Goal: Contribute content: Contribute content

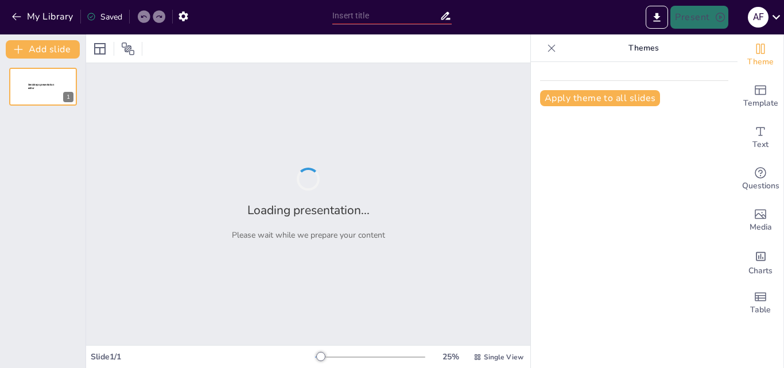
type input "New Sendsteps"
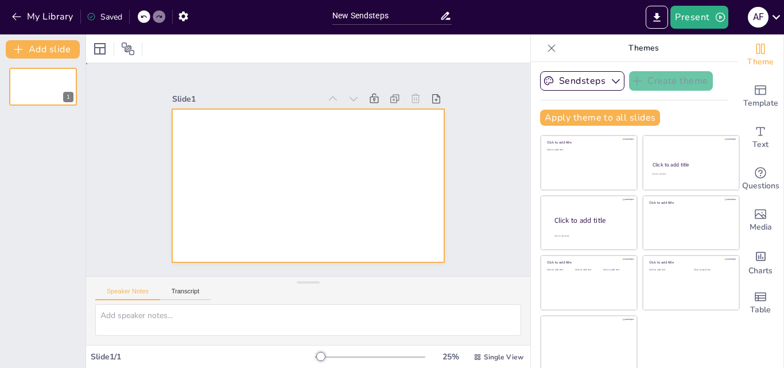
click at [270, 142] on div at bounding box center [308, 185] width 273 height 153
click at [657, 19] on icon "Export to PowerPoint" at bounding box center [657, 17] width 12 height 12
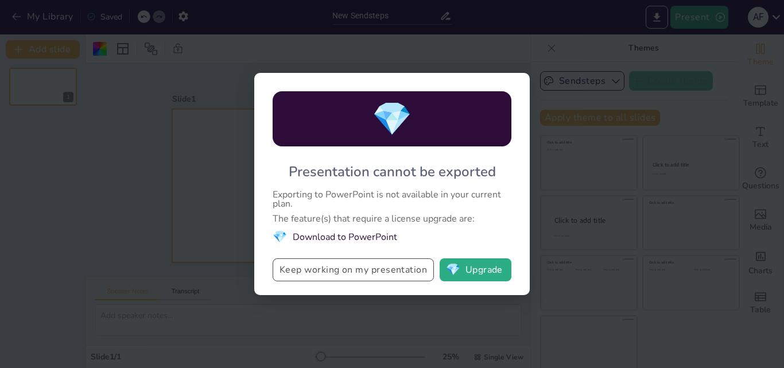
click at [321, 265] on button "Keep working on my presentation" at bounding box center [353, 269] width 161 height 23
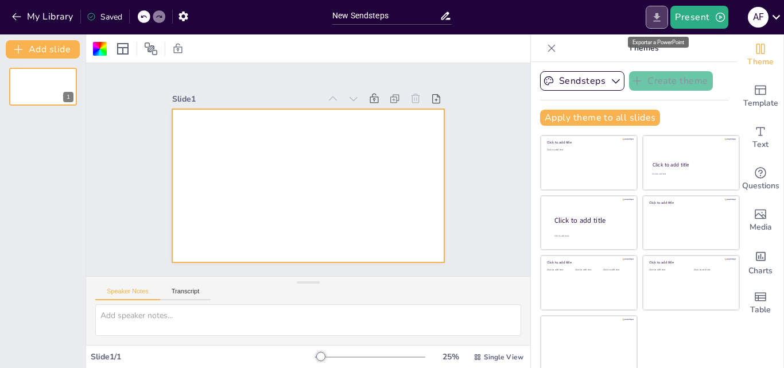
click at [662, 16] on icon "Export to PowerPoint" at bounding box center [657, 17] width 12 height 12
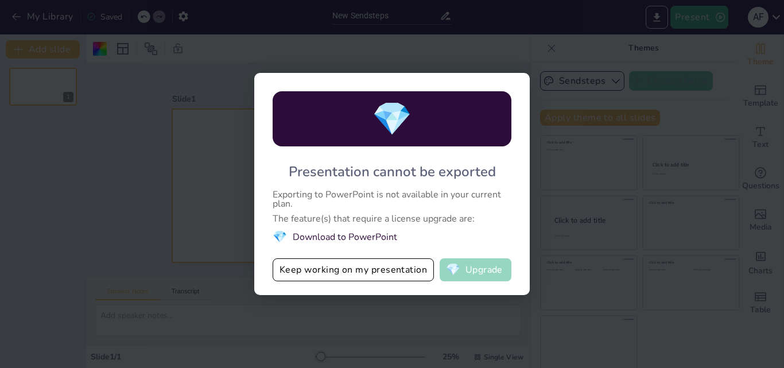
click at [477, 274] on button "💎 Upgrade" at bounding box center [476, 269] width 72 height 23
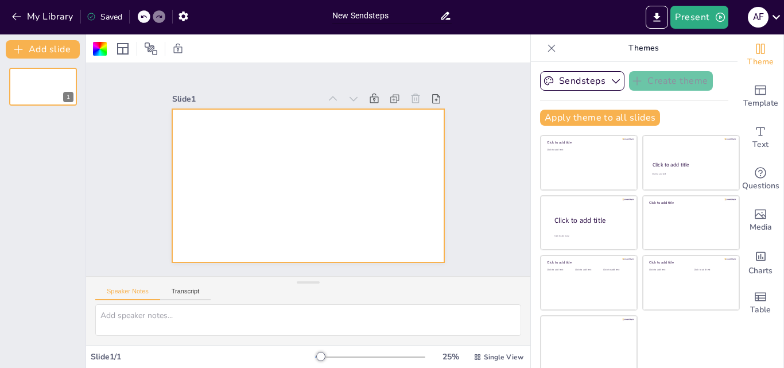
click at [397, 13] on input "New Sendsteps" at bounding box center [385, 15] width 107 height 17
click at [778, 13] on icon at bounding box center [775, 16] width 15 height 15
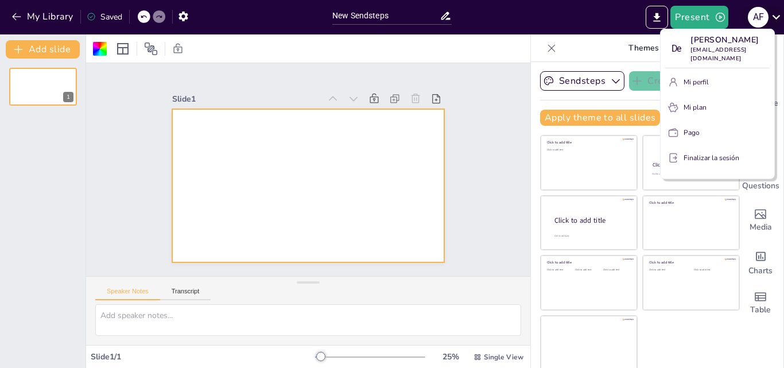
click at [778, 13] on div at bounding box center [392, 184] width 784 height 368
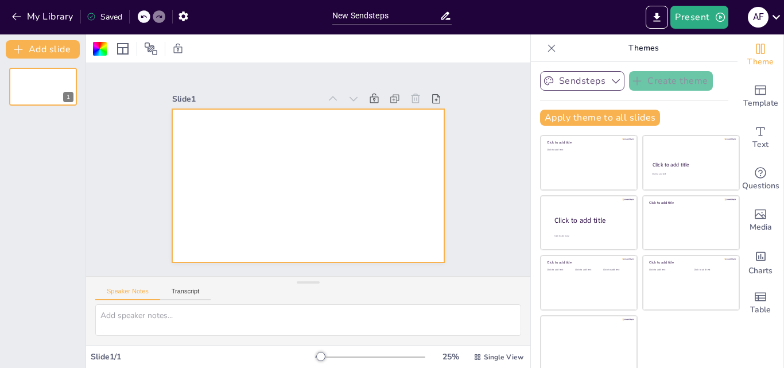
click at [610, 78] on icon "button" at bounding box center [615, 80] width 11 height 11
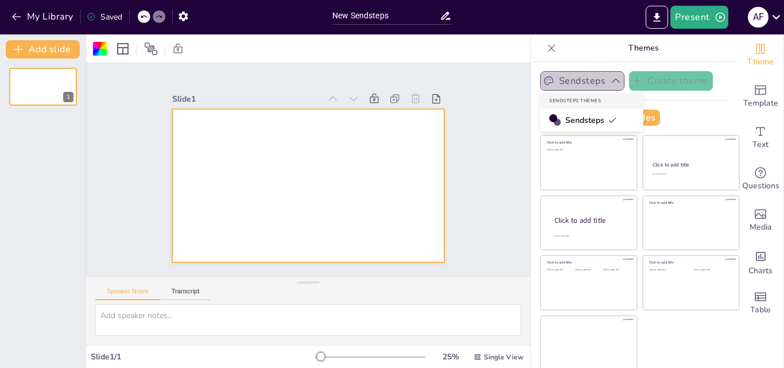
click at [610, 78] on icon "button" at bounding box center [615, 80] width 11 height 11
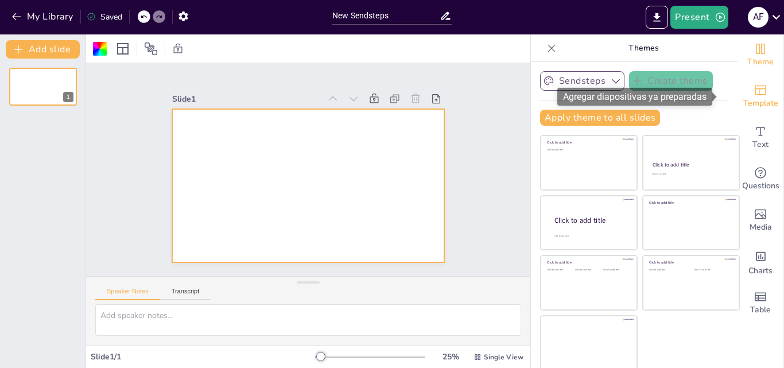
click at [752, 90] on div "Template" at bounding box center [760, 96] width 46 height 41
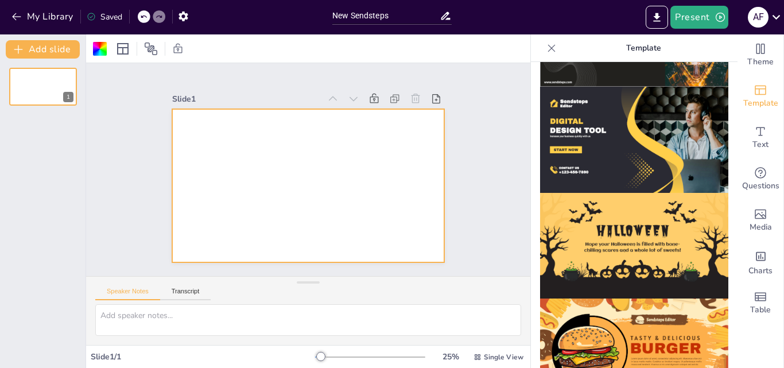
scroll to position [1152, 0]
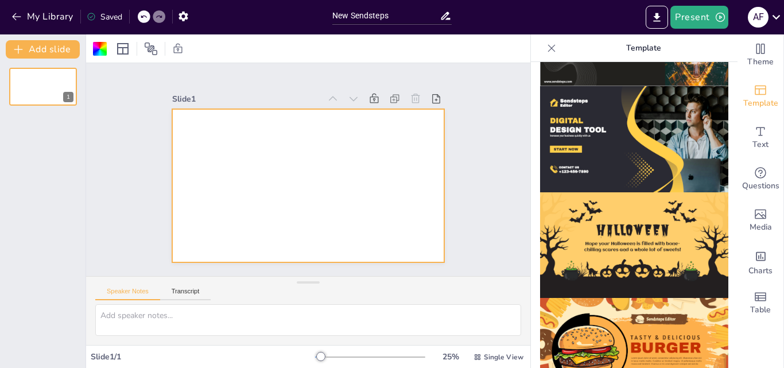
click at [612, 314] on img at bounding box center [634, 351] width 188 height 106
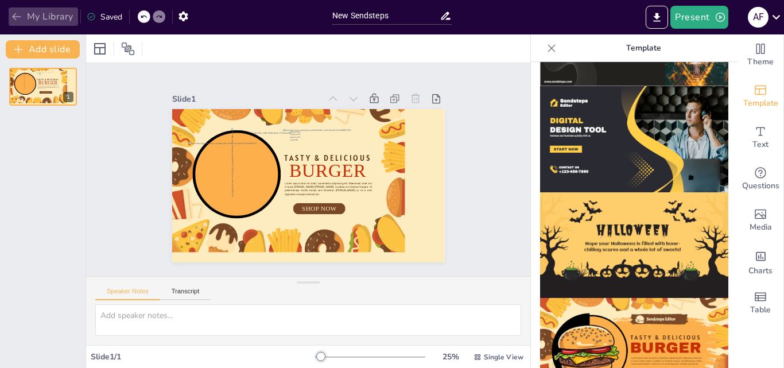
click at [40, 10] on button "My Library" at bounding box center [43, 16] width 69 height 18
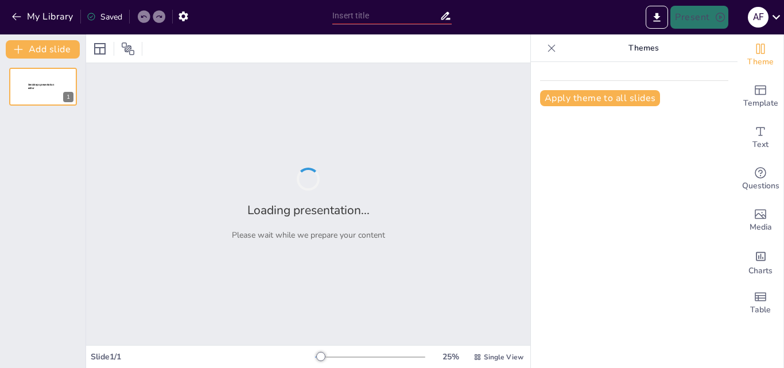
type input "La Historia del Voleibol: Un Viaje desde sus Orígenes hasta la Actualidad"
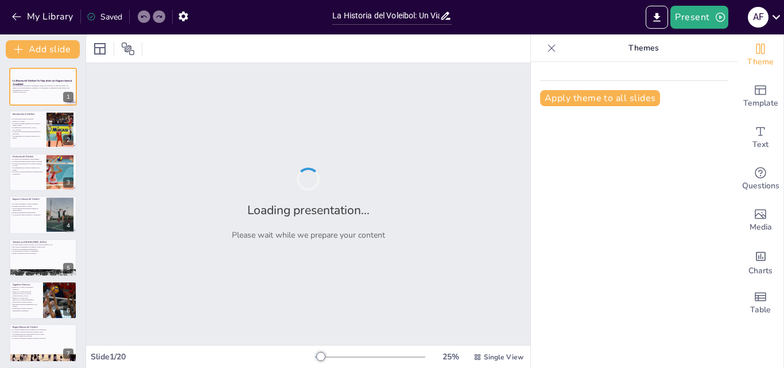
checkbox input "true"
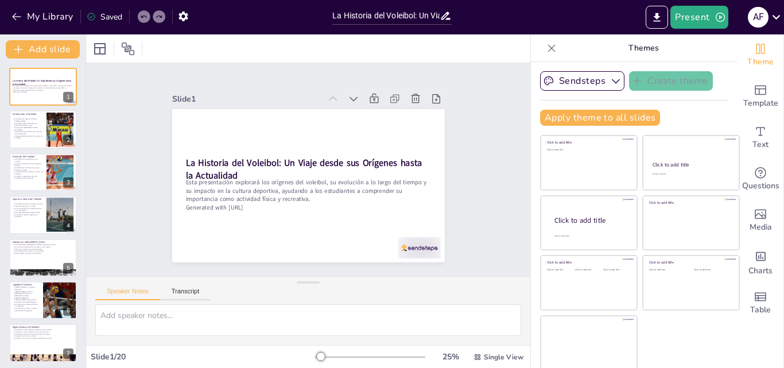
checkbox input "true"
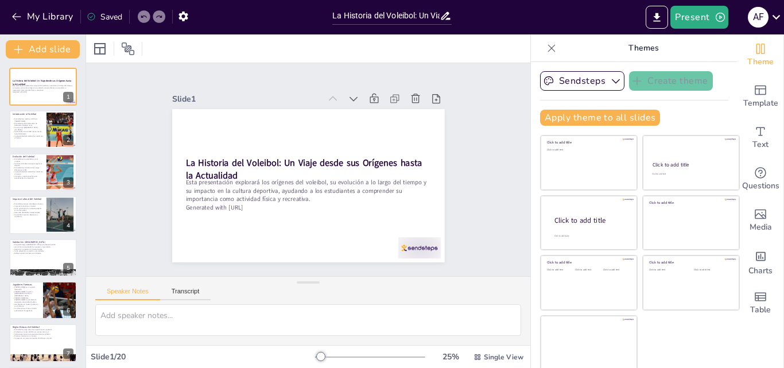
checkbox input "true"
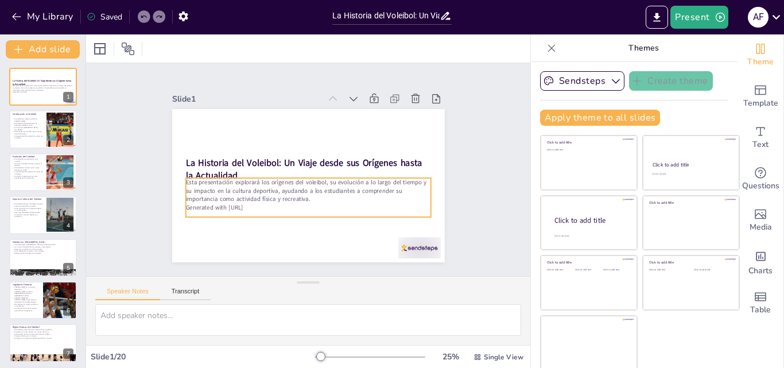
checkbox input "true"
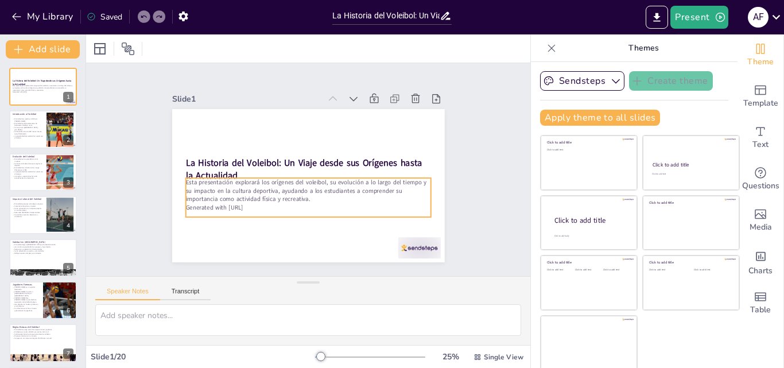
checkbox input "true"
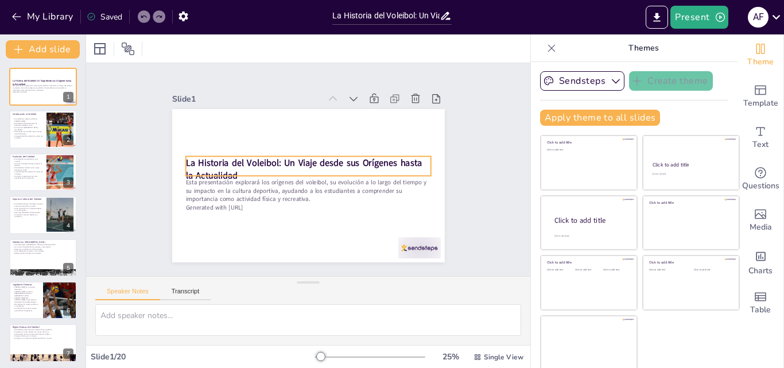
checkbox input "true"
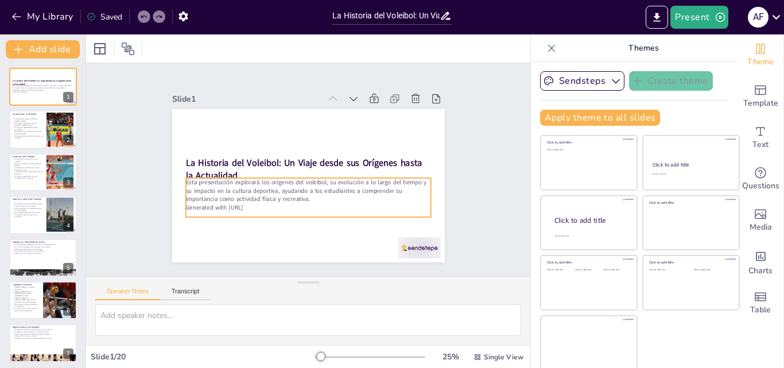
checkbox input "true"
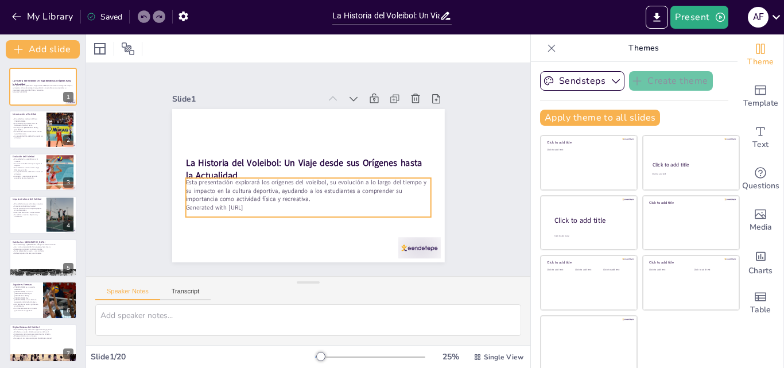
checkbox input "true"
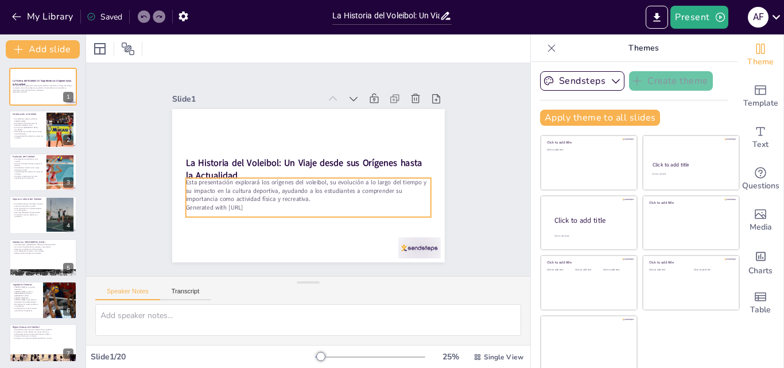
checkbox input "true"
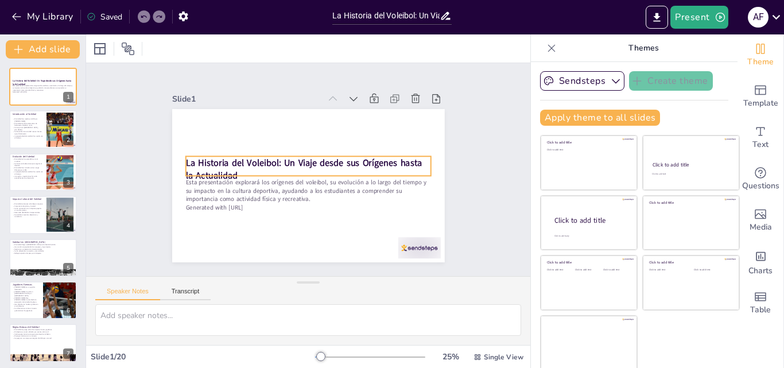
checkbox input "true"
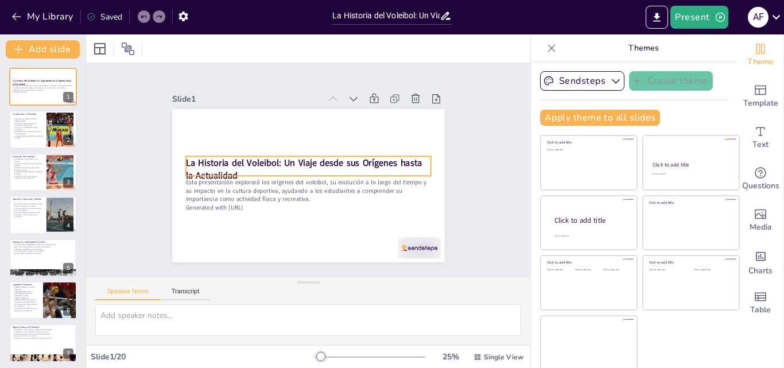
checkbox input "true"
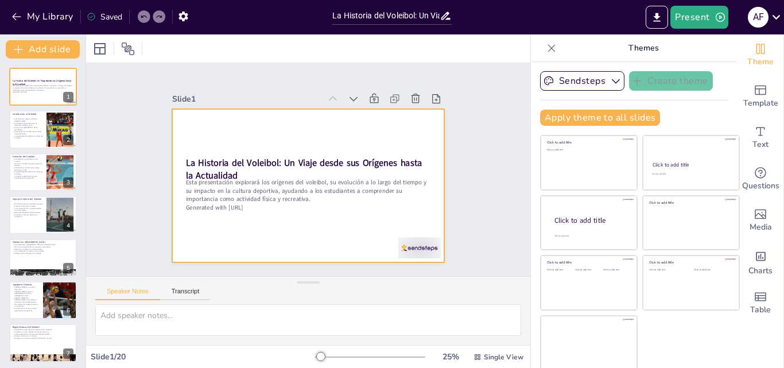
checkbox input "true"
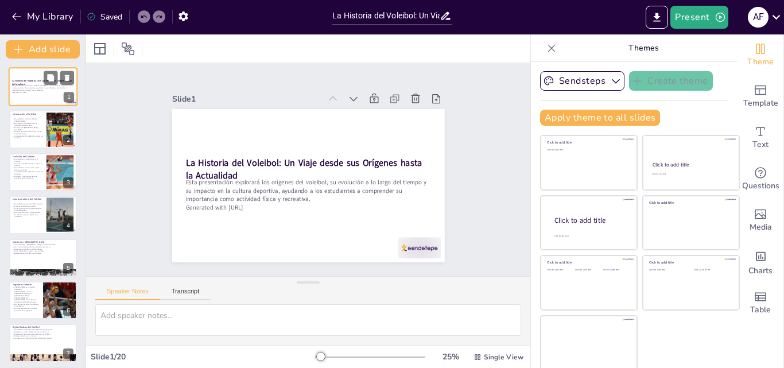
checkbox input "true"
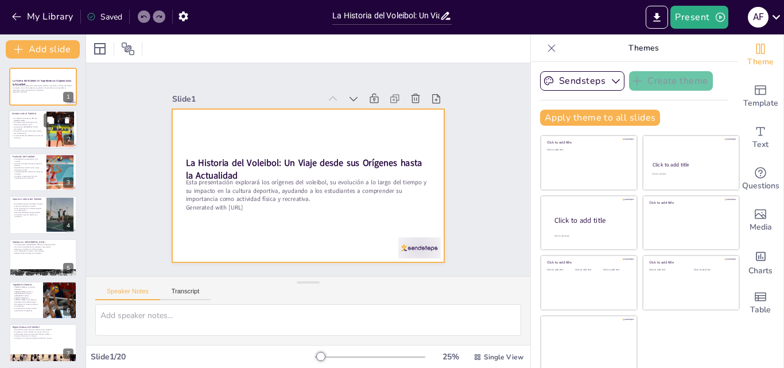
checkbox input "true"
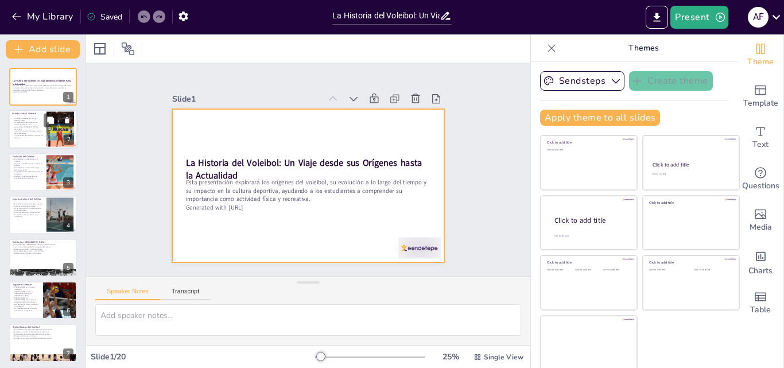
checkbox input "true"
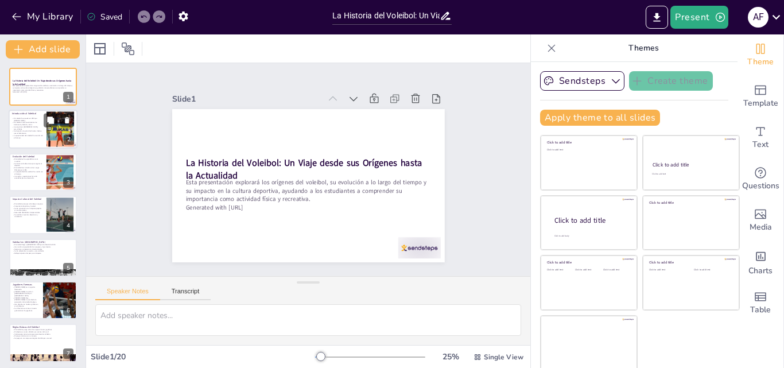
click at [33, 124] on p "El voleibol combina elementos de baloncesto, béisbol y tenis." at bounding box center [27, 124] width 31 height 4
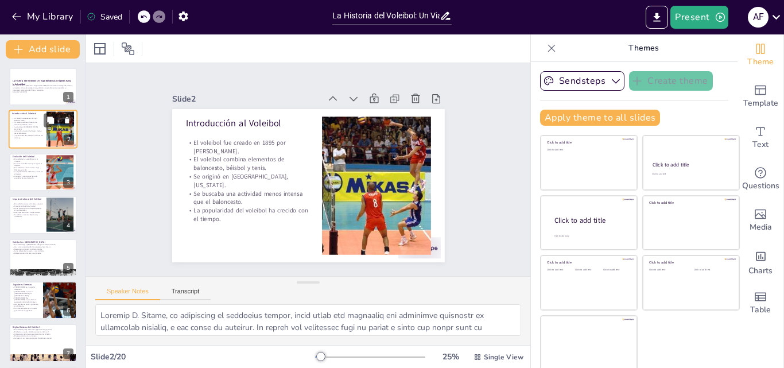
type textarea "William G. Morgan, un instructor de educación física, buscó crear una actividad…"
checkbox input "true"
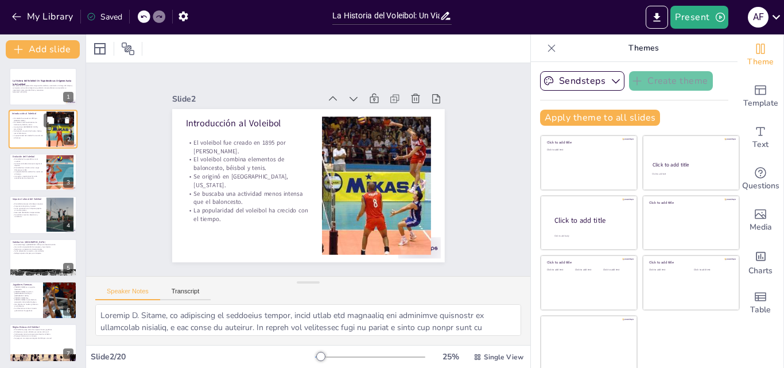
checkbox input "true"
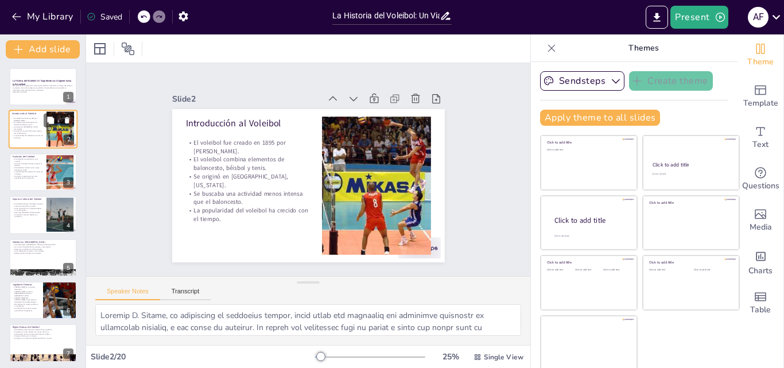
checkbox input "true"
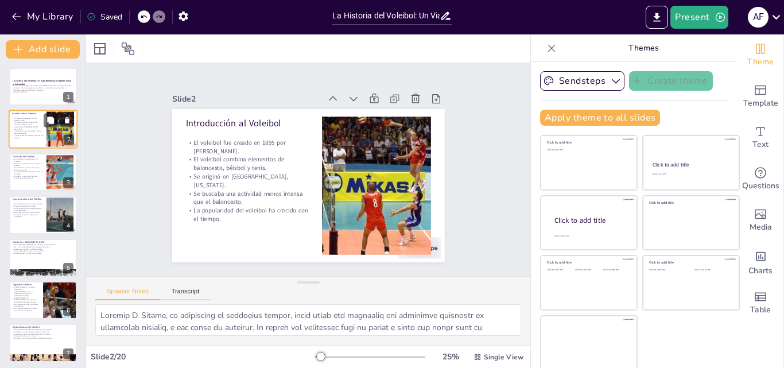
checkbox input "true"
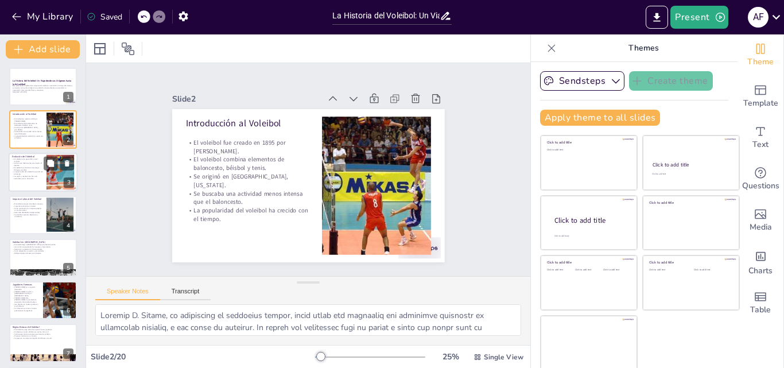
checkbox input "true"
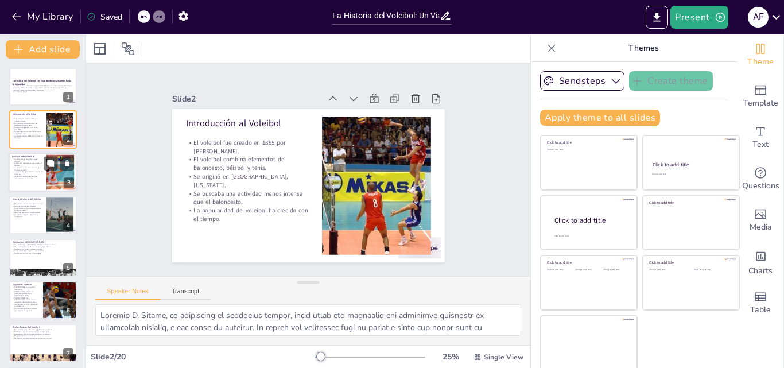
checkbox input "true"
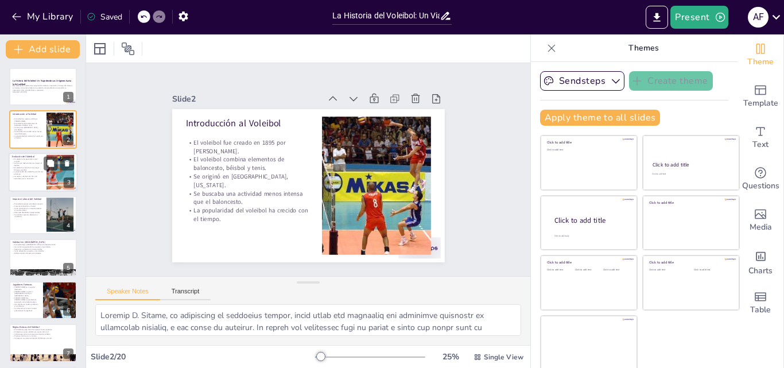
checkbox input "true"
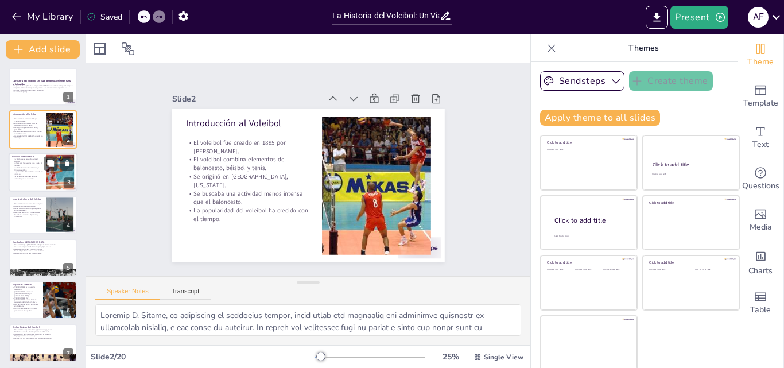
checkbox input "true"
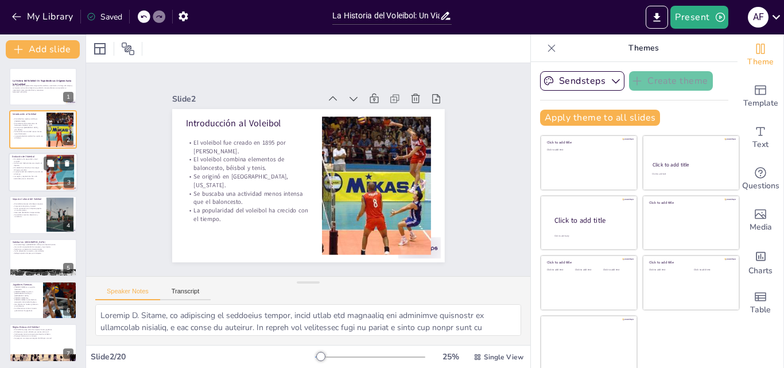
checkbox input "true"
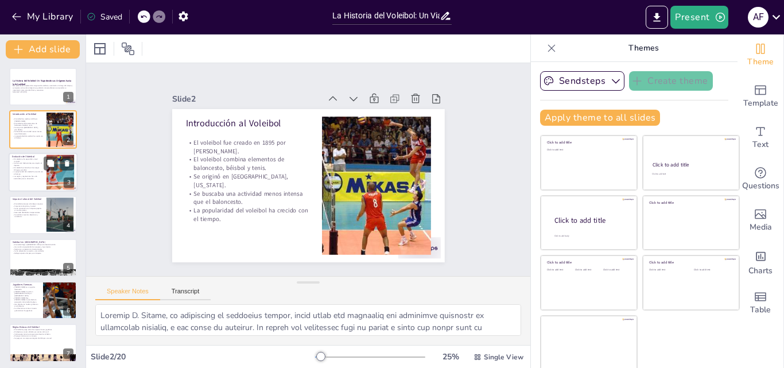
checkbox input "true"
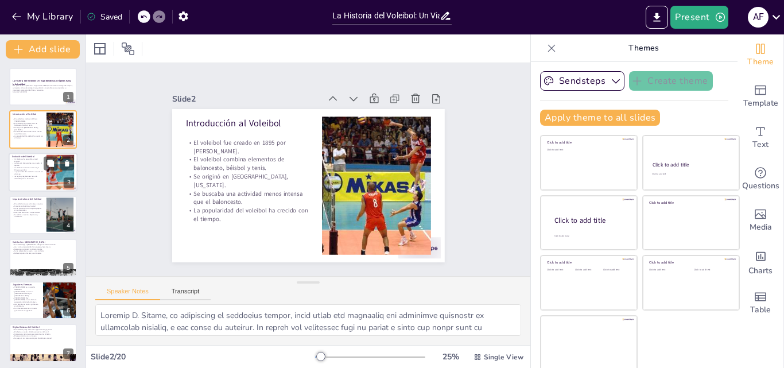
checkbox input "true"
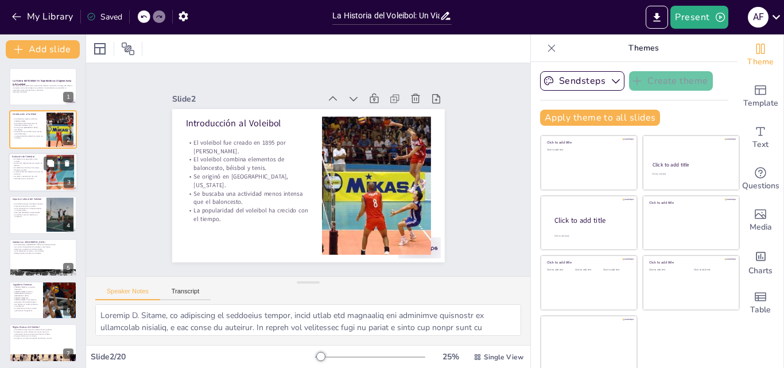
checkbox input "true"
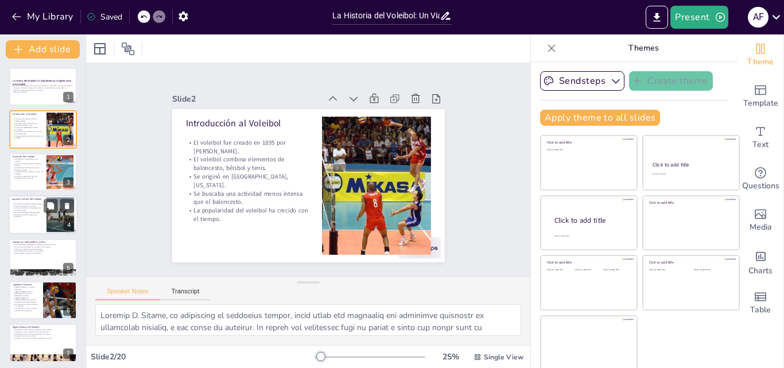
checkbox input "true"
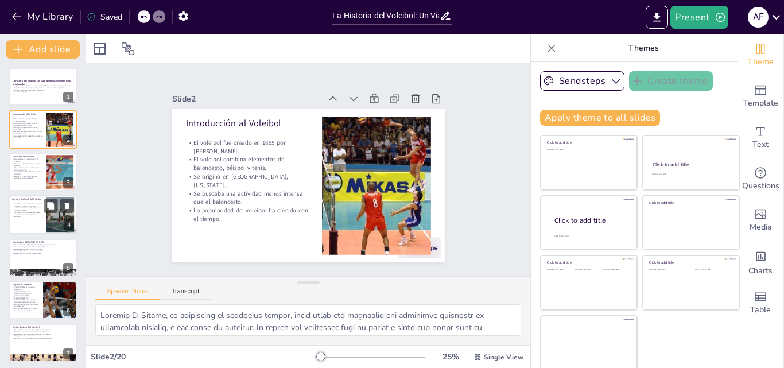
checkbox input "true"
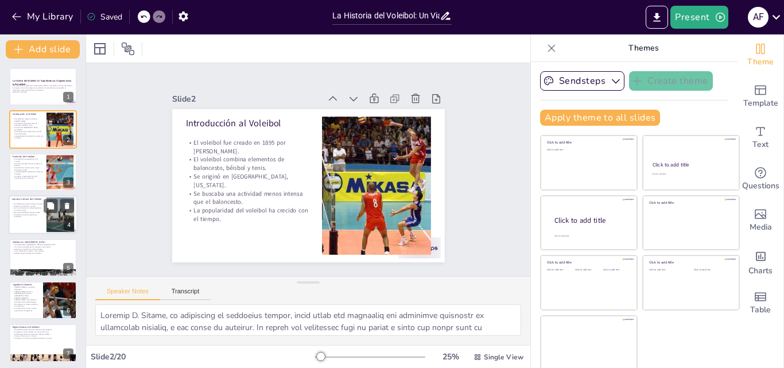
checkbox input "true"
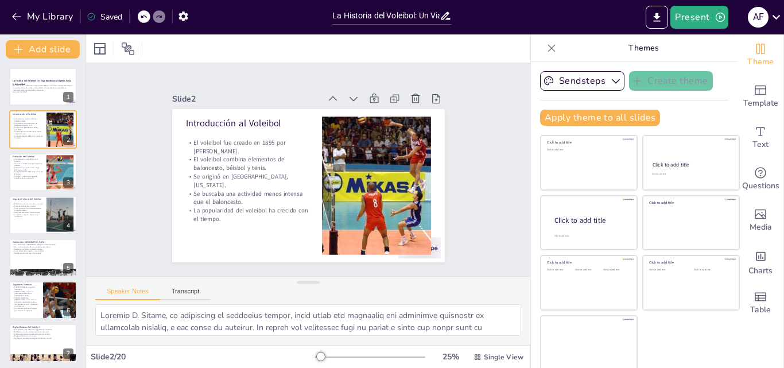
checkbox input "true"
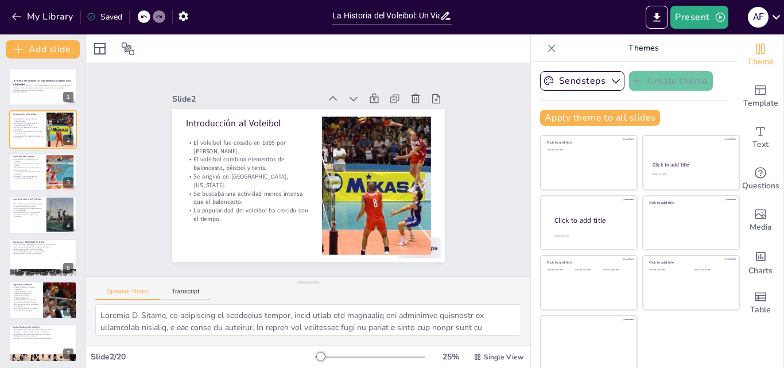
checkbox input "true"
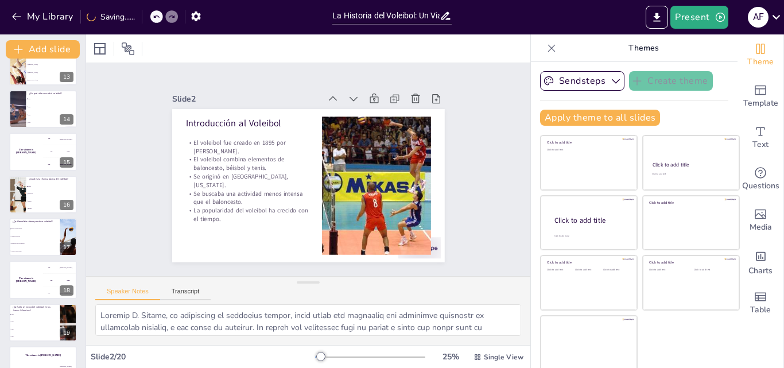
scroll to position [558, 0]
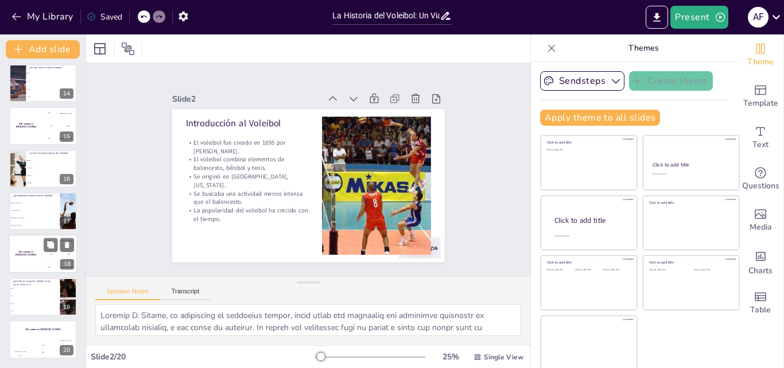
checkbox input "true"
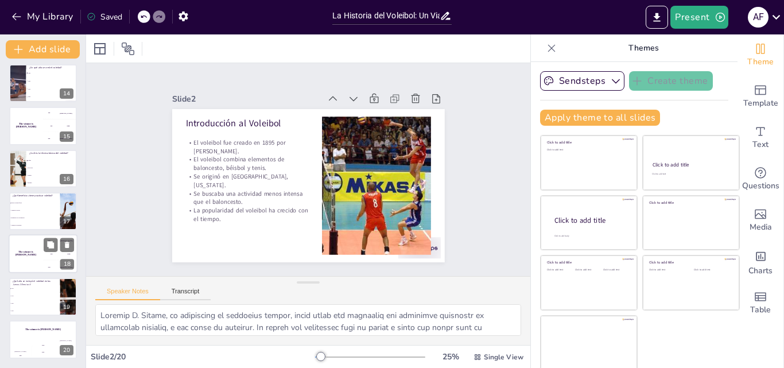
checkbox input "true"
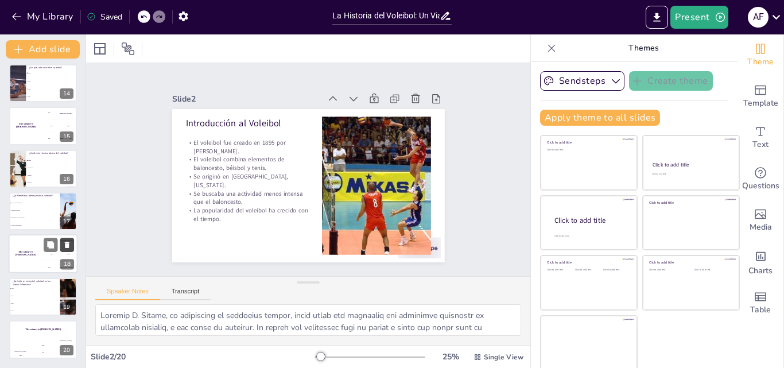
checkbox input "true"
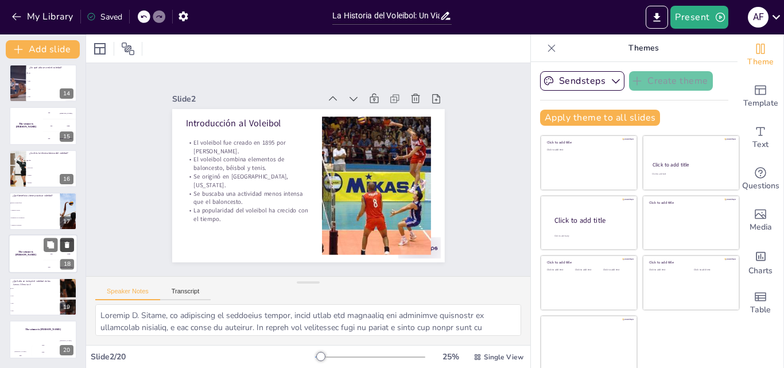
checkbox input "true"
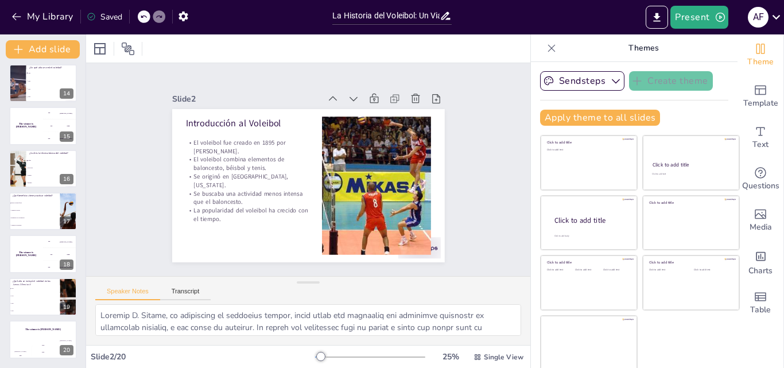
checkbox input "true"
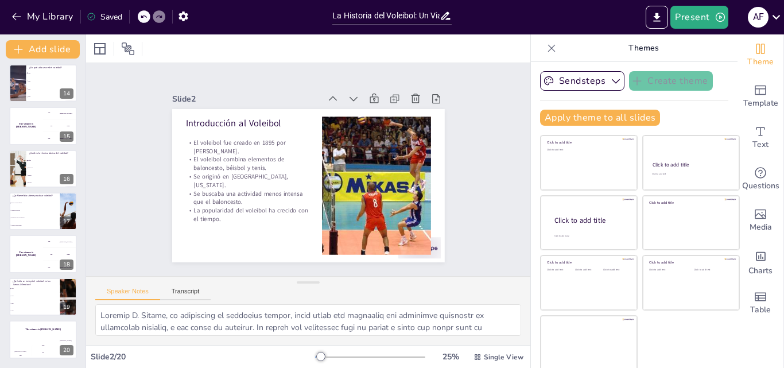
checkbox input "true"
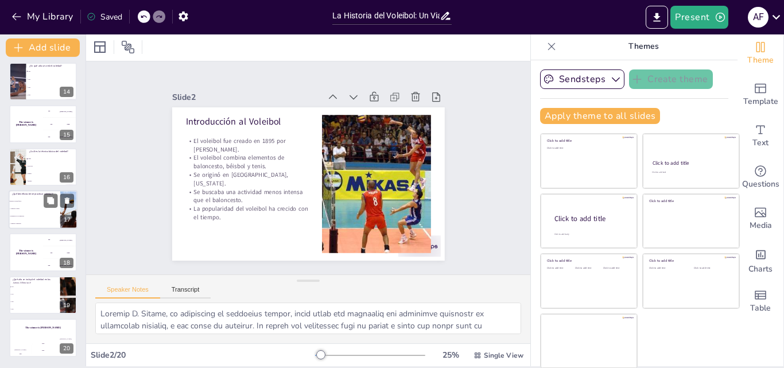
scroll to position [2, 0]
checkbox input "true"
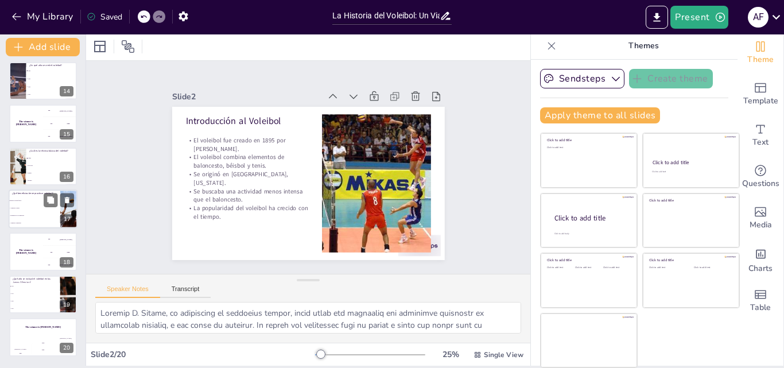
checkbox input "true"
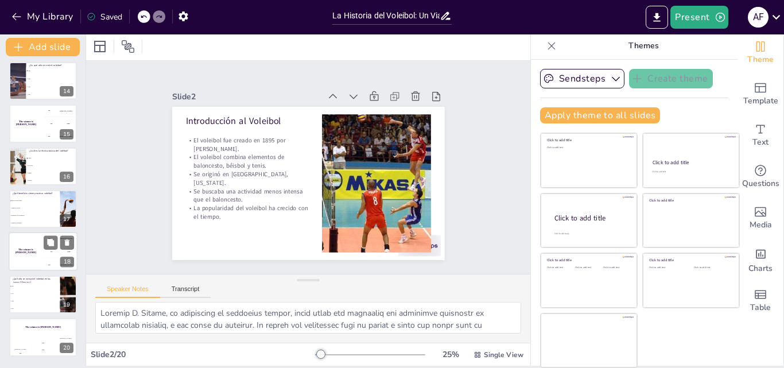
checkbox input "true"
click at [34, 252] on h4 "The winner is Niels 🏆" at bounding box center [26, 251] width 34 height 6
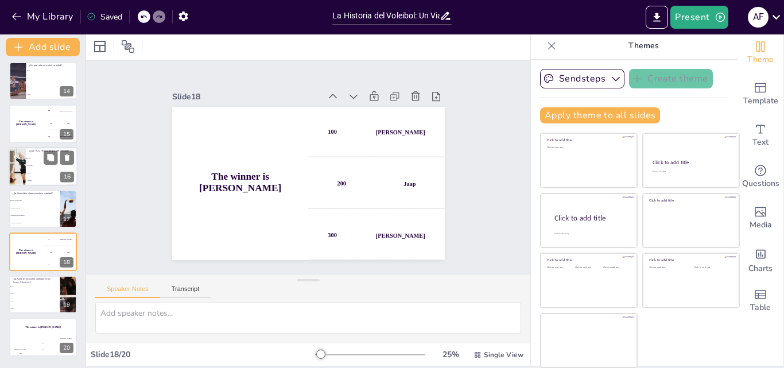
click at [32, 161] on li "Saque" at bounding box center [52, 157] width 52 height 7
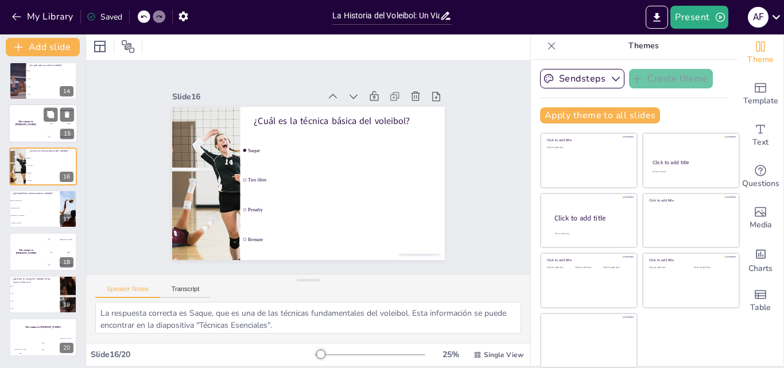
scroll to position [514, 0]
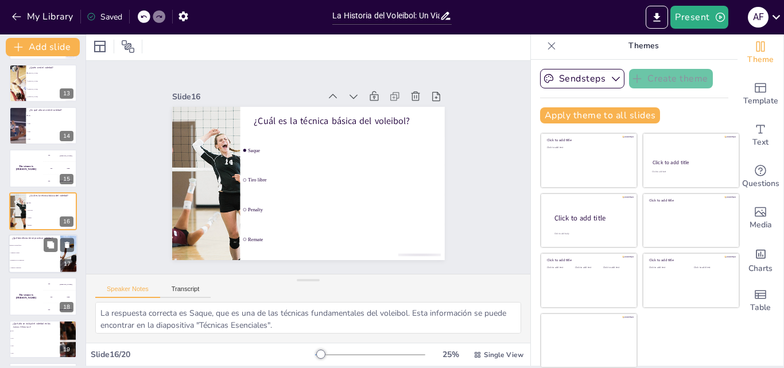
click at [23, 254] on li "Aumenta el estrés" at bounding box center [35, 252] width 52 height 7
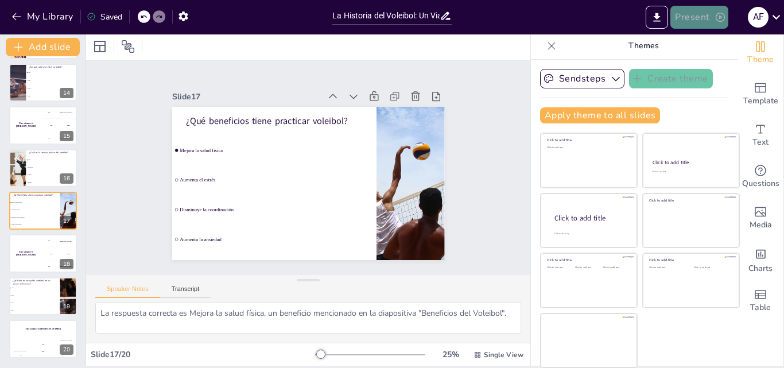
click at [690, 13] on button "Present" at bounding box center [698, 17] width 57 height 23
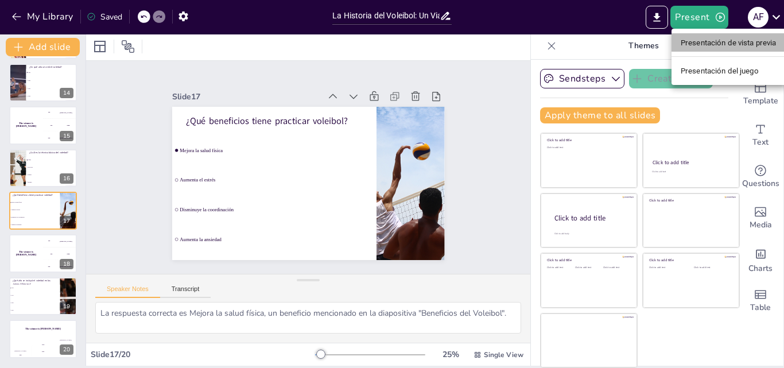
click at [737, 40] on font "Presentación de vista previa" at bounding box center [729, 42] width 96 height 9
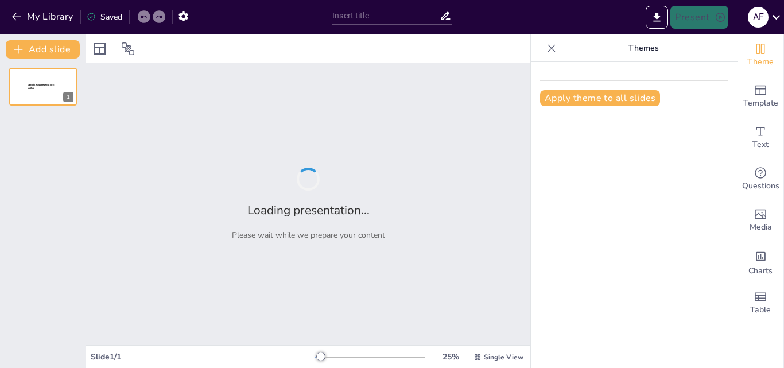
type input "La Historia del Voleibol: Un Viaje desde sus Orígenes hasta la Actualidad"
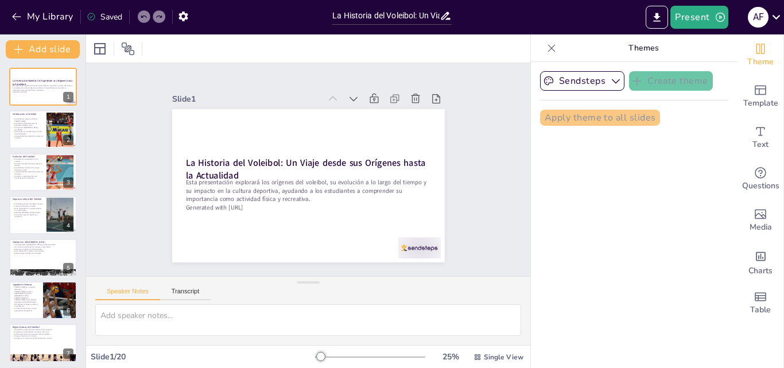
checkbox input "true"
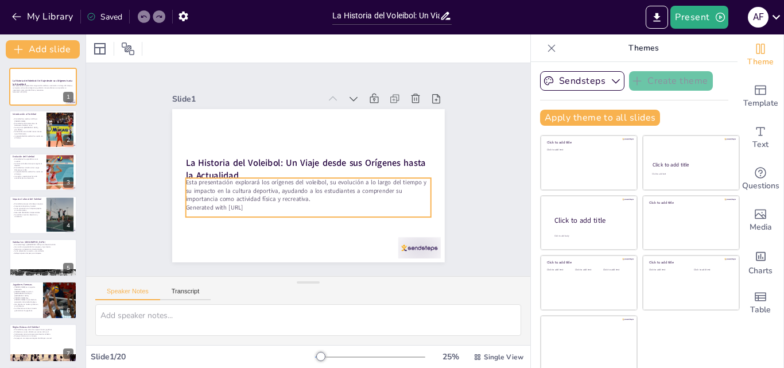
checkbox input "true"
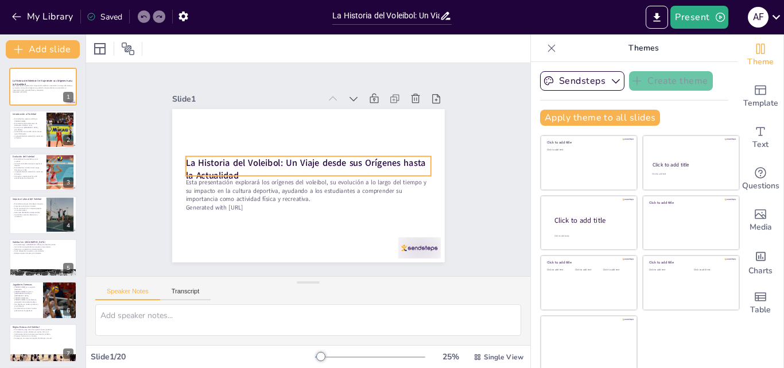
checkbox input "true"
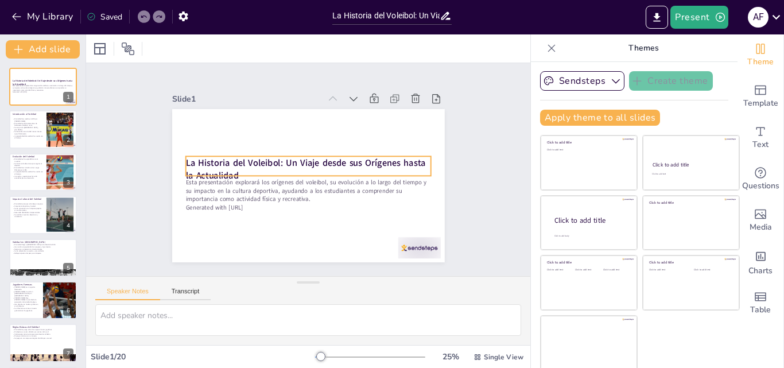
checkbox input "true"
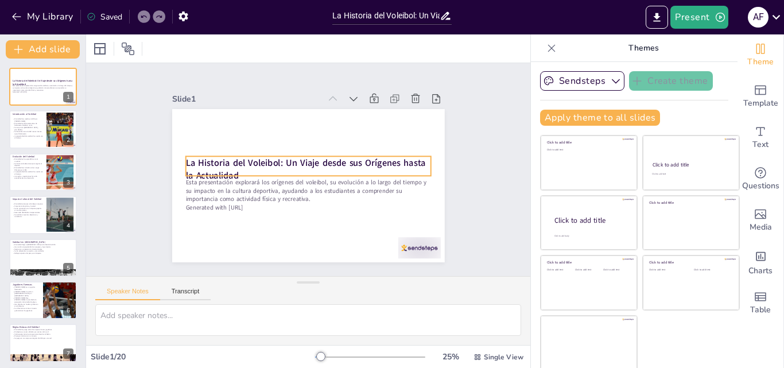
checkbox input "true"
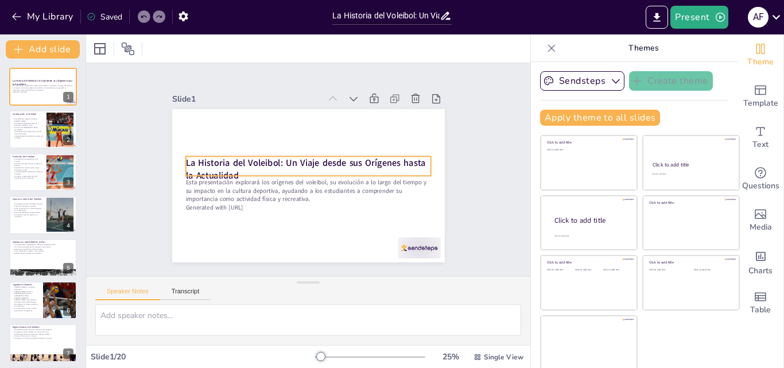
checkbox input "true"
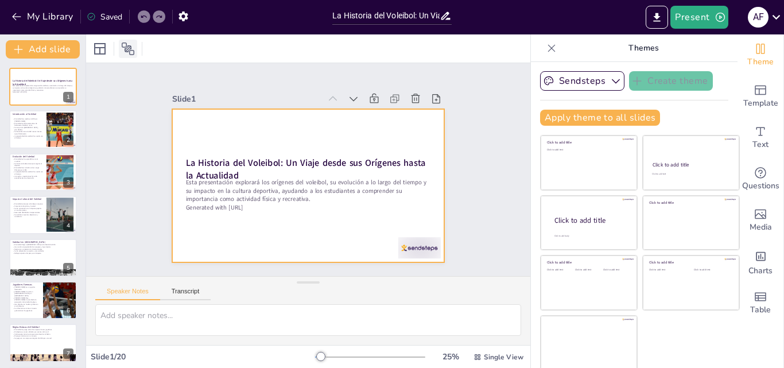
checkbox input "true"
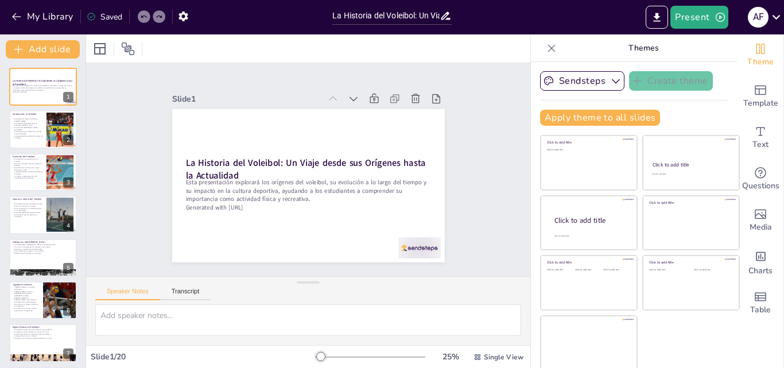
checkbox input "true"
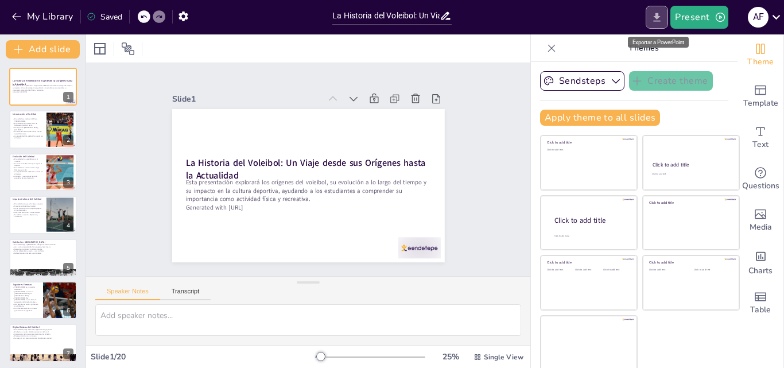
click at [658, 15] on icon "Export to PowerPoint" at bounding box center [657, 17] width 7 height 9
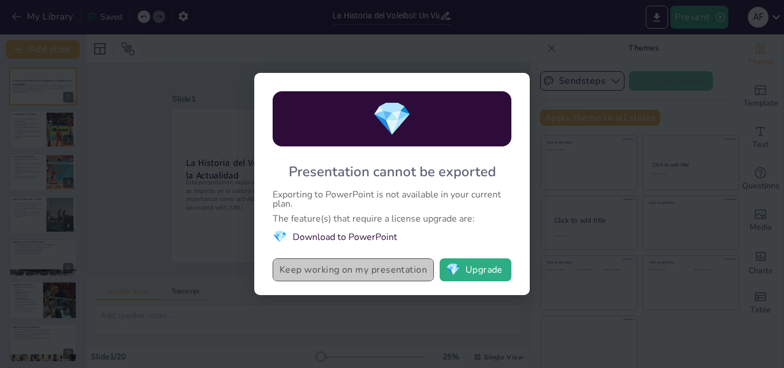
click at [350, 267] on button "Keep working on my presentation" at bounding box center [353, 269] width 161 height 23
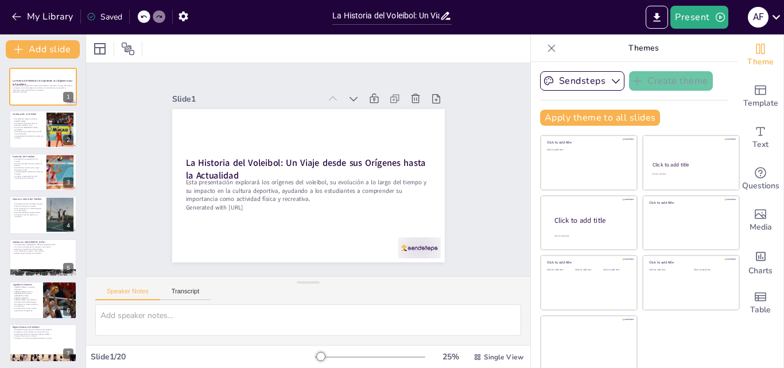
checkbox input "true"
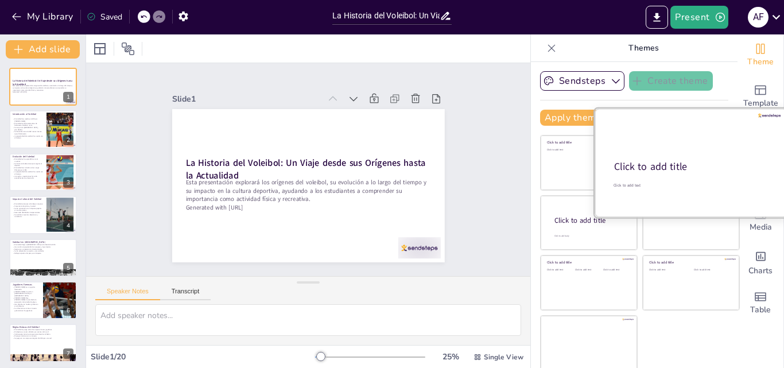
checkbox input "true"
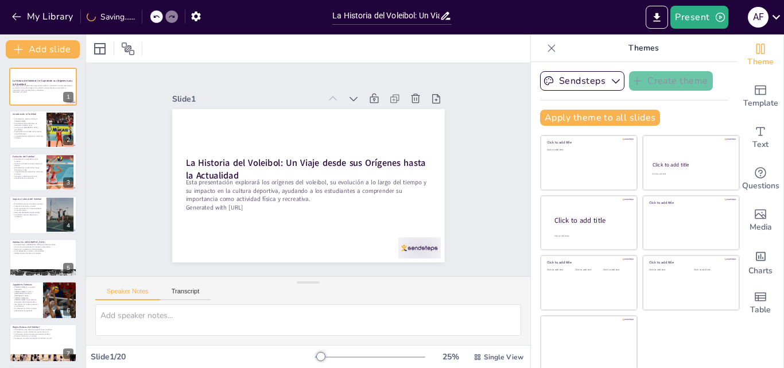
checkbox input "true"
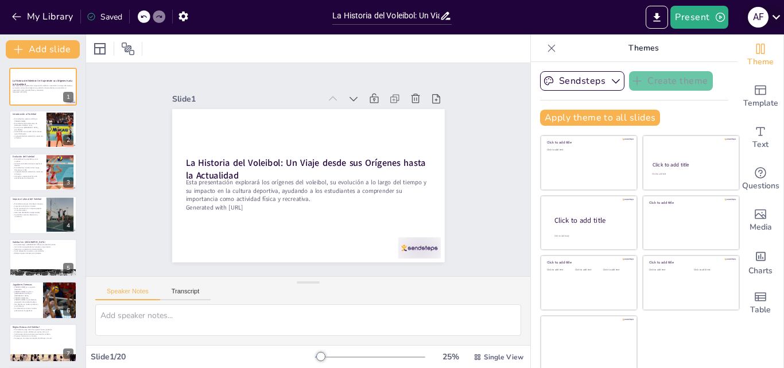
click at [777, 13] on icon at bounding box center [775, 16] width 15 height 15
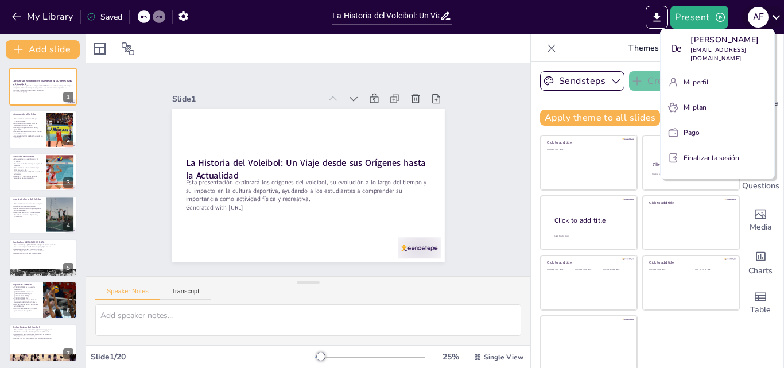
click at [777, 13] on div at bounding box center [392, 184] width 784 height 368
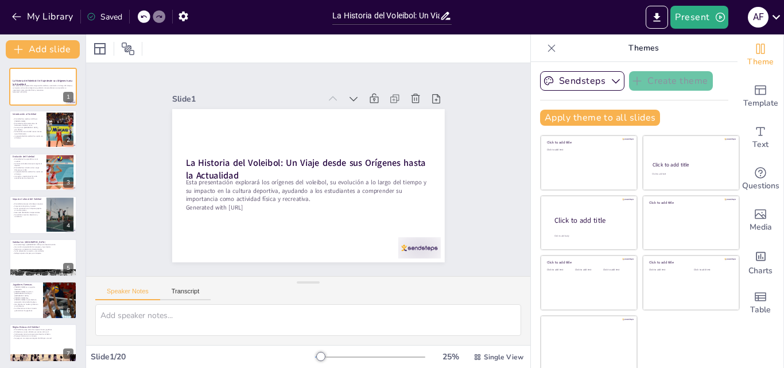
checkbox input "true"
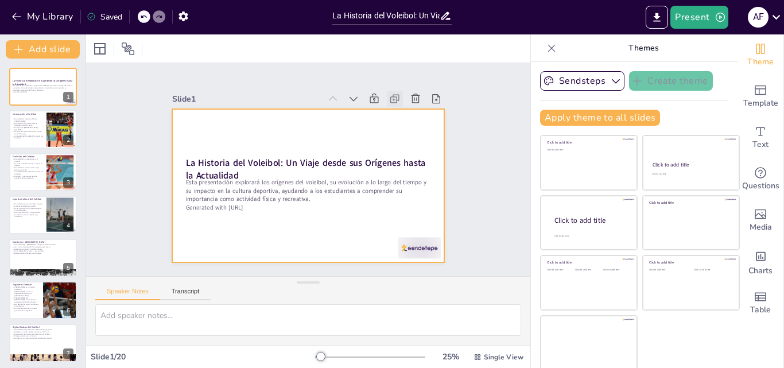
checkbox input "true"
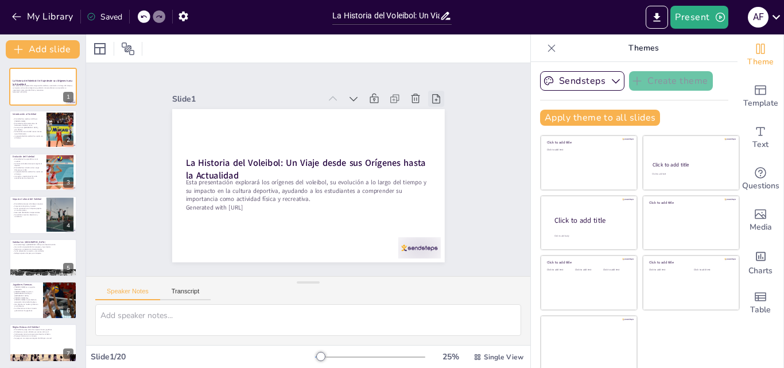
click at [437, 106] on icon at bounding box center [443, 112] width 13 height 13
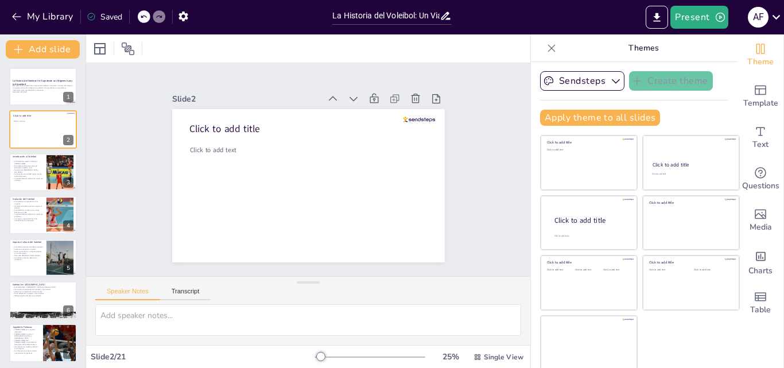
scroll to position [2, 0]
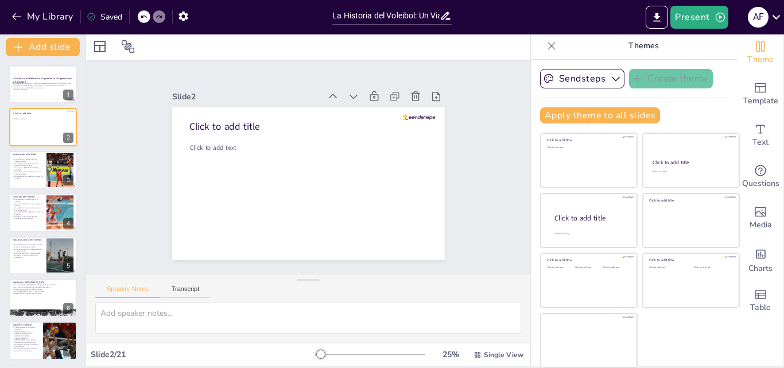
checkbox input "true"
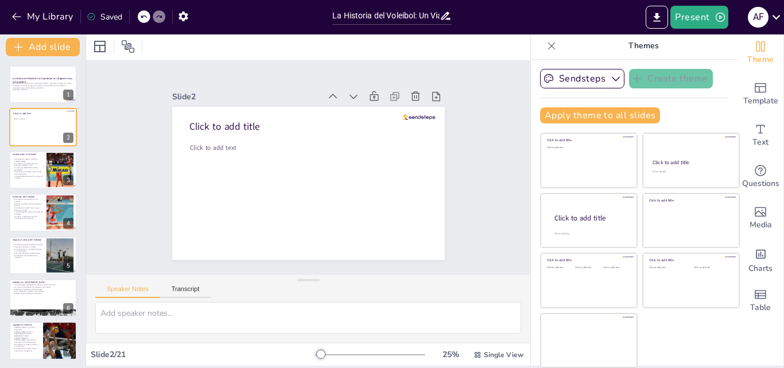
checkbox input "true"
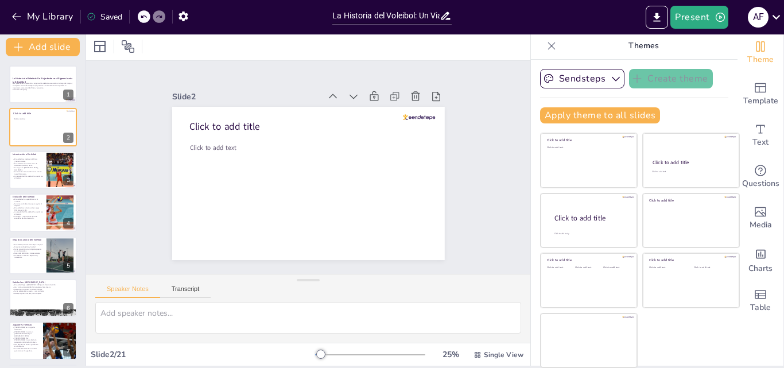
click at [353, 351] on div at bounding box center [370, 354] width 110 height 9
checkbox input "true"
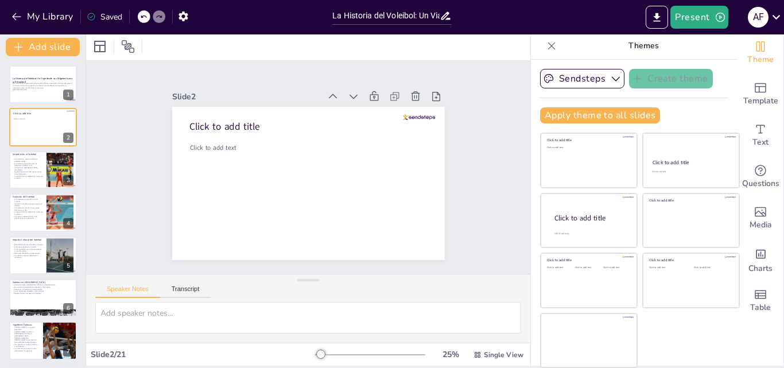
checkbox input "true"
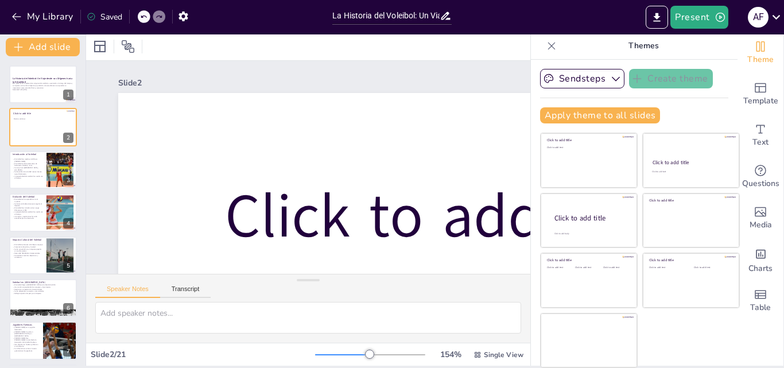
checkbox input "true"
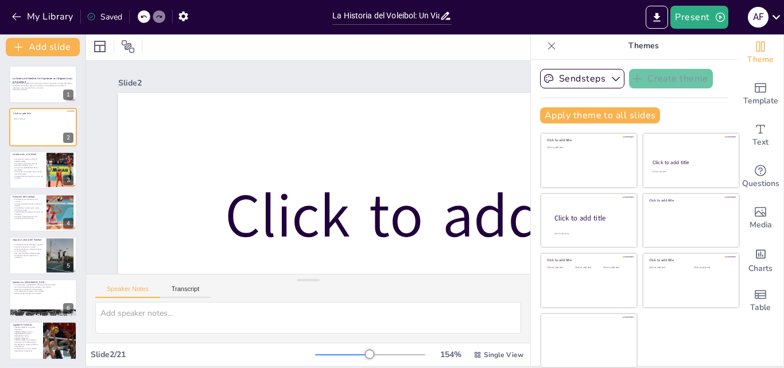
click at [329, 353] on div at bounding box center [370, 354] width 110 height 9
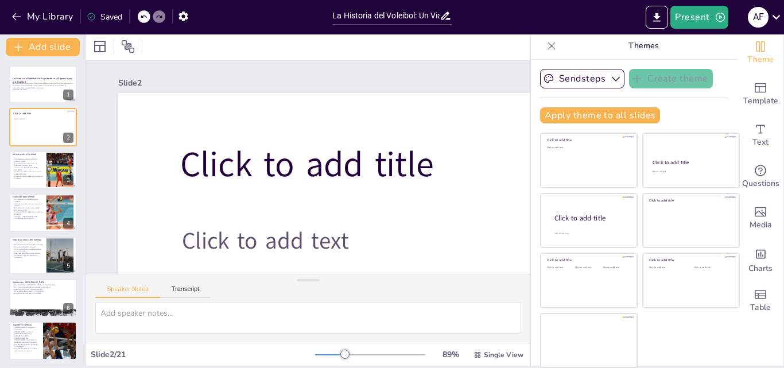
checkbox input "true"
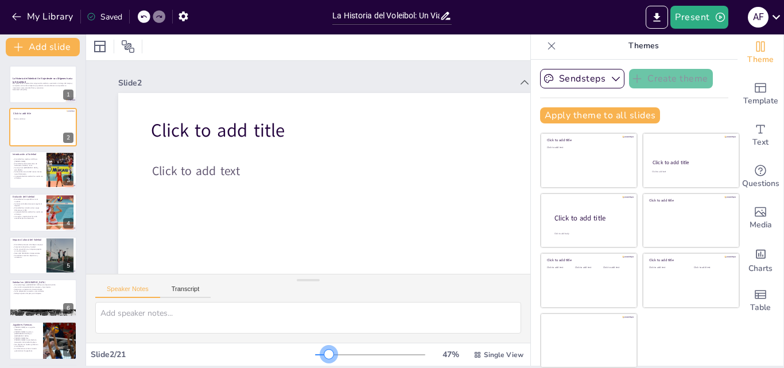
click at [315, 352] on div at bounding box center [370, 354] width 110 height 9
checkbox input "true"
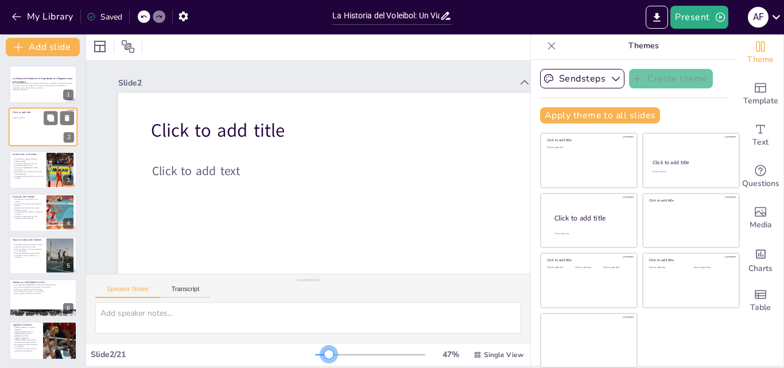
checkbox input "true"
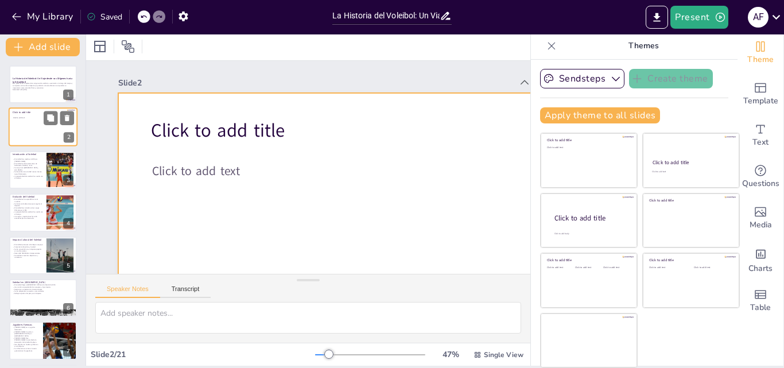
checkbox input "true"
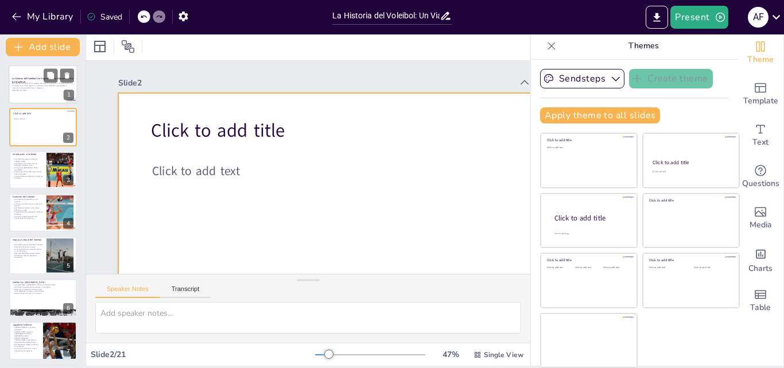
checkbox input "true"
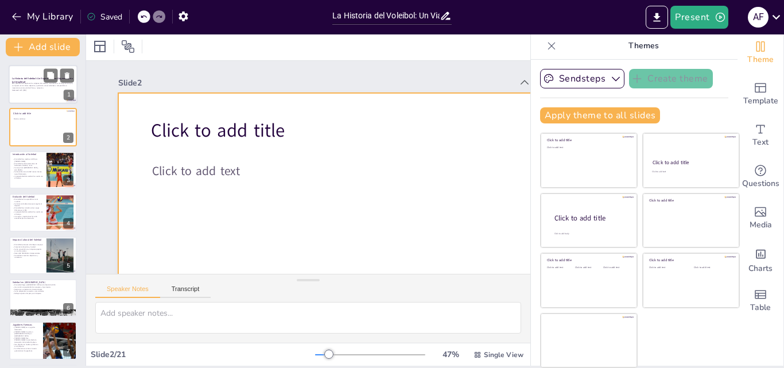
checkbox input "true"
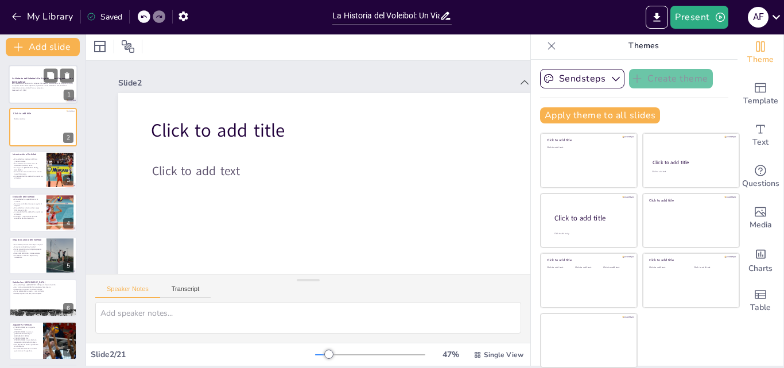
scroll to position [0, 0]
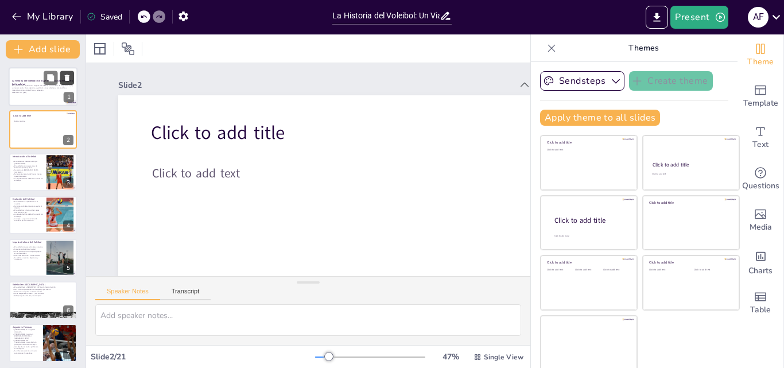
checkbox input "true"
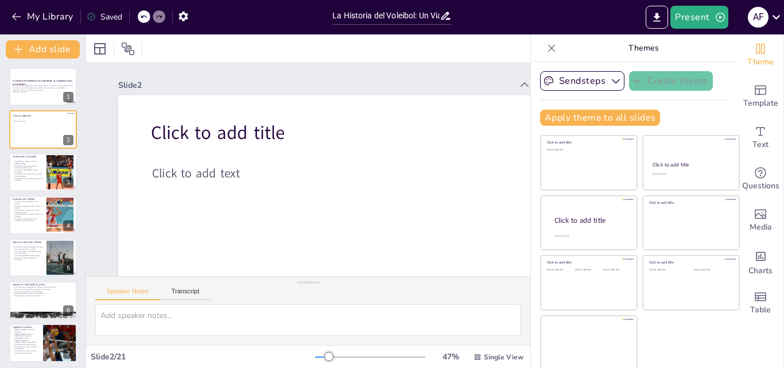
checkbox input "true"
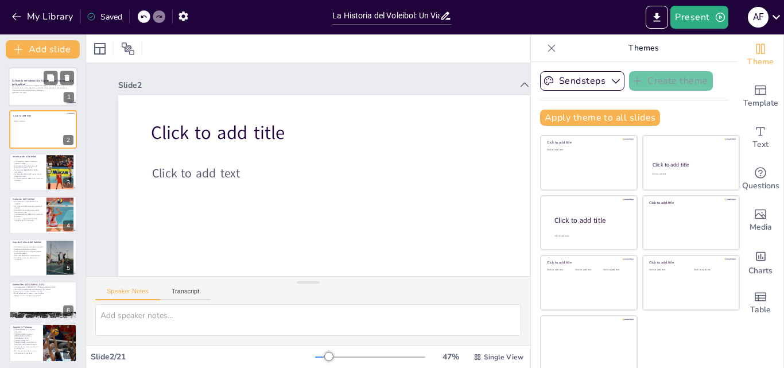
checkbox input "true"
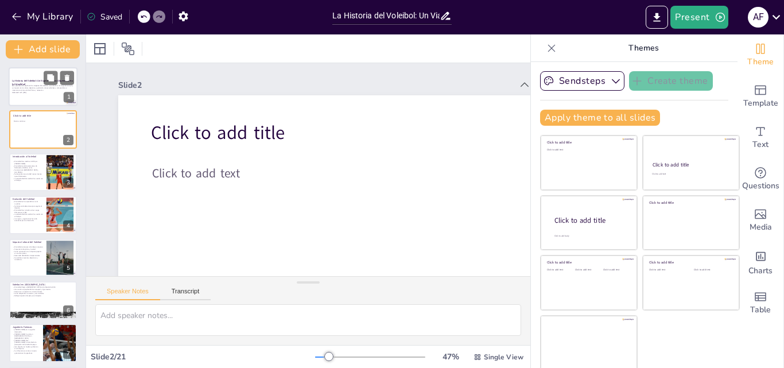
click at [30, 79] on div at bounding box center [43, 86] width 69 height 39
checkbox input "true"
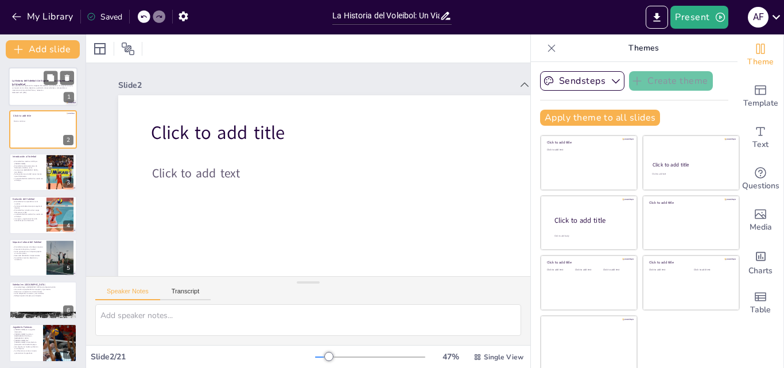
checkbox input "true"
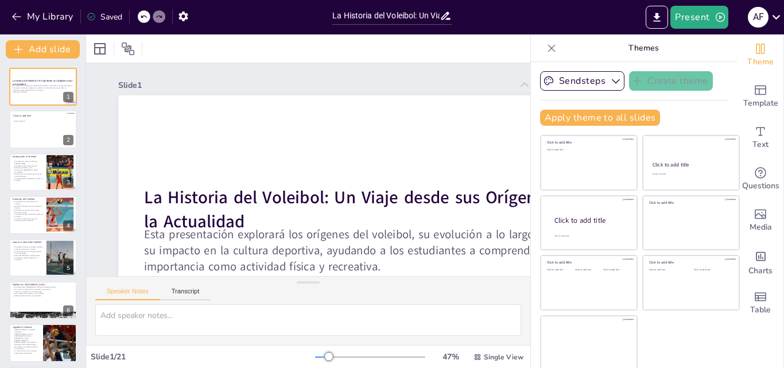
checkbox input "true"
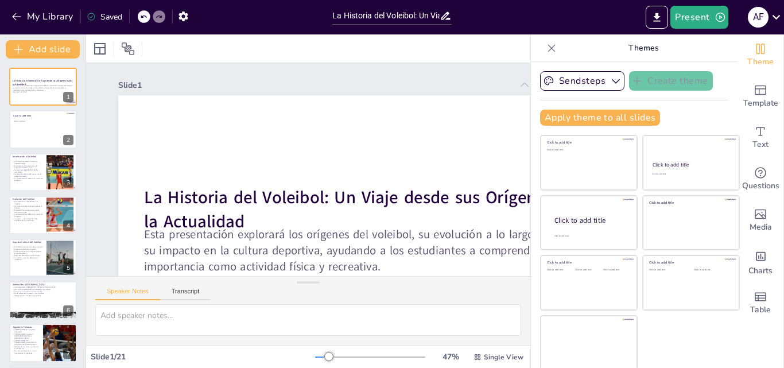
checkbox input "true"
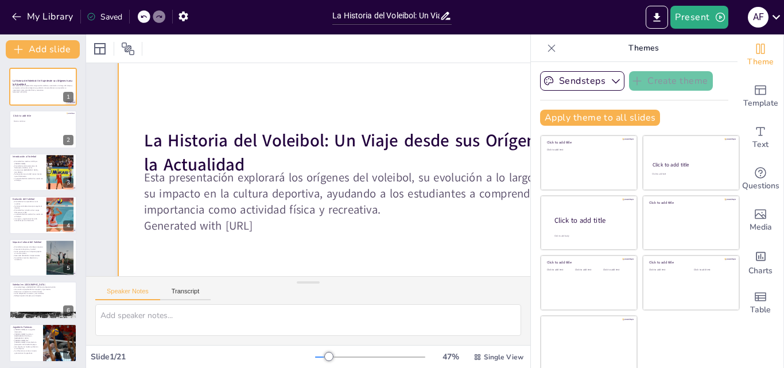
checkbox input "true"
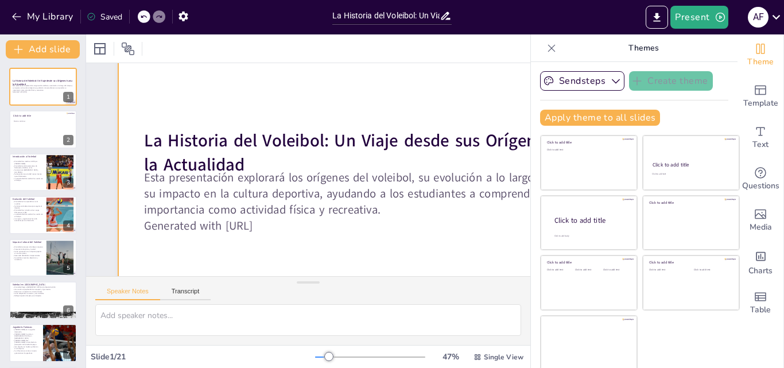
scroll to position [119, 0]
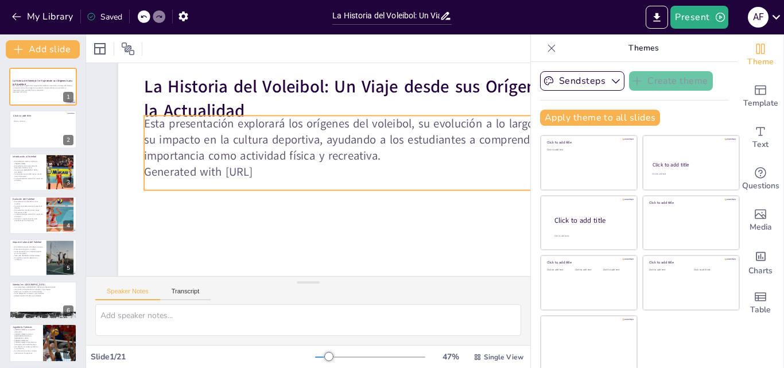
checkbox input "true"
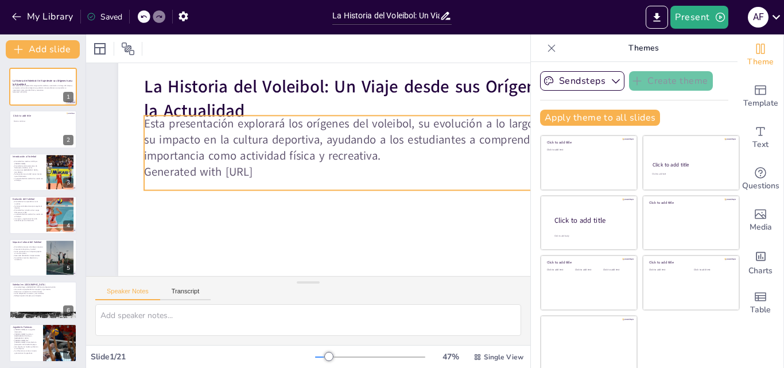
checkbox input "true"
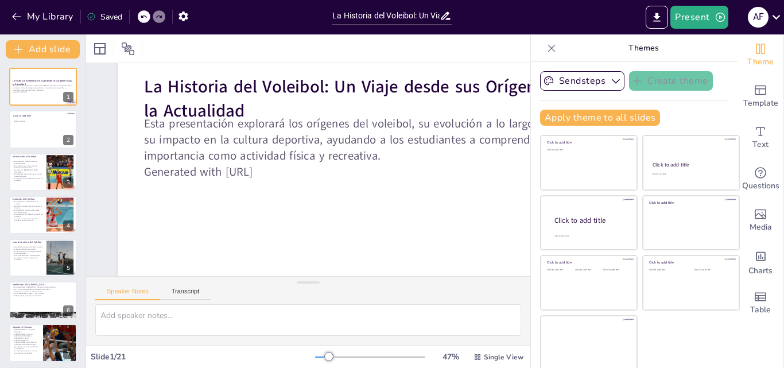
checkbox input "true"
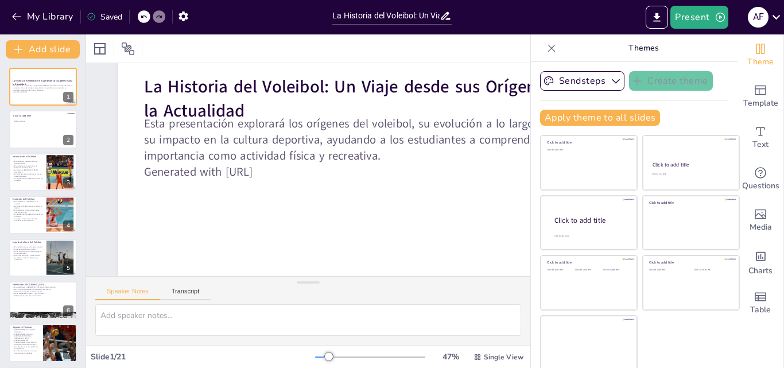
checkbox input "true"
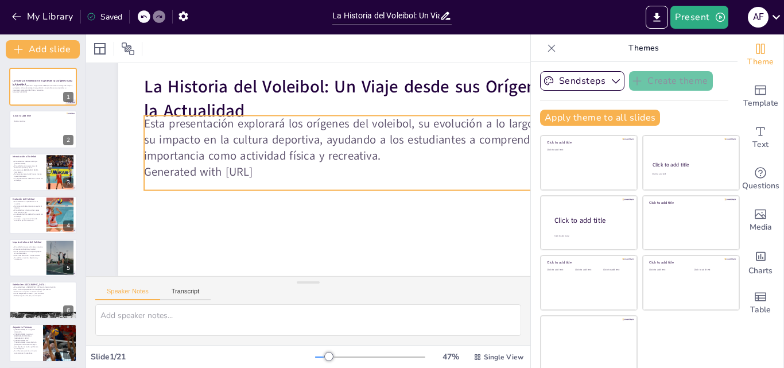
checkbox input "true"
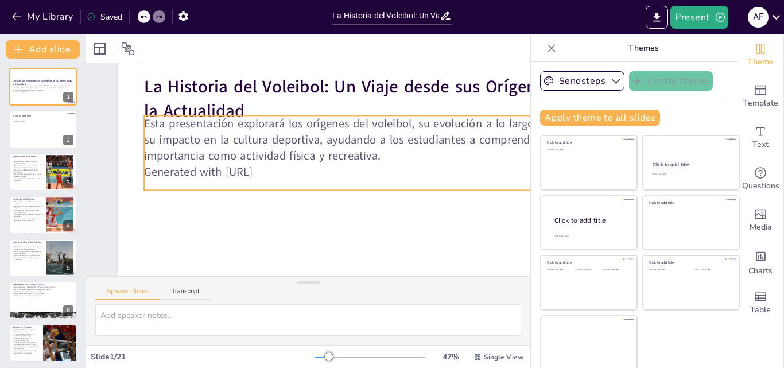
checkbox input "true"
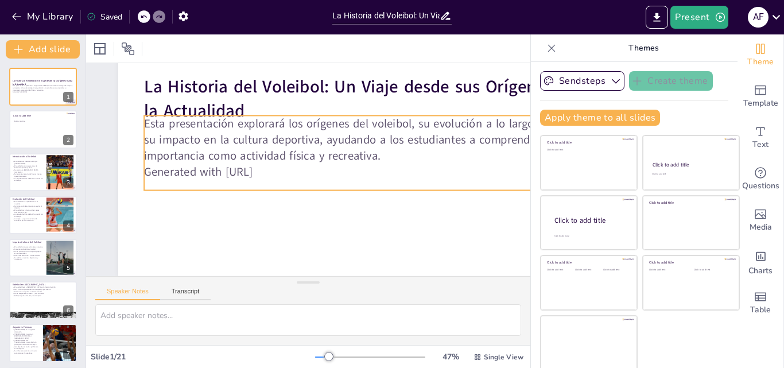
checkbox input "true"
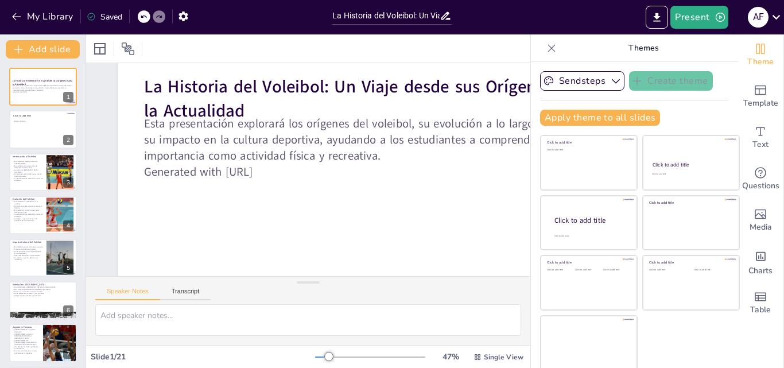
checkbox input "true"
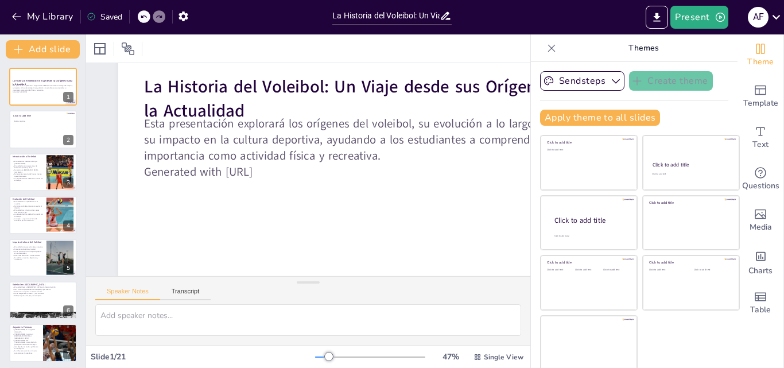
checkbox input "true"
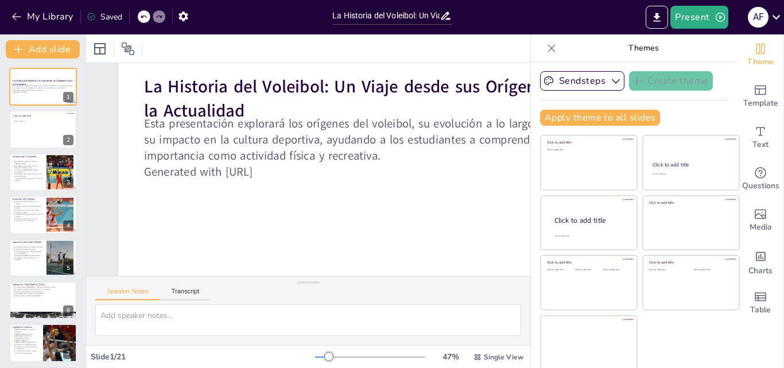
checkbox input "true"
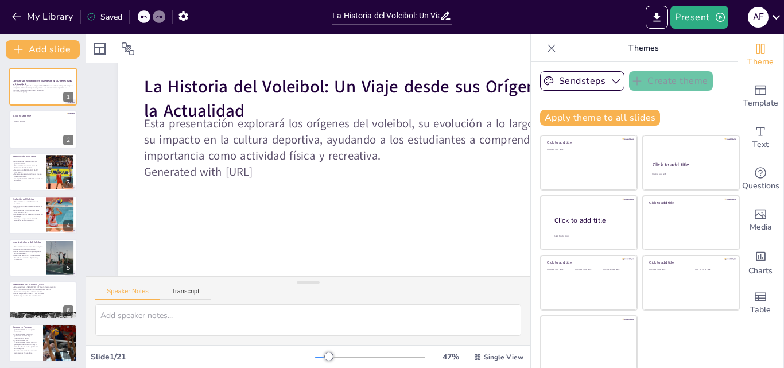
checkbox input "true"
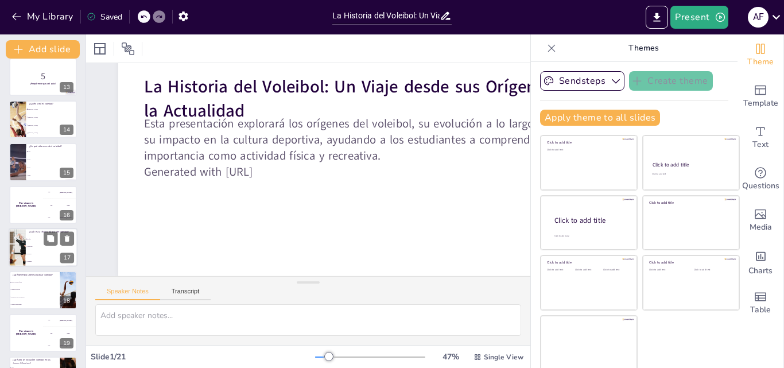
scroll to position [601, 0]
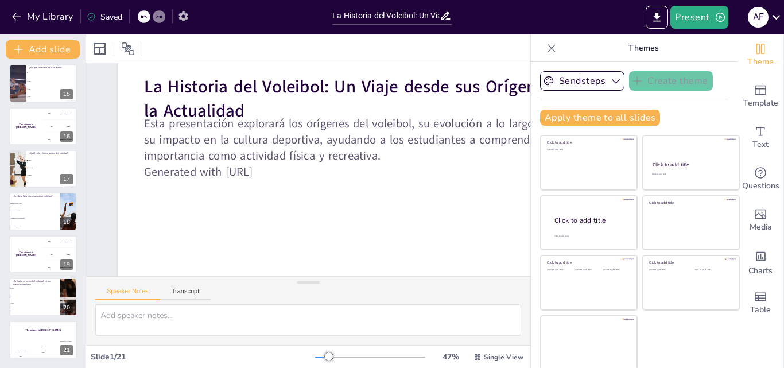
click at [185, 16] on icon "button" at bounding box center [183, 16] width 12 height 12
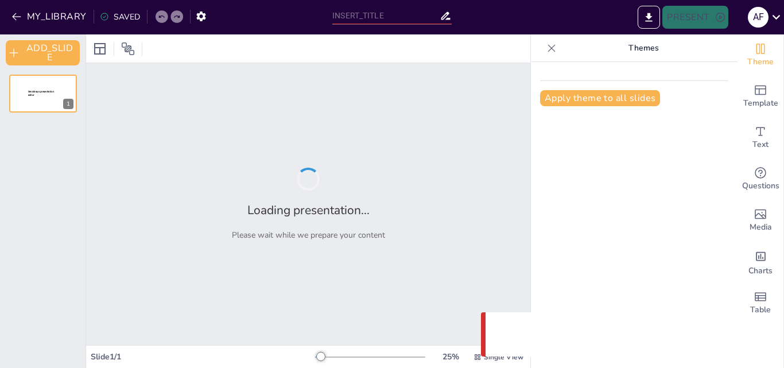
type input "La Historia del Voleibol: Un Viaje desde sus Orígenes hasta la Actualidad"
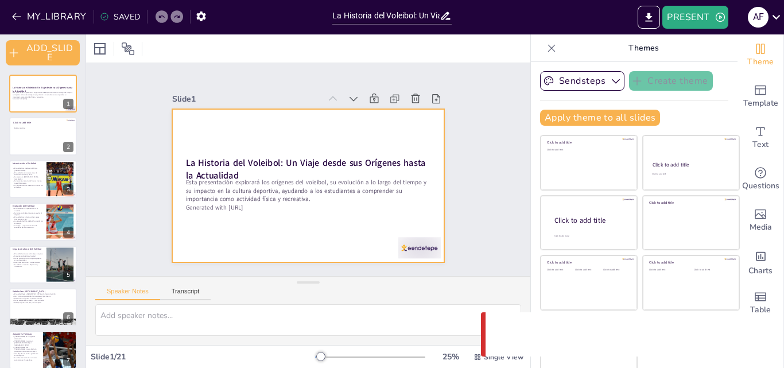
checkbox input "true"
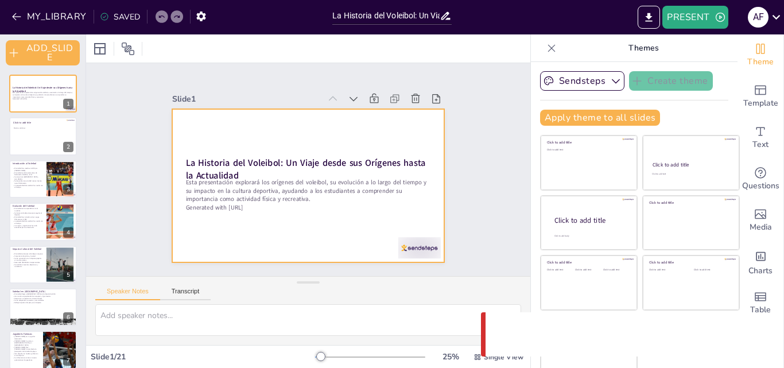
checkbox input "true"
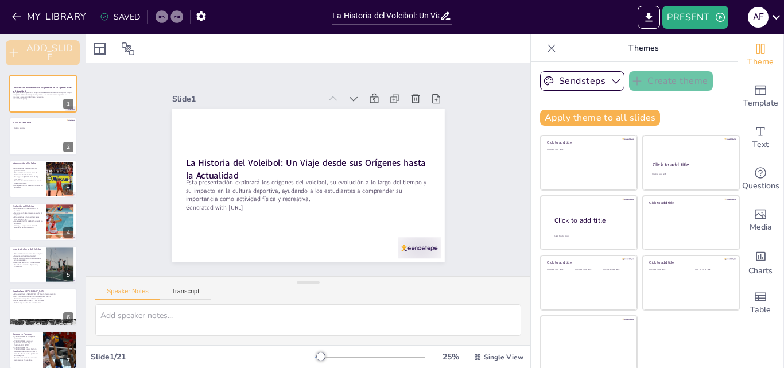
click at [63, 49] on button "ADD_SLIDE" at bounding box center [43, 52] width 74 height 25
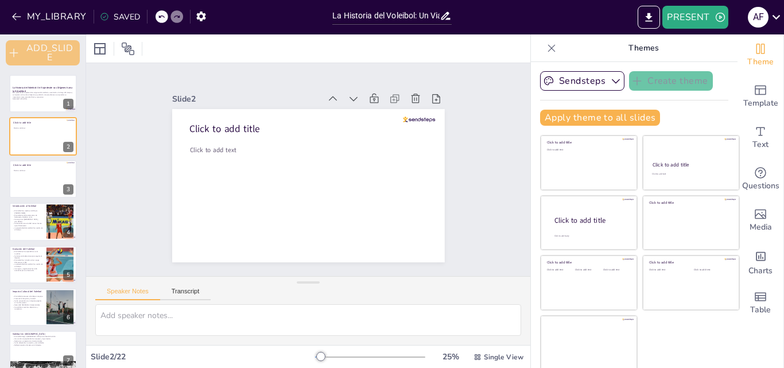
checkbox input "true"
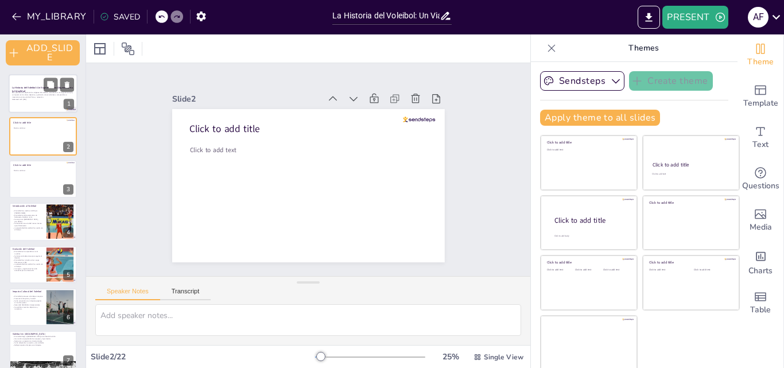
checkbox input "true"
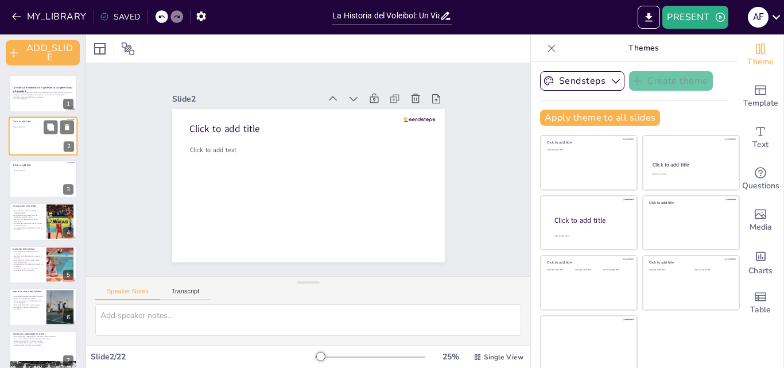
checkbox input "true"
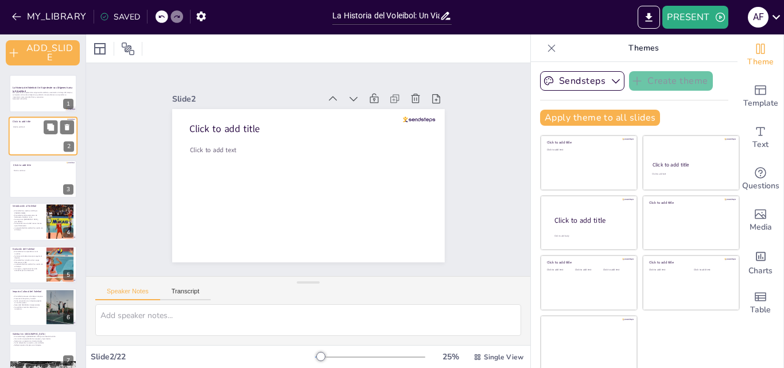
checkbox input "true"
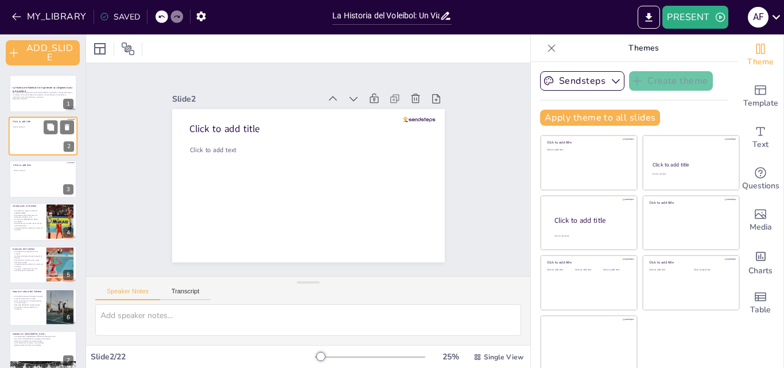
checkbox input "true"
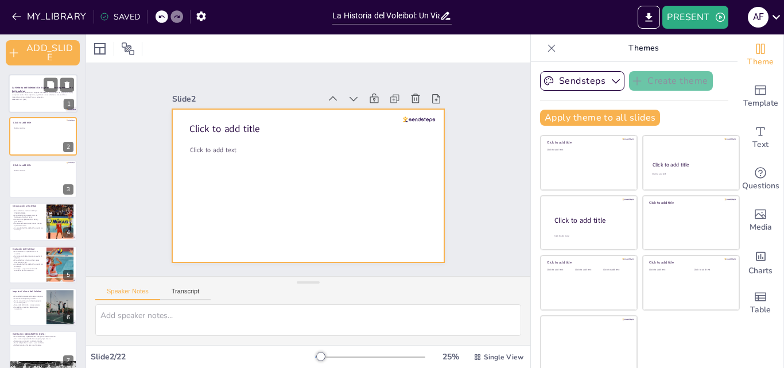
checkbox input "true"
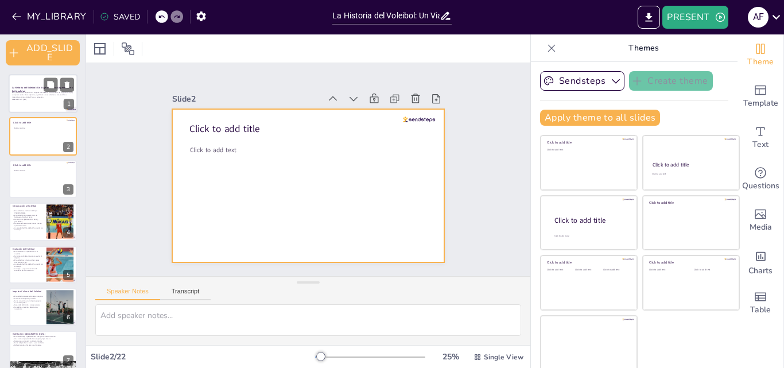
checkbox input "true"
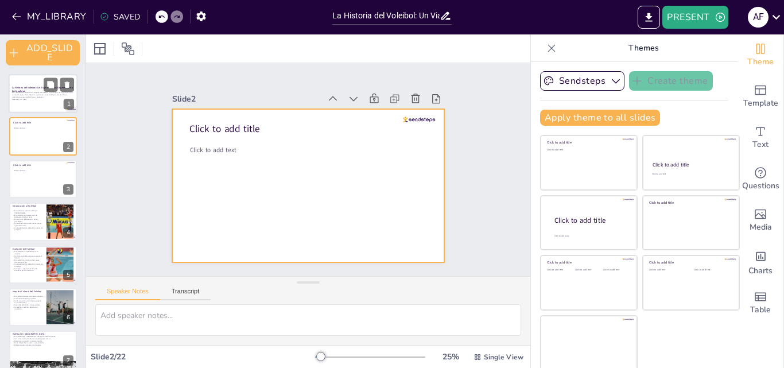
checkbox input "true"
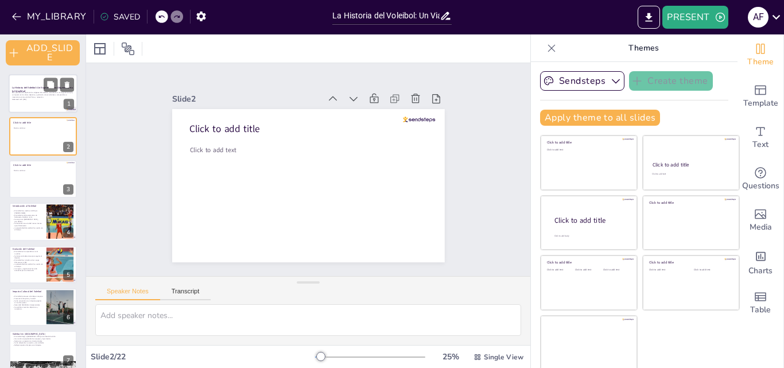
click at [32, 88] on strong "La Historia del Voleibol: Un Viaje desde sus Orígenes hasta la Actualidad" at bounding box center [42, 89] width 61 height 6
checkbox input "true"
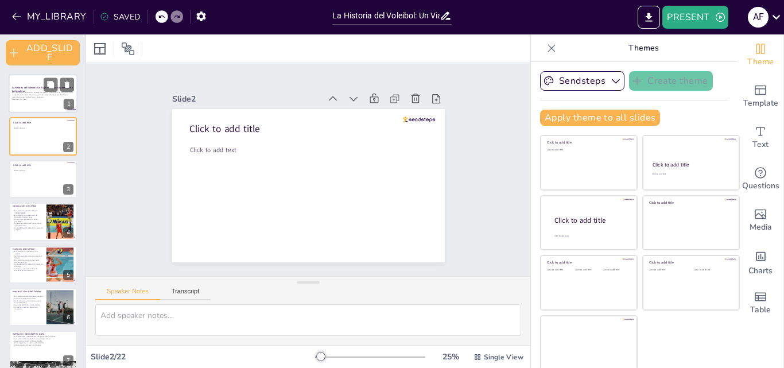
checkbox input "true"
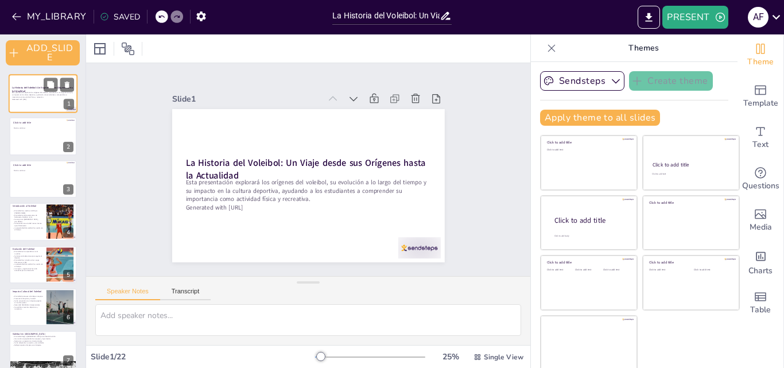
checkbox input "true"
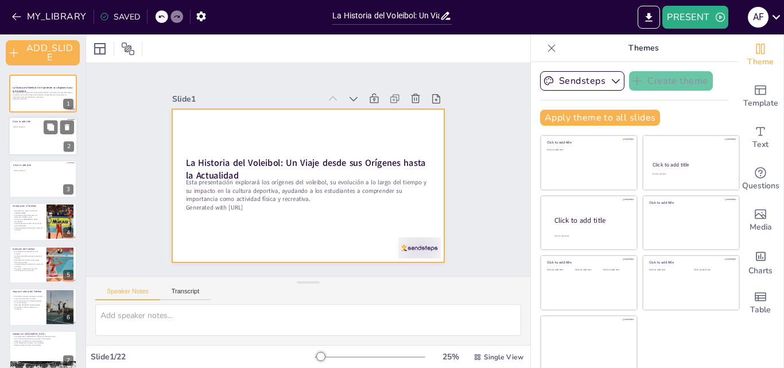
checkbox input "true"
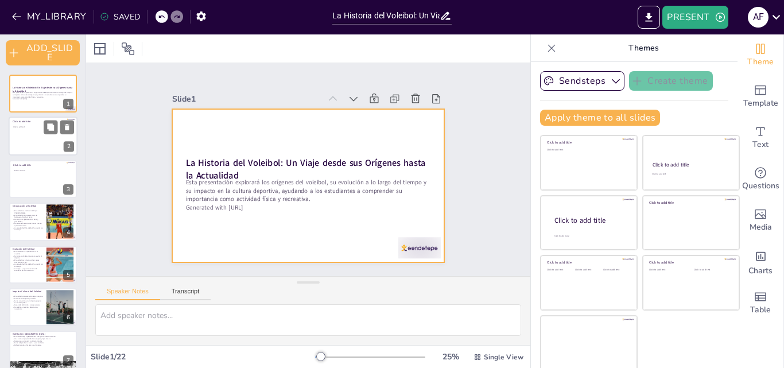
checkbox input "true"
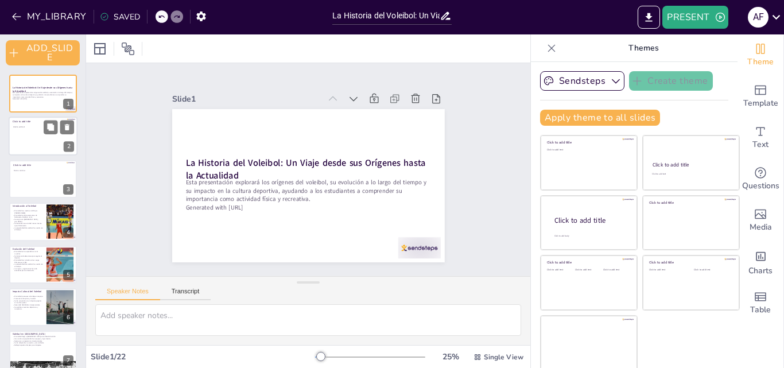
click at [36, 132] on div at bounding box center [43, 136] width 69 height 39
checkbox input "true"
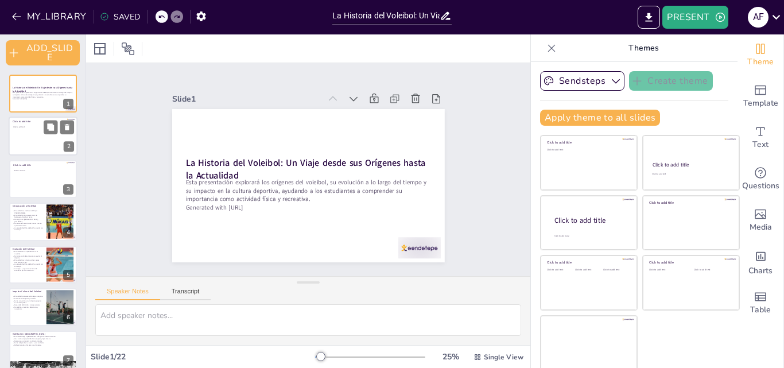
checkbox input "true"
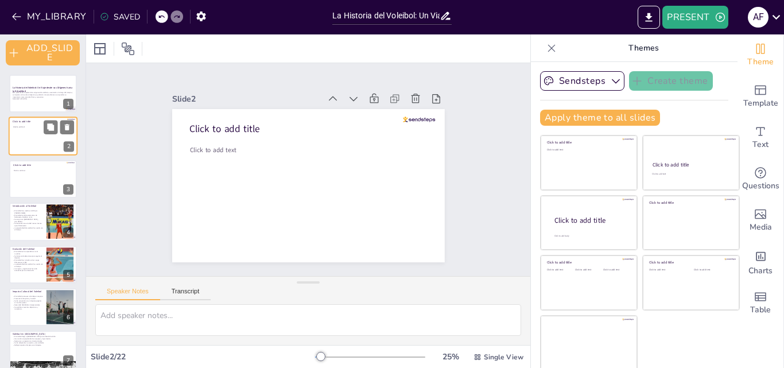
drag, startPoint x: 36, startPoint y: 132, endPoint x: 27, endPoint y: 129, distance: 9.8
click at [27, 129] on div at bounding box center [43, 136] width 69 height 39
checkbox input "true"
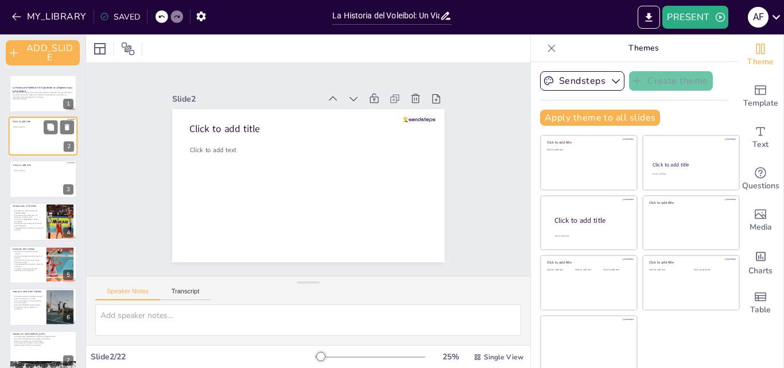
checkbox input "true"
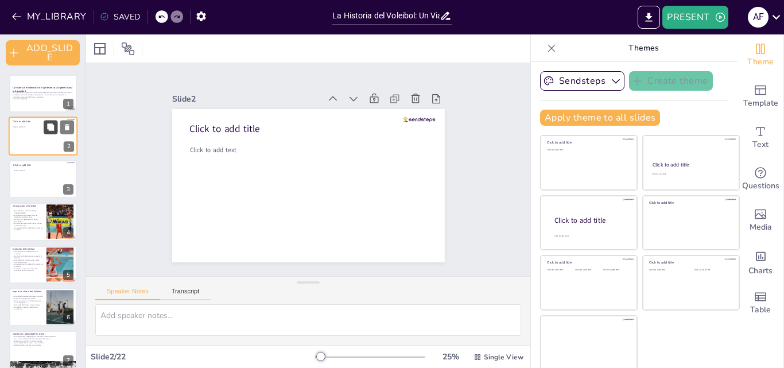
checkbox input "true"
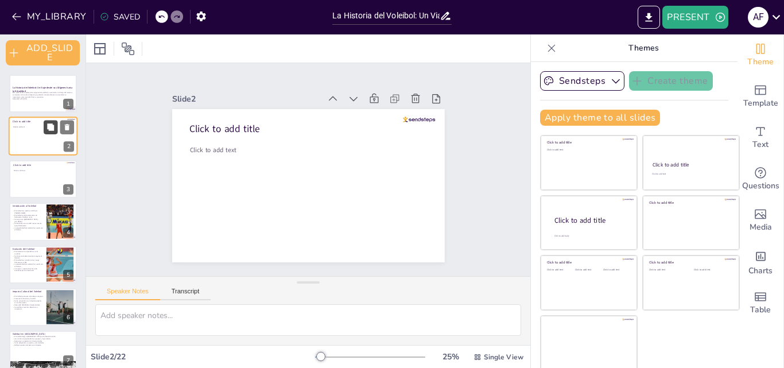
checkbox input "true"
click at [67, 122] on button at bounding box center [67, 128] width 14 height 14
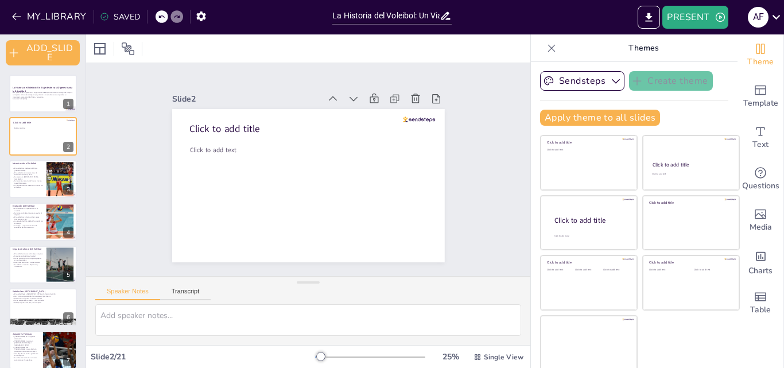
checkbox input "true"
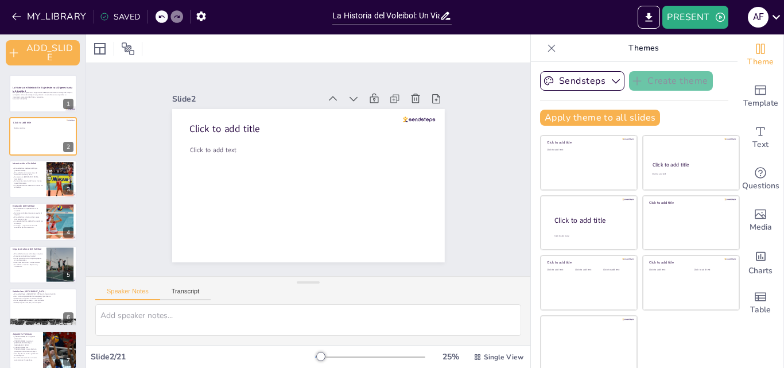
checkbox input "true"
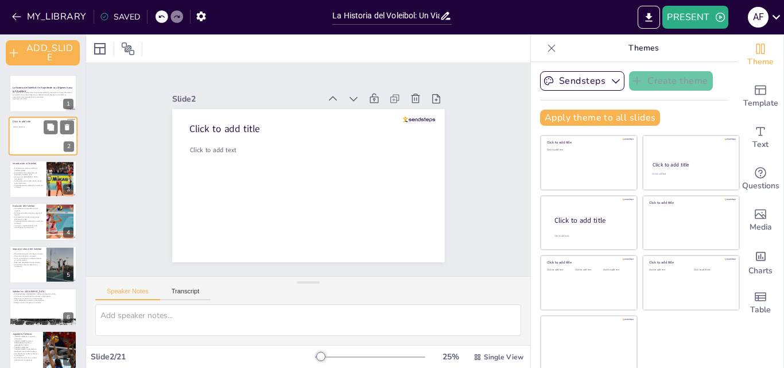
checkbox input "true"
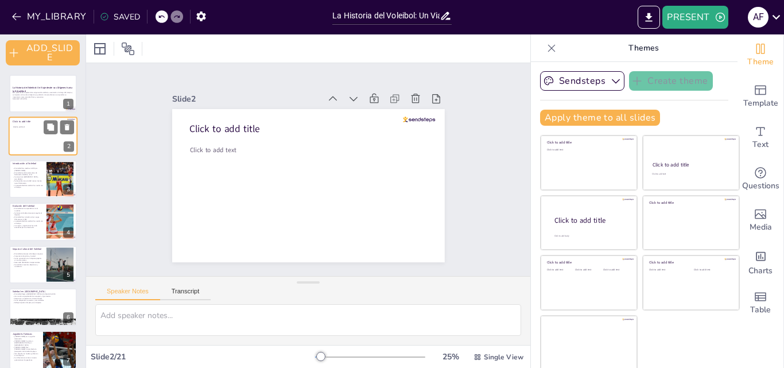
checkbox input "true"
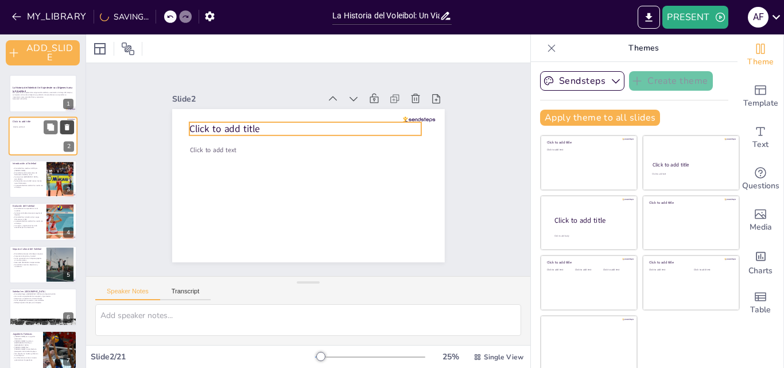
checkbox input "true"
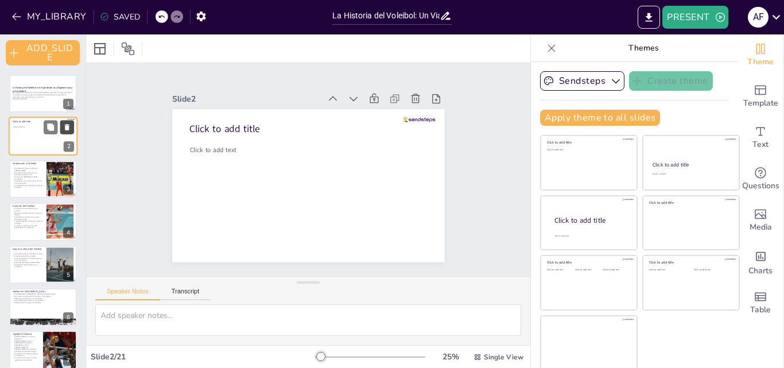
click at [72, 123] on button at bounding box center [67, 128] width 14 height 14
type textarea "William G. Morgan, un instructor de educación física, buscó crear una actividad…"
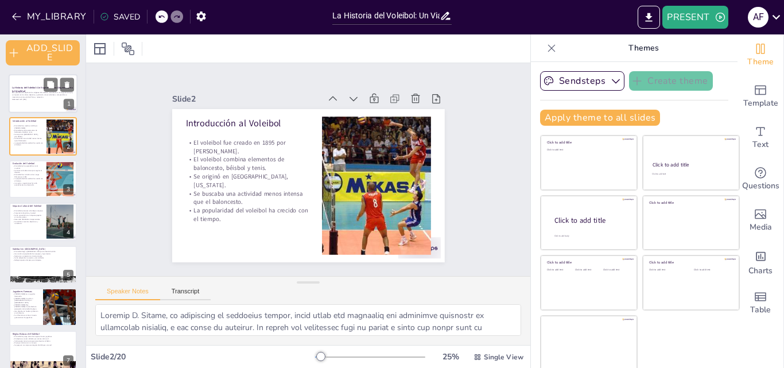
checkbox input "true"
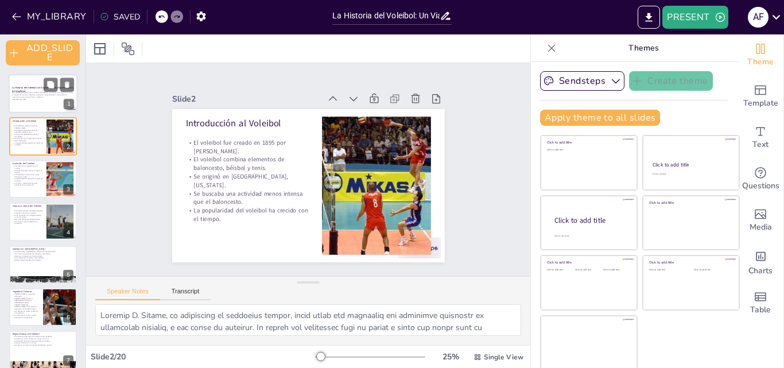
checkbox input "true"
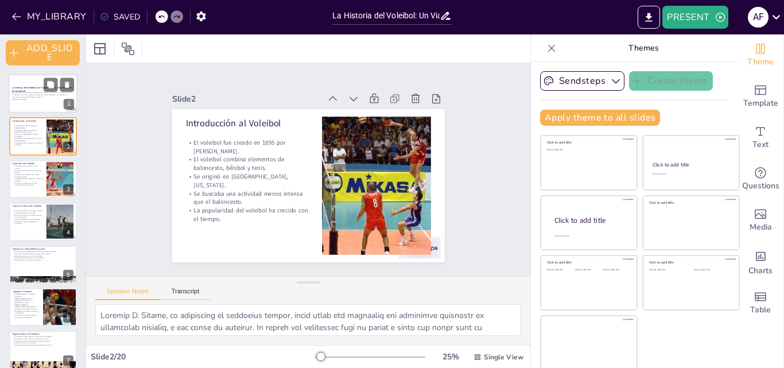
checkbox input "true"
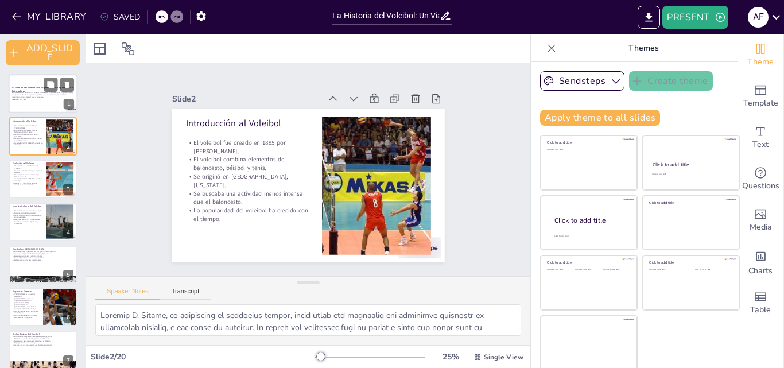
checkbox input "true"
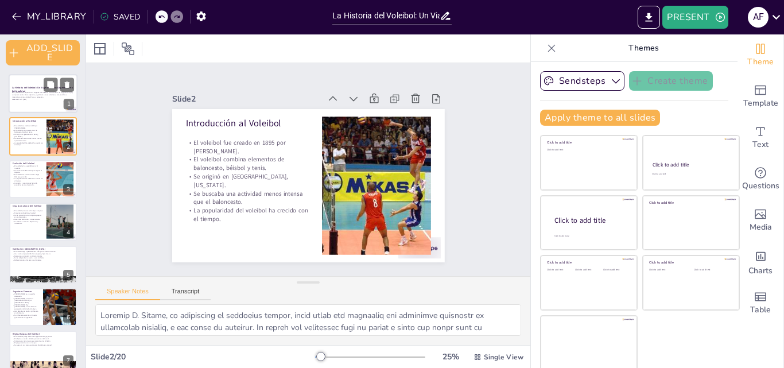
click at [24, 90] on strong "La Historia del Voleibol: Un Viaje desde sus Orígenes hasta la Actualidad" at bounding box center [42, 89] width 61 height 6
checkbox input "true"
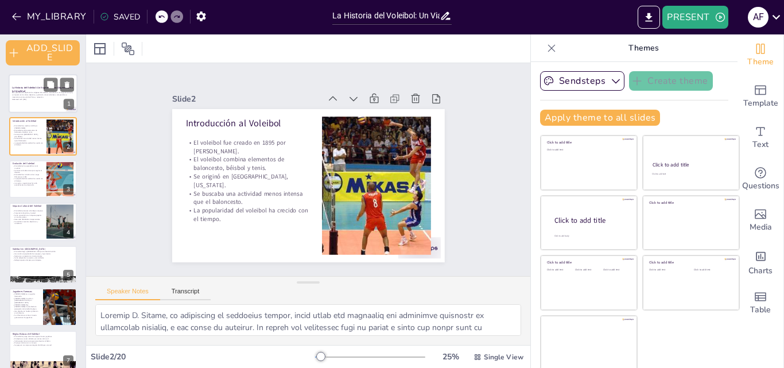
checkbox input "true"
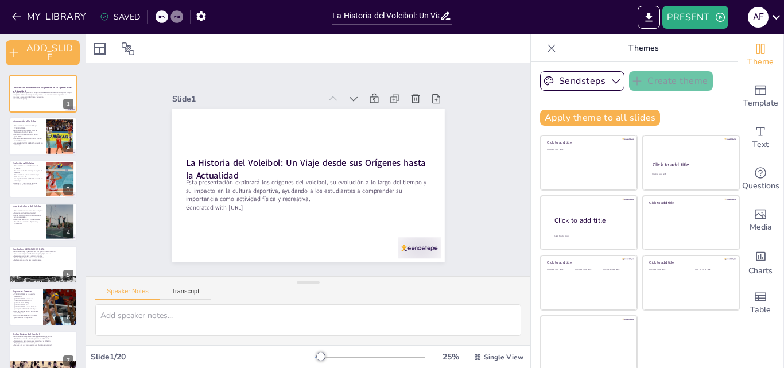
checkbox input "true"
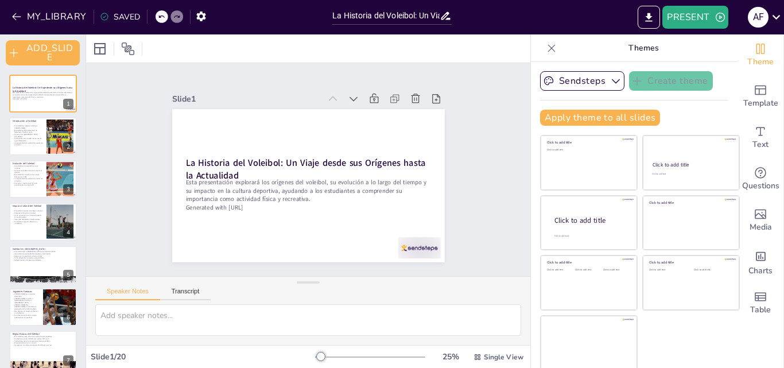
checkbox input "true"
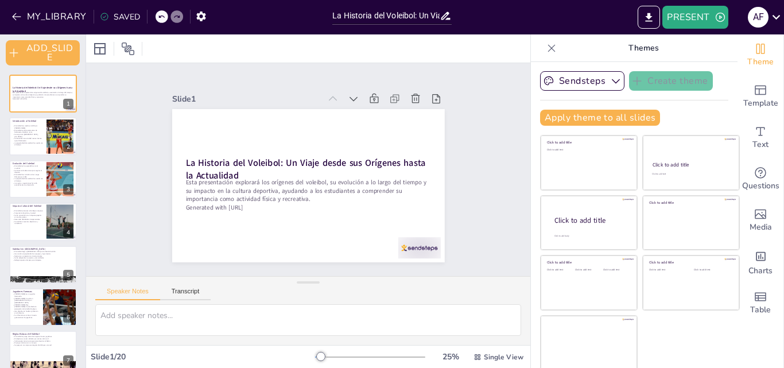
checkbox input "true"
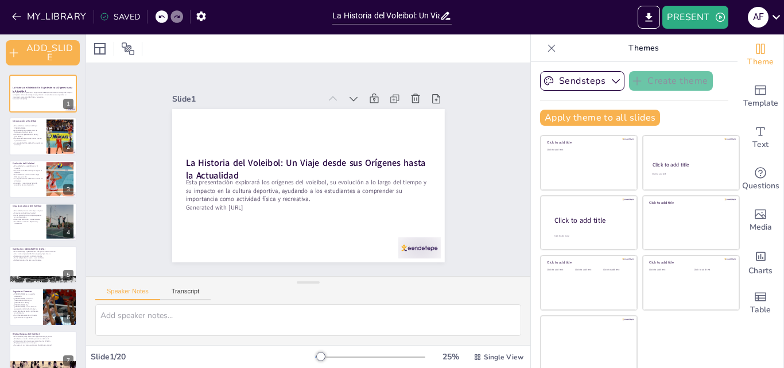
checkbox input "true"
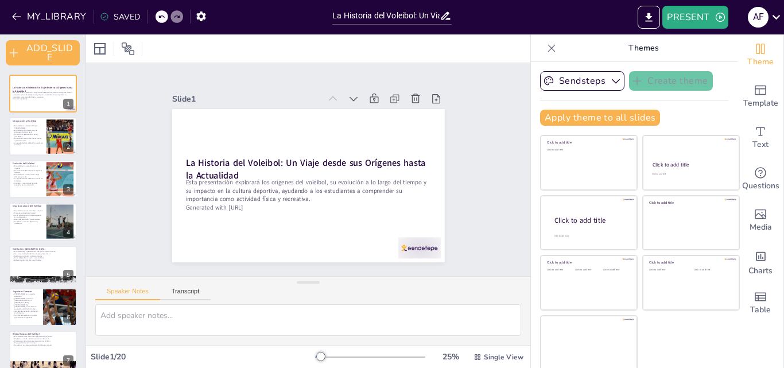
checkbox input "true"
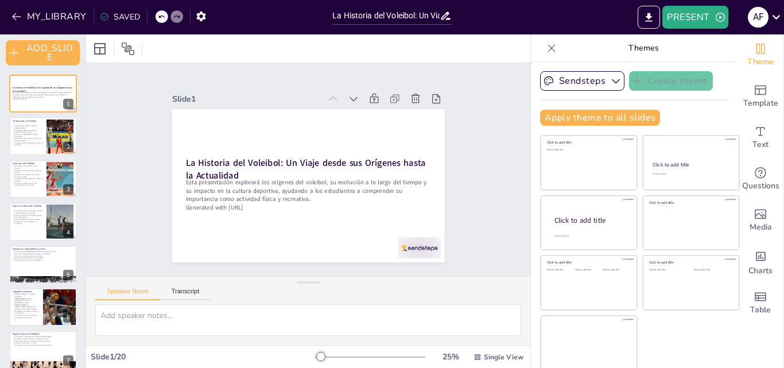
checkbox input "true"
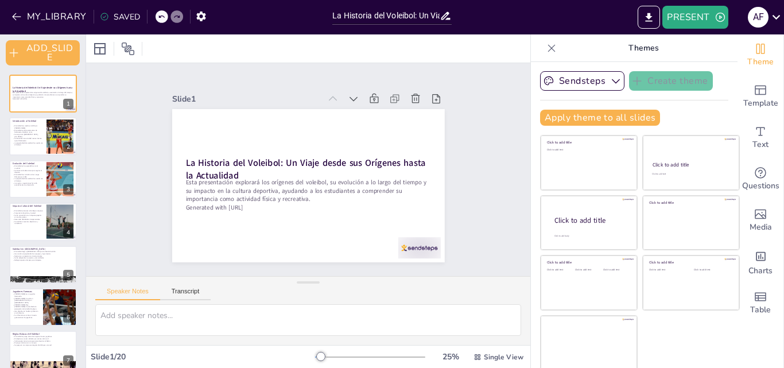
checkbox input "true"
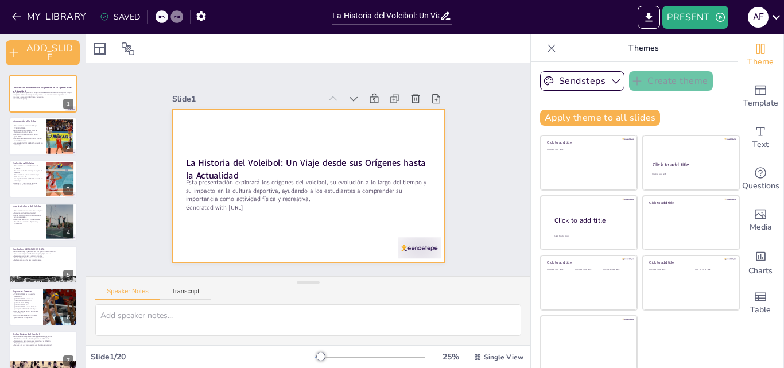
scroll to position [2, 0]
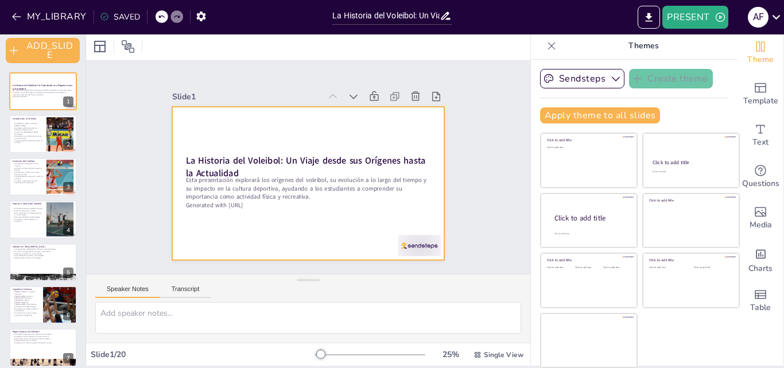
checkbox input "true"
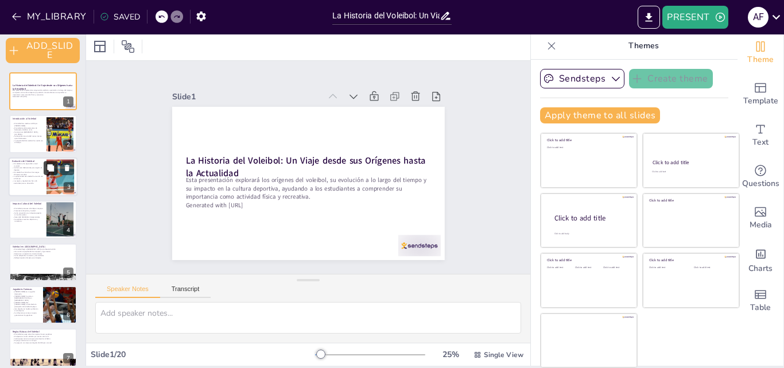
checkbox input "true"
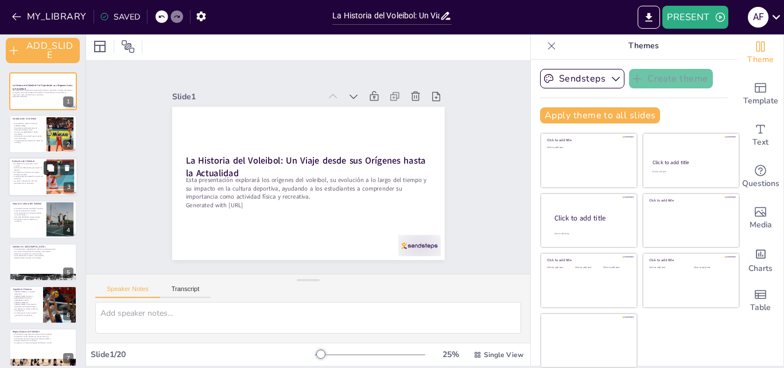
checkbox input "true"
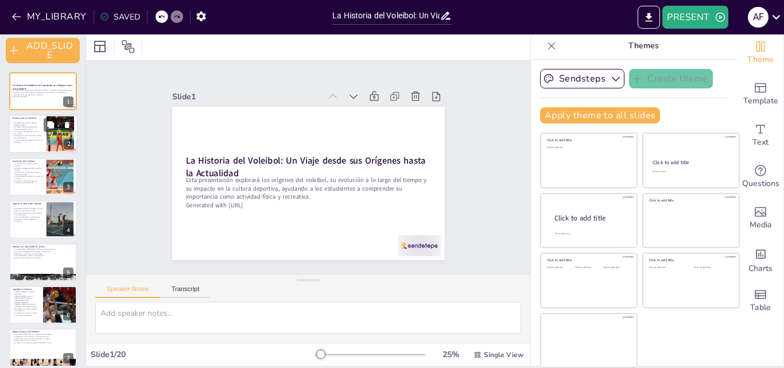
checkbox input "true"
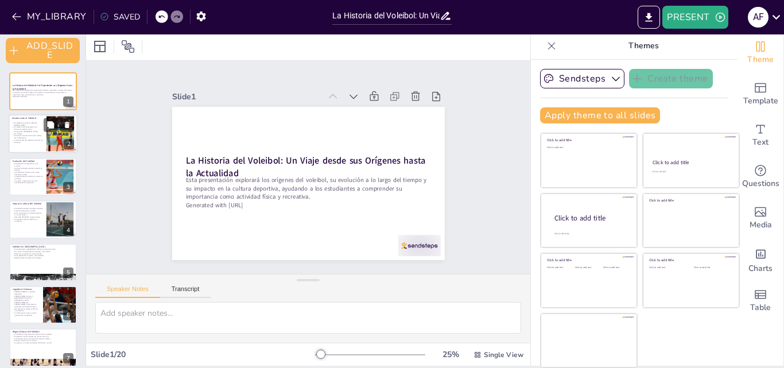
checkbox input "true"
click at [30, 125] on p "El voleibol fue creado en 1895 por [PERSON_NAME]." at bounding box center [27, 124] width 31 height 4
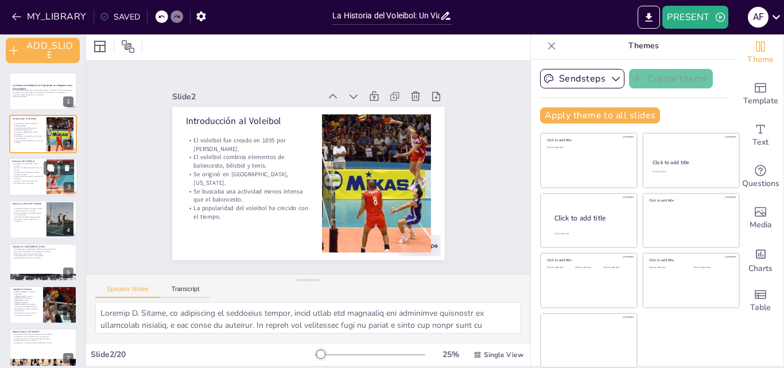
click at [31, 165] on p "El voleibol se ha expandido a nivel mundial." at bounding box center [27, 164] width 31 height 4
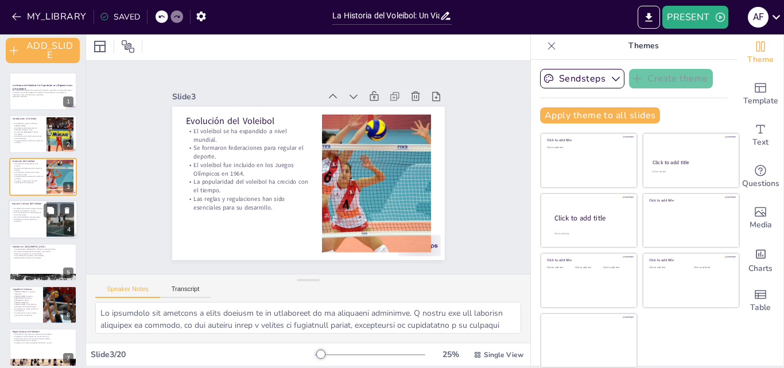
click at [29, 215] on p "Se ha convertido en un deporte popular en muchos países." at bounding box center [27, 214] width 31 height 4
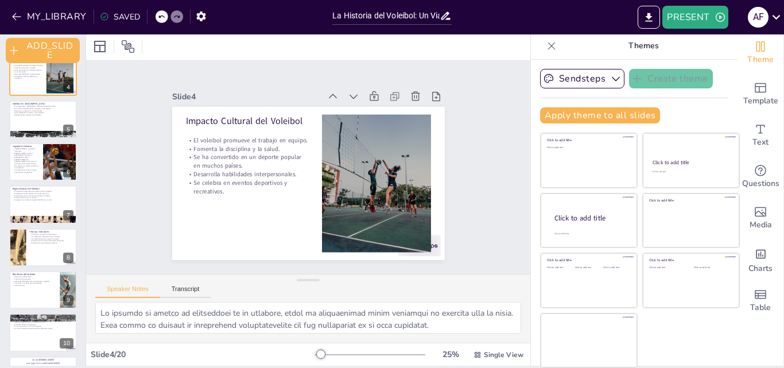
scroll to position [146, 0]
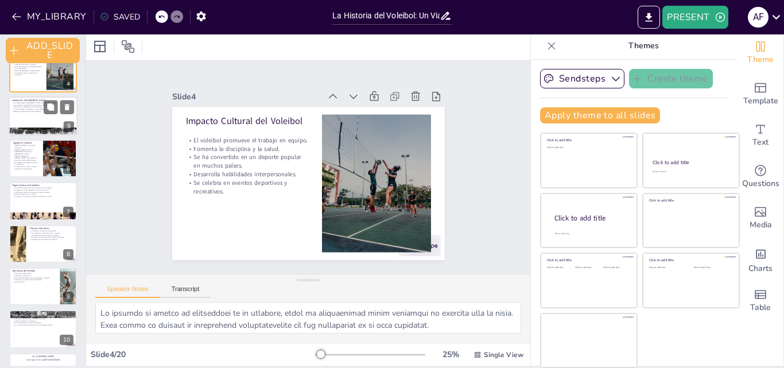
click at [29, 114] on div at bounding box center [43, 115] width 69 height 39
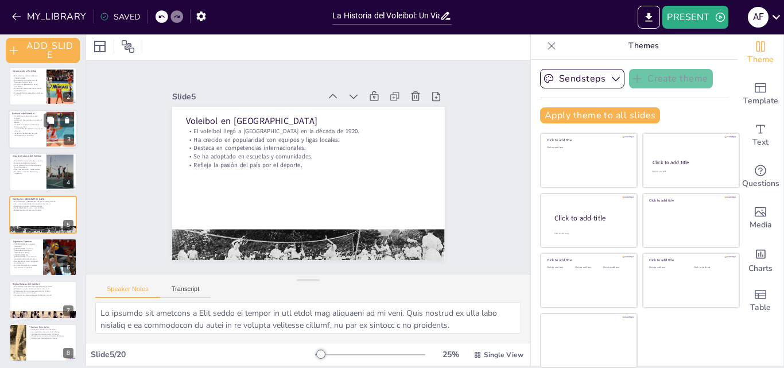
click at [25, 126] on p "El voleibol fue incluido en los Juegos Olímpicos en 1964." at bounding box center [27, 125] width 31 height 4
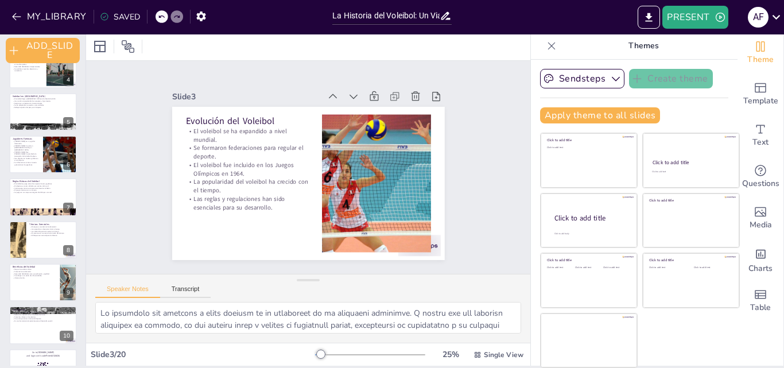
scroll to position [165, 0]
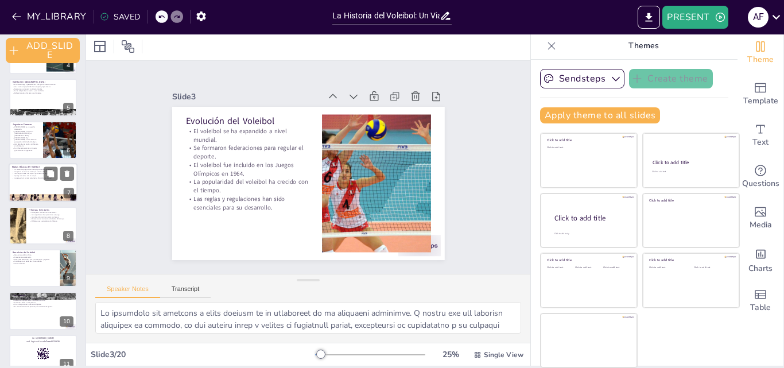
click at [22, 183] on div at bounding box center [43, 183] width 69 height 39
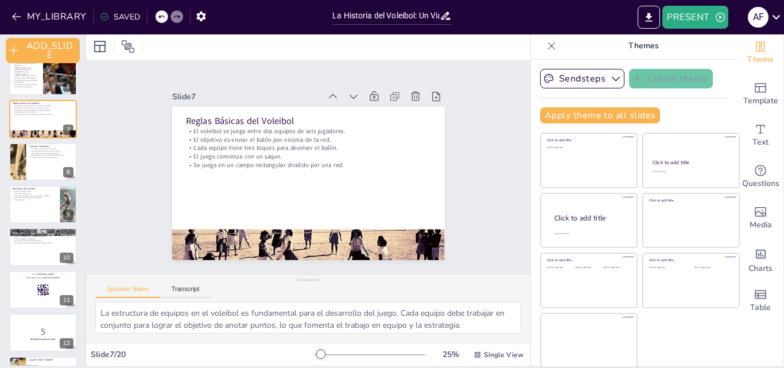
scroll to position [260, 0]
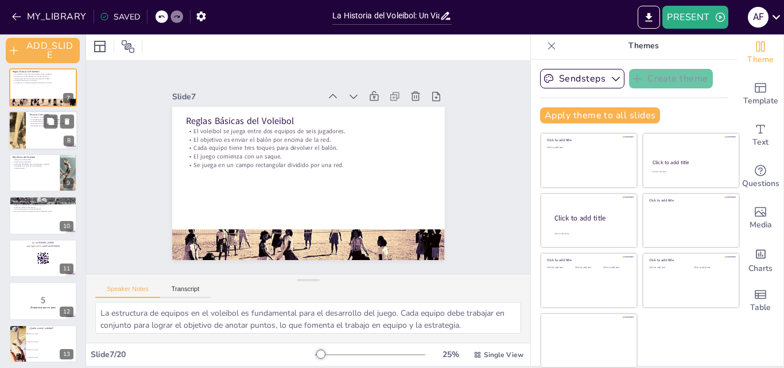
click at [29, 141] on div at bounding box center [43, 130] width 69 height 39
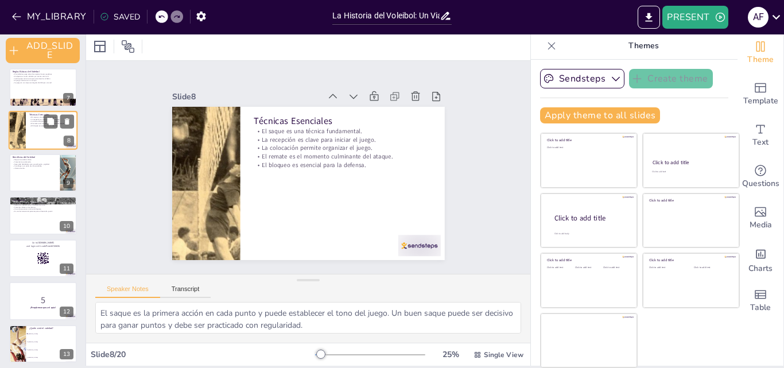
scroll to position [176, 0]
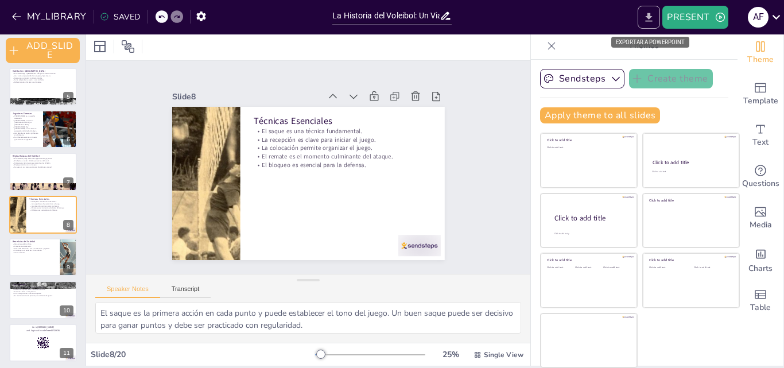
click at [646, 15] on icon "EXPORT_TO_POWERPOINT" at bounding box center [649, 17] width 12 height 12
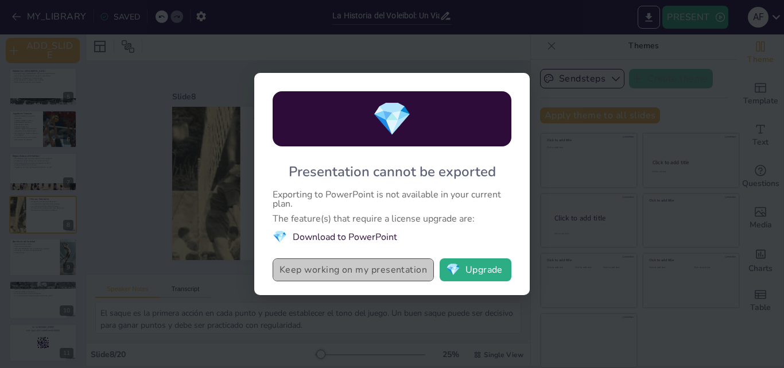
click at [388, 266] on button "Keep working on my presentation" at bounding box center [353, 269] width 161 height 23
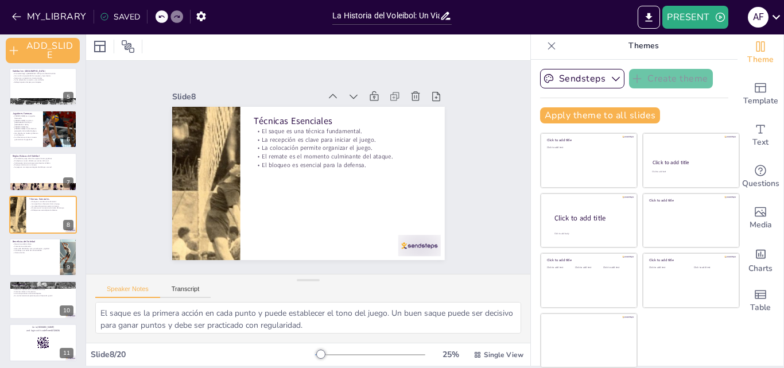
click at [440, 17] on icon at bounding box center [446, 16] width 12 height 12
click at [710, 15] on button "PRESENT" at bounding box center [694, 17] width 65 height 23
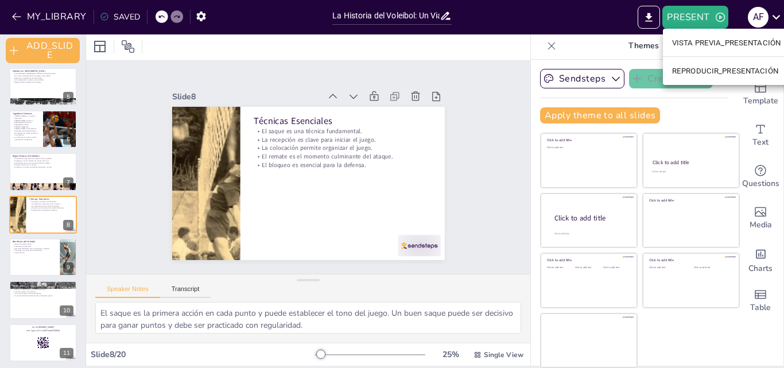
click at [722, 72] on font "REPRODUCIR_PRESENTACIÓN" at bounding box center [725, 71] width 106 height 9
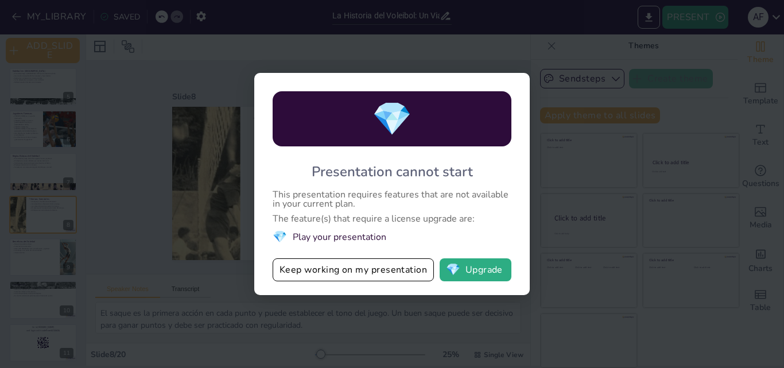
click at [352, 237] on li "💎 Play your presentation" at bounding box center [392, 236] width 239 height 15
click at [484, 272] on button "💎 Upgrade" at bounding box center [476, 269] width 72 height 23
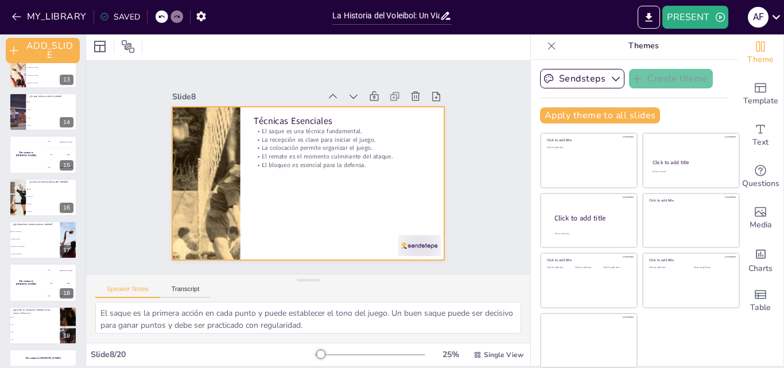
scroll to position [565, 0]
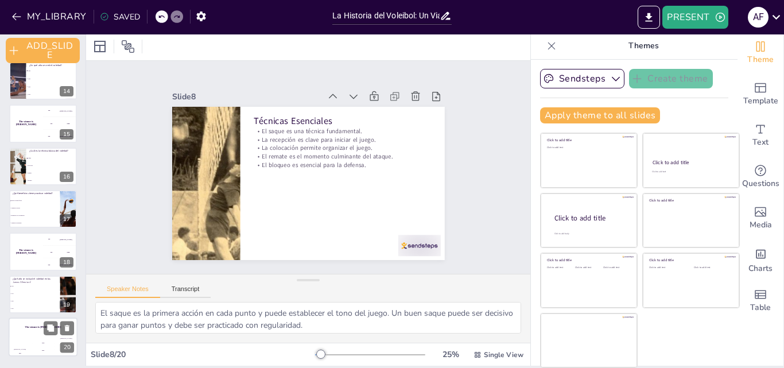
click at [32, 343] on div "Jaap" at bounding box center [43, 343] width 23 height 2
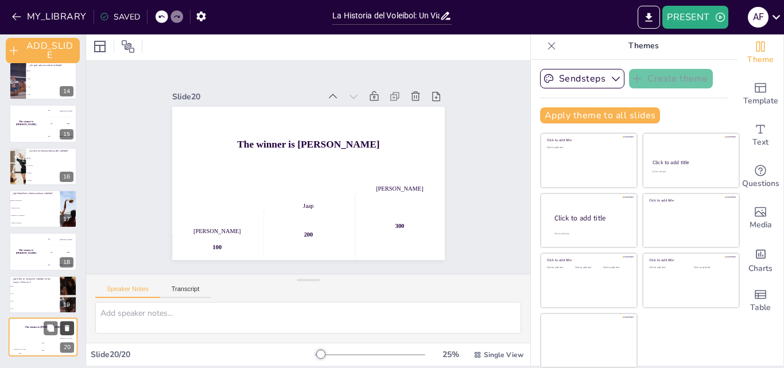
click at [67, 326] on icon at bounding box center [67, 328] width 5 height 6
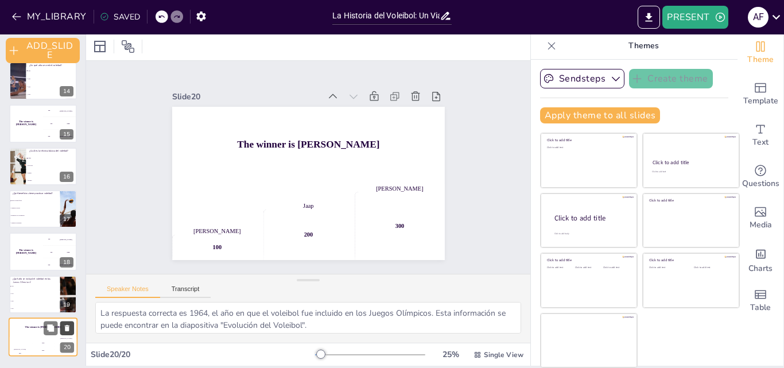
scroll to position [522, 0]
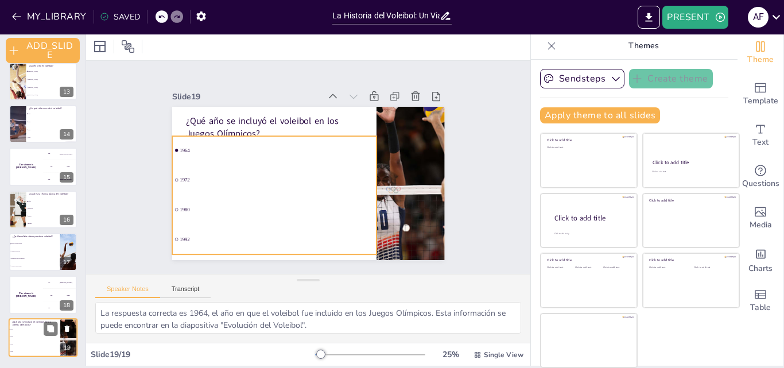
click at [33, 336] on span "1972" at bounding box center [34, 337] width 49 height 2
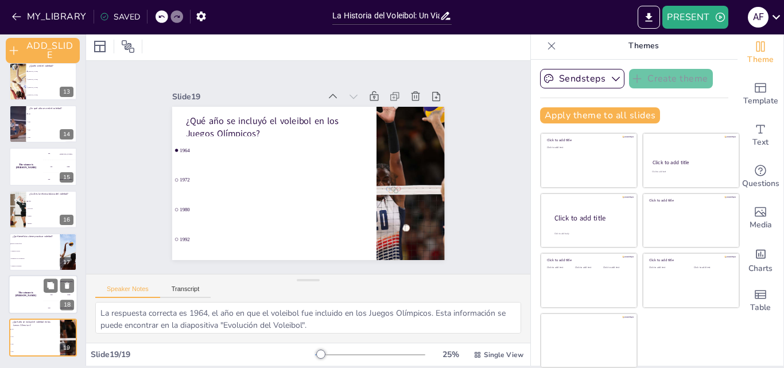
click at [20, 307] on div "The winner is Niels 🏆" at bounding box center [26, 294] width 34 height 39
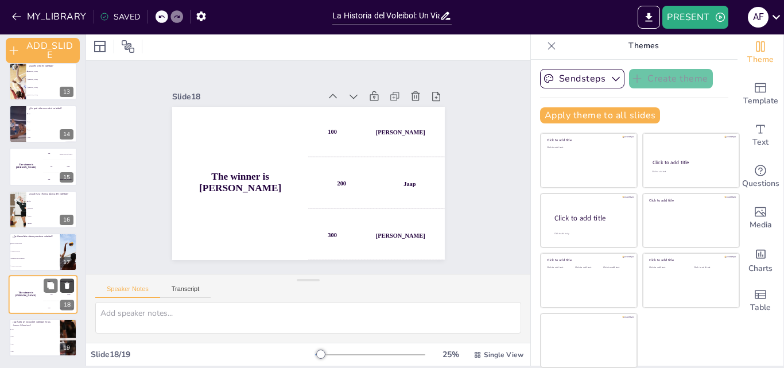
click at [69, 284] on icon at bounding box center [67, 286] width 8 height 8
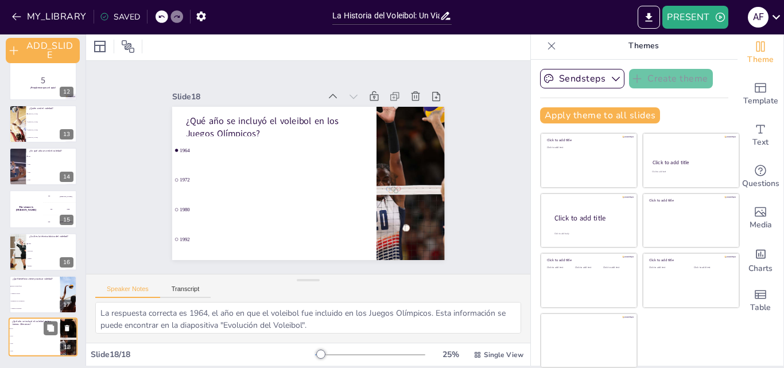
scroll to position [480, 0]
click at [25, 293] on span "Aumenta el estrés" at bounding box center [34, 294] width 49 height 2
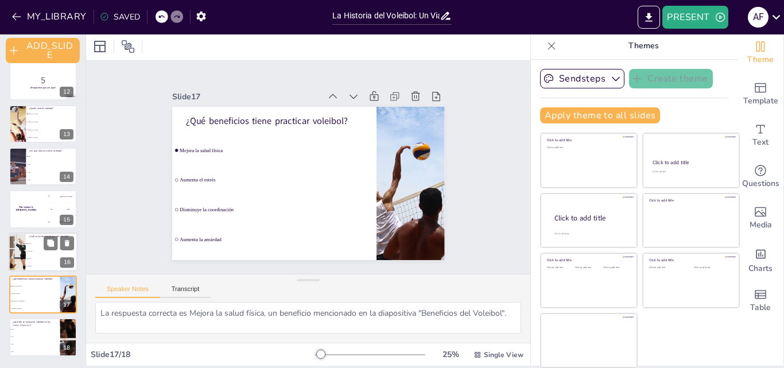
click at [30, 250] on span "Tiro libre" at bounding box center [52, 251] width 49 height 2
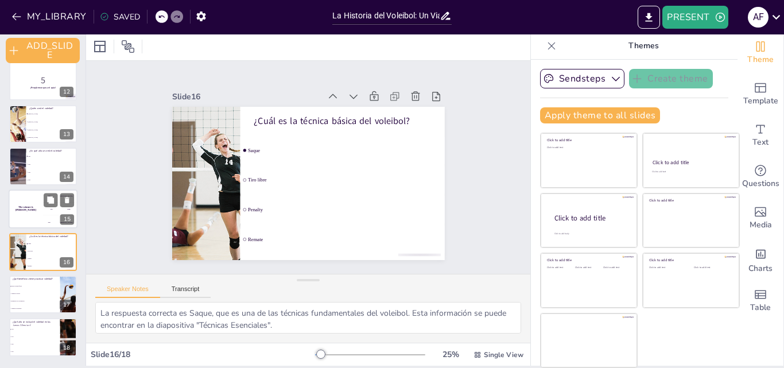
click at [22, 208] on h4 "The winner is Niels 🏆" at bounding box center [26, 209] width 34 height 6
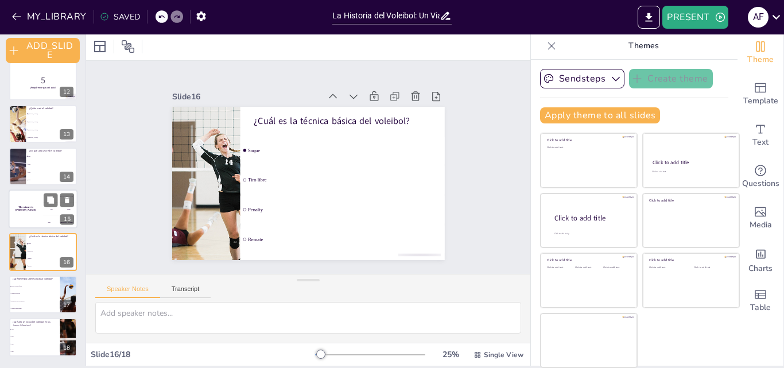
scroll to position [475, 0]
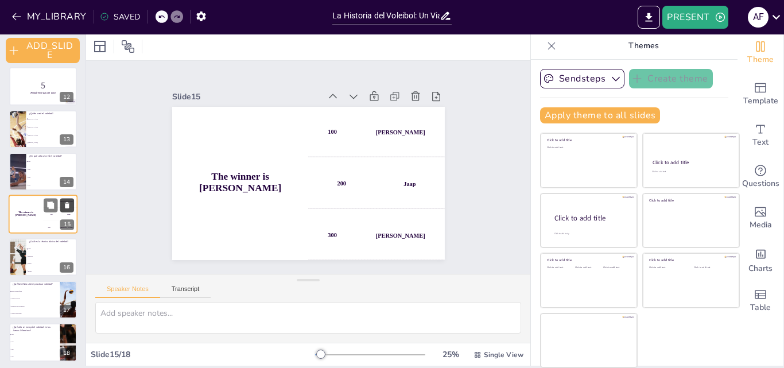
click at [68, 201] on icon at bounding box center [67, 205] width 8 height 8
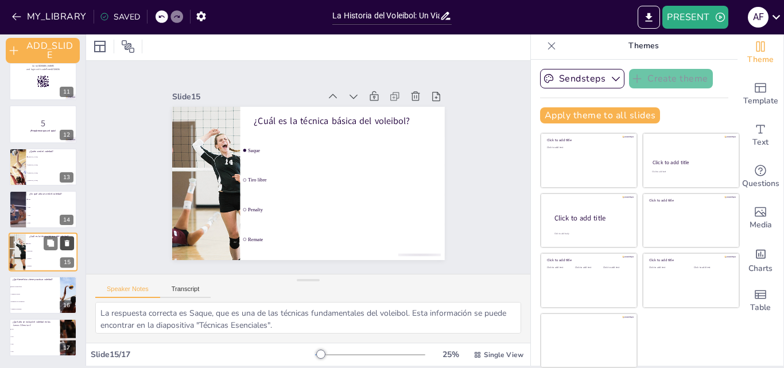
scroll to position [437, 0]
click at [21, 207] on div at bounding box center [17, 209] width 69 height 39
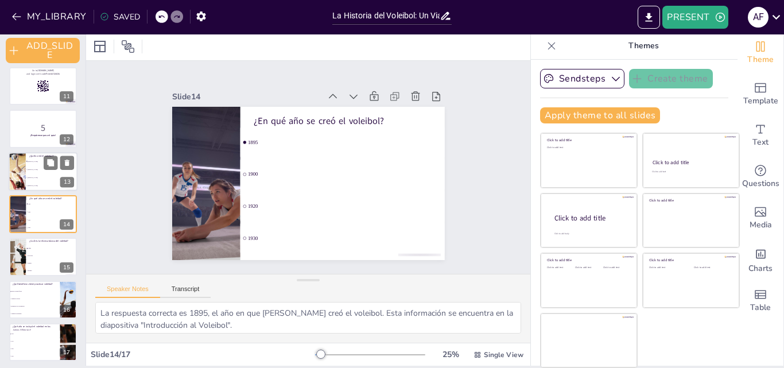
click at [23, 171] on div at bounding box center [17, 171] width 59 height 39
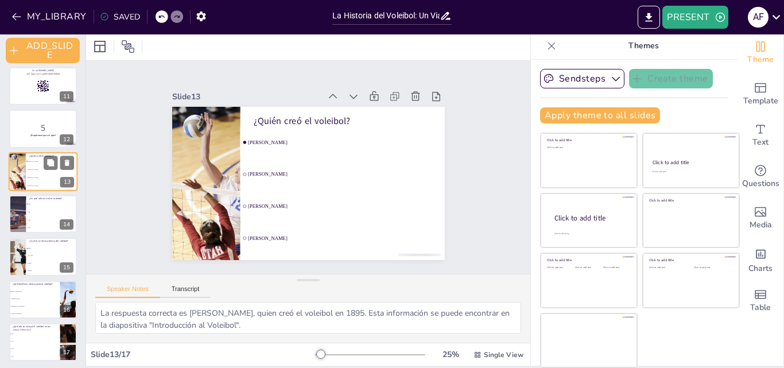
scroll to position [389, 0]
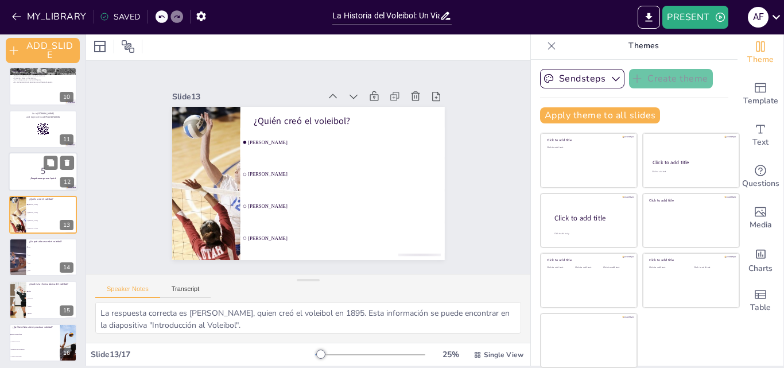
click at [24, 172] on p "5" at bounding box center [43, 171] width 62 height 13
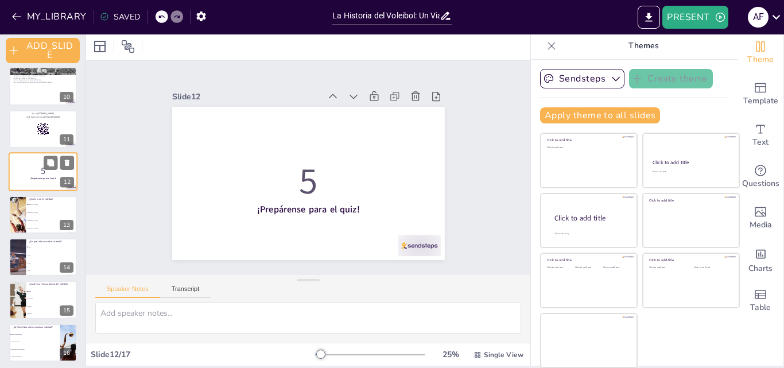
scroll to position [347, 0]
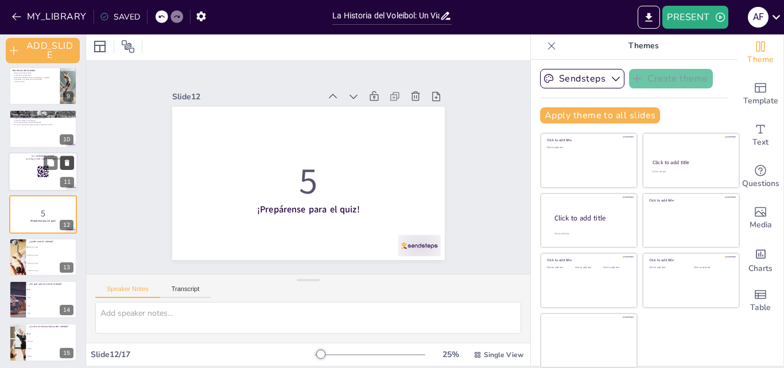
click at [68, 160] on icon at bounding box center [67, 162] width 8 height 8
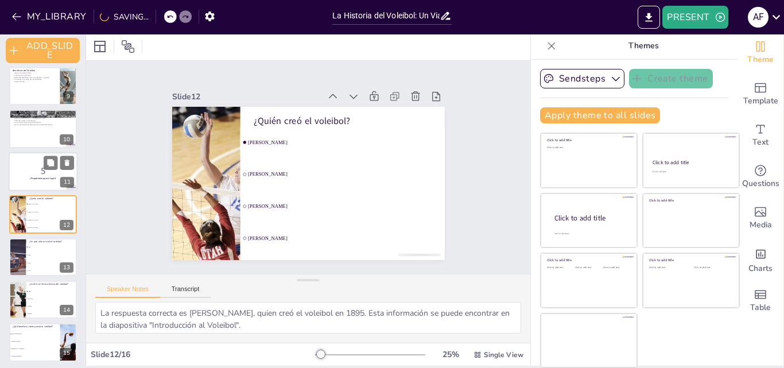
click at [29, 165] on p "5" at bounding box center [43, 171] width 62 height 13
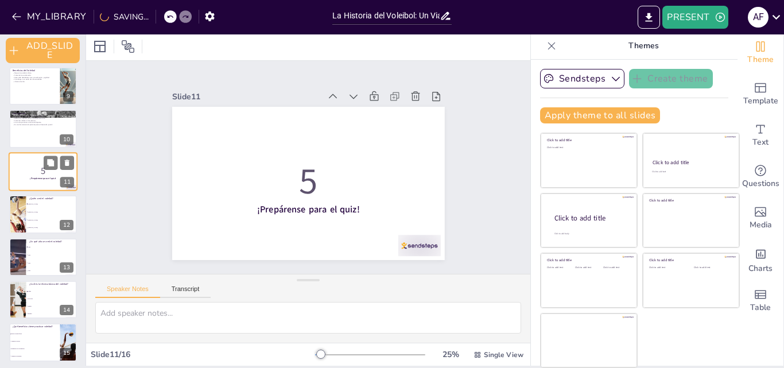
scroll to position [304, 0]
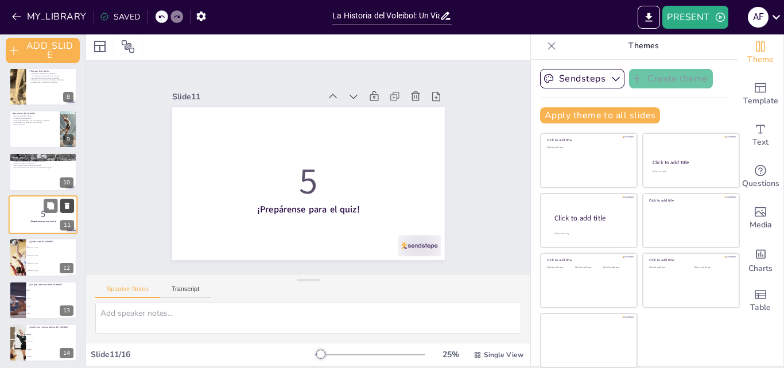
click at [66, 200] on button at bounding box center [67, 206] width 14 height 14
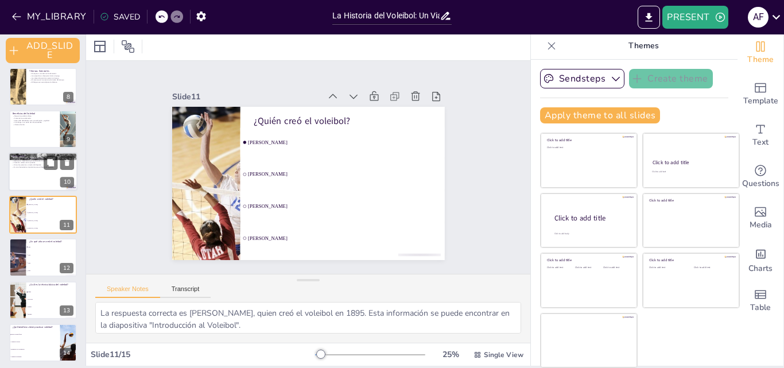
click at [31, 173] on div at bounding box center [43, 172] width 69 height 39
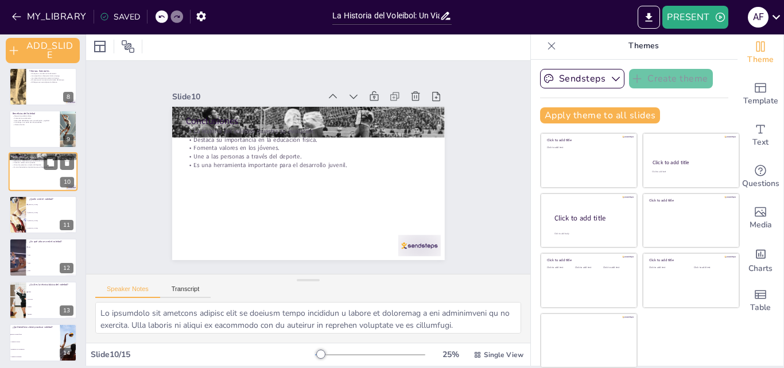
scroll to position [261, 0]
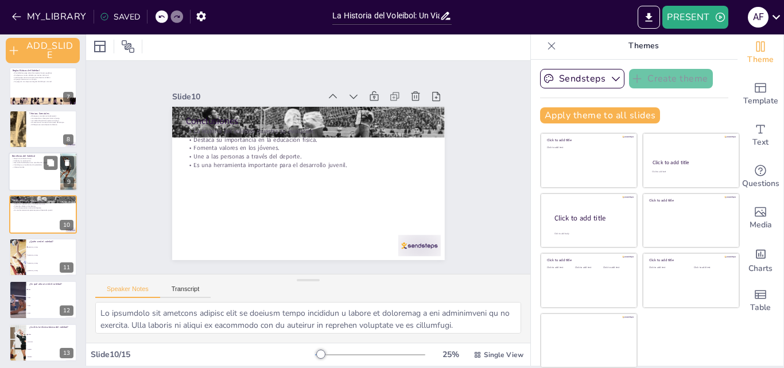
click at [27, 168] on div at bounding box center [43, 171] width 69 height 39
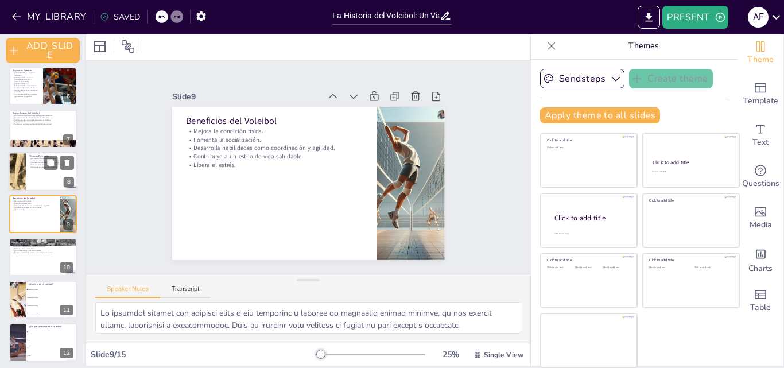
click at [32, 173] on div at bounding box center [43, 171] width 69 height 39
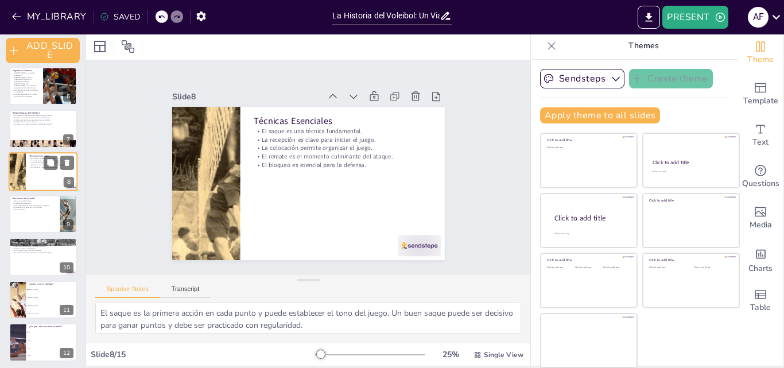
scroll to position [176, 0]
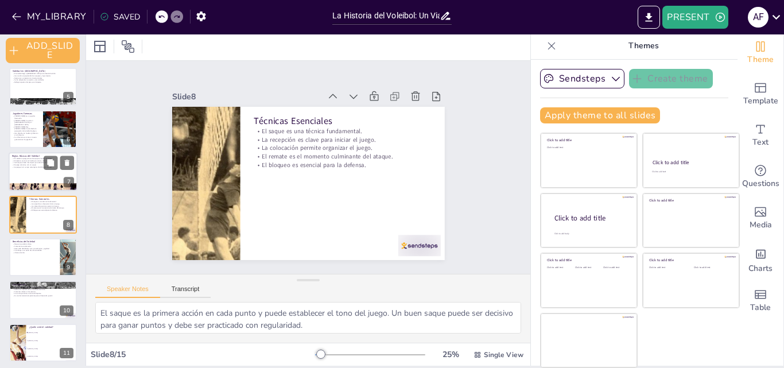
click at [28, 164] on p "El juego comienza con un saque." at bounding box center [43, 165] width 62 height 2
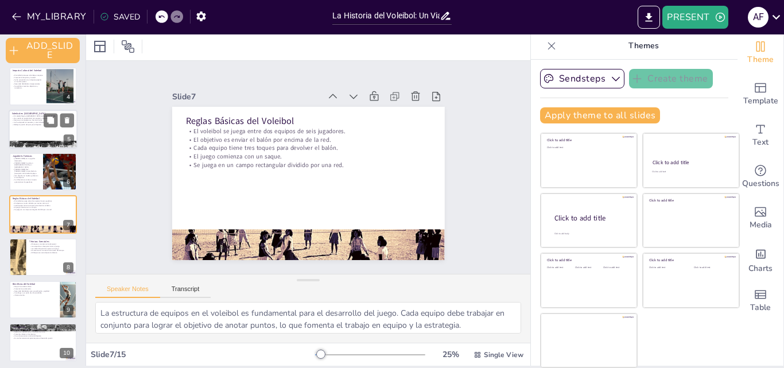
click at [19, 126] on div at bounding box center [43, 129] width 69 height 39
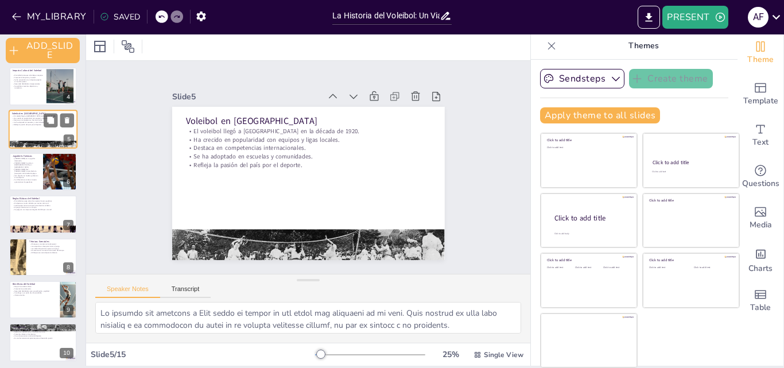
scroll to position [48, 0]
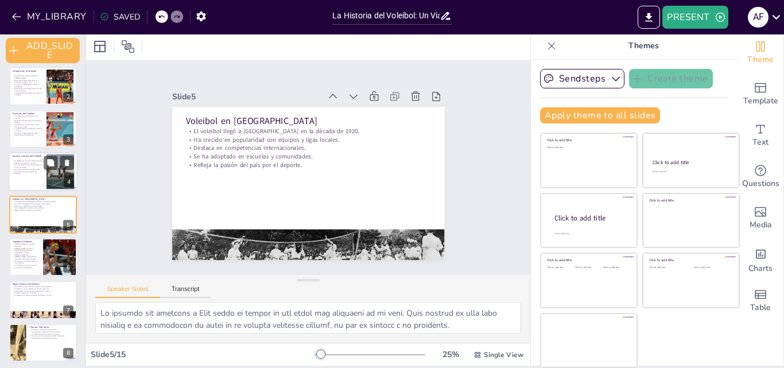
click at [28, 170] on p "Se celebra en eventos deportivos y recreativos." at bounding box center [27, 172] width 31 height 4
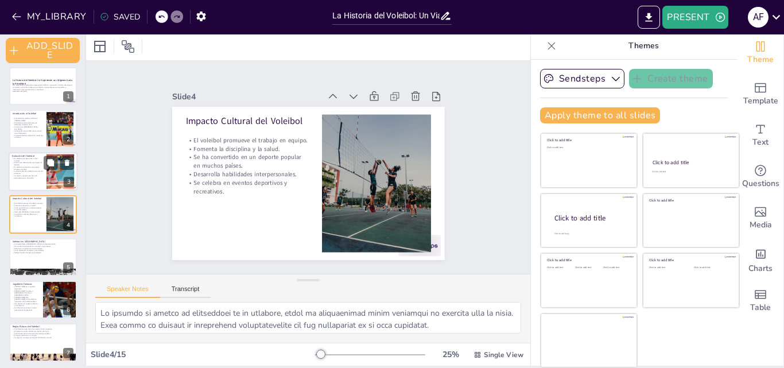
click at [23, 162] on p "Se formaron federaciones para regular el deporte." at bounding box center [27, 163] width 31 height 4
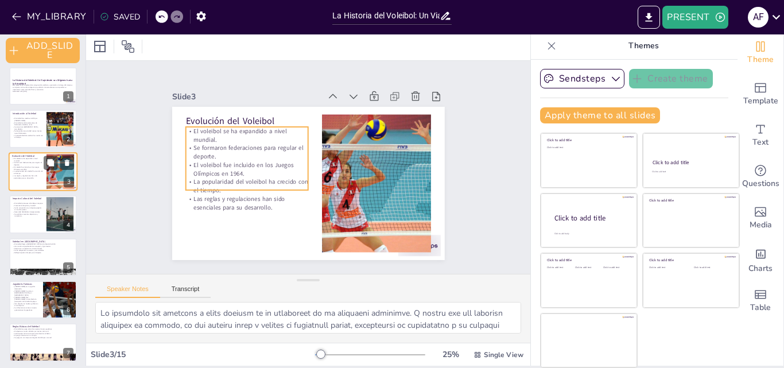
scroll to position [0, 0]
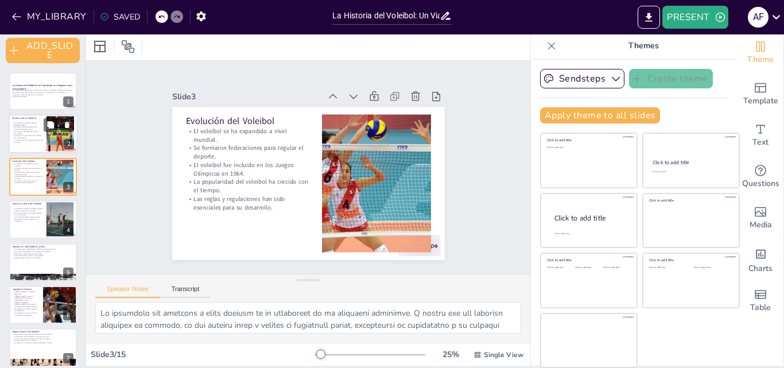
click at [30, 135] on p "Se buscaba una actividad menos intensa que el baloncesto." at bounding box center [27, 137] width 31 height 4
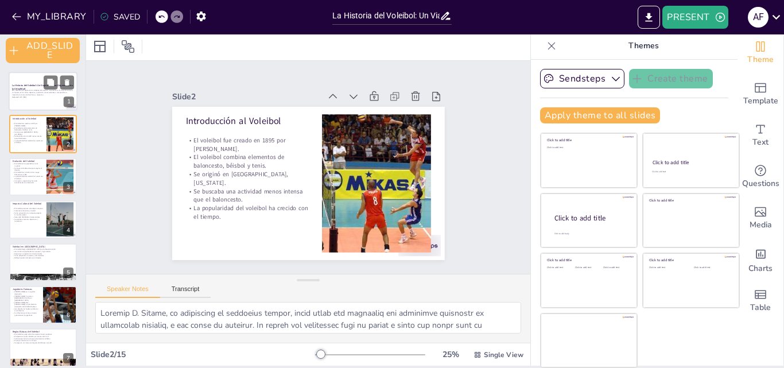
click at [20, 90] on p "Esta presentación explorará los orígenes del voleibol, su evolución a lo largo …" at bounding box center [43, 93] width 62 height 6
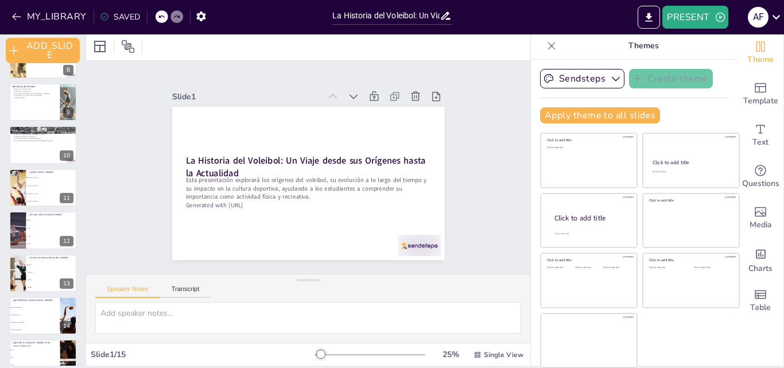
scroll to position [352, 0]
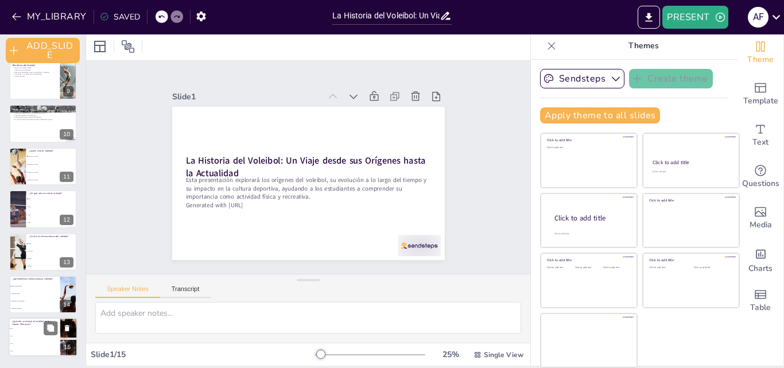
click at [28, 333] on li "1972" at bounding box center [35, 336] width 52 height 7
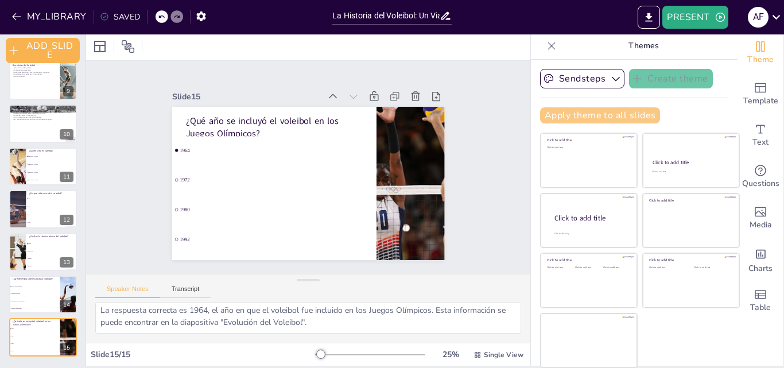
scroll to position [0, 0]
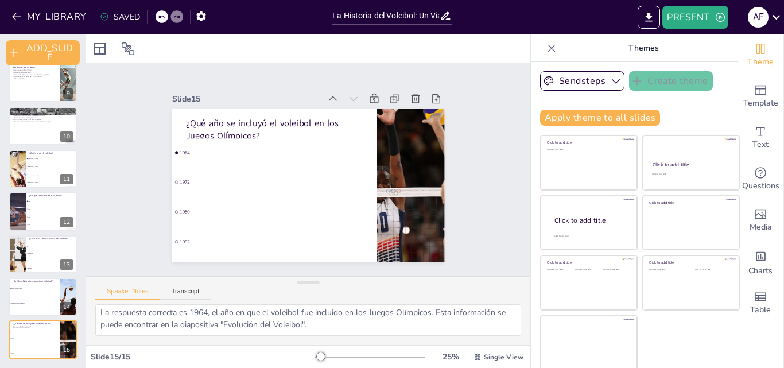
click at [546, 42] on icon at bounding box center [551, 47] width 11 height 11
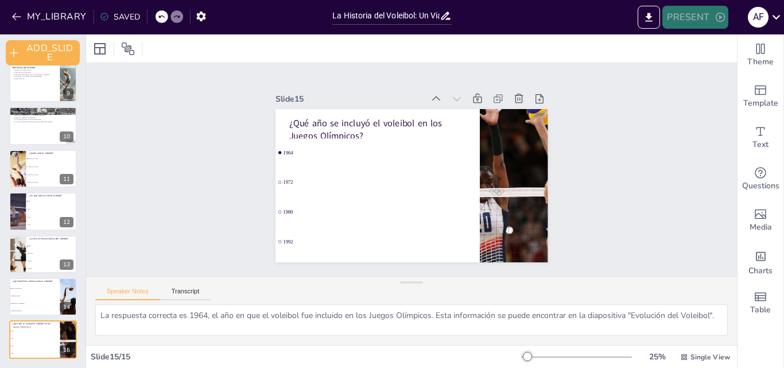
click at [713, 11] on button "PRESENT" at bounding box center [694, 17] width 65 height 23
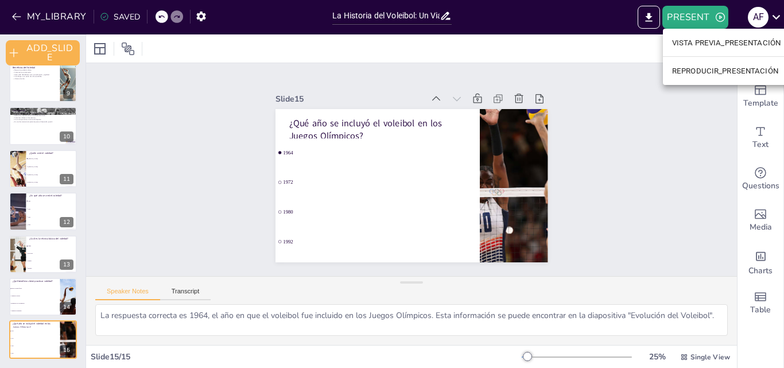
click at [718, 72] on font "REPRODUCIR_PRESENTACIÓN" at bounding box center [725, 71] width 106 height 9
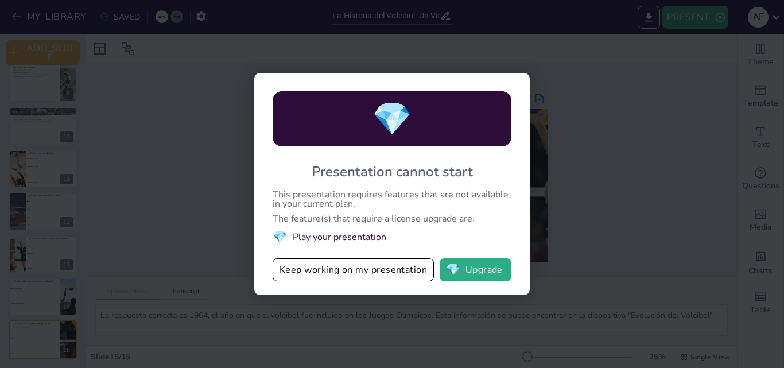
click at [201, 119] on div "💎 Presentation cannot start This presentation requires features that are not av…" at bounding box center [392, 184] width 784 height 368
click at [480, 275] on button "💎 Upgrade" at bounding box center [476, 269] width 72 height 23
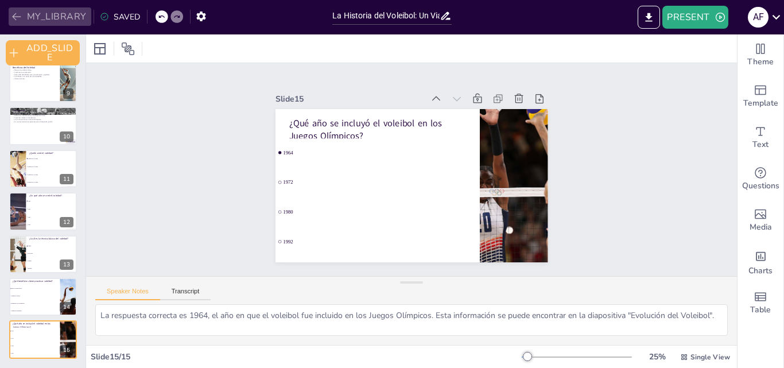
click at [55, 17] on button "MY_LIBRARY" at bounding box center [50, 16] width 83 height 18
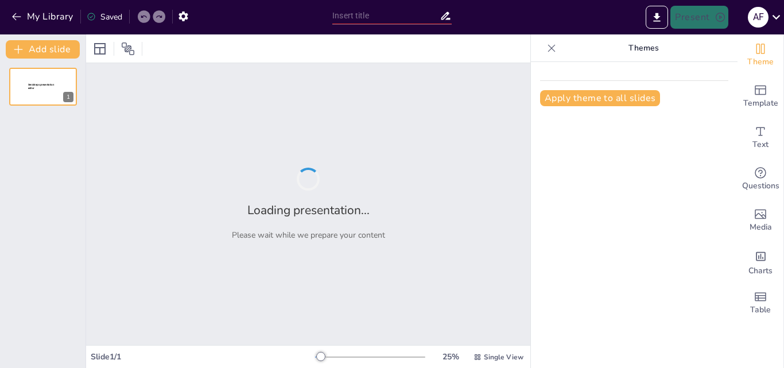
type input "New Sendsteps"
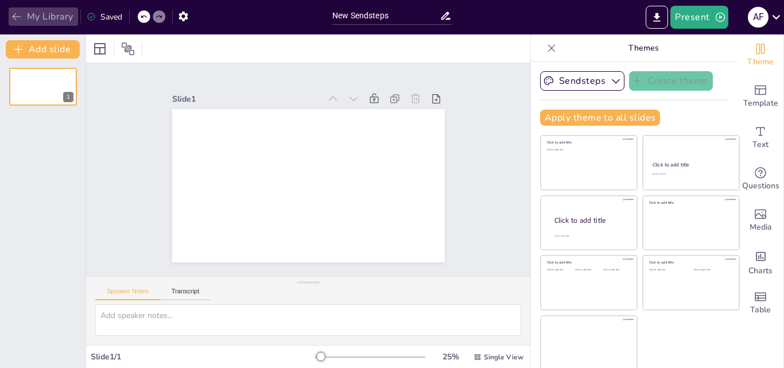
click at [41, 8] on button "My Library" at bounding box center [43, 16] width 69 height 18
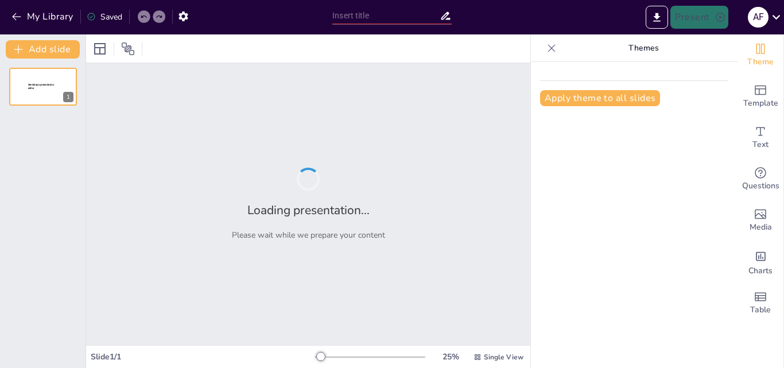
type input "La Historia del Voleibol: Un Viaje desde sus Orígenes hasta la Actualidad"
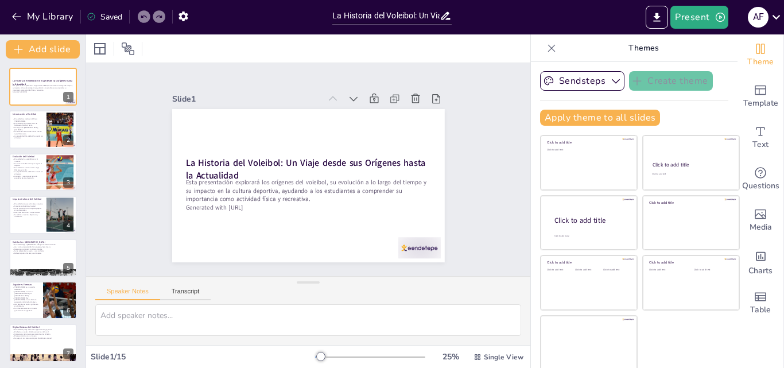
checkbox input "true"
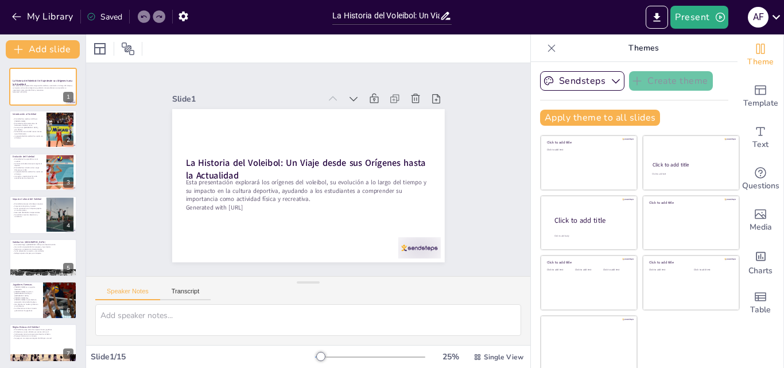
checkbox input "true"
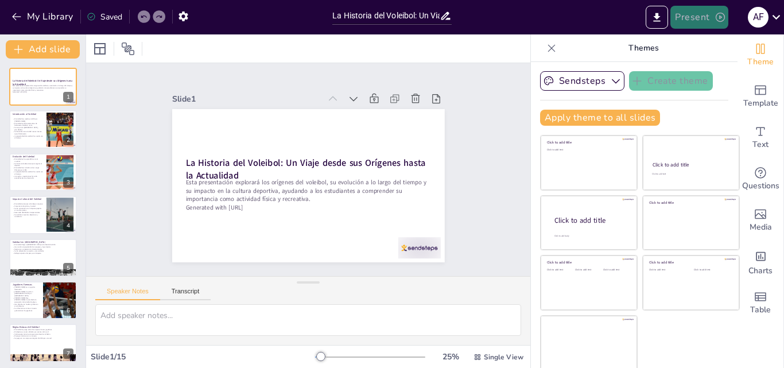
click at [697, 17] on button "Present" at bounding box center [698, 17] width 57 height 23
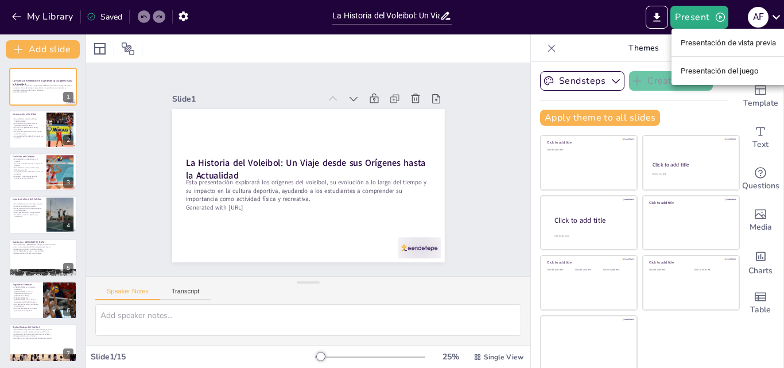
click at [706, 70] on font "Presentación del juego" at bounding box center [720, 71] width 78 height 9
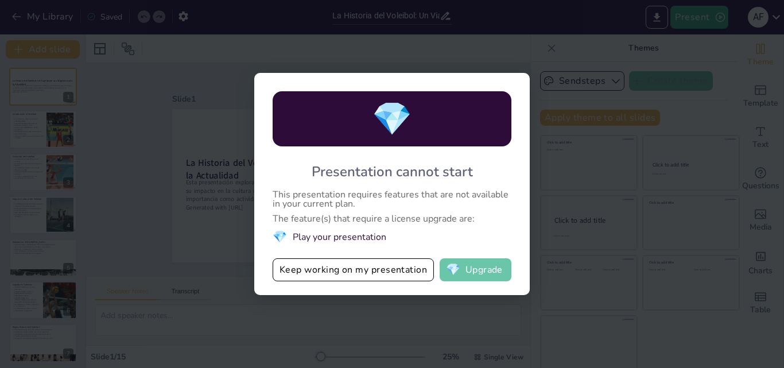
click at [479, 268] on button "💎 Upgrade" at bounding box center [476, 269] width 72 height 23
checkbox input "true"
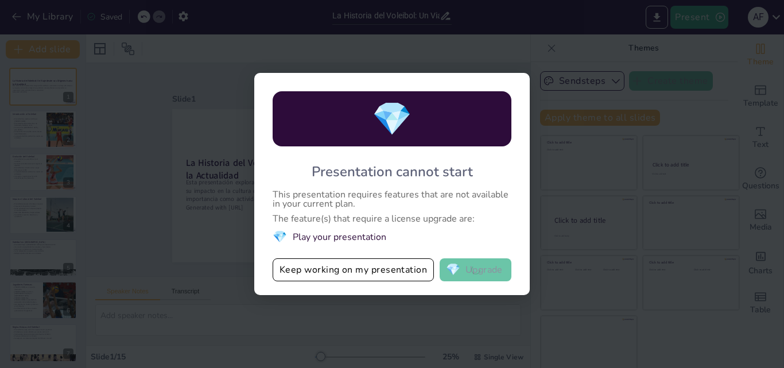
checkbox input "true"
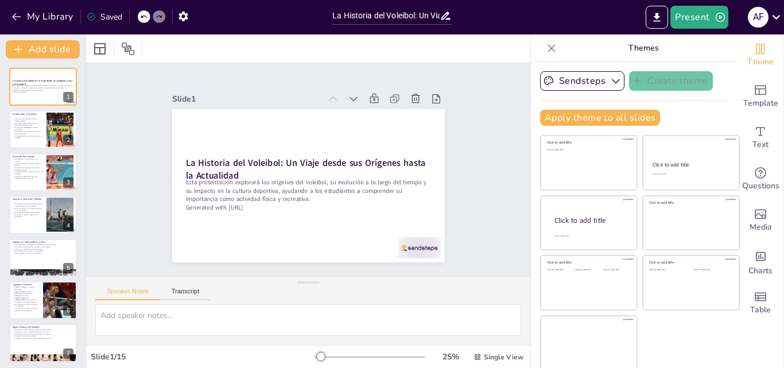
checkbox input "true"
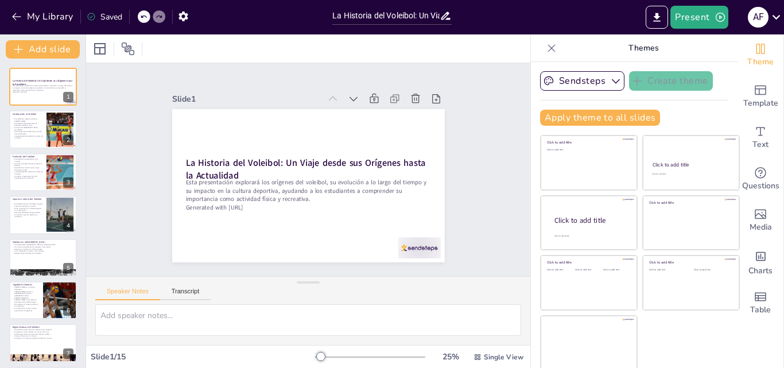
checkbox input "true"
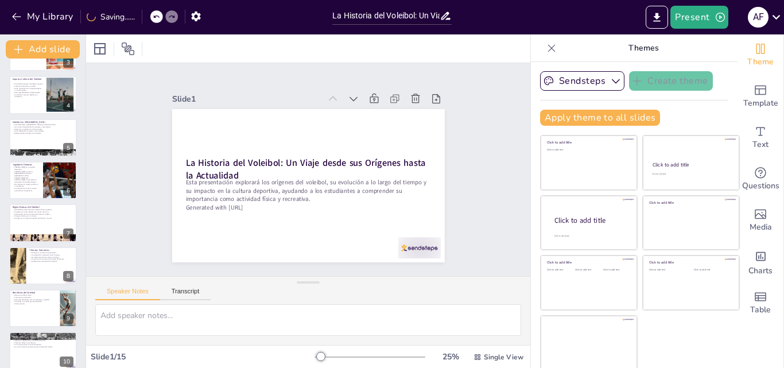
scroll to position [345, 0]
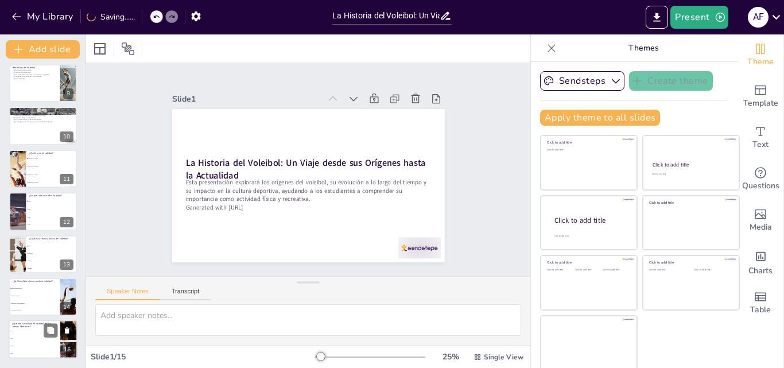
checkbox input "true"
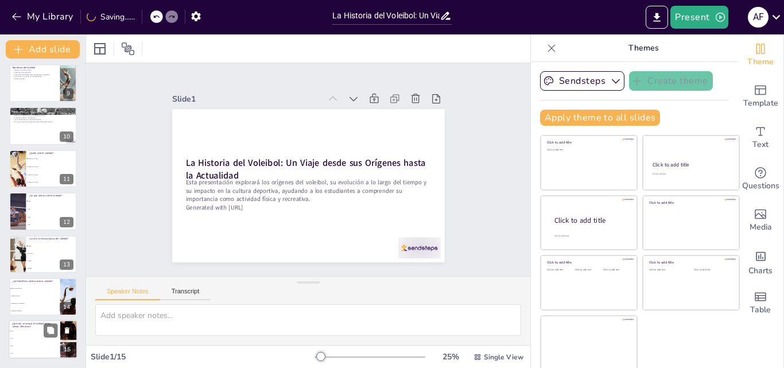
checkbox input "true"
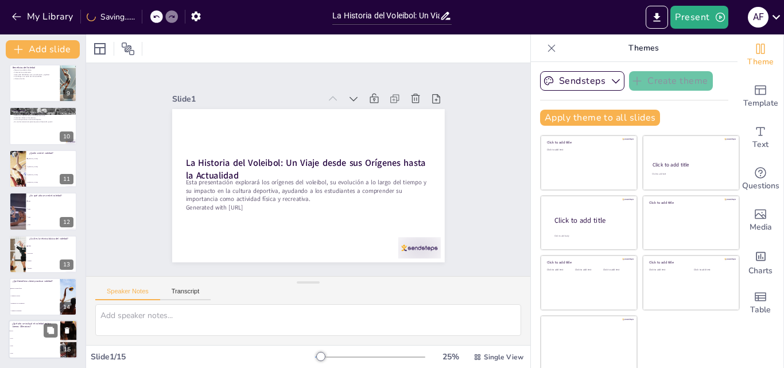
checkbox input "true"
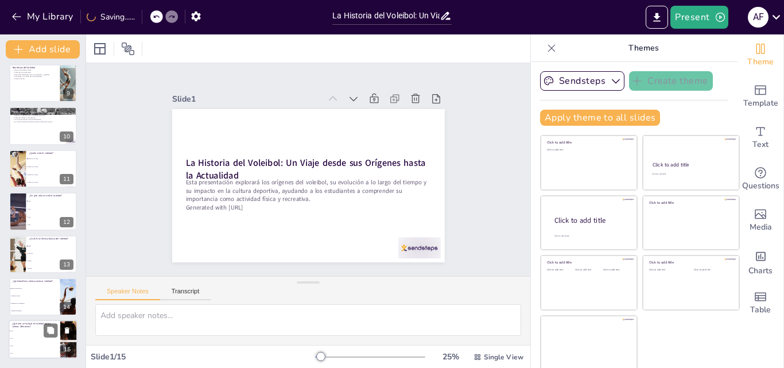
checkbox input "true"
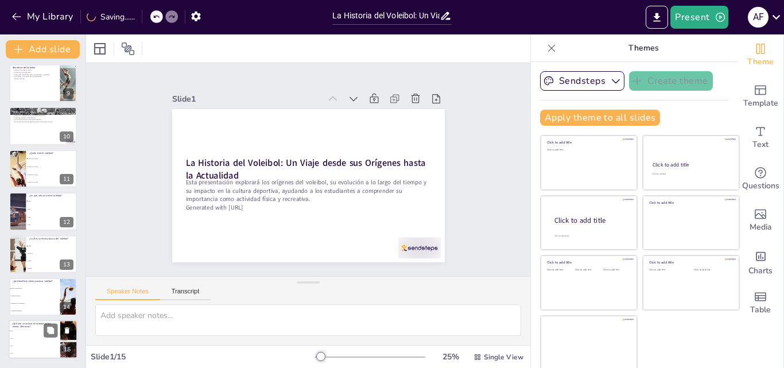
checkbox input "true"
click at [26, 343] on li "1980" at bounding box center [35, 346] width 52 height 7
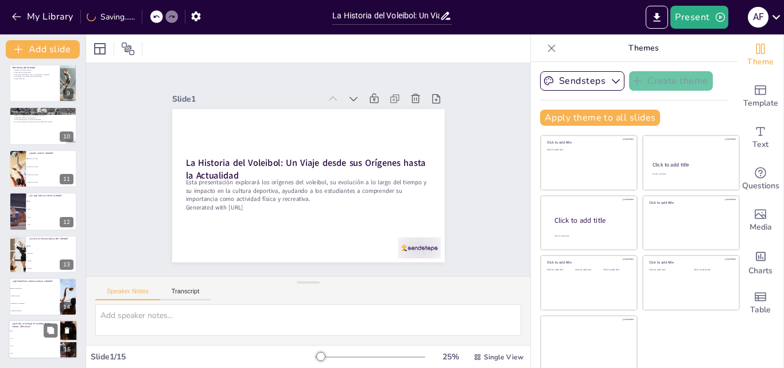
type textarea "La respuesta correcta es 1964, el año en que el voleibol fue incluido en los Ju…"
checkbox input "true"
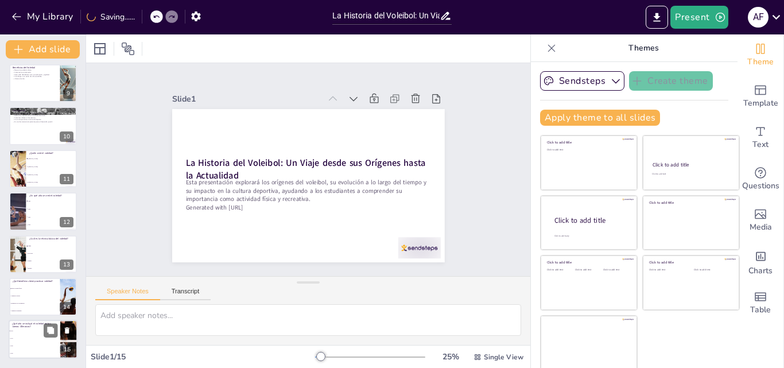
checkbox input "true"
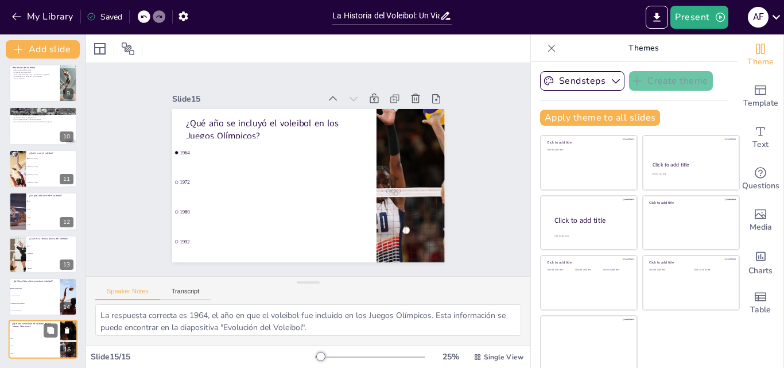
checkbox input "true"
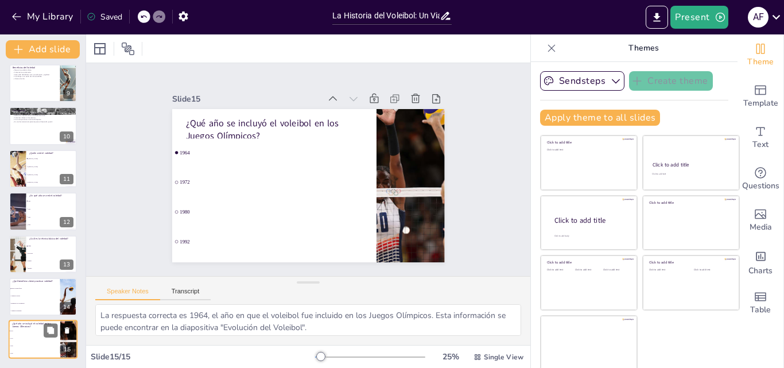
checkbox input "true"
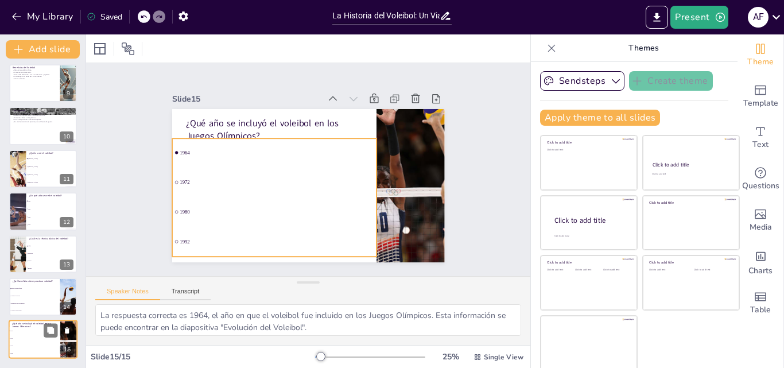
checkbox input "true"
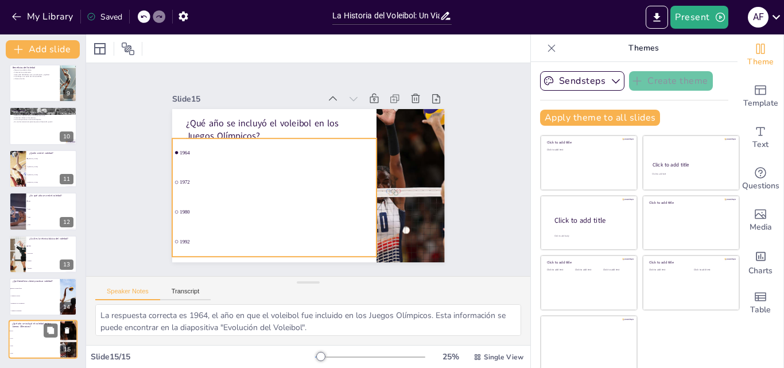
checkbox input "true"
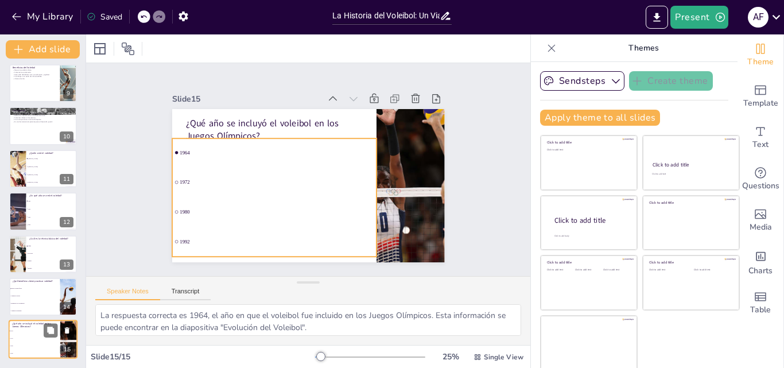
checkbox input "true"
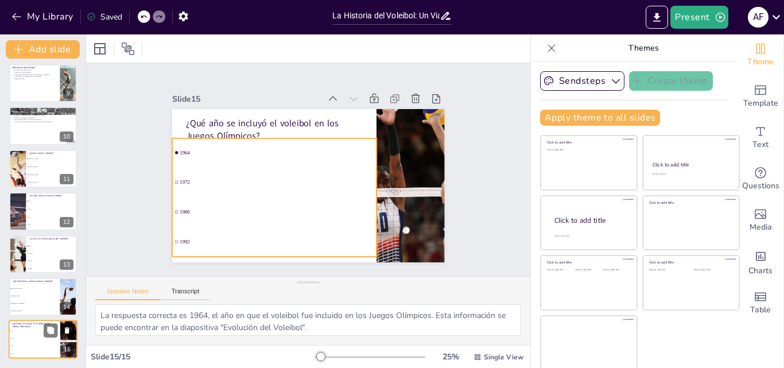
checkbox input "true"
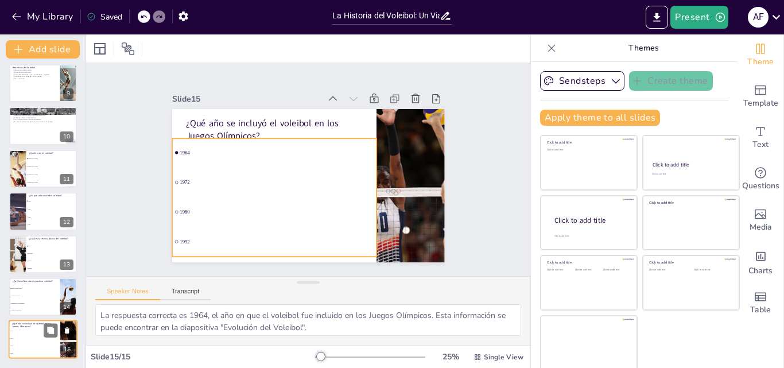
checkbox input "true"
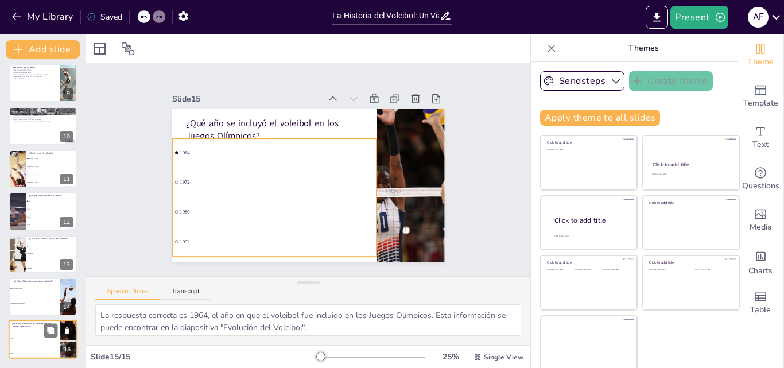
checkbox input "true"
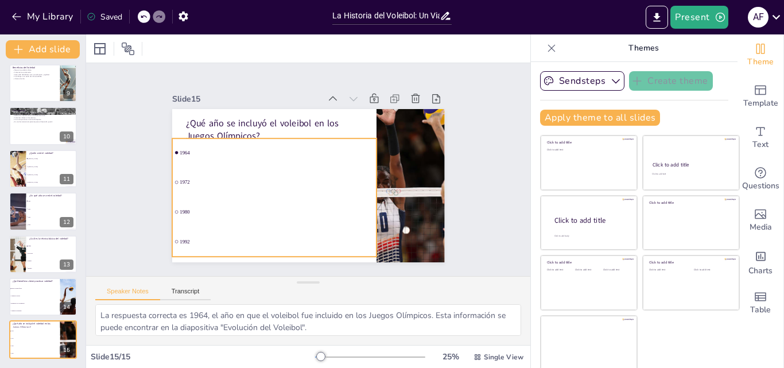
checkbox input "true"
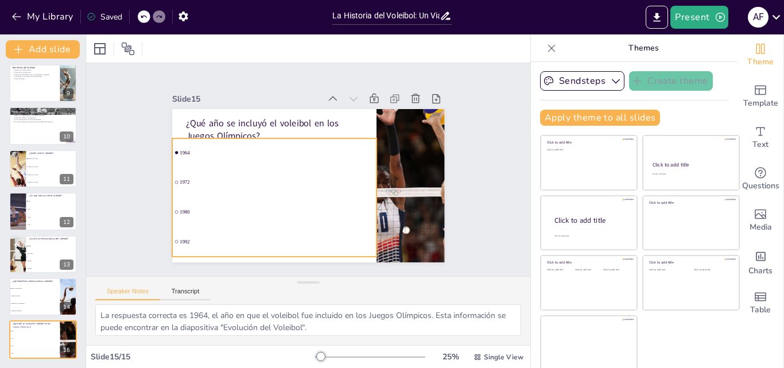
checkbox input "true"
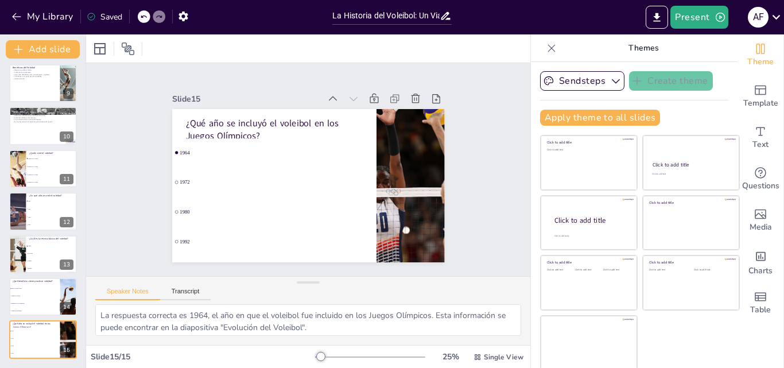
checkbox input "true"
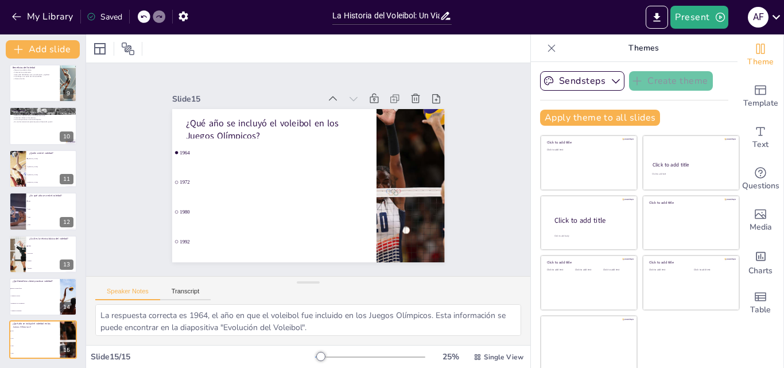
checkbox input "true"
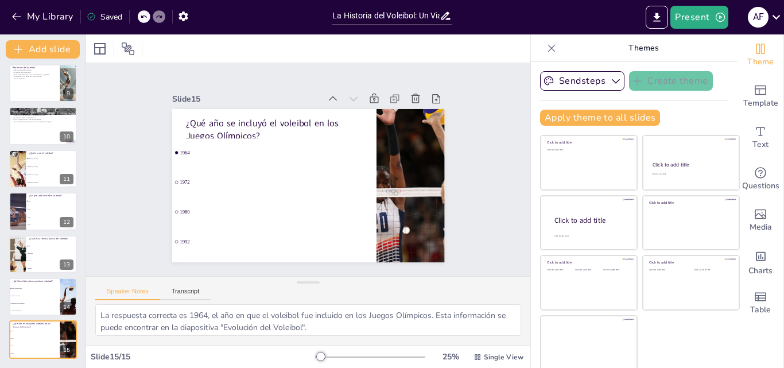
checkbox input "true"
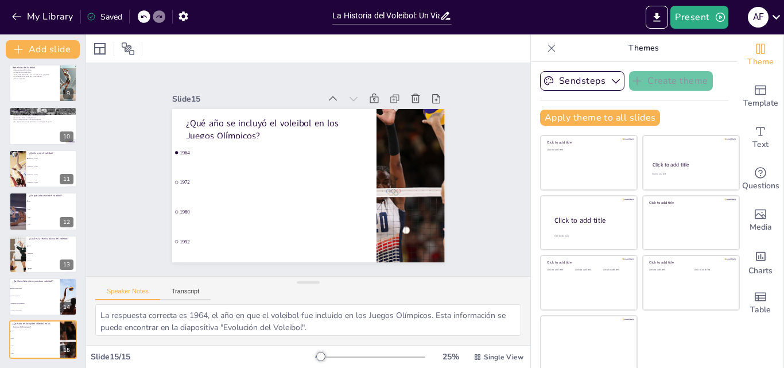
checkbox input "true"
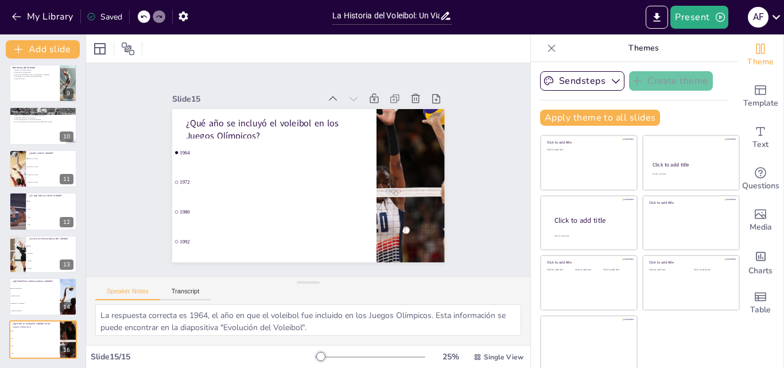
checkbox input "true"
click at [546, 48] on icon at bounding box center [551, 47] width 11 height 11
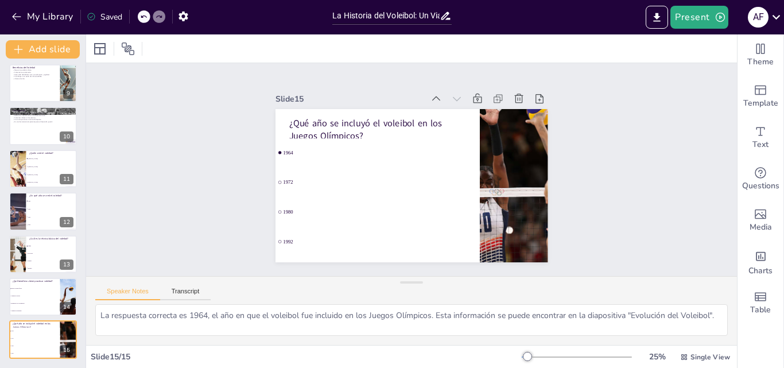
checkbox input "true"
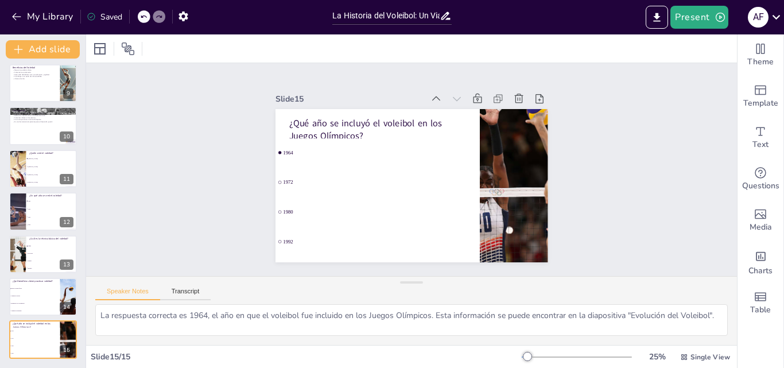
checkbox input "true"
click at [66, 327] on icon at bounding box center [67, 331] width 8 height 8
type textarea "La respuesta correcta es Mejora la salud física, un beneficio mencionado en la …"
checkbox input "true"
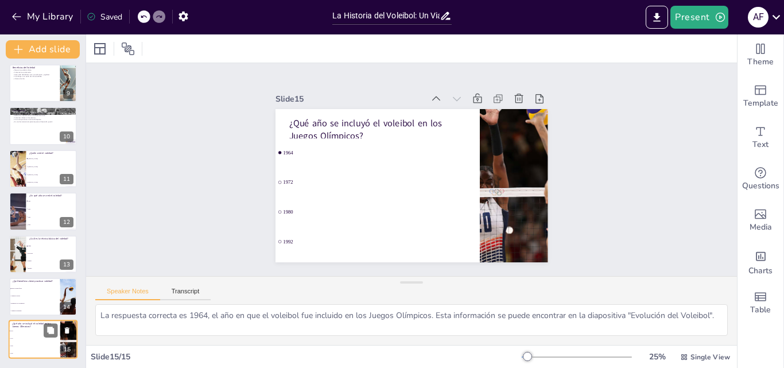
checkbox input "true"
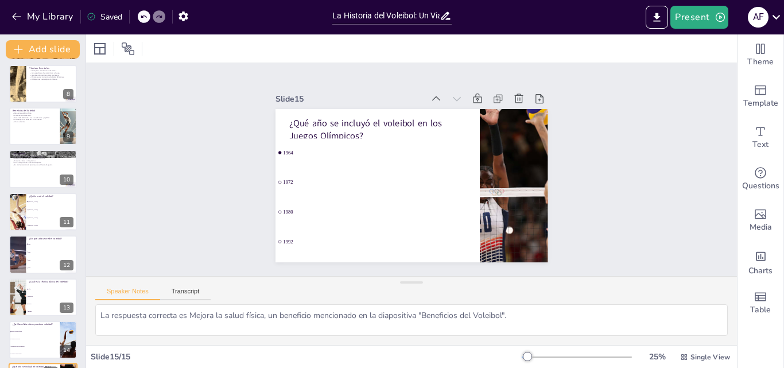
checkbox input "true"
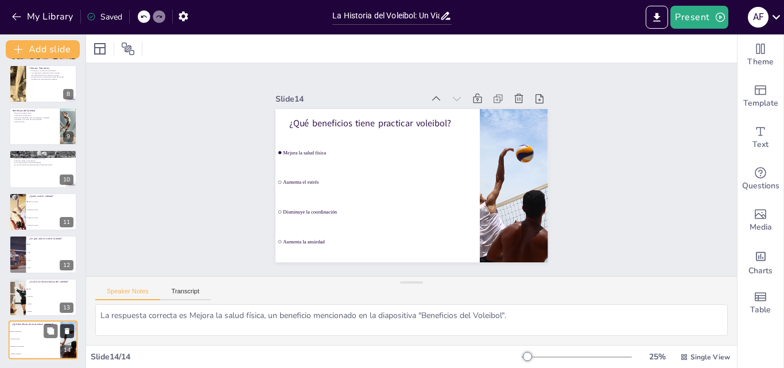
click at [66, 325] on button at bounding box center [67, 331] width 14 height 14
type textarea "La respuesta correcta es Saque, que es una de las técnicas fundamentales del vo…"
checkbox input "true"
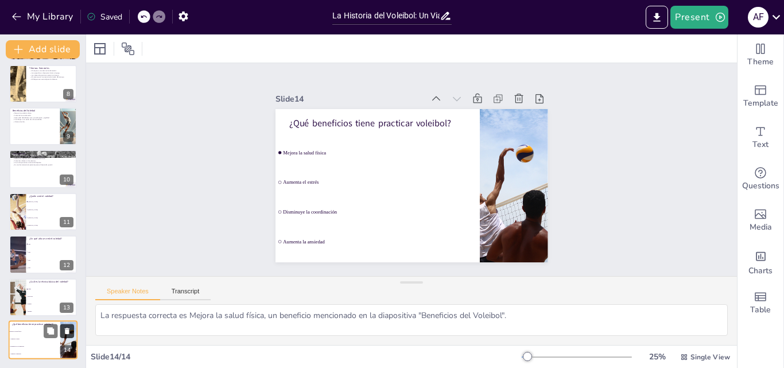
checkbox input "true"
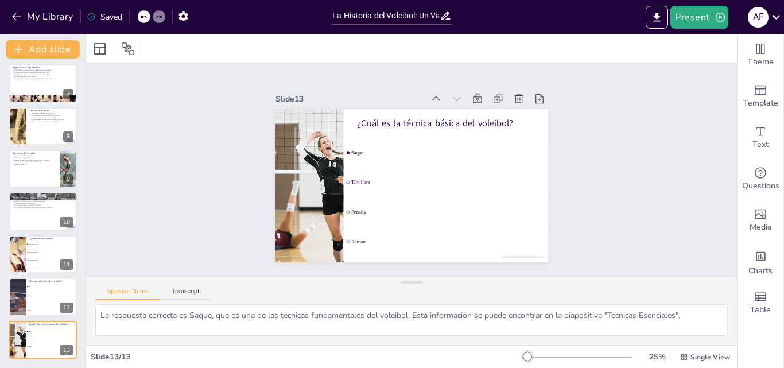
checkbox input "true"
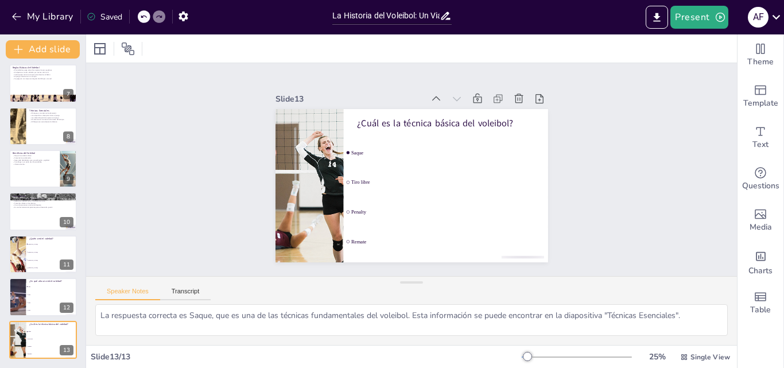
click at [66, 325] on button at bounding box center [67, 331] width 14 height 14
type textarea "La respuesta correcta es 1895, el año en que William G. Morgan creó el voleibol…"
checkbox input "true"
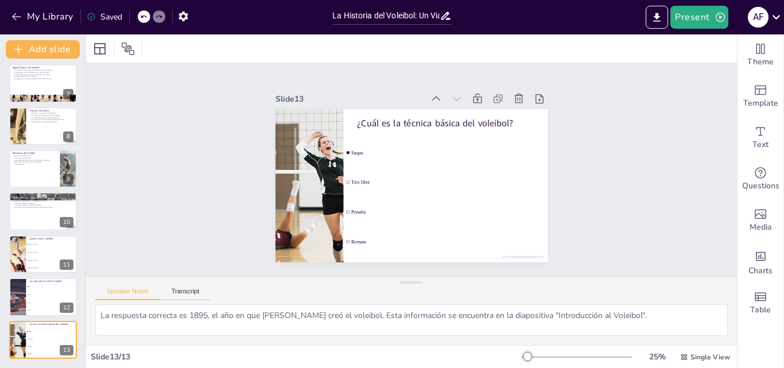
checkbox input "true"
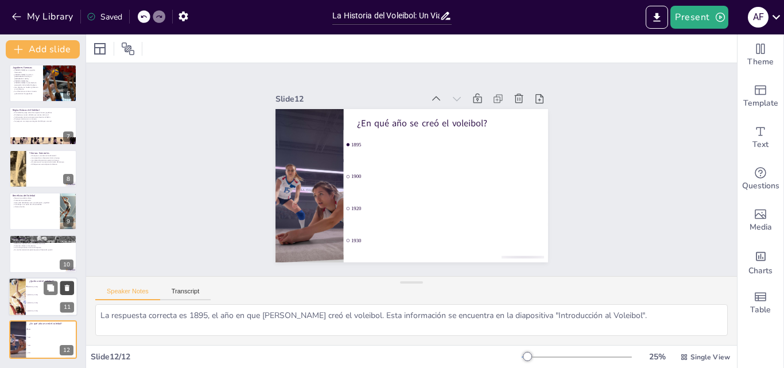
click at [67, 329] on icon at bounding box center [66, 331] width 5 height 6
type textarea "La respuesta correcta es William G. Morgan, quien creó el voleibol en 1895. Est…"
checkbox input "true"
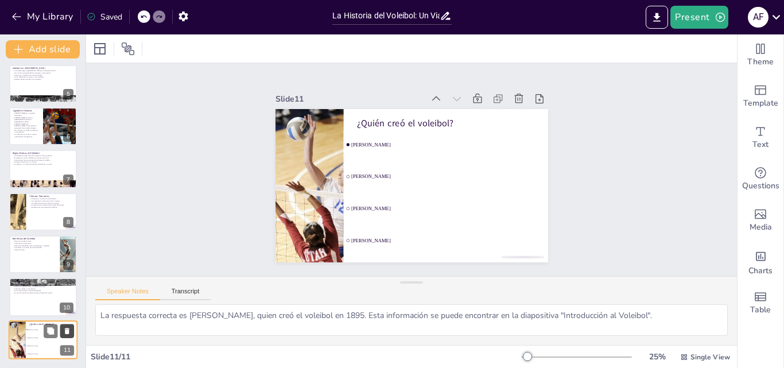
checkbox input "true"
click at [69, 326] on button at bounding box center [67, 331] width 14 height 14
type textarea "La evolución del voleibol refleja cómo un deporte puede adaptarse y crecer en r…"
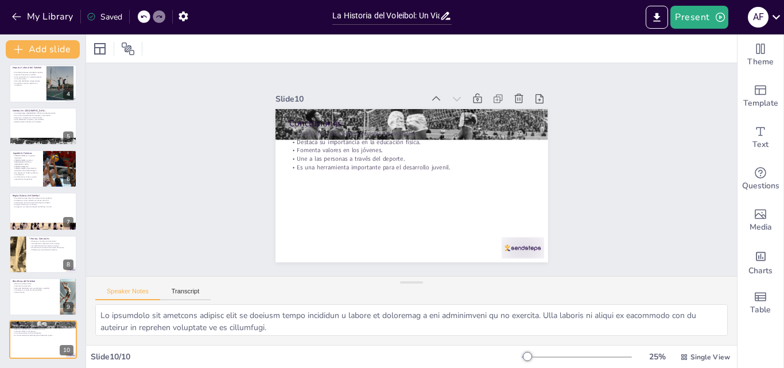
scroll to position [131, 0]
click at [719, 17] on icon "button" at bounding box center [720, 17] width 9 height 9
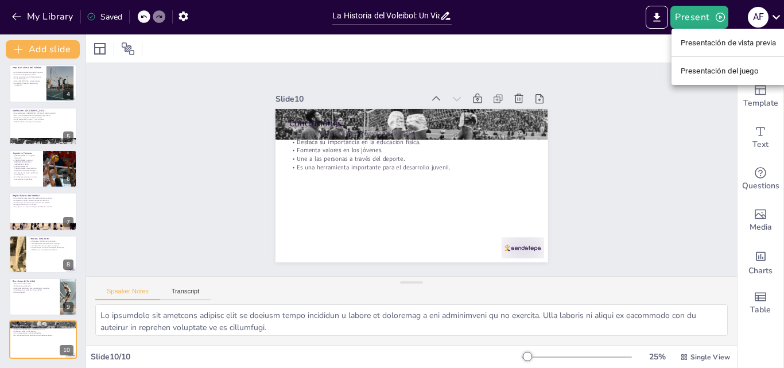
click at [714, 69] on font "Presentación del juego" at bounding box center [720, 71] width 78 height 9
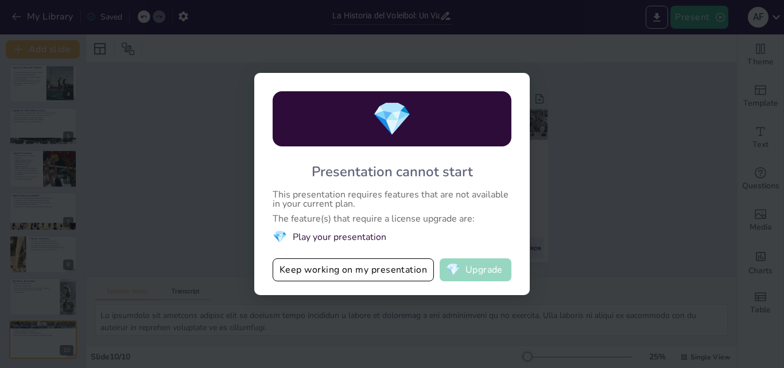
click at [477, 270] on button "💎 Upgrade" at bounding box center [476, 269] width 72 height 23
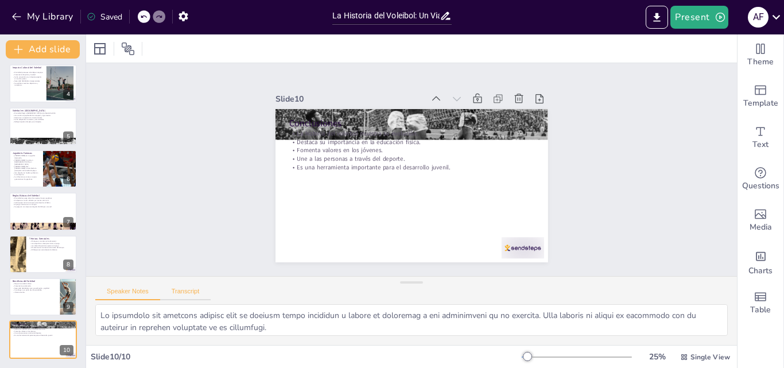
click at [188, 292] on button "Transcript" at bounding box center [185, 293] width 51 height 13
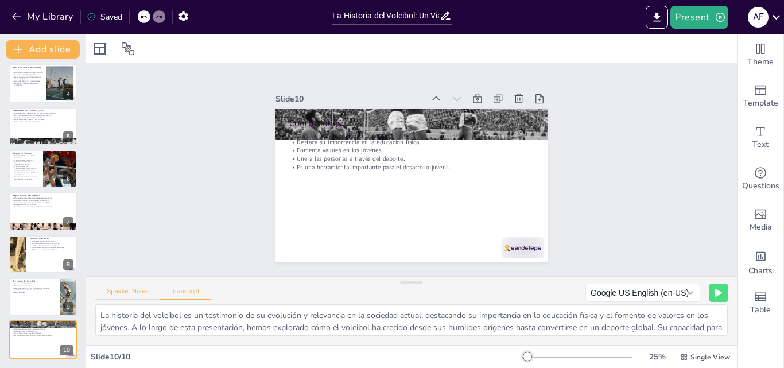
click at [130, 289] on button "Speaker Notes" at bounding box center [127, 293] width 65 height 13
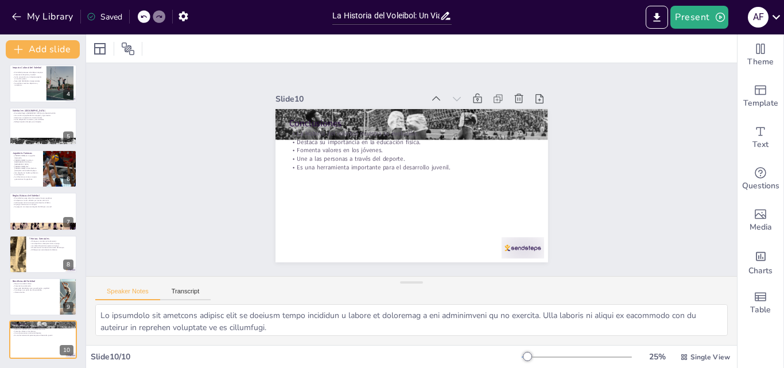
click at [195, 285] on div "Speaker Notes Transcript" at bounding box center [411, 291] width 651 height 28
click at [190, 290] on button "Transcript" at bounding box center [185, 293] width 51 height 13
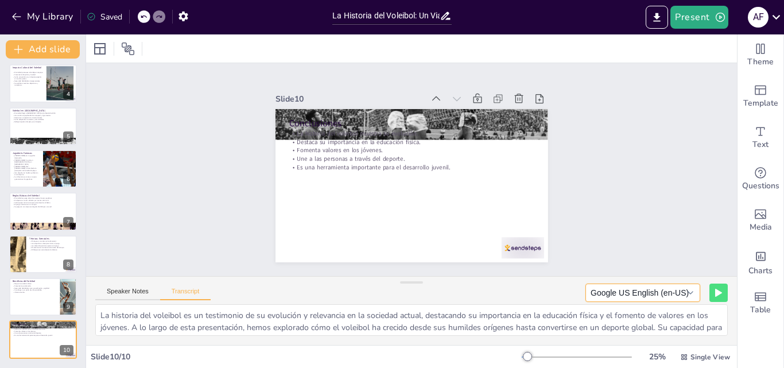
click at [685, 290] on button "Google US English (en-US)" at bounding box center [642, 292] width 115 height 18
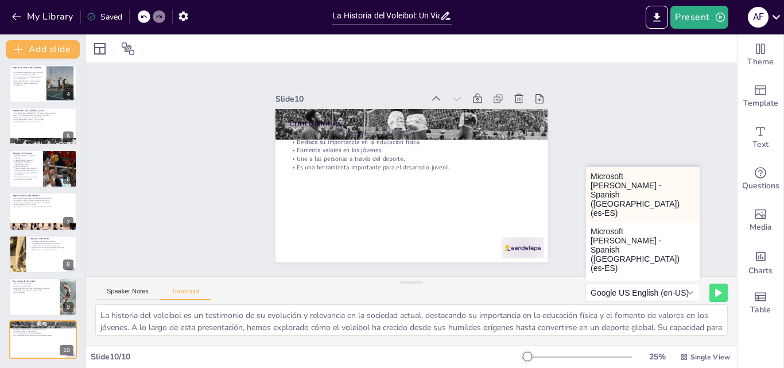
click at [619, 174] on button "Microsoft [PERSON_NAME] - Spanish ([GEOGRAPHIC_DATA]) (es-ES)" at bounding box center [643, 194] width 114 height 55
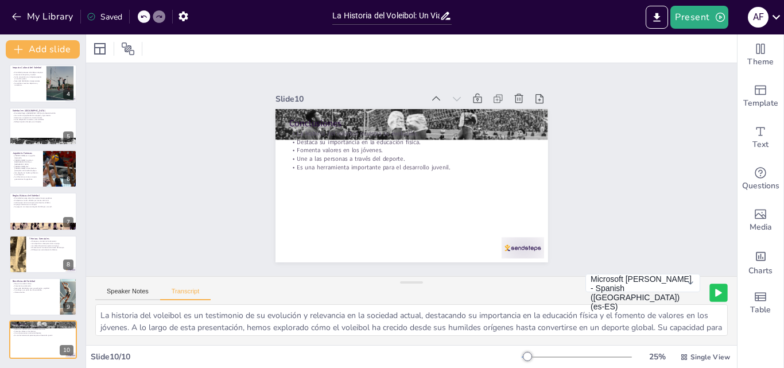
click at [716, 294] on icon at bounding box center [719, 292] width 6 height 7
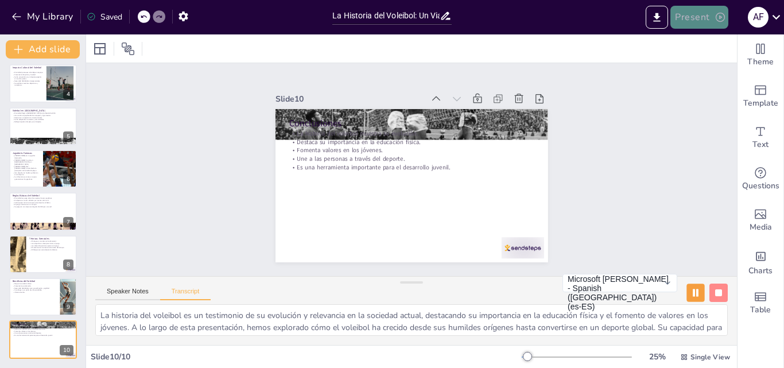
click at [690, 14] on button "Present" at bounding box center [698, 17] width 57 height 23
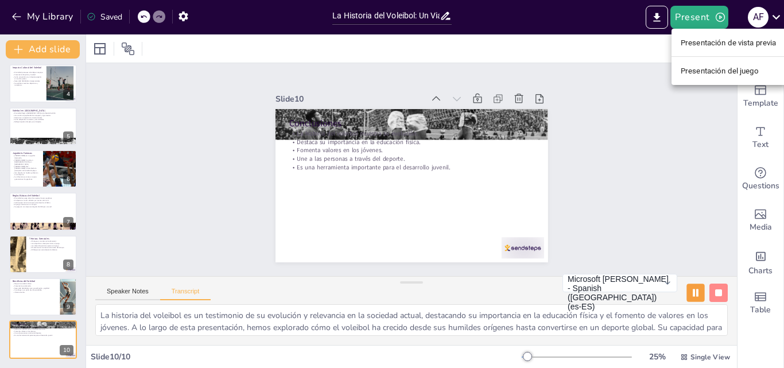
click at [720, 71] on font "Presentación del juego" at bounding box center [720, 71] width 78 height 9
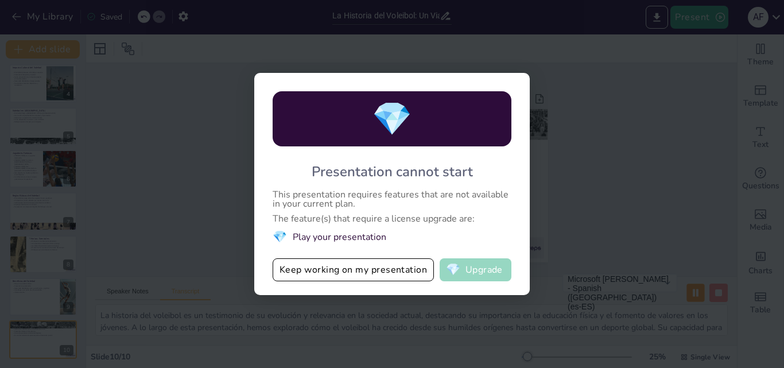
click at [484, 266] on button "💎 Upgrade" at bounding box center [476, 269] width 72 height 23
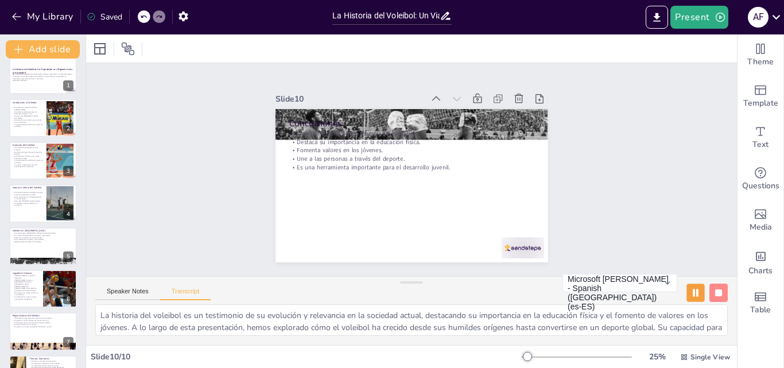
scroll to position [0, 0]
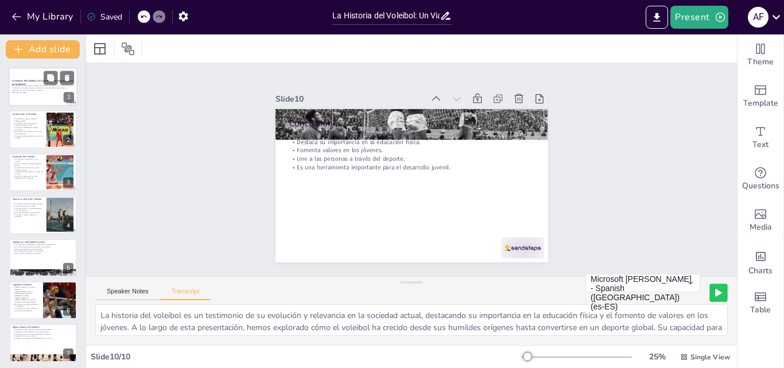
click at [21, 84] on strong "La Historia del Voleibol: Un Viaje desde sus Orígenes hasta la Actualidad" at bounding box center [42, 82] width 61 height 6
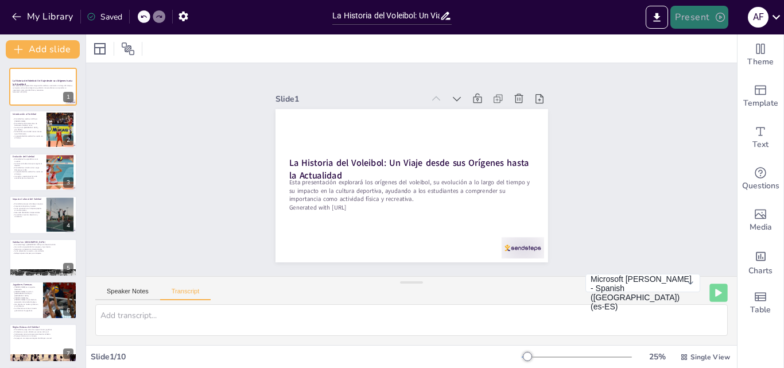
click at [698, 15] on button "Present" at bounding box center [698, 17] width 57 height 23
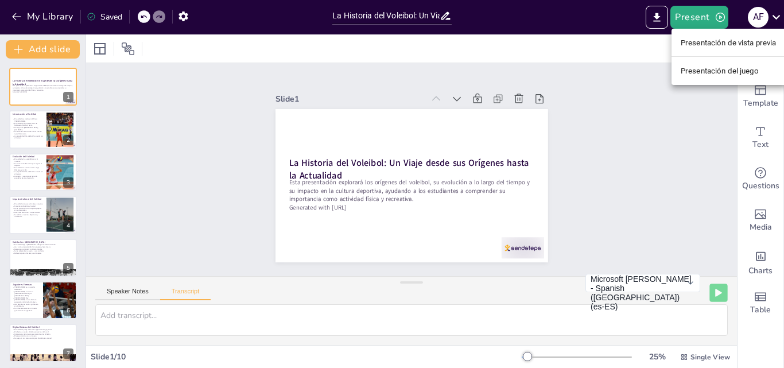
drag, startPoint x: 83, startPoint y: 155, endPoint x: 82, endPoint y: 236, distance: 81.5
click at [80, 217] on div at bounding box center [392, 184] width 784 height 368
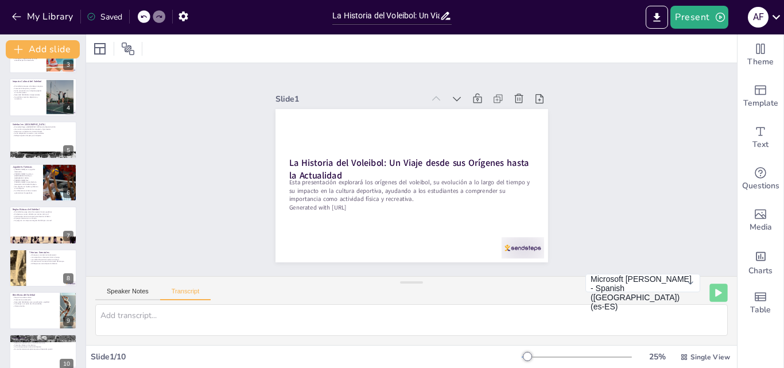
scroll to position [131, 0]
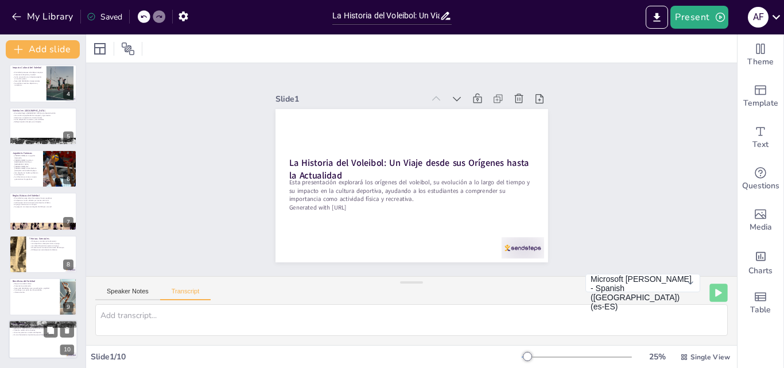
click at [25, 344] on div at bounding box center [43, 339] width 69 height 39
type textarea "La historia del voleibol es un testimonio de su evolución y relevancia en la so…"
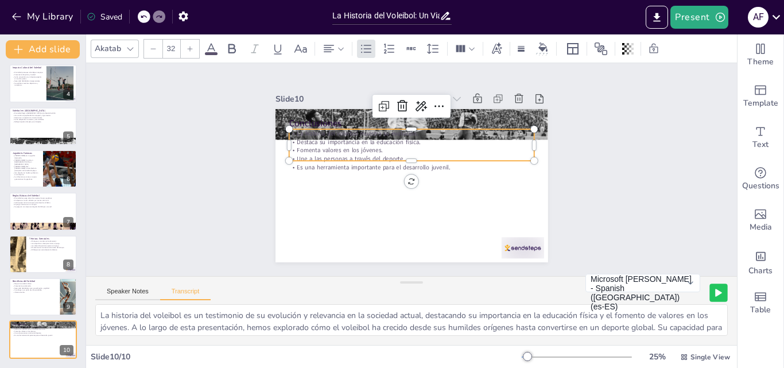
click at [302, 164] on p "Es una herramienta importante para el desarrollo juvenil." at bounding box center [411, 167] width 244 height 34
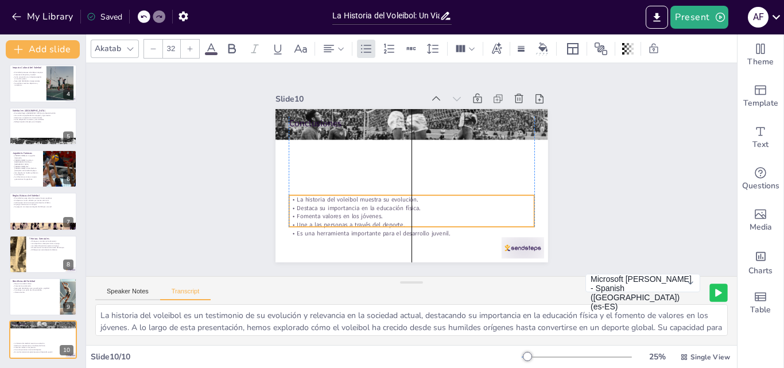
drag, startPoint x: 401, startPoint y: 155, endPoint x: 403, endPoint y: 221, distance: 66.0
click at [403, 221] on p "Une a las personas a través del deporte." at bounding box center [411, 224] width 245 height 9
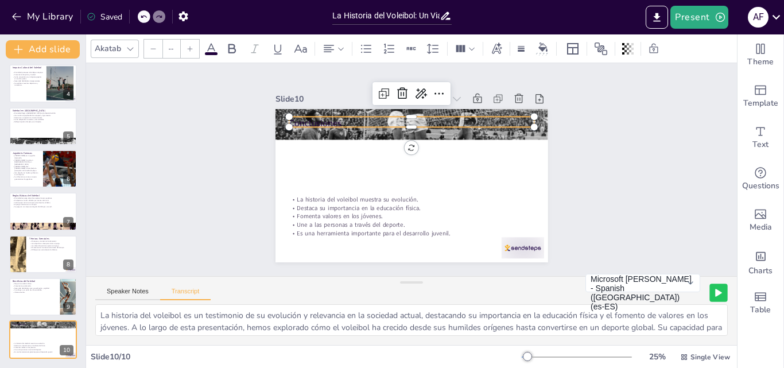
type input "48"
click at [387, 119] on p "Conclusiones" at bounding box center [411, 122] width 245 height 13
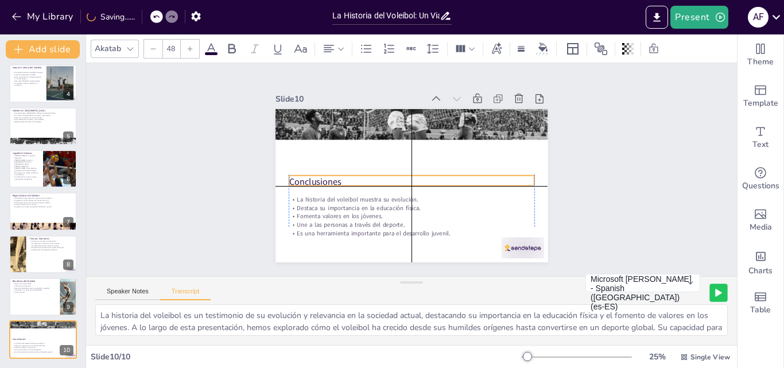
drag, startPoint x: 402, startPoint y: 122, endPoint x: 401, endPoint y: 180, distance: 58.0
click at [401, 180] on p "Conclusiones" at bounding box center [409, 181] width 245 height 38
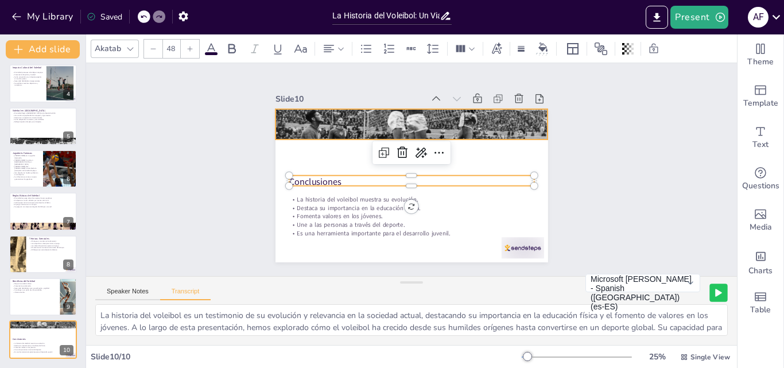
click at [379, 111] on div at bounding box center [411, 124] width 273 height 186
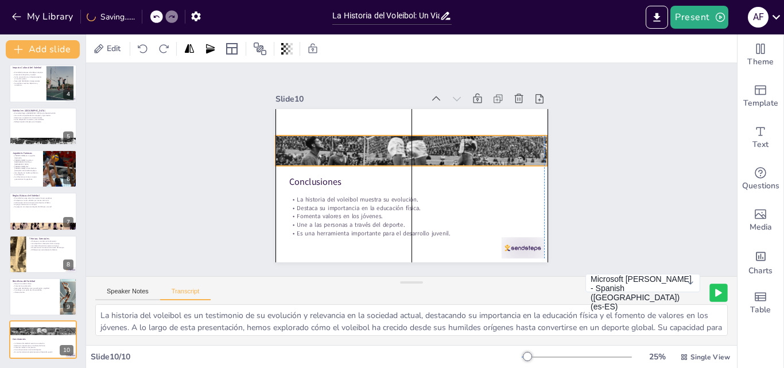
drag, startPoint x: 407, startPoint y: 119, endPoint x: 407, endPoint y: 142, distance: 23.0
click at [407, 145] on div at bounding box center [411, 150] width 273 height 186
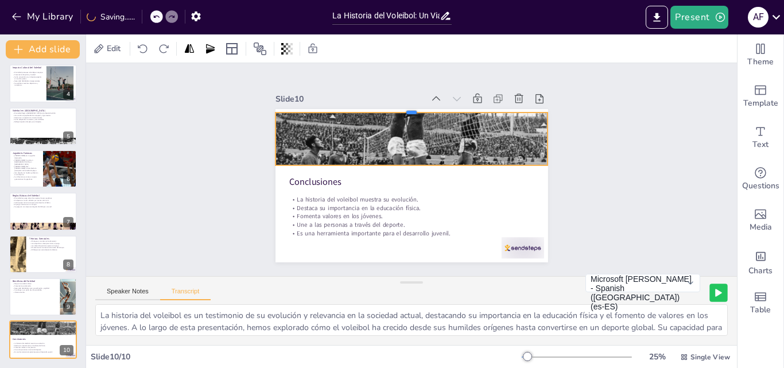
drag, startPoint x: 405, startPoint y: 128, endPoint x: 410, endPoint y: 106, distance: 23.0
click at [410, 106] on div at bounding box center [411, 107] width 273 height 9
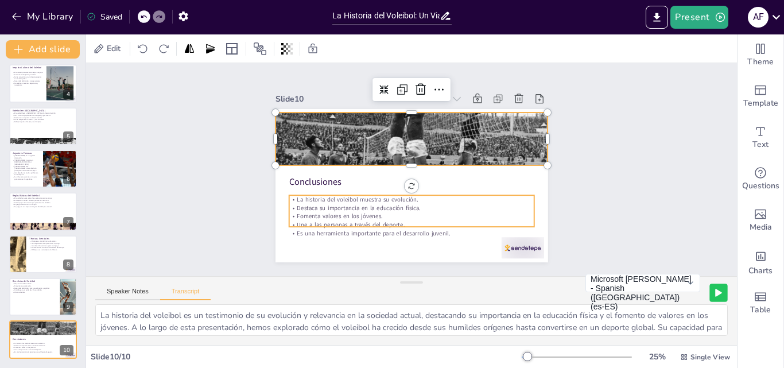
click at [327, 205] on p "Destaca su importancia en la educación física." at bounding box center [407, 208] width 244 height 34
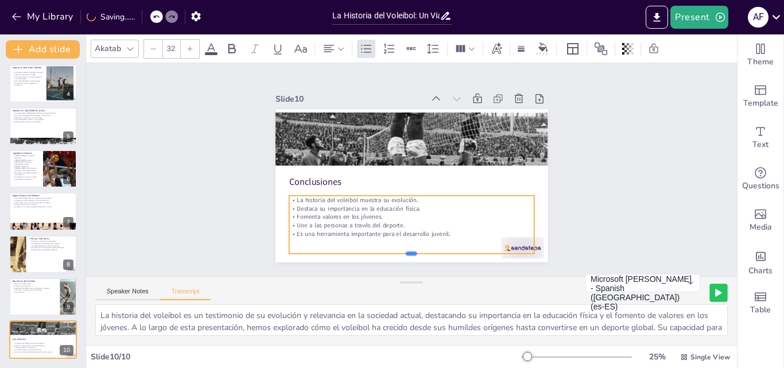
drag, startPoint x: 378, startPoint y: 223, endPoint x: 372, endPoint y: 249, distance: 27.0
click at [372, 254] on div at bounding box center [411, 258] width 245 height 9
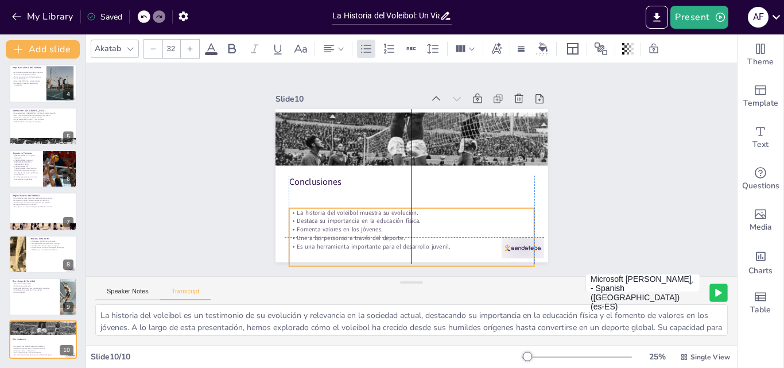
drag, startPoint x: 425, startPoint y: 192, endPoint x: 421, endPoint y: 202, distance: 11.1
click at [421, 109] on div "Conclusiones La historia del voleibol muestra su evolución. Destaca su importan…" at bounding box center [411, 109] width 273 height 0
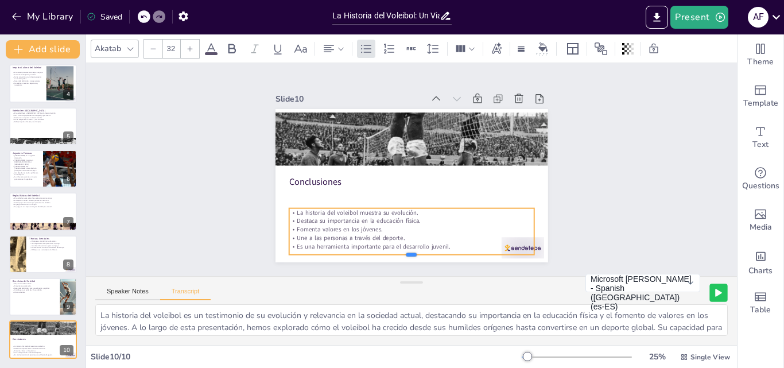
drag, startPoint x: 401, startPoint y: 262, endPoint x: 403, endPoint y: 250, distance: 11.6
click at [403, 250] on div at bounding box center [401, 259] width 245 height 35
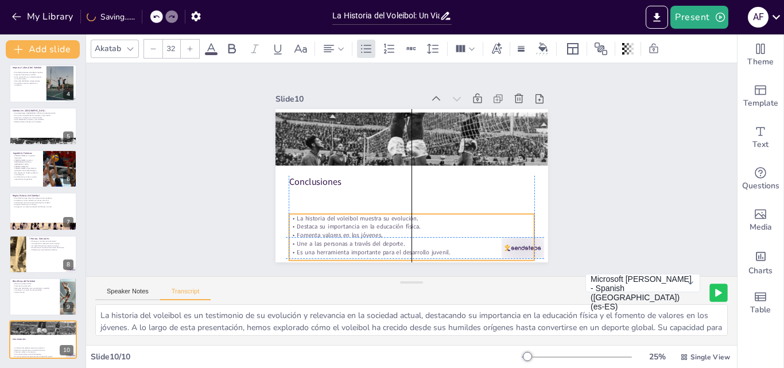
click at [415, 124] on div "Conclusiones La historia del voleibol muestra su evolución. Destaca su importan…" at bounding box center [417, 109] width 271 height 29
drag, startPoint x: 308, startPoint y: 220, endPoint x: 290, endPoint y: 218, distance: 17.9
click at [303, 222] on p "Destaca su importancia en la educación física." at bounding box center [411, 226] width 245 height 9
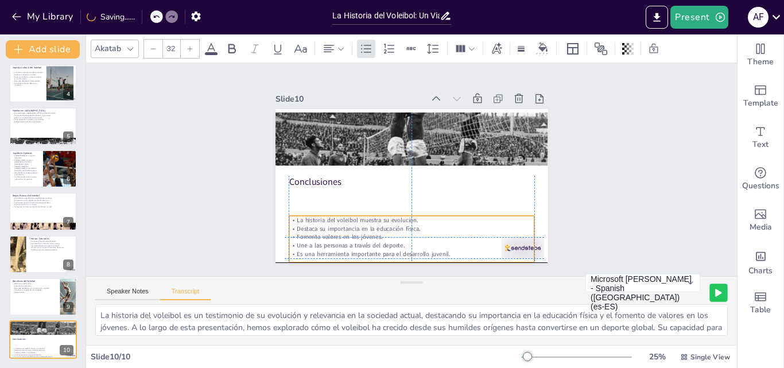
click at [289, 216] on p "La historia del voleibol muestra su evolución." at bounding box center [411, 220] width 245 height 9
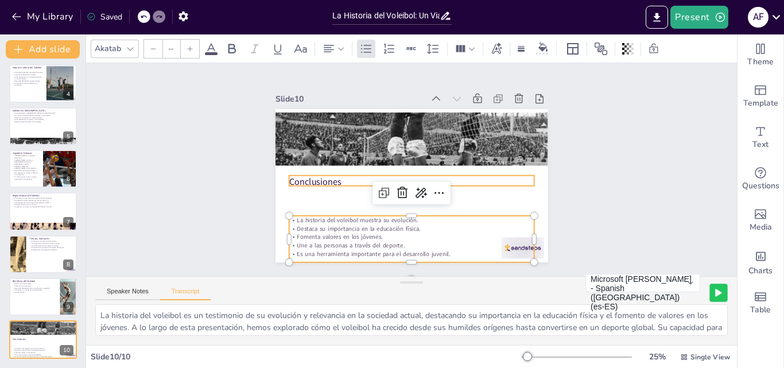
type input "48"
click at [319, 177] on p "Conclusiones" at bounding box center [411, 182] width 245 height 13
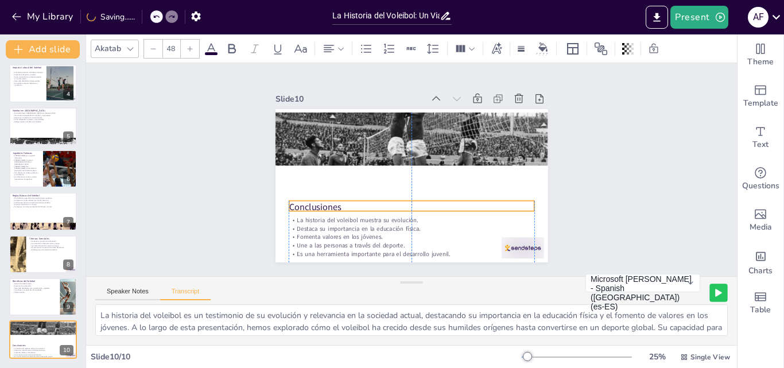
click at [354, 201] on p "Conclusiones" at bounding box center [411, 207] width 245 height 13
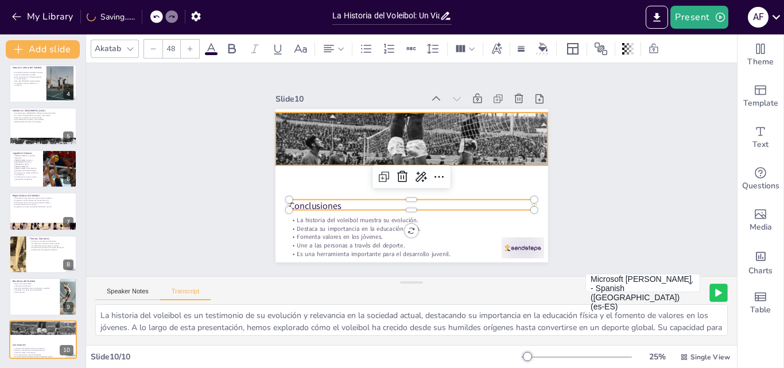
click at [380, 134] on div at bounding box center [413, 150] width 290 height 214
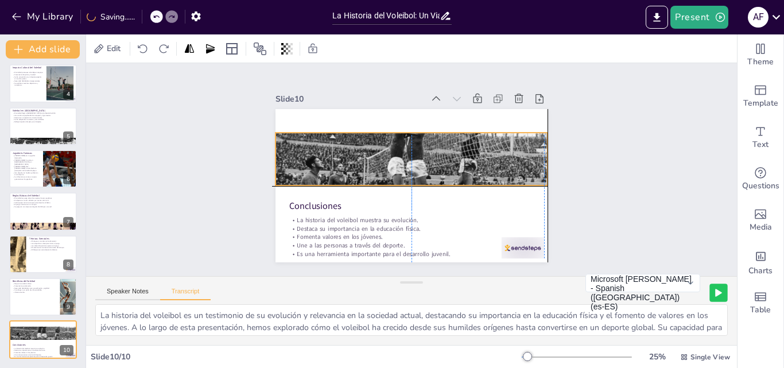
click at [397, 180] on div at bounding box center [411, 170] width 273 height 186
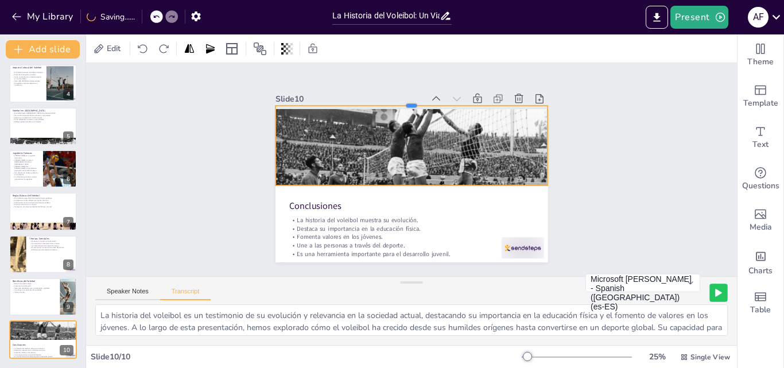
drag, startPoint x: 402, startPoint y: 126, endPoint x: 409, endPoint y: 99, distance: 28.0
click at [409, 99] on div at bounding box center [411, 100] width 273 height 9
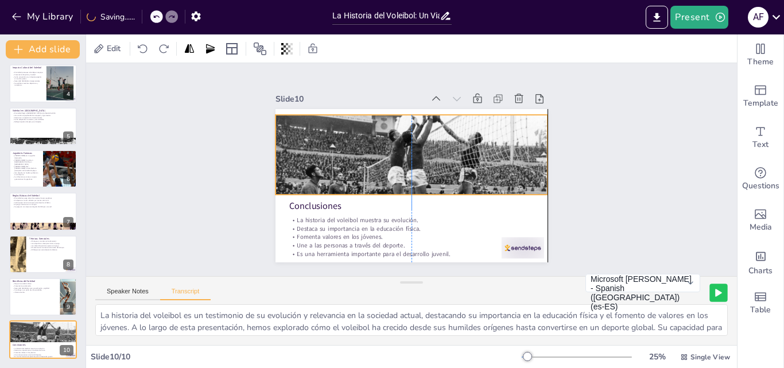
drag, startPoint x: 405, startPoint y: 149, endPoint x: 408, endPoint y: 158, distance: 9.8
click at [408, 158] on div at bounding box center [410, 179] width 290 height 214
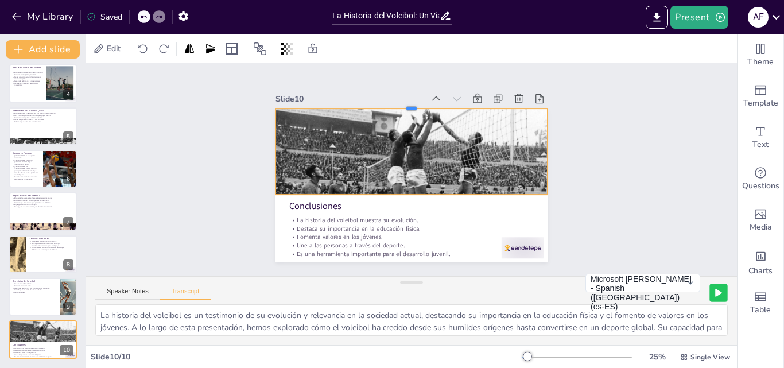
drag, startPoint x: 402, startPoint y: 108, endPoint x: 402, endPoint y: 102, distance: 6.3
click at [402, 102] on div at bounding box center [425, 104] width 269 height 65
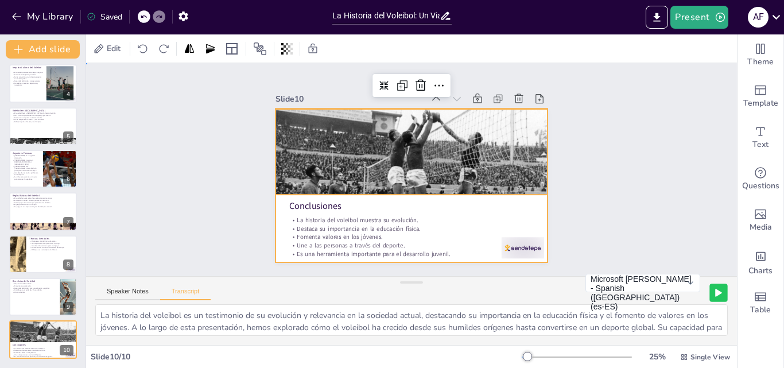
click at [533, 217] on div at bounding box center [411, 185] width 273 height 153
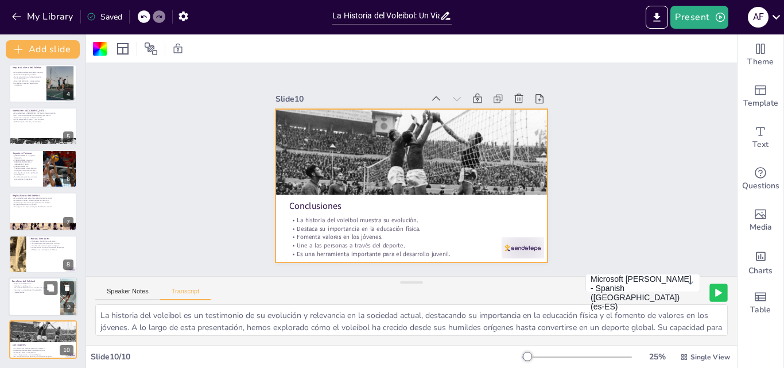
click at [41, 287] on p "Desarrolla habilidades como coordinación y agilidad." at bounding box center [34, 288] width 45 height 2
type textarea "Practicar voleibol mejora la condición física, fomenta la socialización y desar…"
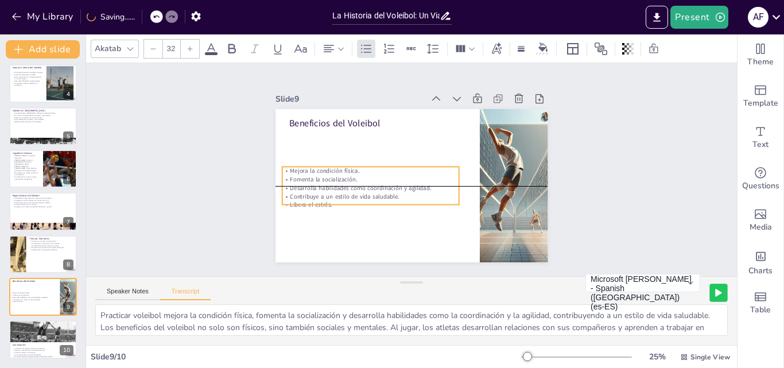
drag, startPoint x: 362, startPoint y: 161, endPoint x: 355, endPoint y: 197, distance: 36.8
click at [355, 197] on p "Libera el estrés." at bounding box center [366, 200] width 177 height 27
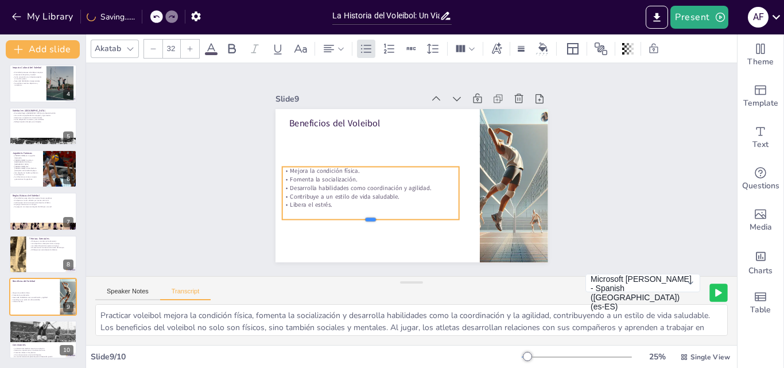
drag, startPoint x: 359, startPoint y: 200, endPoint x: 348, endPoint y: 180, distance: 23.4
click at [360, 212] on div "Beneficios del Voleibol Mejora la condición física. Fomenta la socialización. D…" at bounding box center [409, 185] width 287 height 181
click at [360, 159] on div at bounding box center [372, 155] width 175 height 46
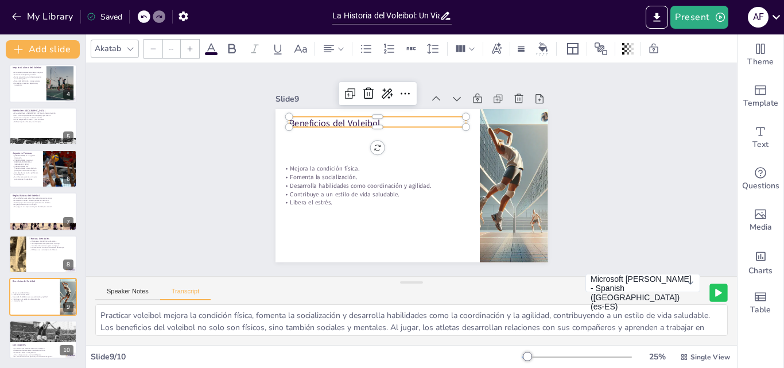
click at [301, 119] on p "Beneficios del Voleibol" at bounding box center [377, 122] width 177 height 13
type input "48"
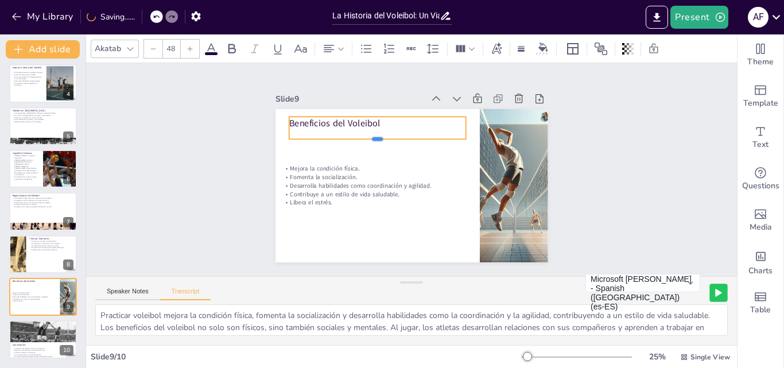
click at [371, 132] on div "Beneficios del Voleibol Mejora la condición física. Fomenta la socialización. D…" at bounding box center [408, 185] width 298 height 207
click at [393, 112] on div at bounding box center [377, 111] width 177 height 9
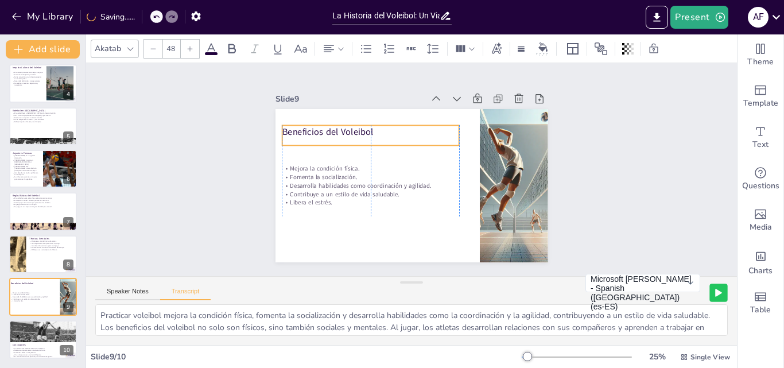
drag, startPoint x: 393, startPoint y: 112, endPoint x: 383, endPoint y: 121, distance: 13.0
click at [383, 125] on p "Beneficios del Voleibol" at bounding box center [370, 131] width 177 height 13
click at [31, 248] on p "El remate es el momento culminante del ataque." at bounding box center [51, 247] width 45 height 2
type textarea "Las técnicas básicas del voleibol incluyen el saque, recepción, colocación, rem…"
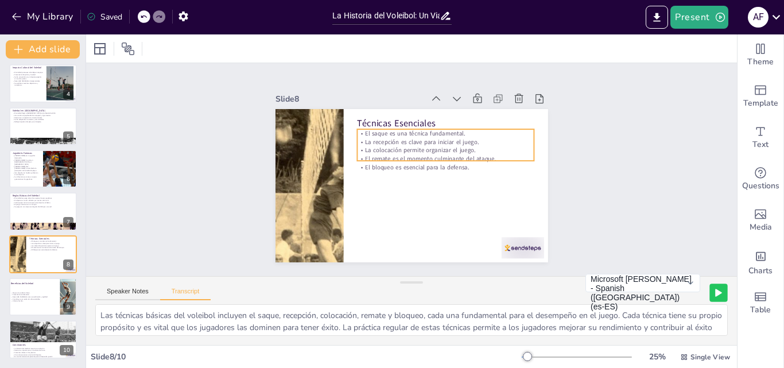
drag, startPoint x: 390, startPoint y: 134, endPoint x: 401, endPoint y: 134, distance: 11.5
click at [396, 138] on p "La recepción es clave para iniciar el juego." at bounding box center [445, 142] width 177 height 9
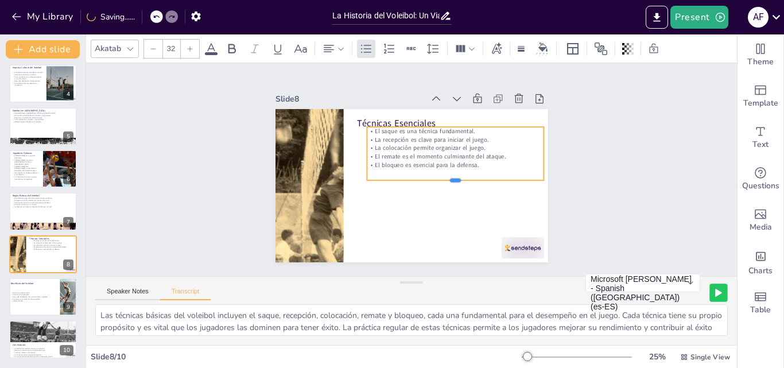
drag, startPoint x: 449, startPoint y: 154, endPoint x: 462, endPoint y: 166, distance: 17.5
click at [454, 175] on div "Técnicas Esenciales El saque es una técnica fundamental. La recepción es clave …" at bounding box center [411, 185] width 273 height 153
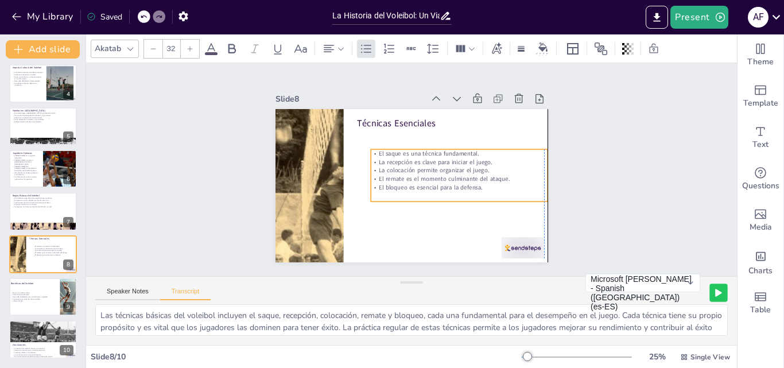
drag, startPoint x: 484, startPoint y: 124, endPoint x: 464, endPoint y: 138, distance: 25.2
click at [482, 146] on p "El saque es una técnica fundamental." at bounding box center [460, 158] width 177 height 27
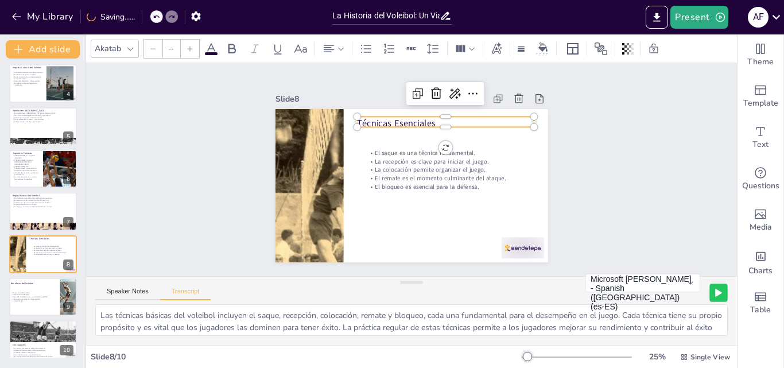
click at [385, 117] on p "Técnicas Esenciales" at bounding box center [445, 122] width 177 height 13
type input "48"
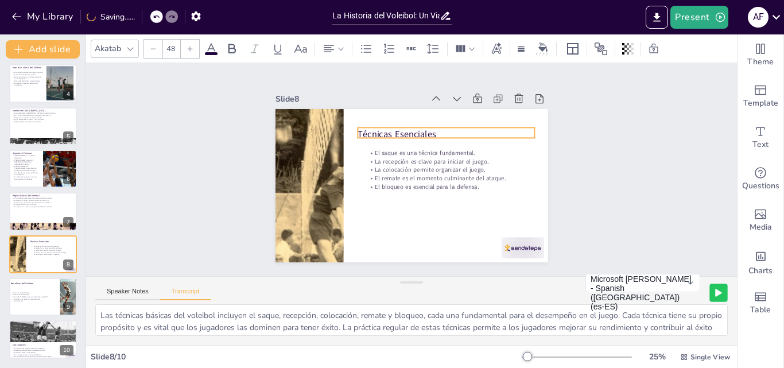
drag, startPoint x: 441, startPoint y: 121, endPoint x: 441, endPoint y: 131, distance: 10.9
click at [441, 131] on p "Técnicas Esenciales" at bounding box center [446, 133] width 177 height 13
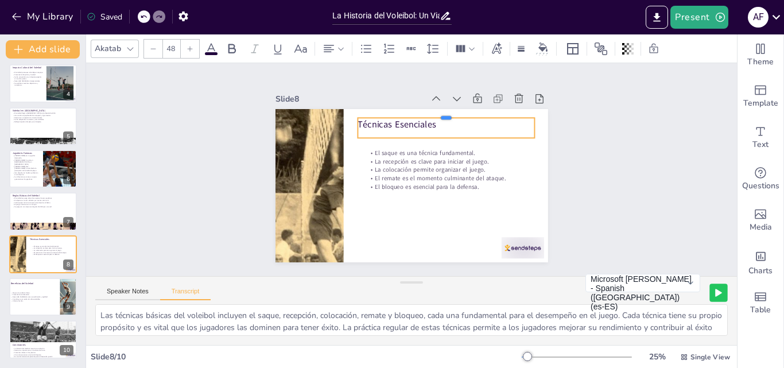
drag, startPoint x: 438, startPoint y: 121, endPoint x: 439, endPoint y: 111, distance: 9.8
click at [439, 111] on div at bounding box center [446, 112] width 177 height 9
click at [212, 48] on icon at bounding box center [211, 48] width 10 height 11
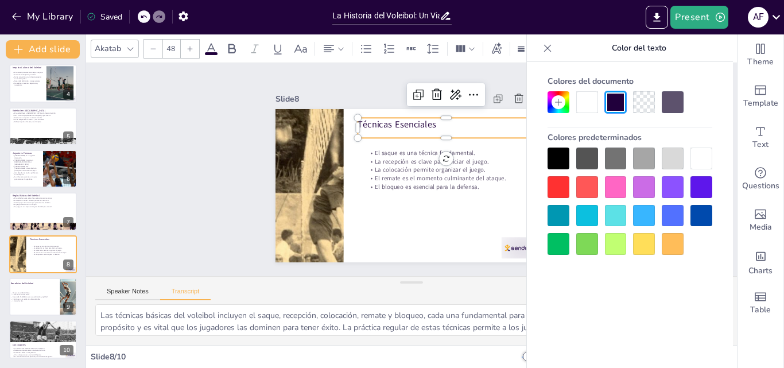
click at [565, 185] on div at bounding box center [558, 187] width 22 height 22
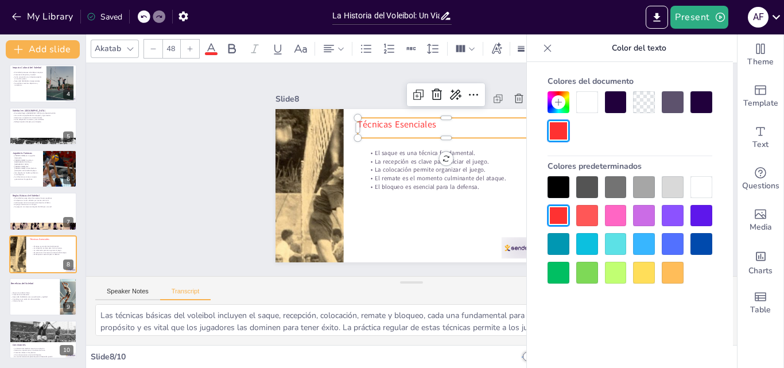
click at [701, 212] on div at bounding box center [701, 216] width 22 height 22
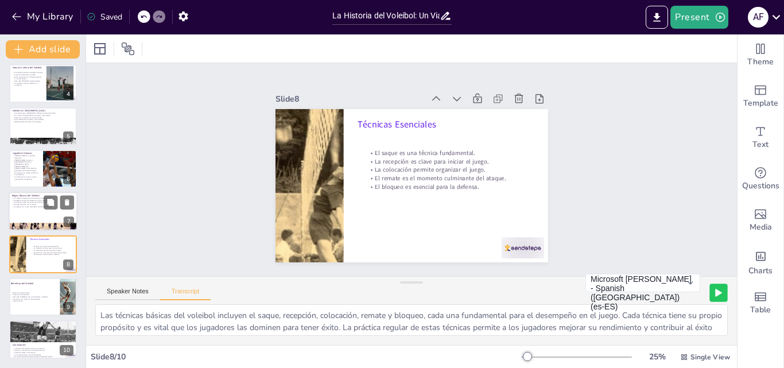
click at [41, 210] on div at bounding box center [43, 211] width 69 height 39
type textarea "El voleibol se juega entre dos equipos de seis jugadores, donde el objetivo es …"
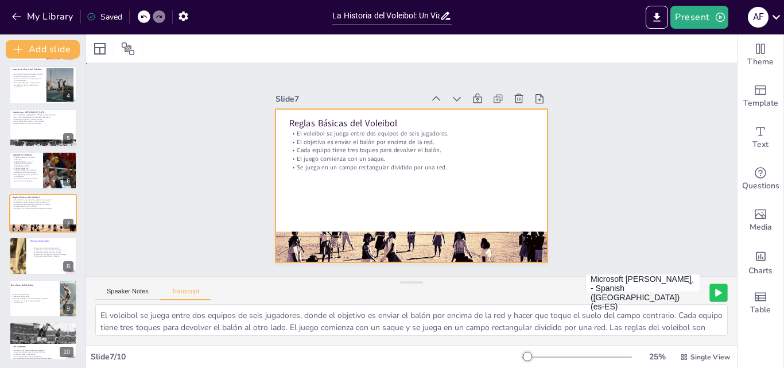
click at [382, 193] on div at bounding box center [411, 185] width 273 height 153
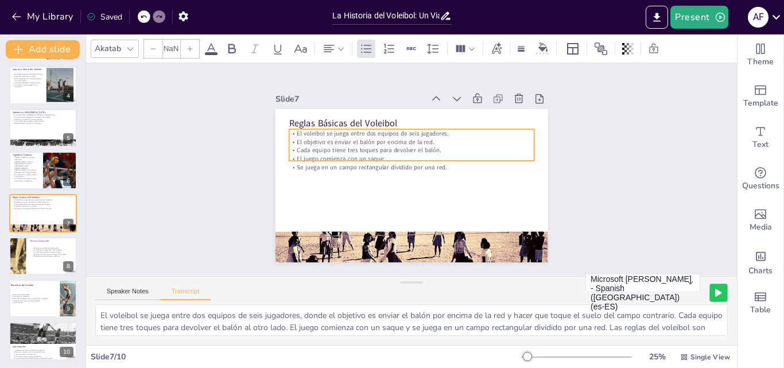
click at [376, 151] on p "El juego comienza con un saque." at bounding box center [412, 159] width 244 height 34
type input "32"
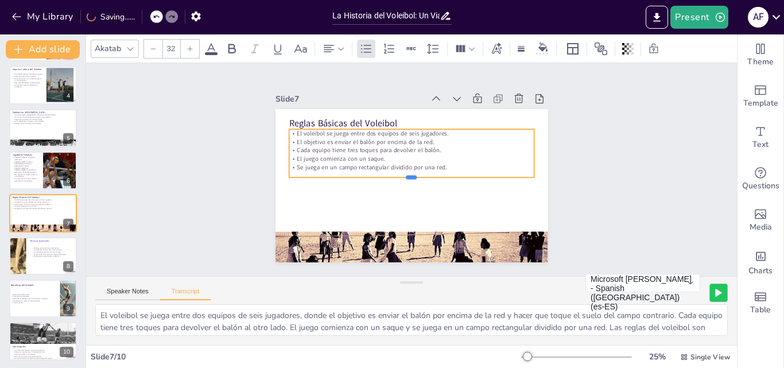
drag, startPoint x: 405, startPoint y: 157, endPoint x: 405, endPoint y: 173, distance: 16.6
click at [405, 173] on div at bounding box center [409, 182] width 245 height 35
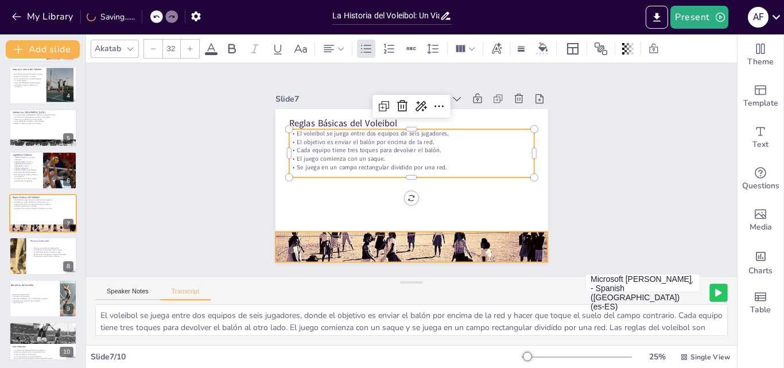
click at [393, 235] on div at bounding box center [403, 246] width 287 height 181
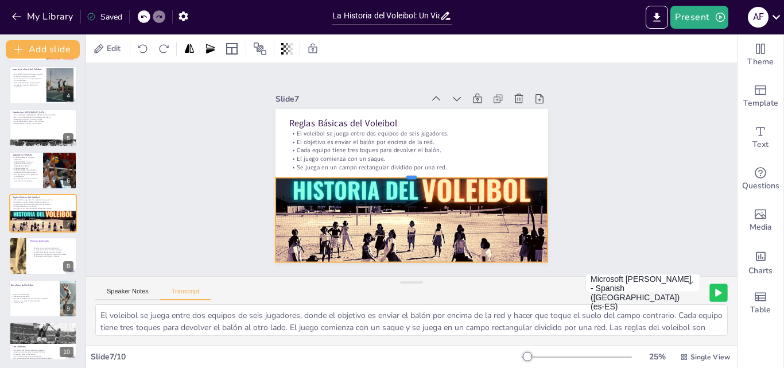
drag, startPoint x: 399, startPoint y: 223, endPoint x: 411, endPoint y: 169, distance: 55.3
click at [411, 169] on div at bounding box center [411, 173] width 273 height 9
click at [31, 178] on p "Su influencia se siente en nuevas generaciones de jugadores." at bounding box center [26, 180] width 28 height 4
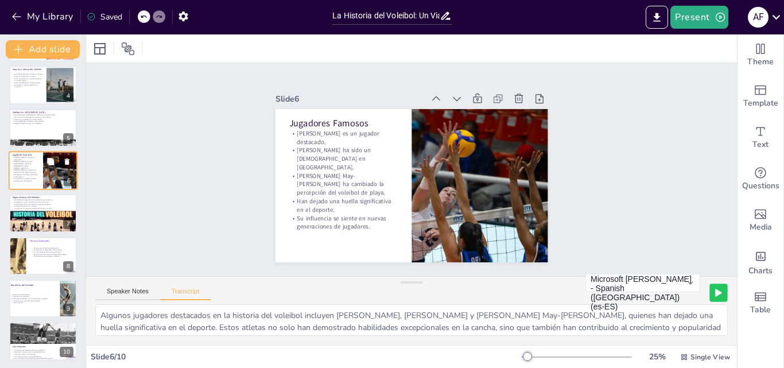
scroll to position [87, 0]
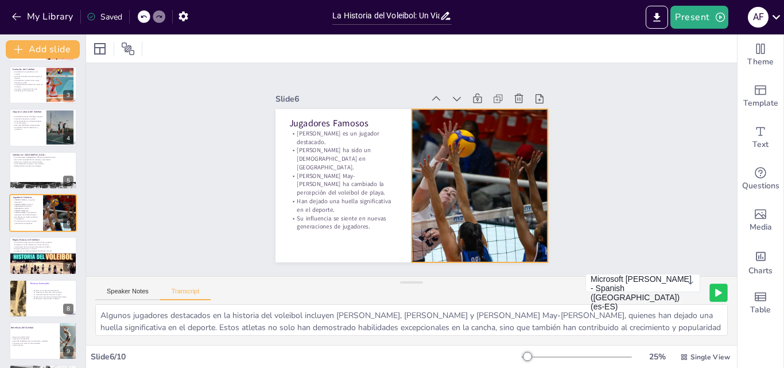
click at [481, 168] on div at bounding box center [478, 185] width 283 height 153
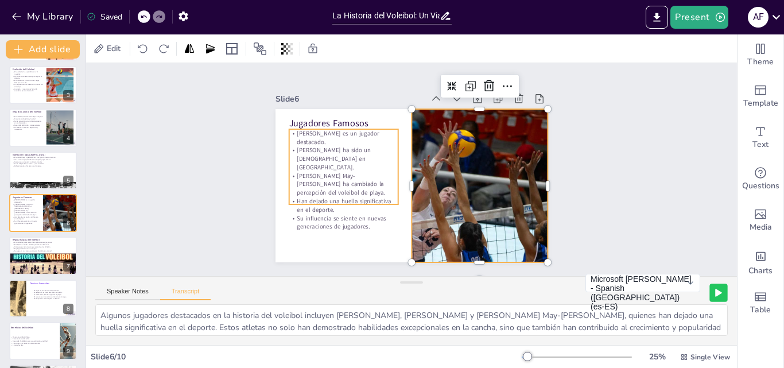
click at [328, 184] on p "Han dejado una huella significativa en el deporte." at bounding box center [340, 198] width 110 height 28
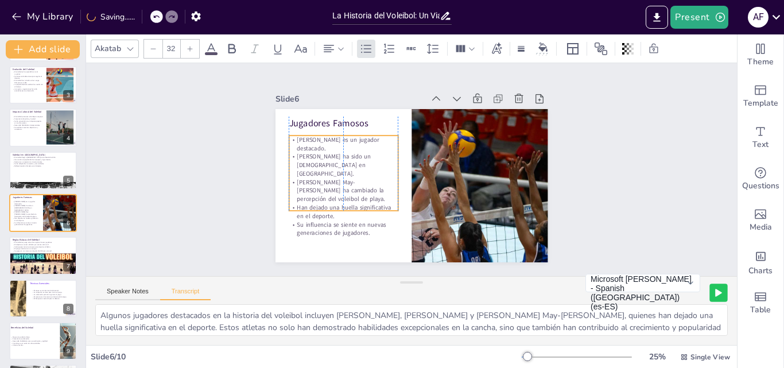
drag, startPoint x: 335, startPoint y: 157, endPoint x: 338, endPoint y: 164, distance: 6.9
click at [338, 165] on p "[PERSON_NAME] May-[PERSON_NAME] ha cambiado la percepción del voleibol de playa." at bounding box center [341, 183] width 111 height 37
drag, startPoint x: 336, startPoint y: 207, endPoint x: 331, endPoint y: 211, distance: 7.0
click at [331, 215] on div at bounding box center [343, 219] width 109 height 9
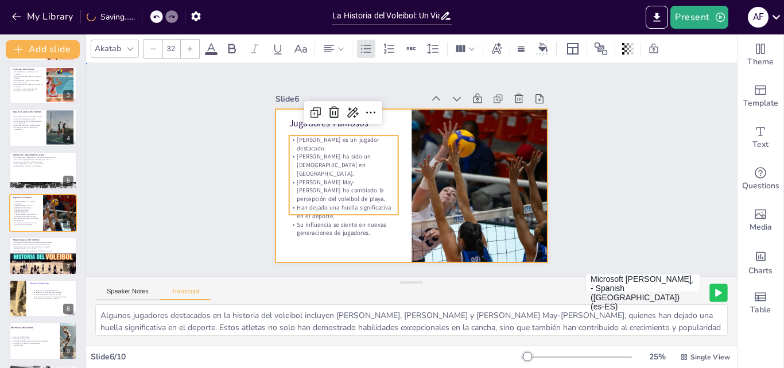
drag, startPoint x: 305, startPoint y: 227, endPoint x: 274, endPoint y: 213, distance: 34.1
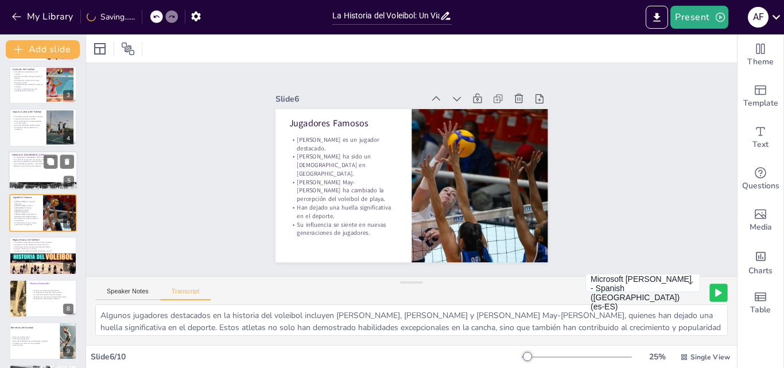
click at [10, 163] on div at bounding box center [43, 170] width 69 height 39
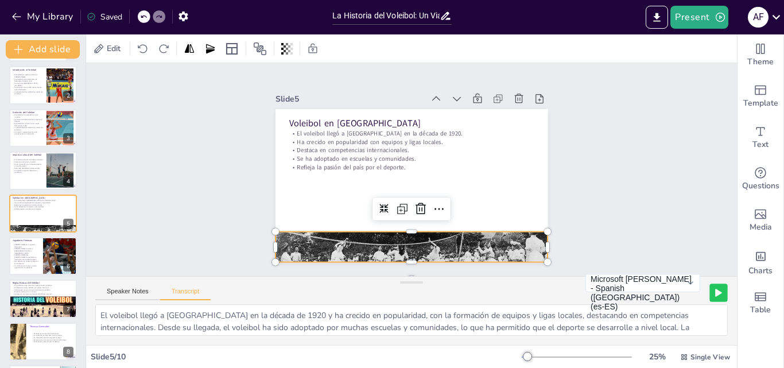
click at [368, 233] on div at bounding box center [411, 247] width 273 height 189
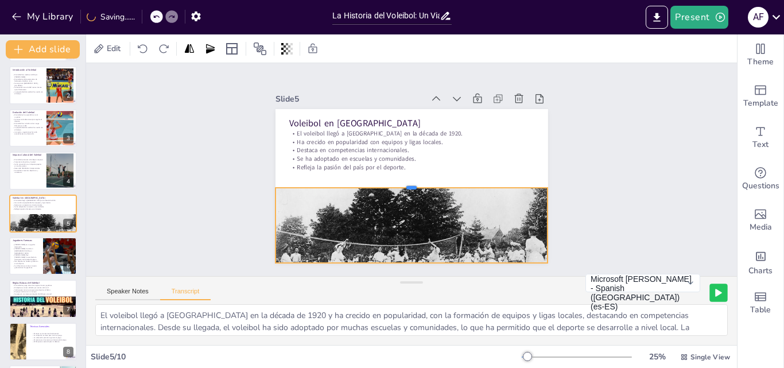
drag, startPoint x: 400, startPoint y: 227, endPoint x: 399, endPoint y: 220, distance: 7.0
click at [406, 183] on div at bounding box center [410, 182] width 272 height 37
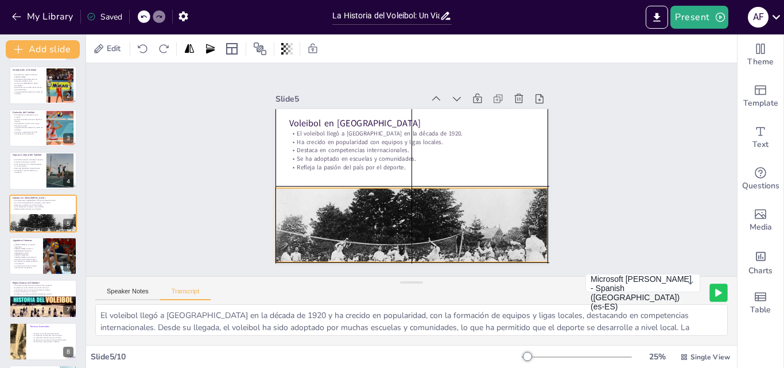
drag, startPoint x: 406, startPoint y: 220, endPoint x: 400, endPoint y: 228, distance: 9.8
click at [402, 228] on div at bounding box center [403, 246] width 291 height 216
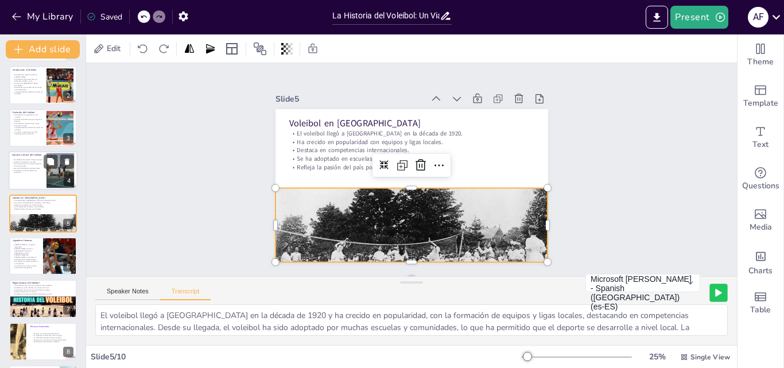
click at [30, 168] on p "Desarrolla habilidades interpersonales." at bounding box center [27, 168] width 31 height 2
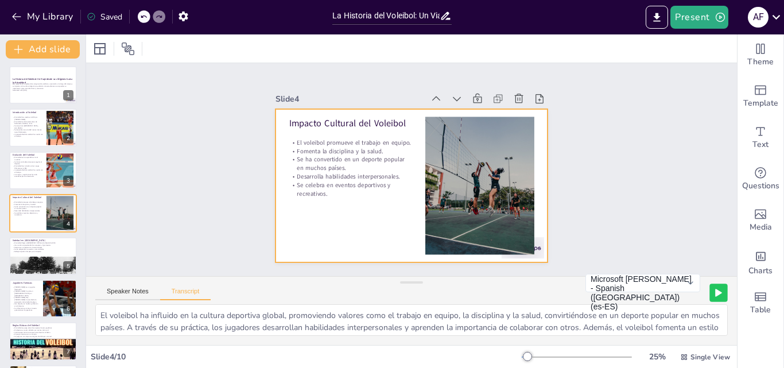
drag, startPoint x: 277, startPoint y: 162, endPoint x: 288, endPoint y: 162, distance: 11.5
click at [279, 162] on div at bounding box center [411, 185] width 273 height 153
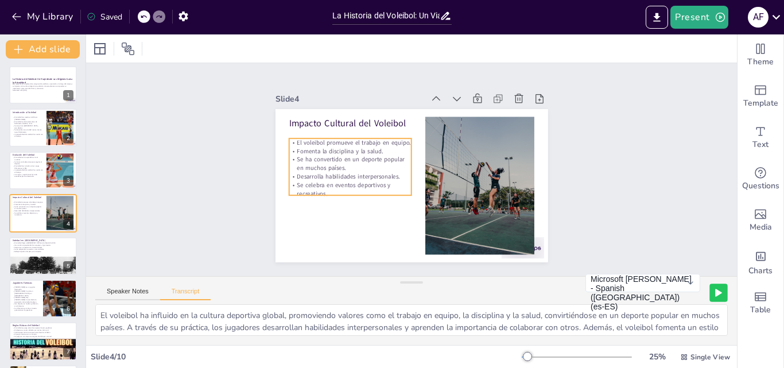
click at [335, 164] on p "Se ha convertido en un deporte popular en muchos países." at bounding box center [350, 164] width 123 height 17
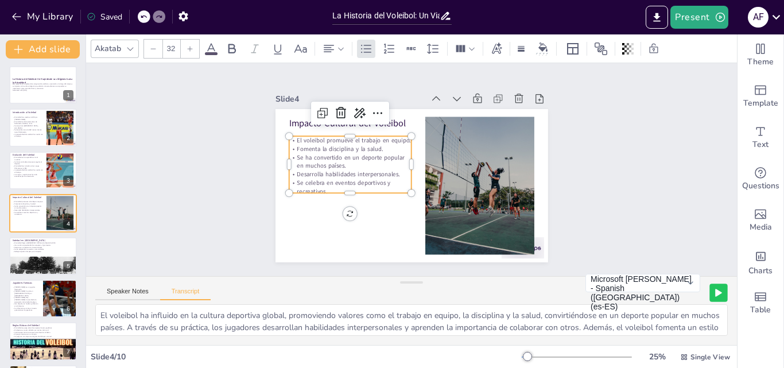
click at [342, 187] on p "Se celebra en eventos deportivos y recreativos." at bounding box center [350, 186] width 123 height 17
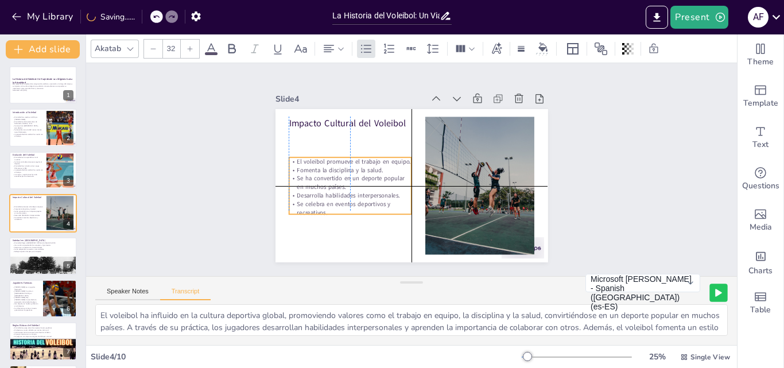
drag, startPoint x: 341, startPoint y: 187, endPoint x: 341, endPoint y: 205, distance: 17.8
click at [341, 205] on p "Se celebra en eventos deportivos y recreativos." at bounding box center [350, 208] width 123 height 17
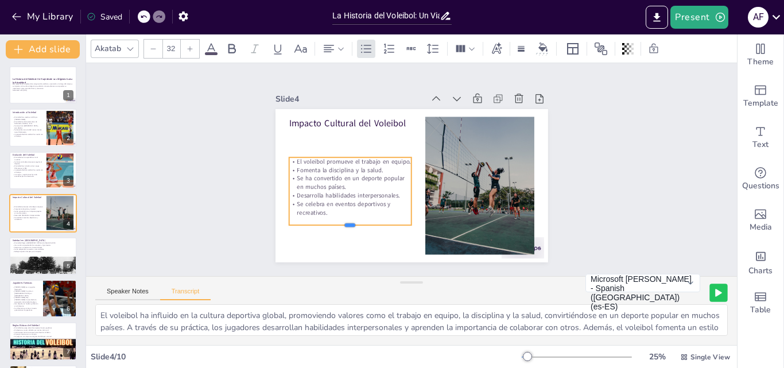
drag, startPoint x: 341, startPoint y: 212, endPoint x: 341, endPoint y: 223, distance: 10.9
click at [341, 225] on div at bounding box center [350, 229] width 123 height 9
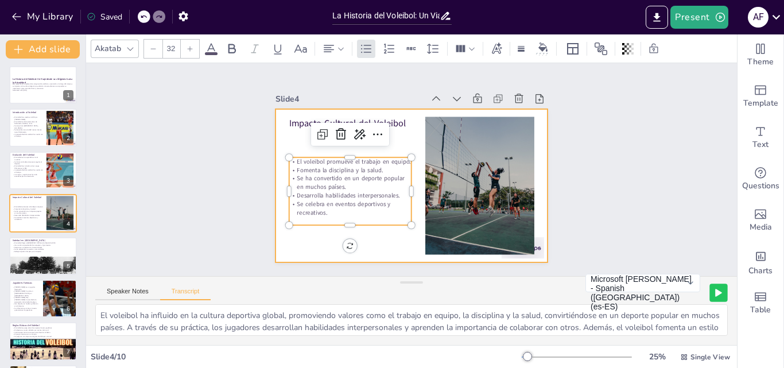
click at [287, 136] on div at bounding box center [411, 185] width 273 height 153
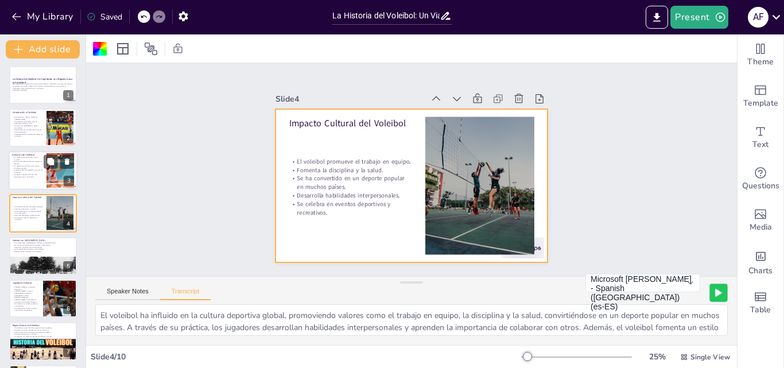
click at [34, 166] on p "El voleibol fue incluido en los Juegos Olímpicos en 1964." at bounding box center [27, 167] width 31 height 4
type textarea "Desde su creación, el voleibol ha evolucionado, expandiéndose rápidamente a niv…"
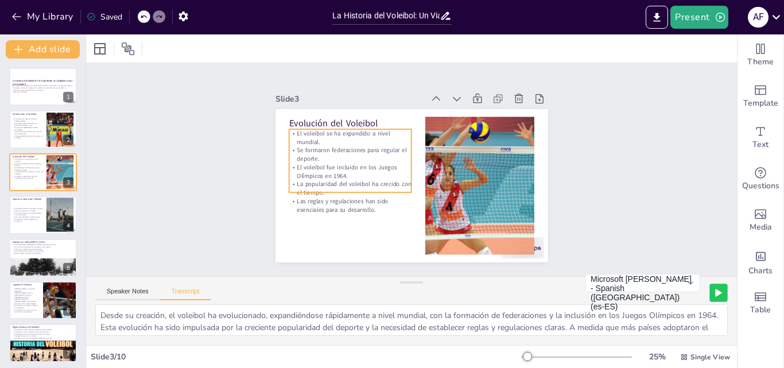
click at [340, 158] on p "Se formaron federaciones para regular el deporte." at bounding box center [350, 154] width 123 height 17
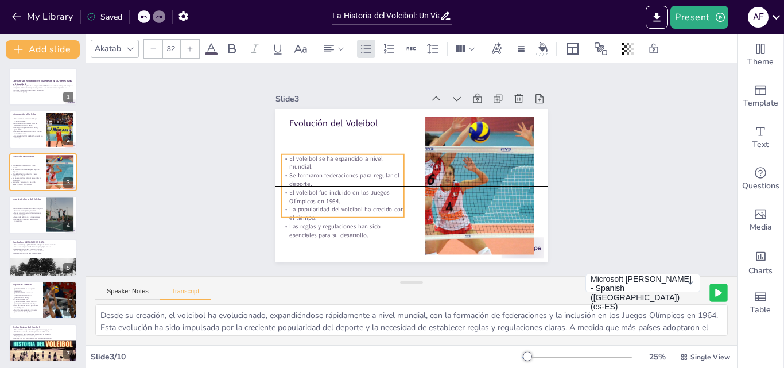
drag, startPoint x: 339, startPoint y: 182, endPoint x: 331, endPoint y: 212, distance: 30.8
click at [331, 212] on p "La popularidad del voleibol ha crecido con el tiempo." at bounding box center [342, 213] width 123 height 17
click at [324, 226] on p "Las reglas y regulaciones han sido esenciales para su desarrollo." at bounding box center [342, 230] width 123 height 17
click at [302, 224] on p "Las reglas y regulaciones han sido esenciales para su desarrollo." at bounding box center [337, 223] width 124 height 30
type input "32"
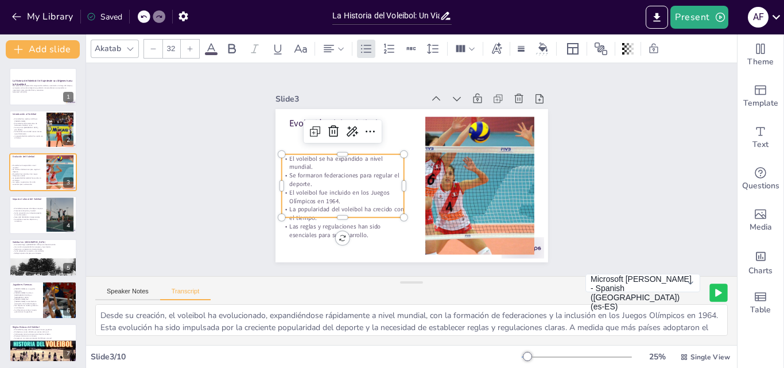
click at [333, 209] on p "La popularidad del voleibol ha crecido con el tiempo." at bounding box center [339, 206] width 124 height 30
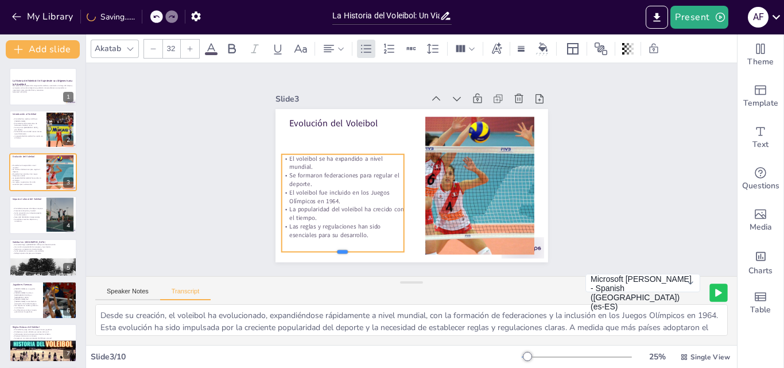
drag, startPoint x: 335, startPoint y: 212, endPoint x: 335, endPoint y: 247, distance: 34.4
click at [335, 247] on div at bounding box center [334, 249] width 123 height 22
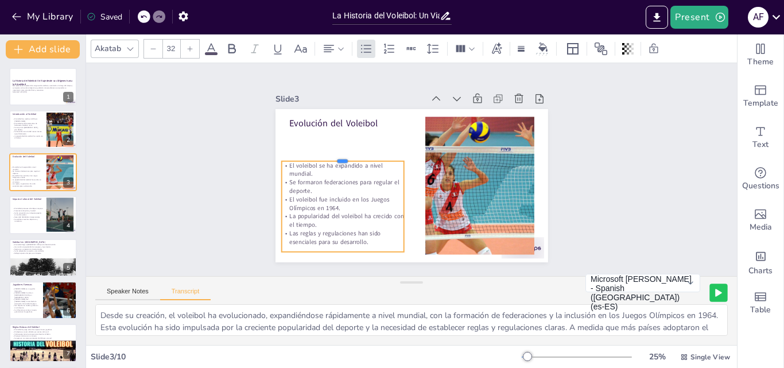
drag, startPoint x: 335, startPoint y: 150, endPoint x: 332, endPoint y: 157, distance: 7.3
click at [332, 157] on div at bounding box center [342, 156] width 123 height 9
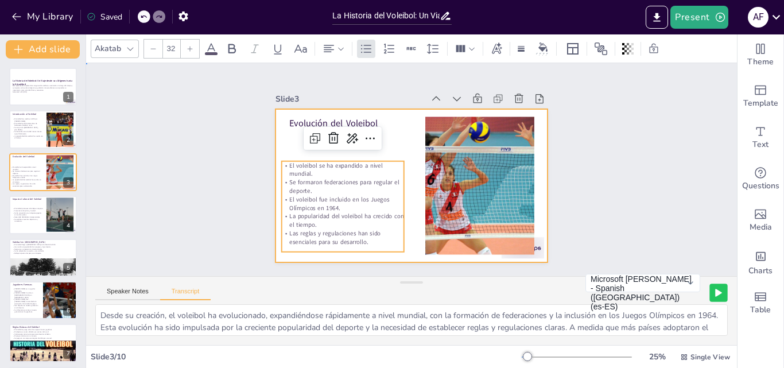
click at [399, 127] on div at bounding box center [411, 185] width 273 height 153
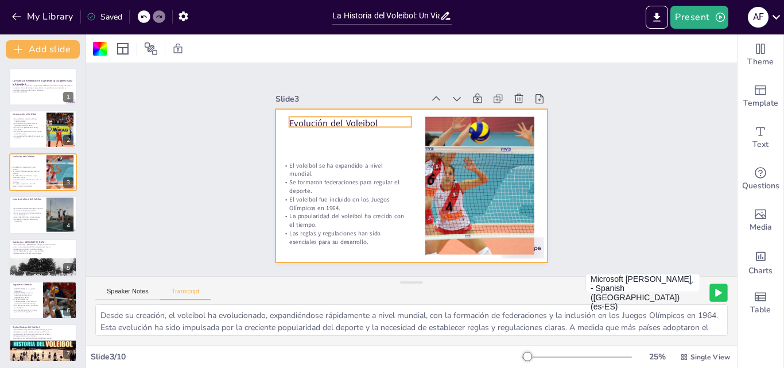
click at [345, 118] on p "Evolución del Voleibol" at bounding box center [350, 122] width 123 height 13
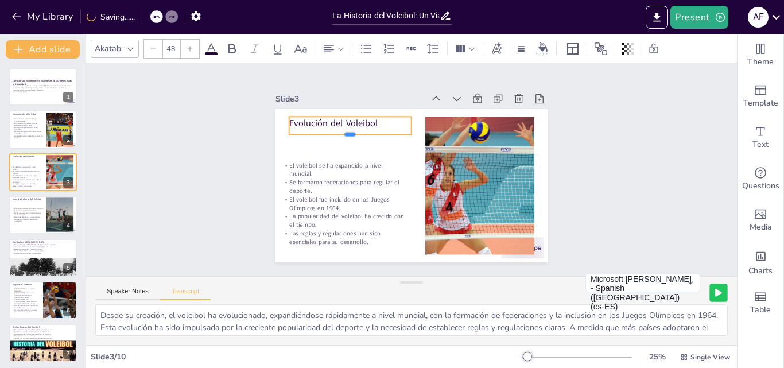
drag, startPoint x: 339, startPoint y: 123, endPoint x: 338, endPoint y: 130, distance: 7.5
click at [338, 134] on div at bounding box center [350, 138] width 123 height 9
drag, startPoint x: 279, startPoint y: 121, endPoint x: 274, endPoint y: 122, distance: 5.9
click at [274, 122] on div at bounding box center [278, 125] width 9 height 18
click at [48, 128] on div at bounding box center [60, 130] width 28 height 40
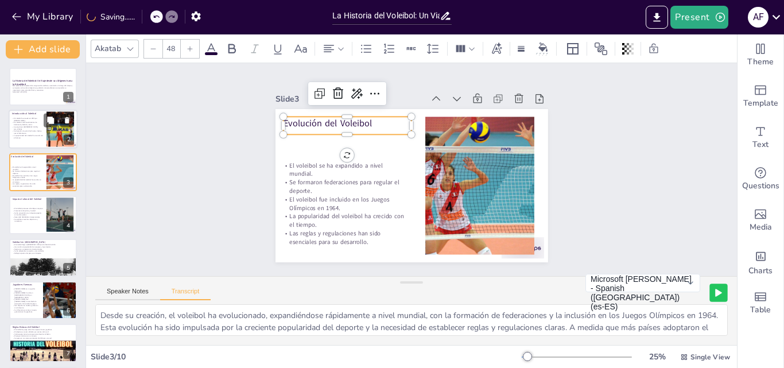
type textarea "El voleibol fue creado en 1895 por William G. Morgan en Holyoke, Massachusetts,…"
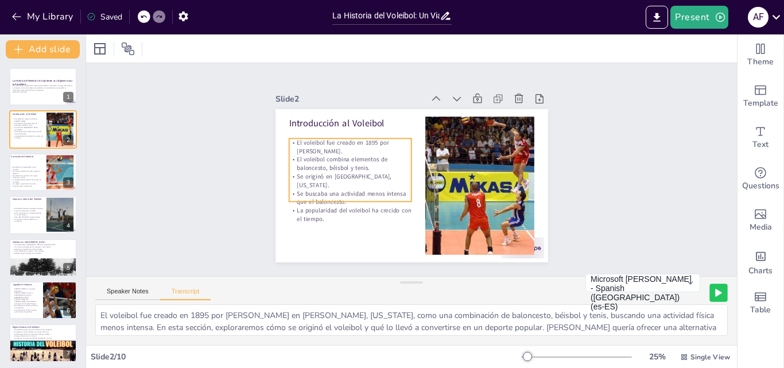
click at [327, 158] on p "El voleibol combina elementos de baloncesto, béisbol y tenis." at bounding box center [351, 158] width 124 height 30
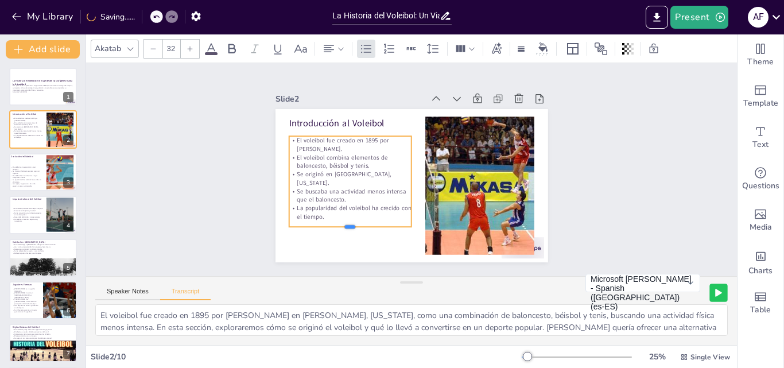
drag, startPoint x: 342, startPoint y: 195, endPoint x: 339, endPoint y: 222, distance: 27.8
click at [339, 222] on div at bounding box center [344, 224] width 123 height 22
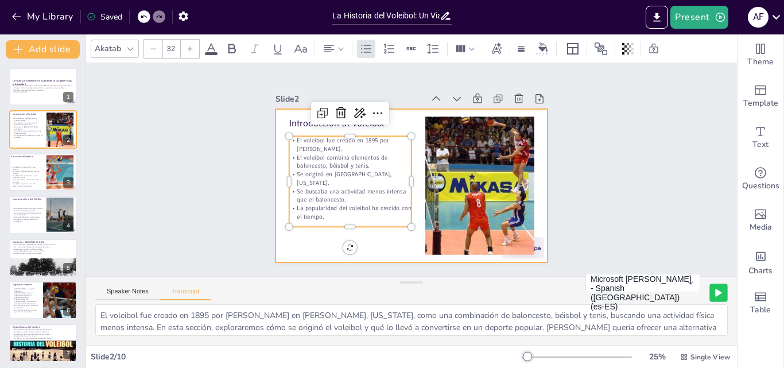
click at [308, 240] on div at bounding box center [409, 185] width 287 height 181
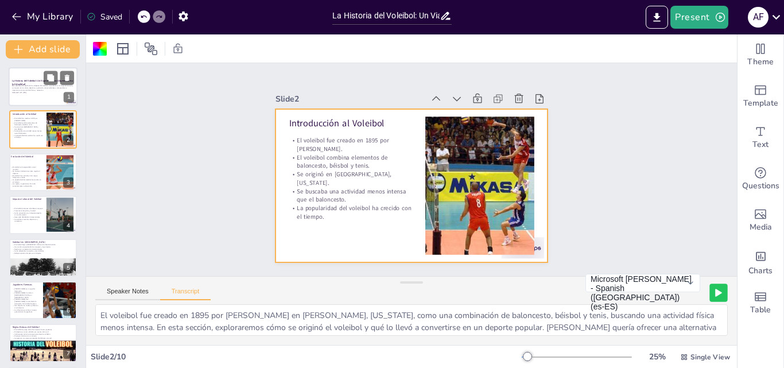
click at [32, 94] on div "Esta presentación explorará los orígenes del voleibol, su evolución a lo largo …" at bounding box center [43, 90] width 62 height 10
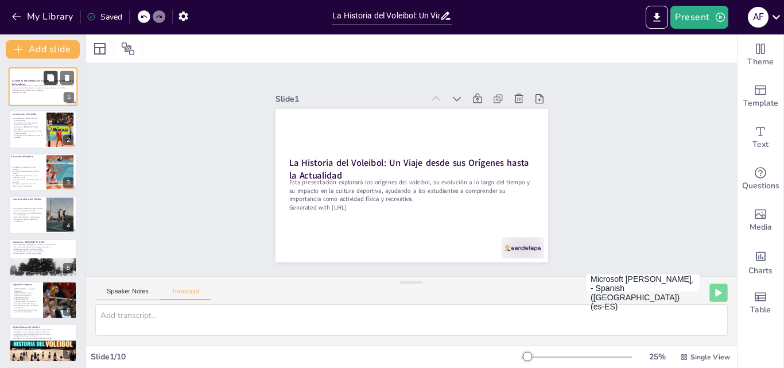
click at [49, 75] on icon at bounding box center [50, 77] width 7 height 7
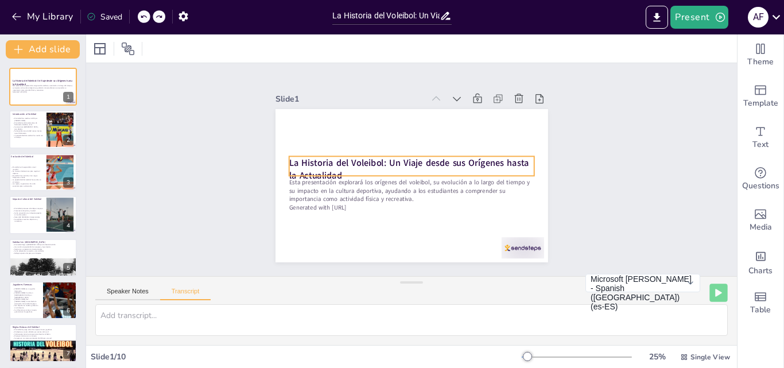
click at [341, 162] on strong "La Historia del Voleibol: Un Viaje desde sus Orígenes hasta la Actualidad" at bounding box center [409, 169] width 240 height 25
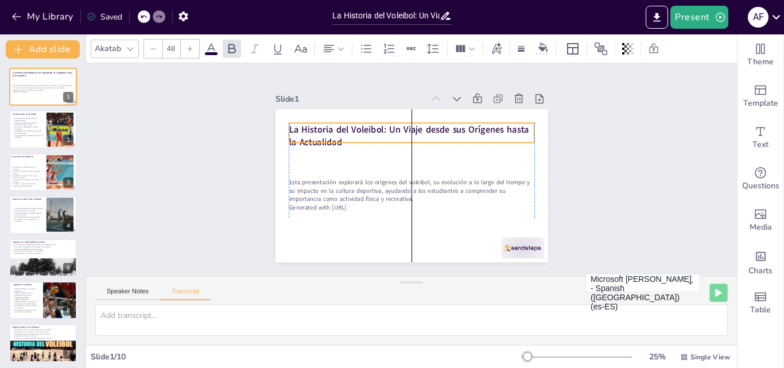
drag, startPoint x: 384, startPoint y: 152, endPoint x: 382, endPoint y: 119, distance: 33.4
click at [382, 123] on strong "La Historia del Voleibol: Un Viaje desde sus Orígenes hasta la Actualidad" at bounding box center [409, 135] width 240 height 25
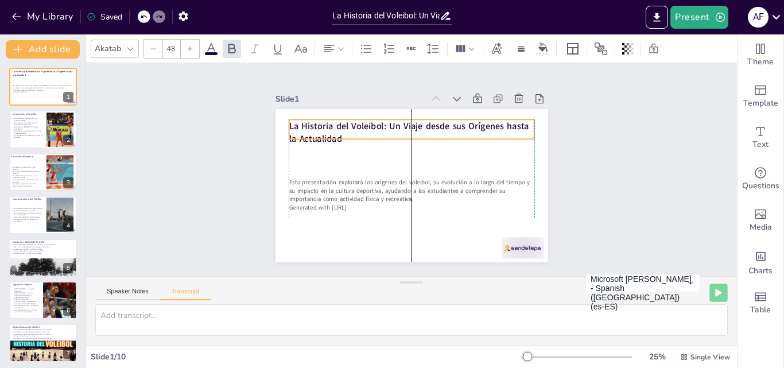
click at [279, 109] on div "La Historia del Voleibol: Un Viaje desde sus Orígenes hasta la Actualidad Esta …" at bounding box center [411, 109] width 273 height 0
click at [341, 48] on icon at bounding box center [341, 49] width 8 height 8
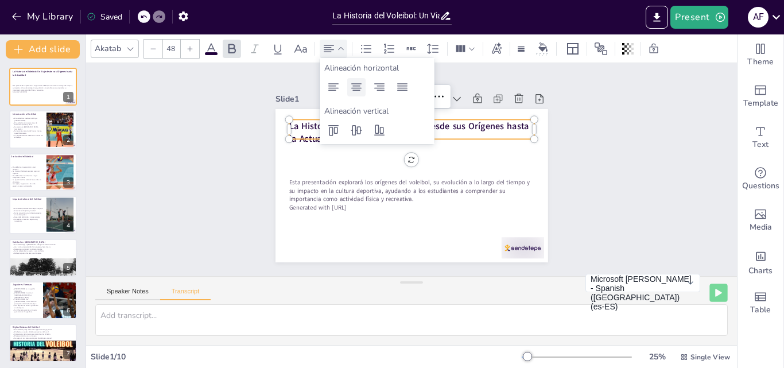
click at [355, 91] on icon at bounding box center [356, 87] width 14 height 14
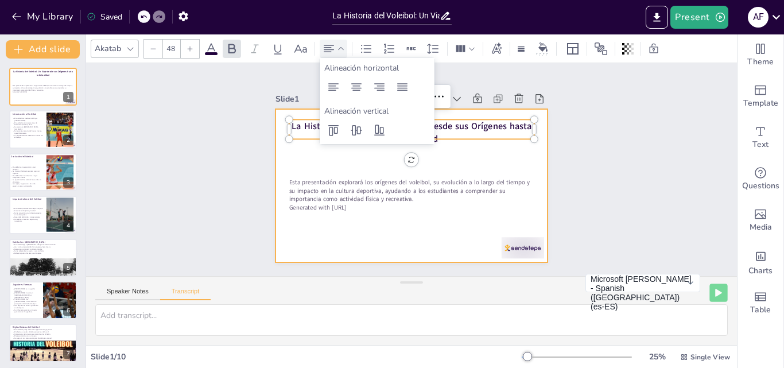
click at [301, 145] on div at bounding box center [411, 185] width 273 height 153
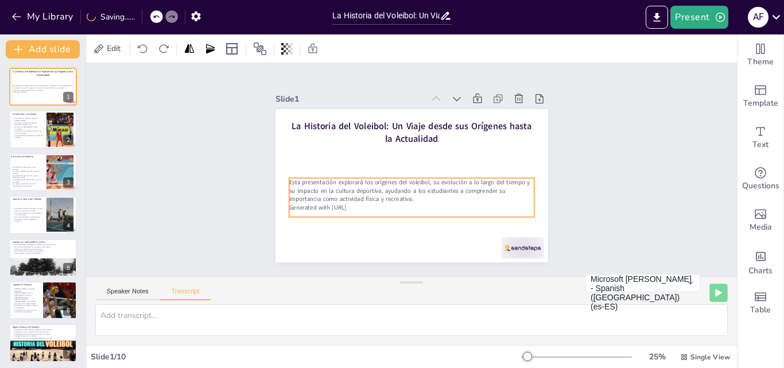
click at [338, 188] on p "Esta presentación explorará los orígenes del voleibol, su evolución a lo largo …" at bounding box center [411, 190] width 245 height 25
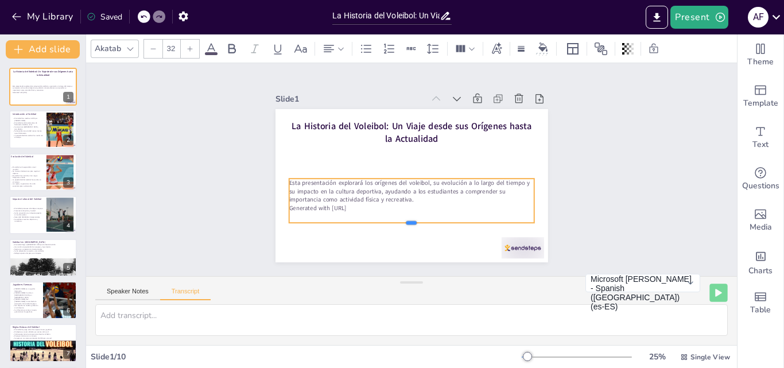
drag, startPoint x: 399, startPoint y: 213, endPoint x: 402, endPoint y: 202, distance: 11.8
click at [399, 217] on div "La Historia del Voleibol: Un Viaje desde sus Orígenes hasta la Actualidad Esta …" at bounding box center [411, 185] width 273 height 153
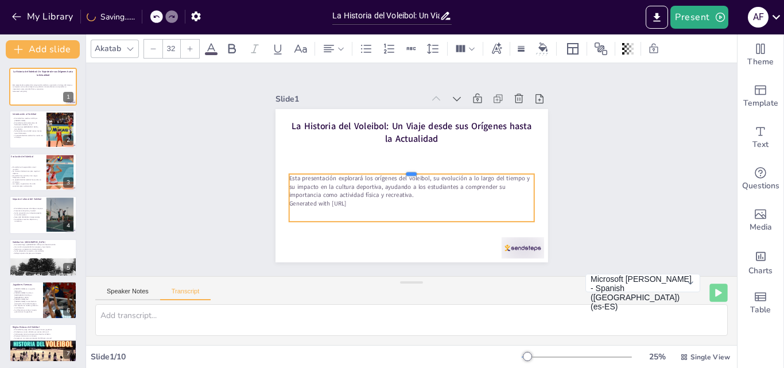
click at [404, 166] on div at bounding box center [411, 169] width 245 height 9
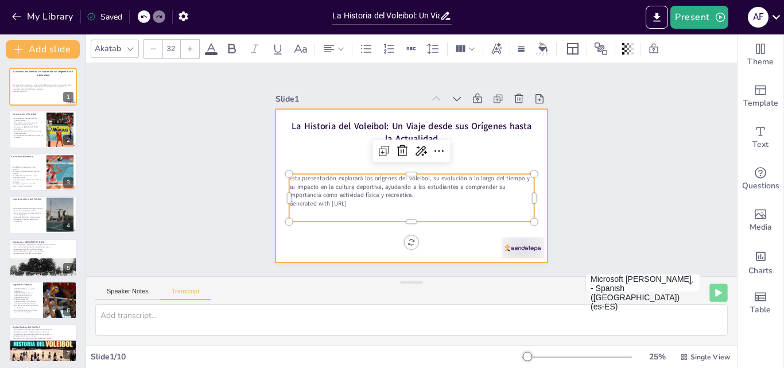
click at [533, 145] on div at bounding box center [411, 185] width 273 height 153
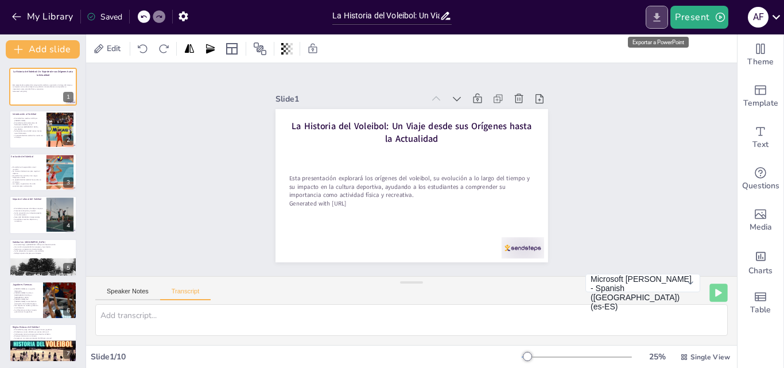
click at [655, 16] on icon "Export to PowerPoint" at bounding box center [657, 17] width 7 height 9
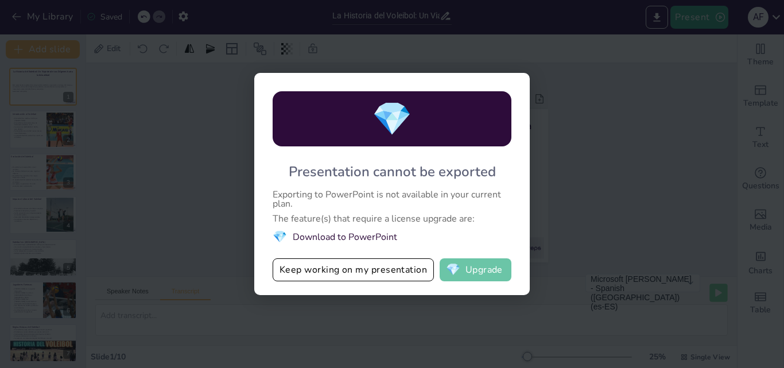
click at [477, 272] on button "💎 Upgrade" at bounding box center [476, 269] width 72 height 23
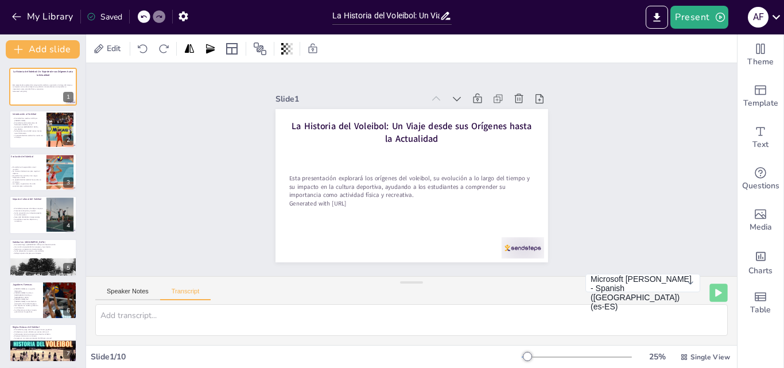
click at [110, 11] on div "Saved" at bounding box center [105, 16] width 36 height 11
drag, startPoint x: 93, startPoint y: 17, endPoint x: 107, endPoint y: 18, distance: 14.4
click at [95, 18] on icon at bounding box center [91, 16] width 9 height 9
click at [117, 18] on div "Saved" at bounding box center [105, 16] width 36 height 11
click at [70, 74] on icon at bounding box center [67, 78] width 8 height 8
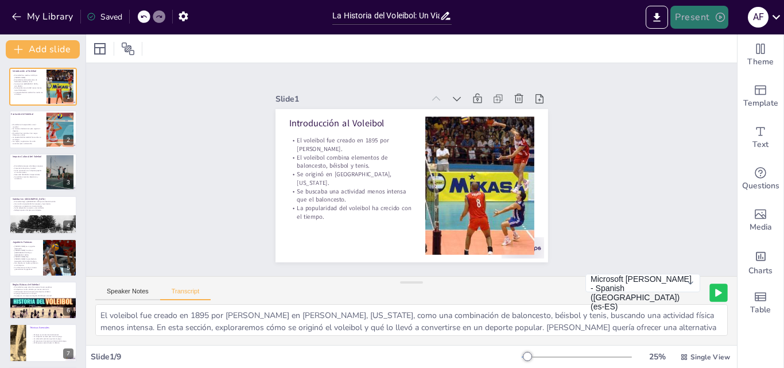
click at [719, 17] on icon "button" at bounding box center [720, 17] width 9 height 9
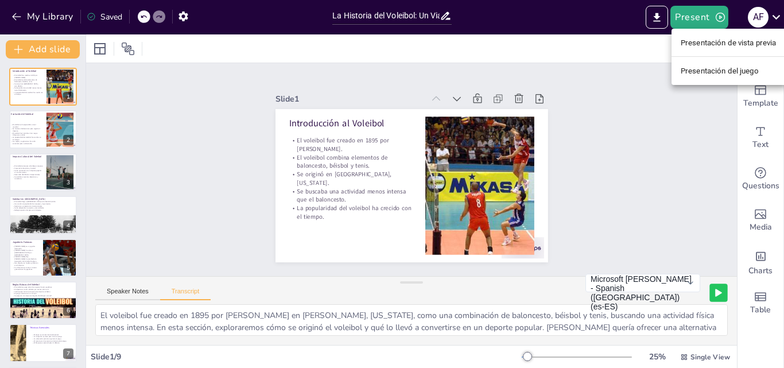
click at [712, 69] on font "Presentación del juego" at bounding box center [720, 71] width 78 height 9
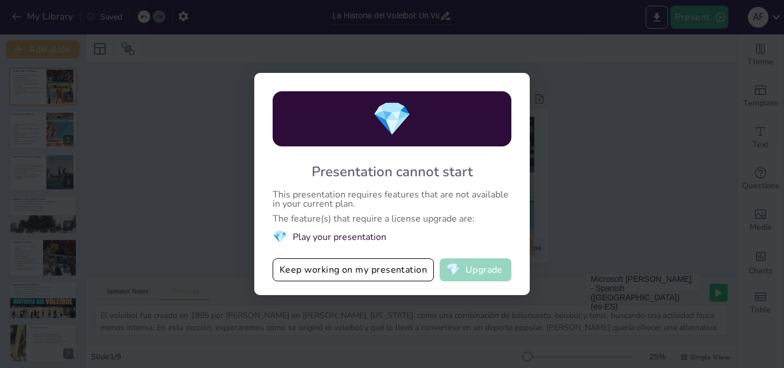
click at [473, 278] on button "💎 Upgrade" at bounding box center [476, 269] width 72 height 23
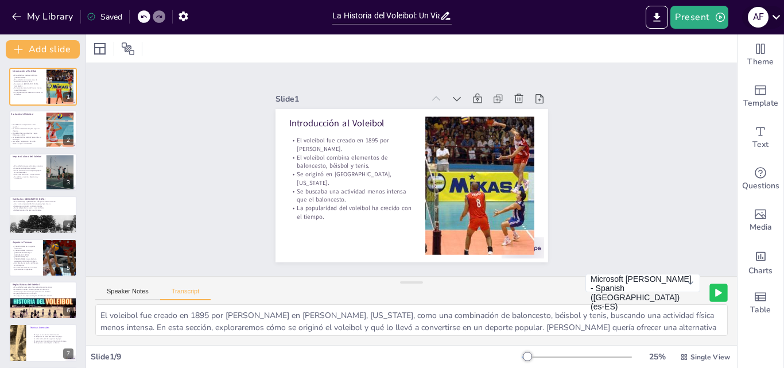
click at [775, 11] on icon at bounding box center [775, 16] width 15 height 15
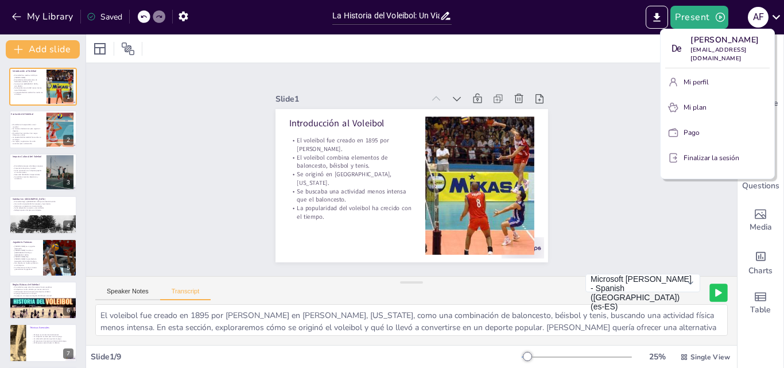
click at [609, 96] on div at bounding box center [392, 184] width 784 height 368
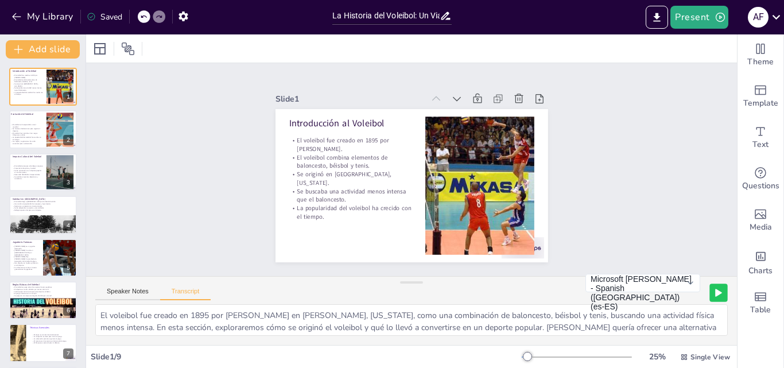
click at [570, 357] on div at bounding box center [577, 356] width 110 height 9
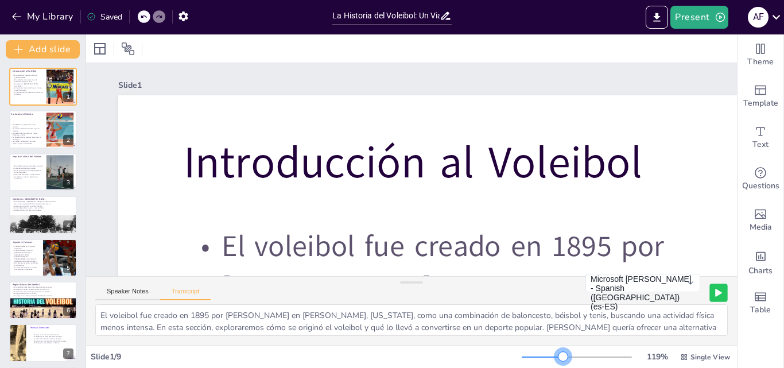
click at [555, 356] on div at bounding box center [542, 356] width 41 height 1
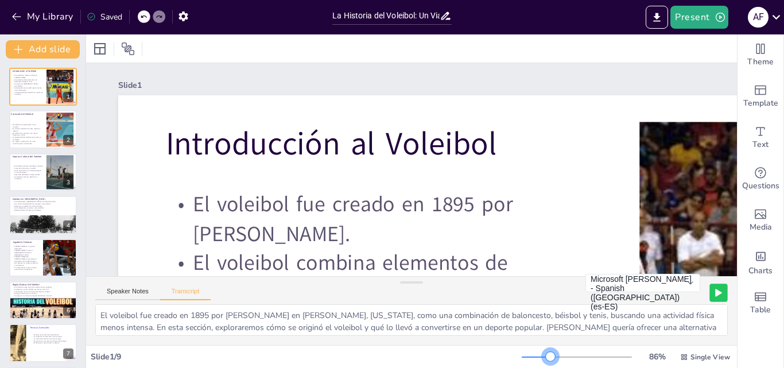
click at [543, 356] on div at bounding box center [536, 356] width 29 height 1
click at [709, 287] on button at bounding box center [718, 292] width 18 height 18
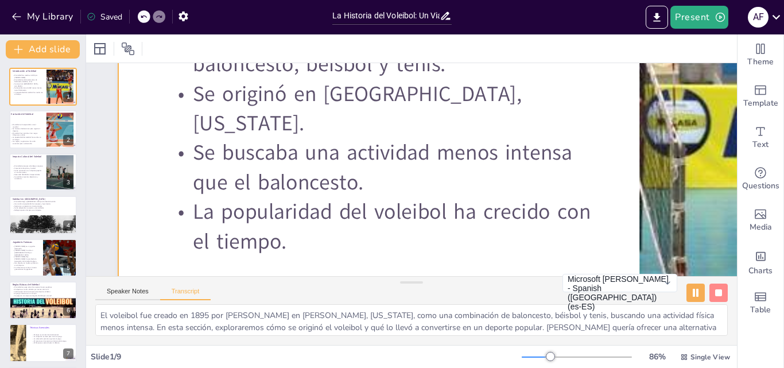
scroll to position [230, 0]
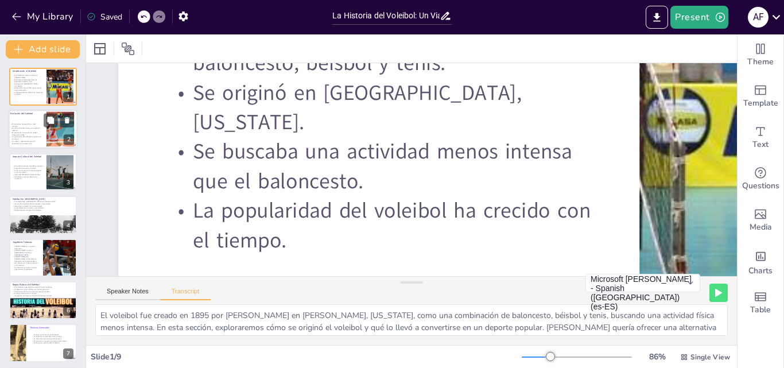
click at [21, 133] on p "El voleibol fue incluido en los Juegos Olímpicos en 1964." at bounding box center [25, 134] width 31 height 4
type textarea "Desde su creación, el voleibol ha evolucionado, expandiéndose rápidamente a niv…"
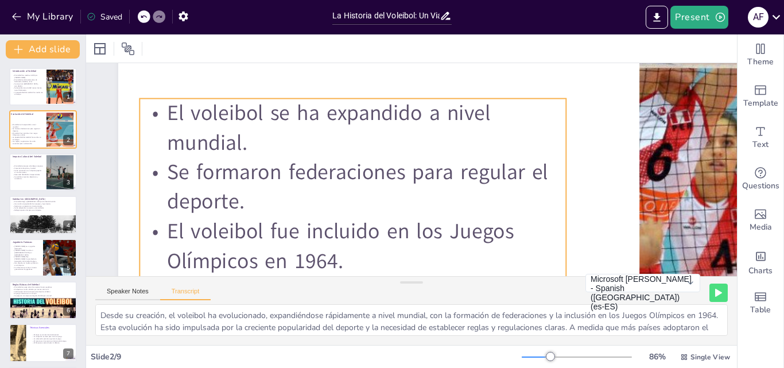
scroll to position [153, 0]
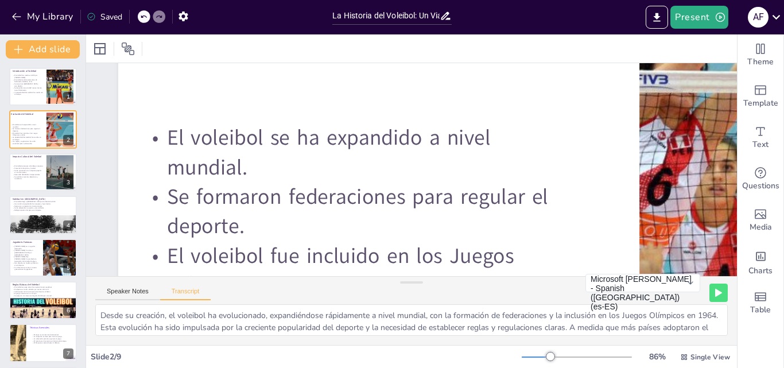
click at [715, 289] on icon at bounding box center [718, 293] width 7 height 8
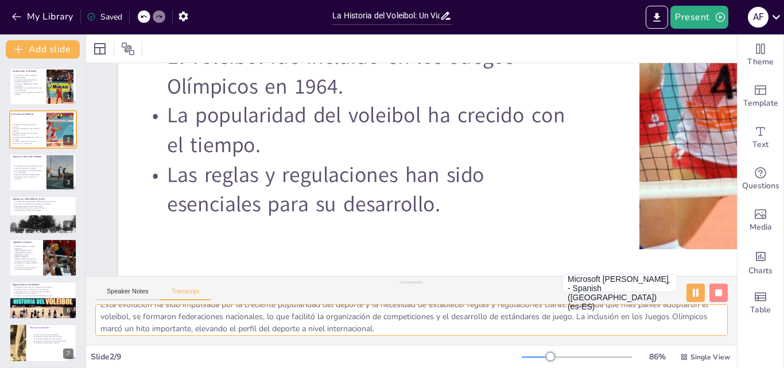
scroll to position [27, 0]
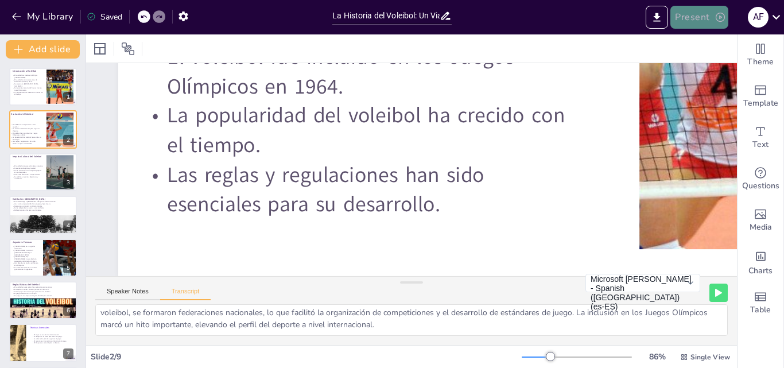
click at [720, 13] on icon "button" at bounding box center [720, 17] width 9 height 9
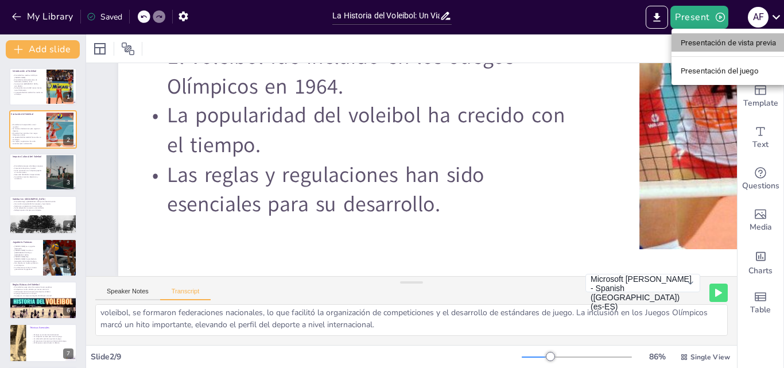
click at [714, 44] on font "Presentación de vista previa" at bounding box center [729, 42] width 96 height 9
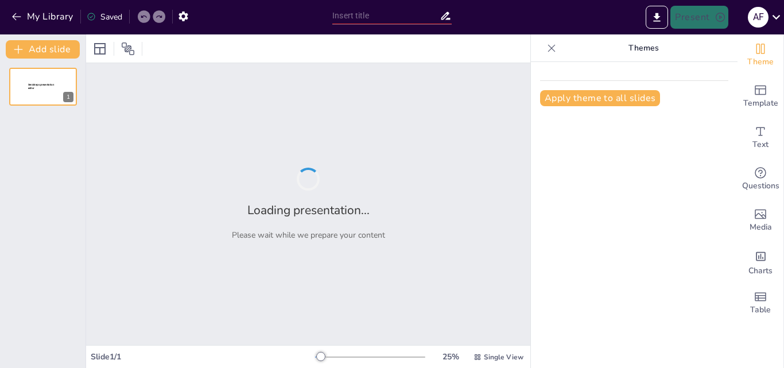
type input "La Historia del Voleibol: Un Viaje desde sus Orígenes hasta la Actualidad"
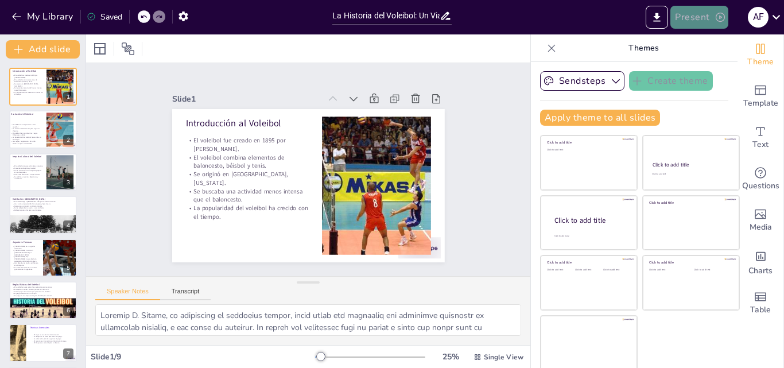
click at [693, 15] on button "Present" at bounding box center [698, 17] width 57 height 23
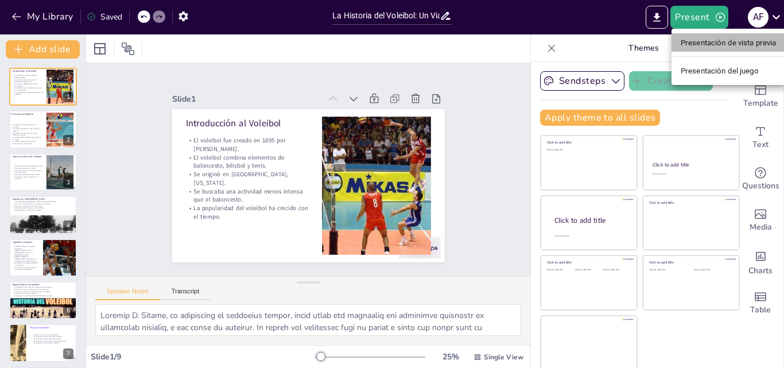
click at [690, 38] on font "Presentación de vista previa" at bounding box center [729, 42] width 96 height 9
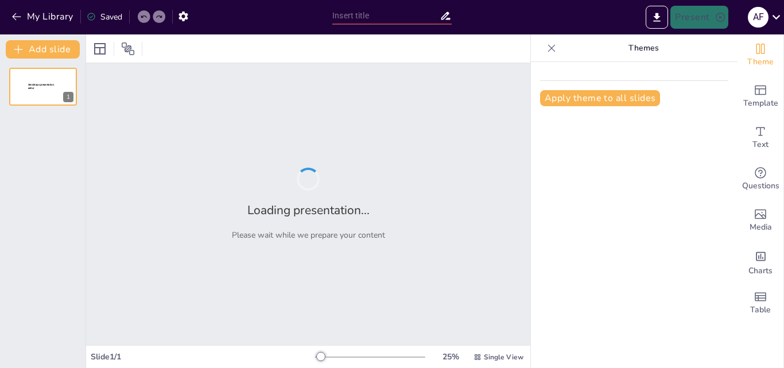
type input "La Historia del Voleibol: Un Viaje desde sus Orígenes hasta la Actualidad"
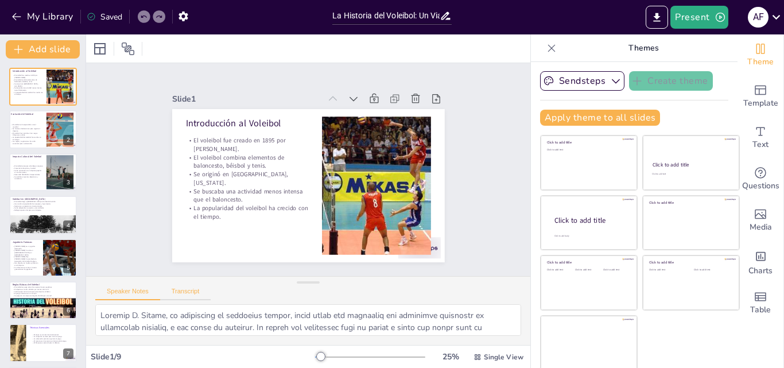
click at [188, 291] on button "Transcript" at bounding box center [185, 293] width 51 height 13
click at [126, 291] on button "Speaker Notes" at bounding box center [127, 293] width 65 height 13
click at [185, 286] on div "Speaker Notes Transcript" at bounding box center [152, 292] width 115 height 15
click at [187, 289] on button "Transcript" at bounding box center [185, 293] width 51 height 13
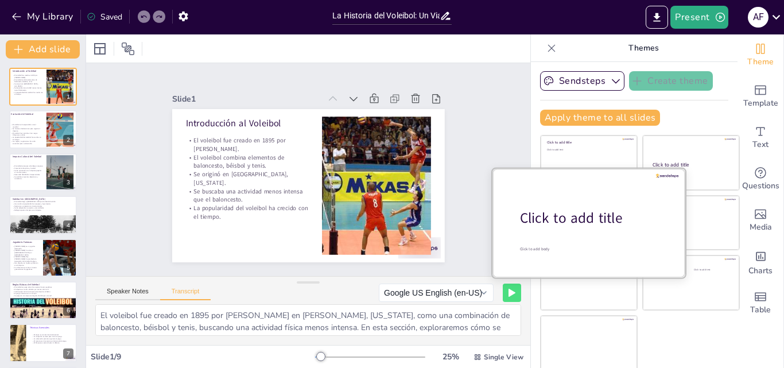
click at [597, 213] on div "Click to add title" at bounding box center [593, 218] width 146 height 20
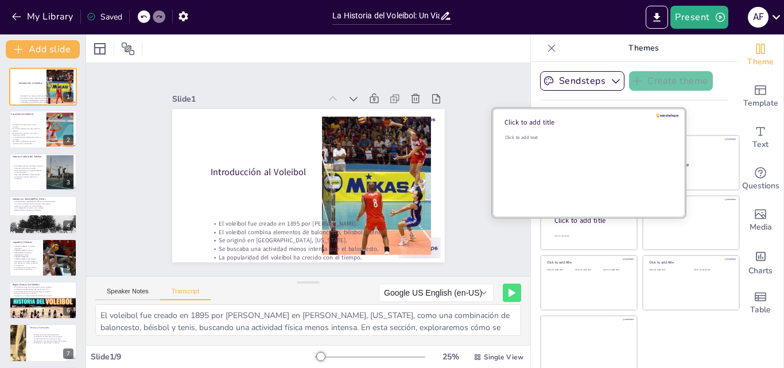
click at [577, 142] on div "Click to add text" at bounding box center [587, 169] width 164 height 71
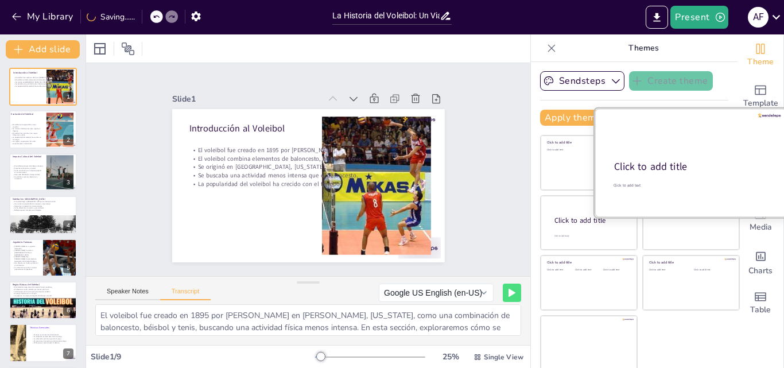
click at [696, 155] on div at bounding box center [690, 162] width 193 height 108
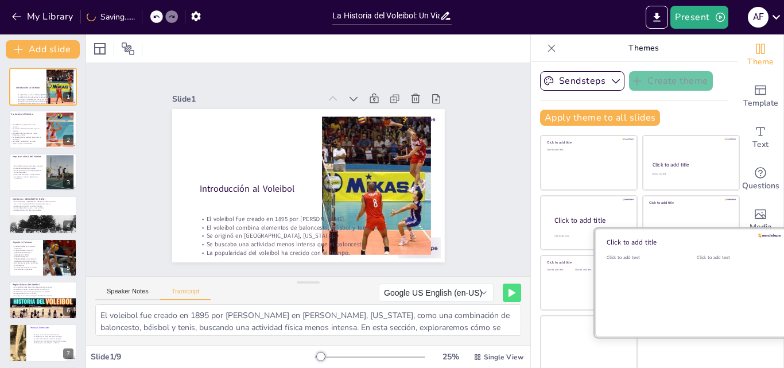
click at [697, 289] on div "Click to add text" at bounding box center [733, 289] width 73 height 71
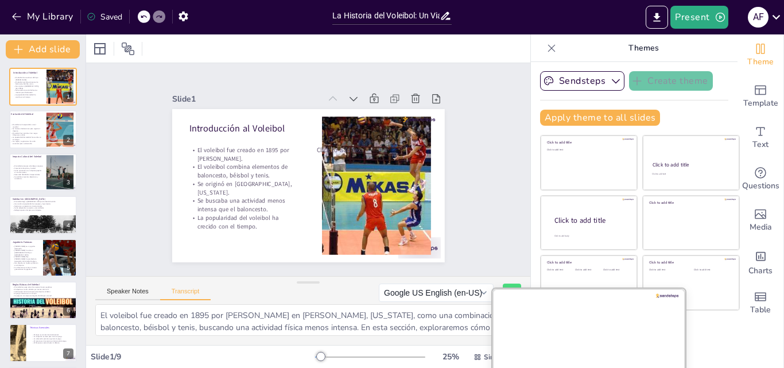
click at [576, 342] on div at bounding box center [588, 342] width 193 height 108
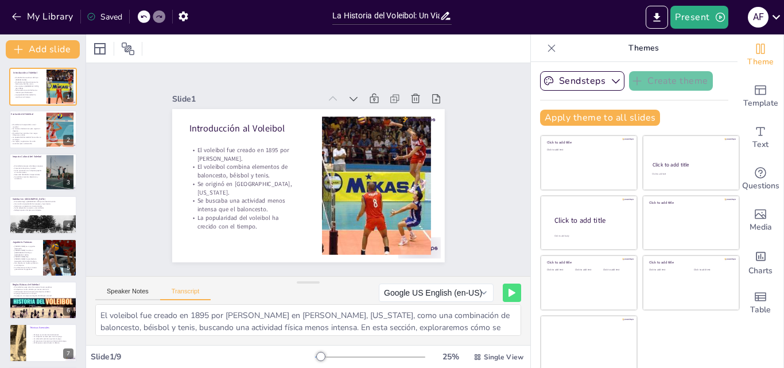
click at [325, 358] on div at bounding box center [370, 356] width 110 height 9
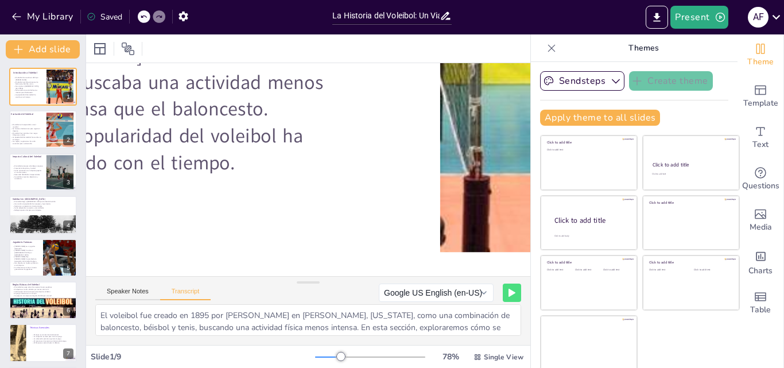
scroll to position [311, 0]
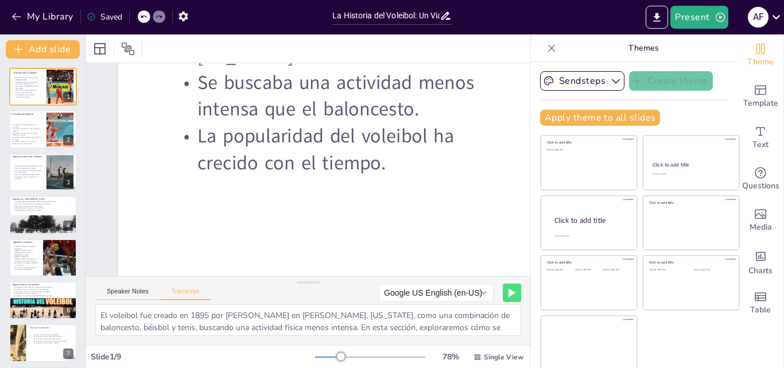
click at [317, 355] on div at bounding box center [370, 356] width 110 height 9
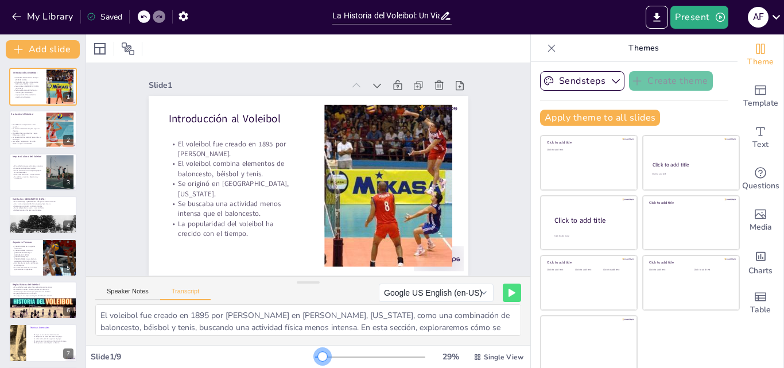
click at [315, 356] on div at bounding box center [318, 356] width 7 height 1
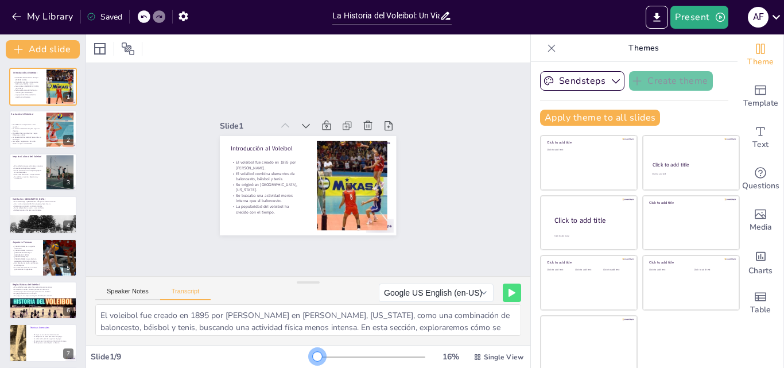
scroll to position [0, 0]
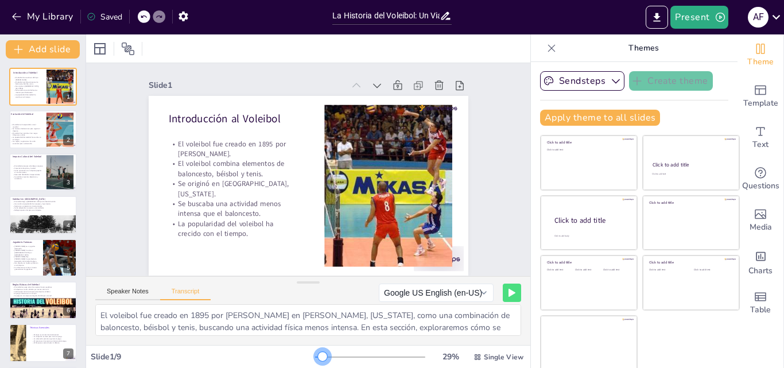
click at [318, 357] on div at bounding box center [322, 356] width 9 height 9
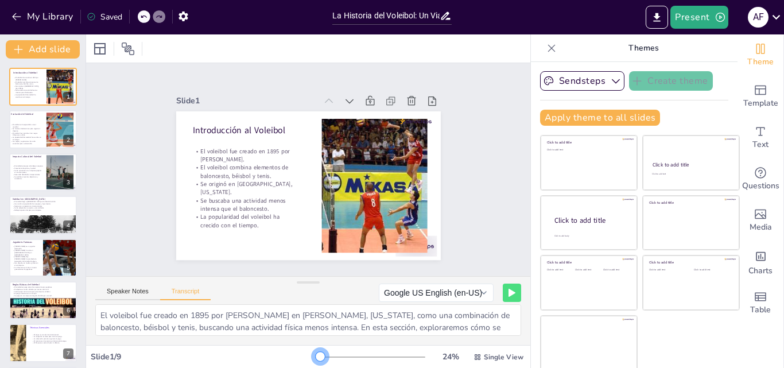
click at [316, 355] on div at bounding box center [320, 356] width 9 height 9
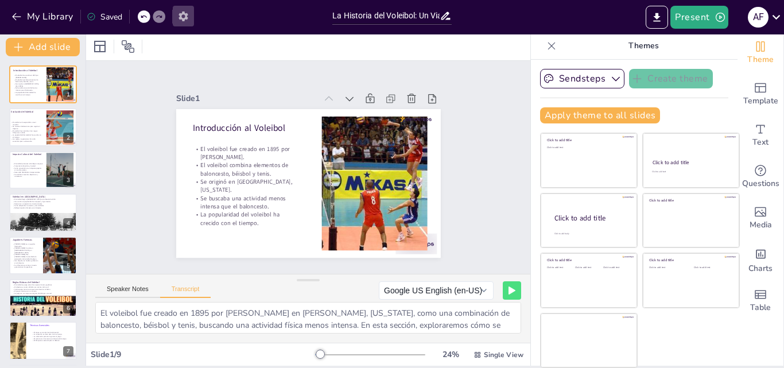
click at [191, 13] on button "button" at bounding box center [183, 16] width 21 height 21
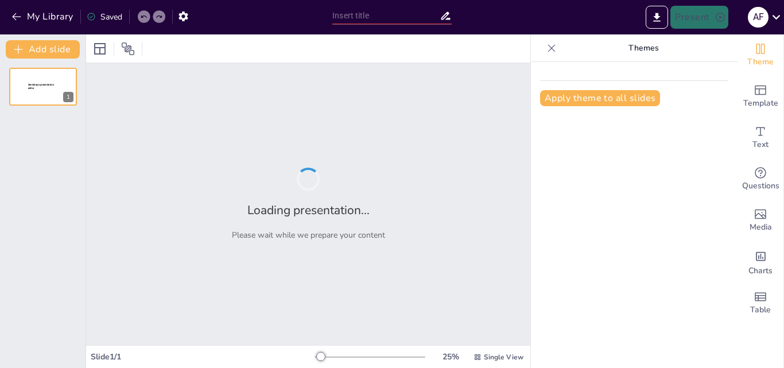
type input "La Historia del Voleibol: Un Viaje desde sus Orígenes hasta la Actualidad"
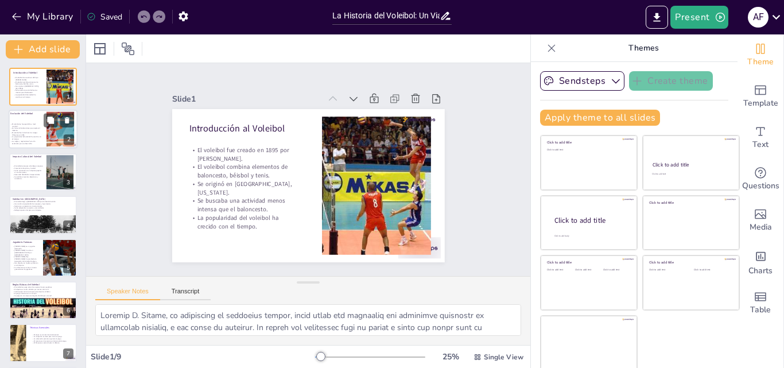
click at [20, 124] on p "El voleibol se ha expandido a nivel mundial." at bounding box center [25, 125] width 31 height 4
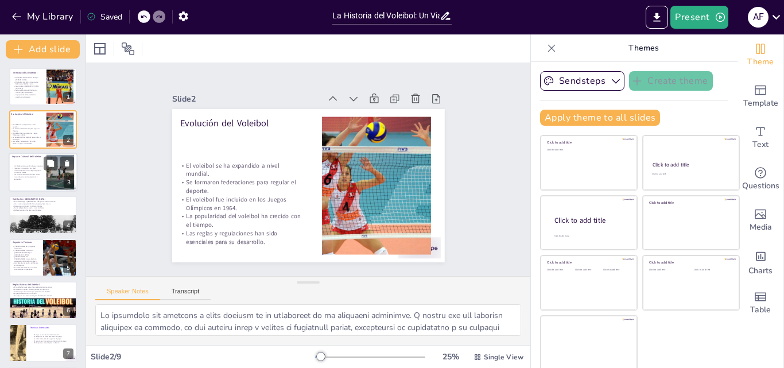
click at [29, 177] on p "Se celebra en eventos deportivos y recreativos." at bounding box center [27, 178] width 31 height 4
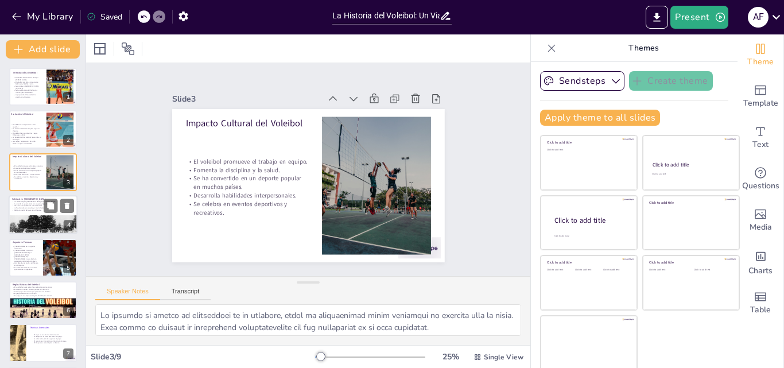
click at [17, 220] on div at bounding box center [43, 231] width 69 height 48
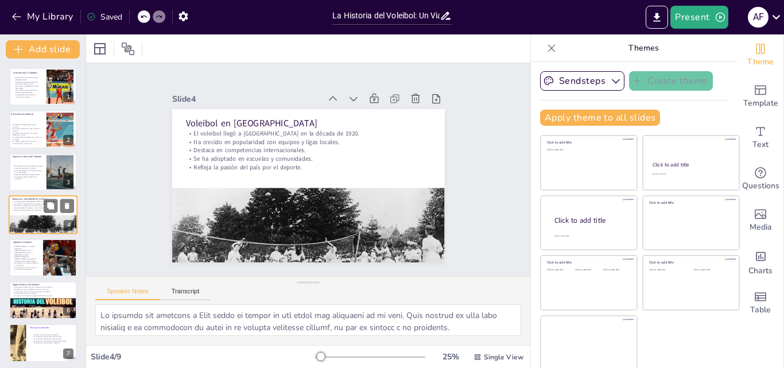
scroll to position [2, 0]
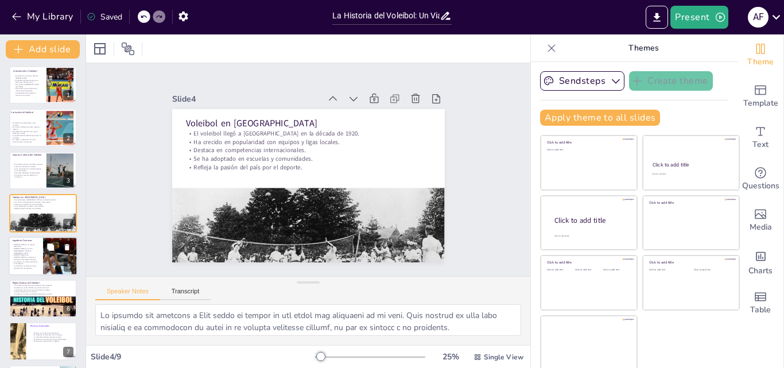
click at [21, 261] on div "[PERSON_NAME] es un jugador destacado. [PERSON_NAME] ha sido un [DEMOGRAPHIC_DA…" at bounding box center [26, 253] width 28 height 20
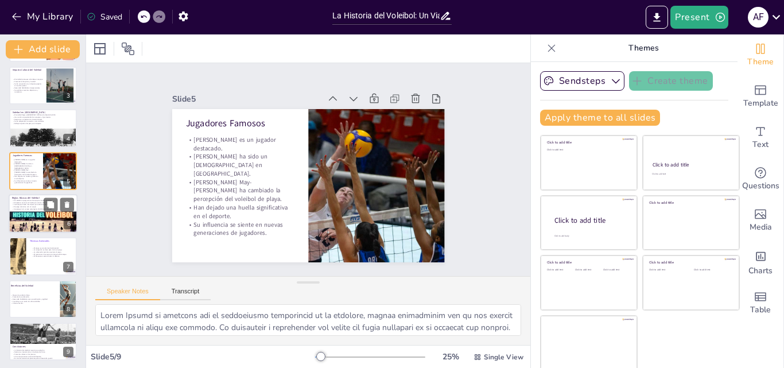
scroll to position [88, 0]
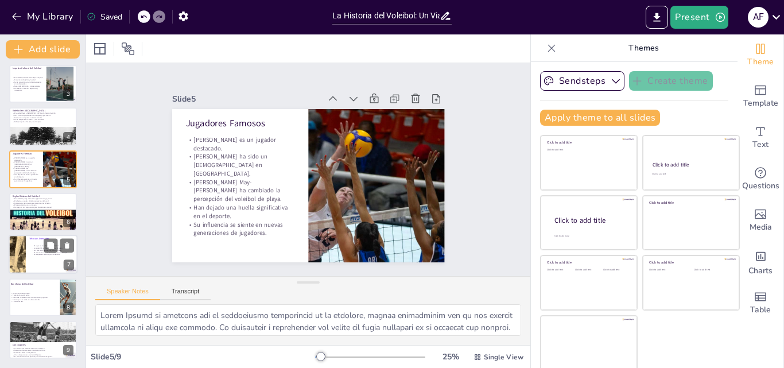
click at [21, 246] on div at bounding box center [16, 254] width 77 height 39
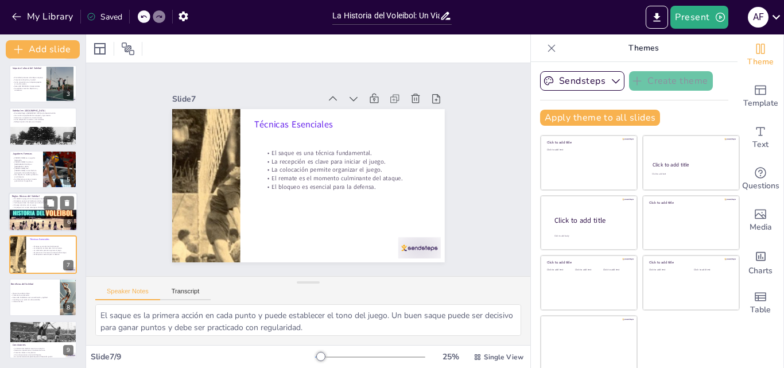
click at [20, 218] on div at bounding box center [43, 227] width 69 height 39
type textarea "La estructura de equipos en el voleibol es fundamental para el desarrollo del j…"
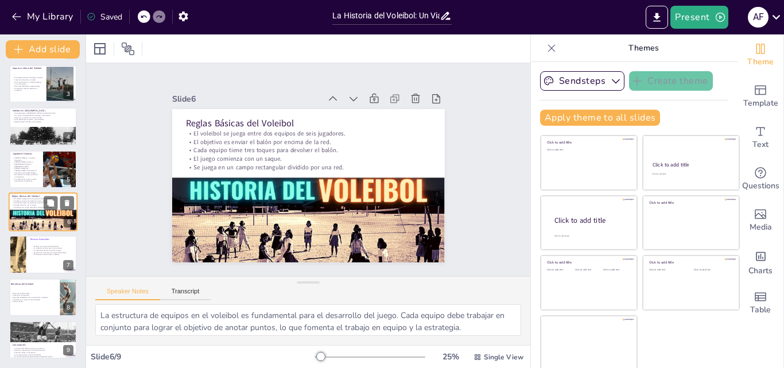
scroll to position [87, 0]
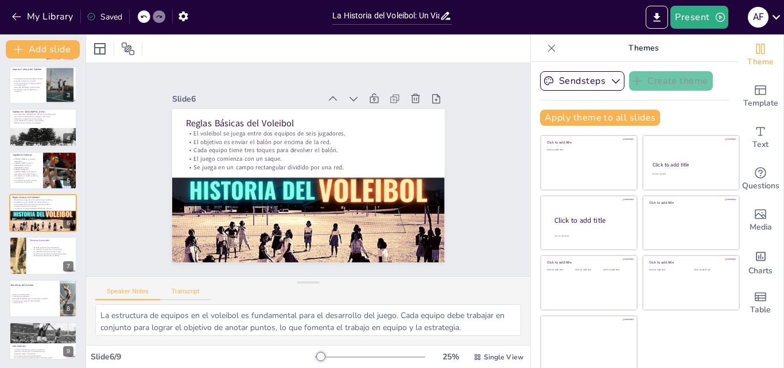
click at [185, 288] on button "Transcript" at bounding box center [185, 293] width 51 height 13
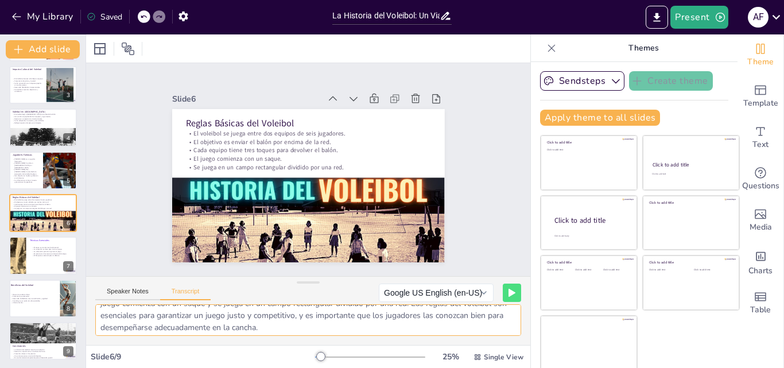
scroll to position [39, 0]
click at [29, 297] on p "Desarrolla habilidades como coordinación y agilidad." at bounding box center [32, 298] width 45 height 2
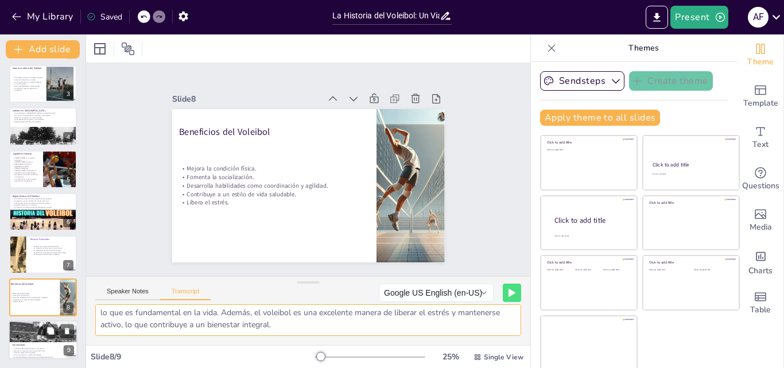
click at [31, 329] on div at bounding box center [43, 337] width 69 height 47
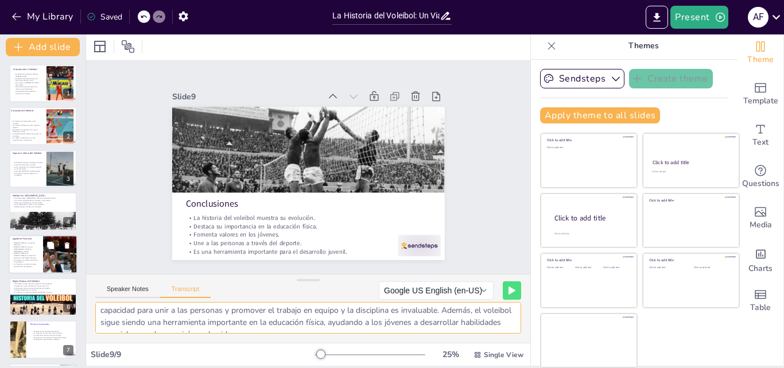
scroll to position [0, 0]
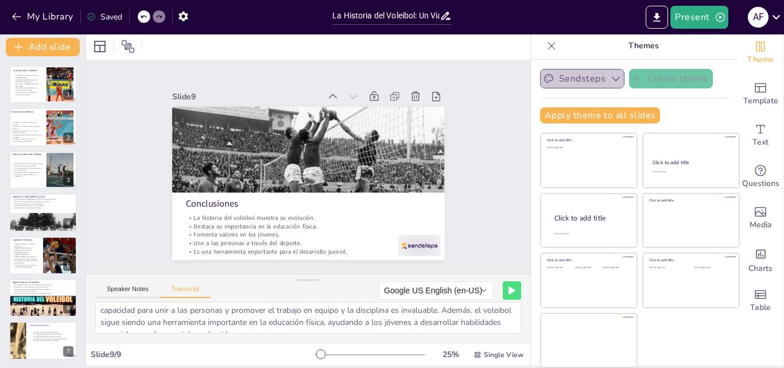
click at [610, 74] on icon "button" at bounding box center [615, 78] width 11 height 11
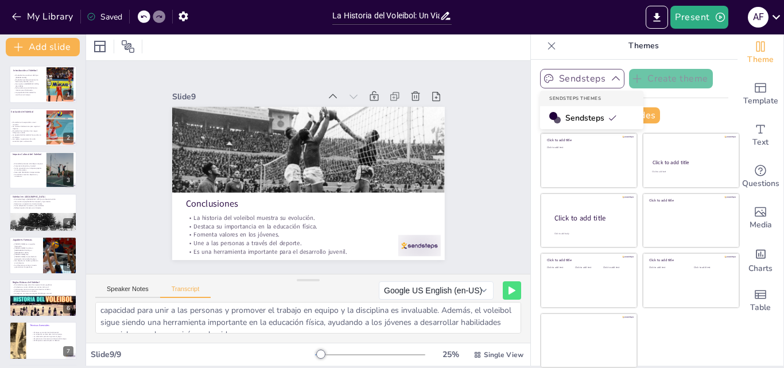
click at [565, 114] on span "Sendsteps" at bounding box center [591, 117] width 52 height 11
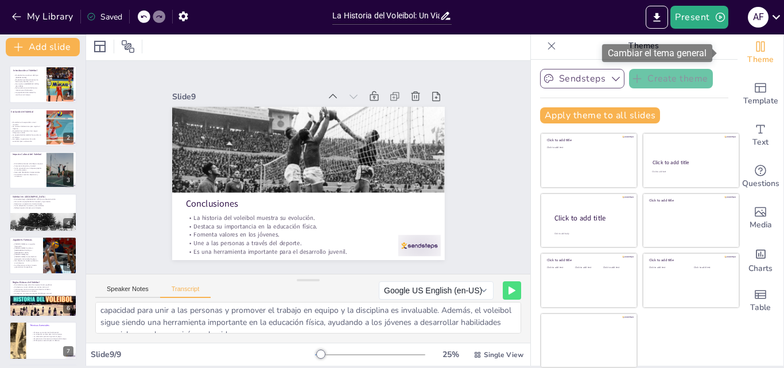
click at [753, 43] on icon "Change the overall theme" at bounding box center [760, 47] width 14 height 14
click at [753, 48] on icon "Change the overall theme" at bounding box center [760, 47] width 14 height 14
click at [546, 44] on icon at bounding box center [551, 45] width 11 height 11
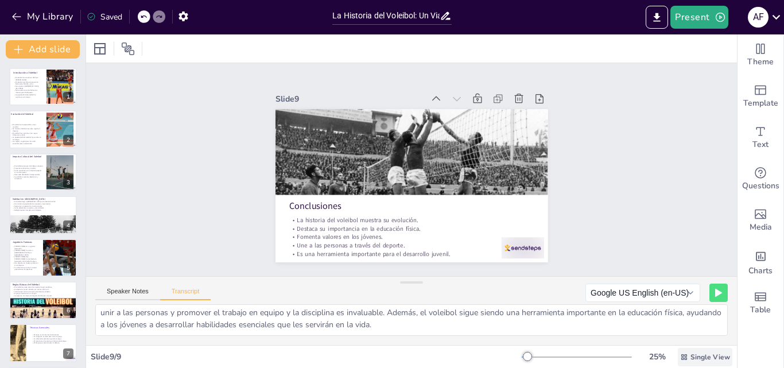
click at [701, 356] on span "Single View" at bounding box center [710, 356] width 40 height 9
click at [694, 333] on font "Vista de lista" at bounding box center [690, 331] width 46 height 11
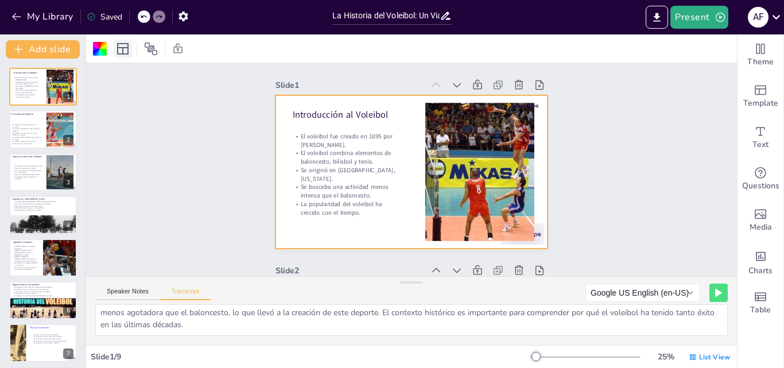
click at [123, 46] on icon at bounding box center [123, 49] width 14 height 14
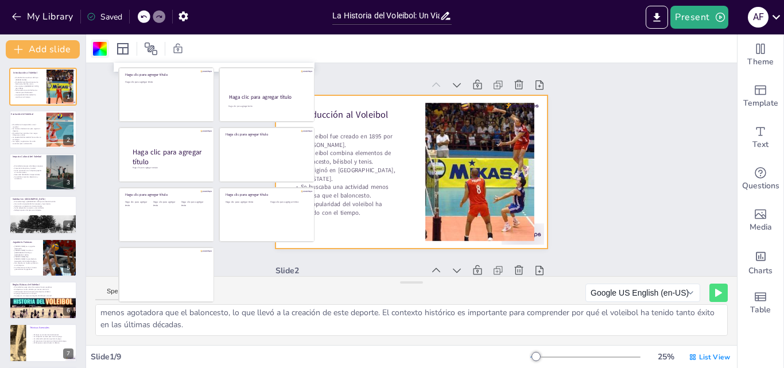
click at [103, 43] on div at bounding box center [100, 49] width 14 height 14
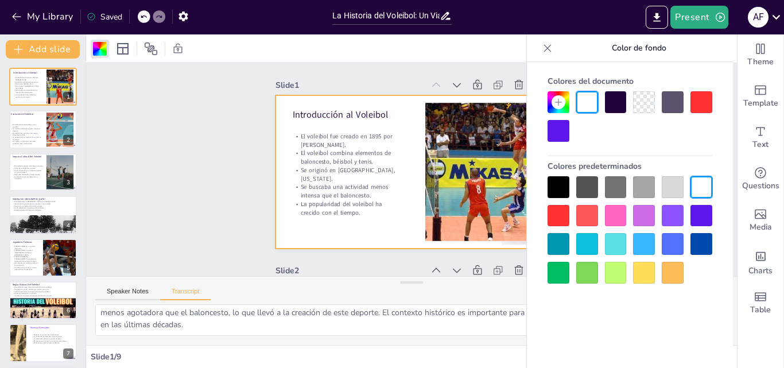
click at [557, 99] on icon at bounding box center [558, 102] width 9 height 9
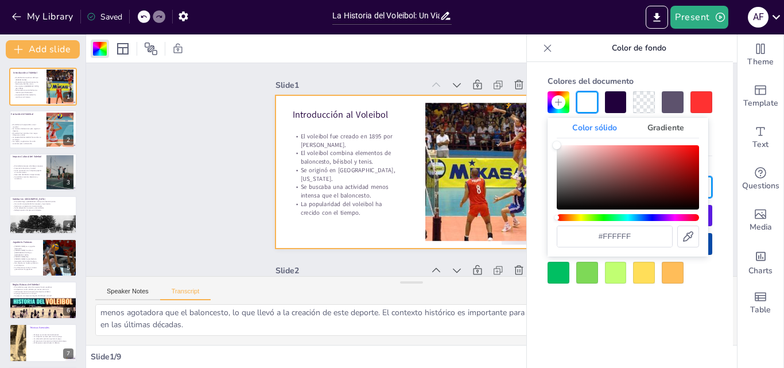
click at [557, 99] on icon at bounding box center [558, 102] width 9 height 9
click at [659, 126] on font "Gradiente" at bounding box center [665, 127] width 37 height 11
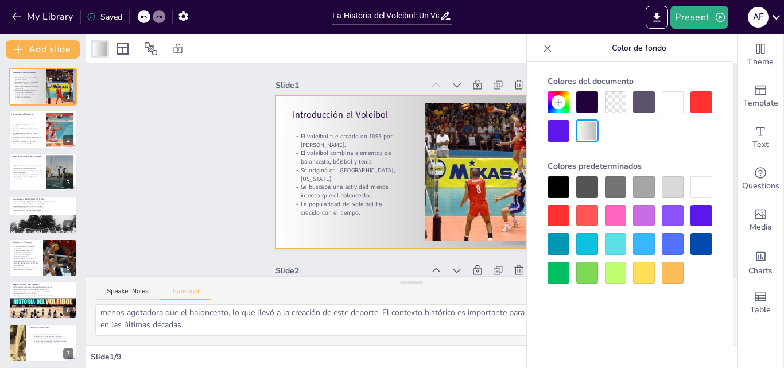
click at [560, 267] on div at bounding box center [558, 273] width 22 height 22
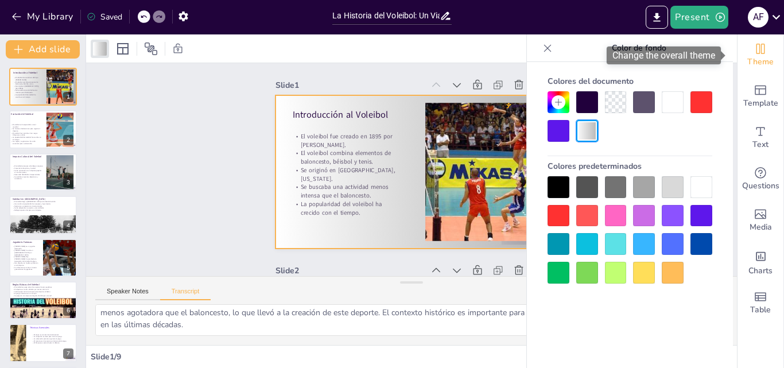
click at [755, 46] on icon "Change the overall theme" at bounding box center [760, 49] width 14 height 14
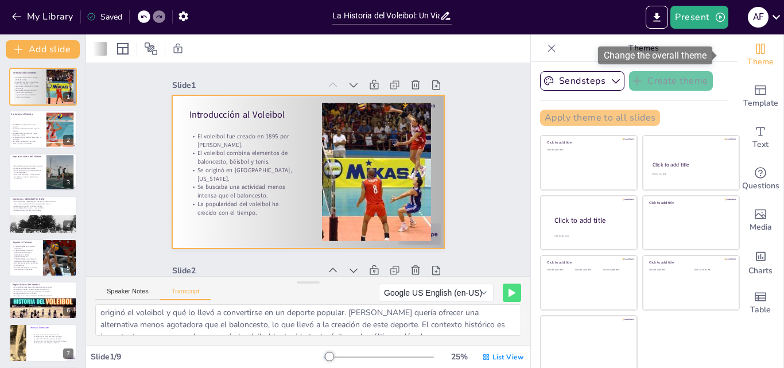
scroll to position [39, 0]
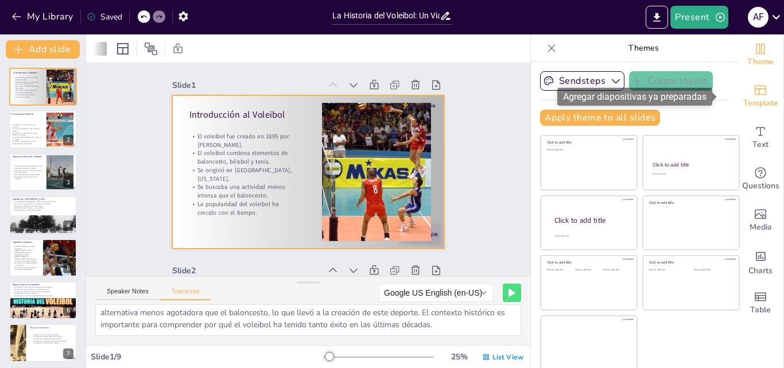
click at [755, 89] on icon "Add ready made slides" at bounding box center [760, 91] width 11 height 10
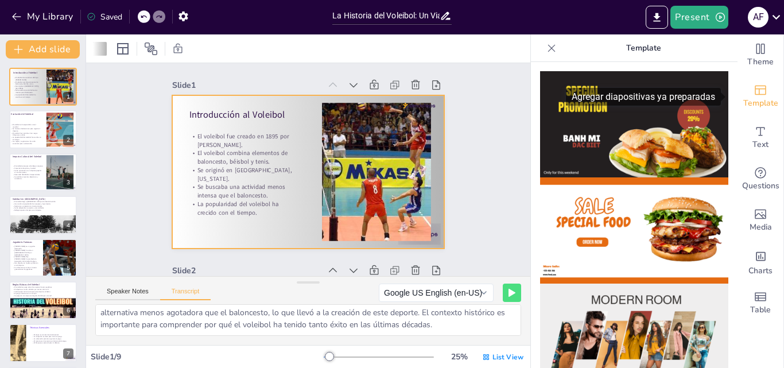
click at [755, 89] on icon "Add ready made slides" at bounding box center [760, 91] width 11 height 10
click at [547, 46] on icon at bounding box center [551, 47] width 11 height 11
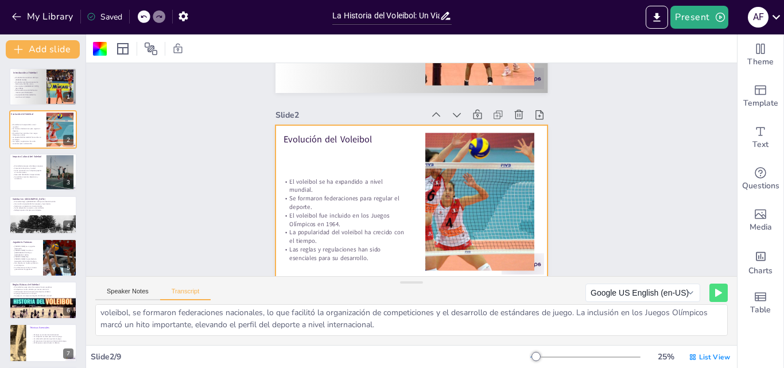
scroll to position [230, 0]
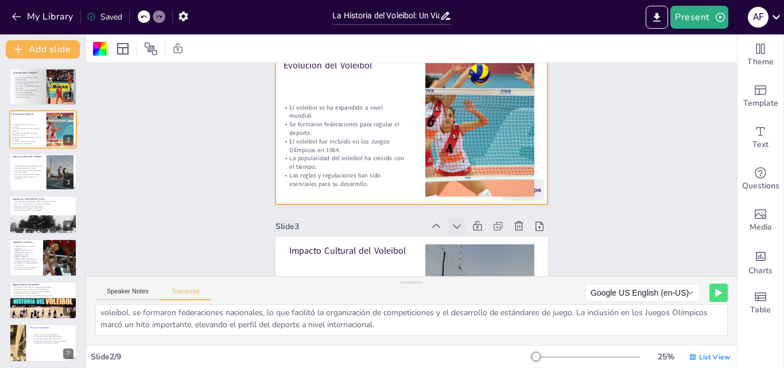
click at [446, 228] on icon at bounding box center [444, 235] width 14 height 14
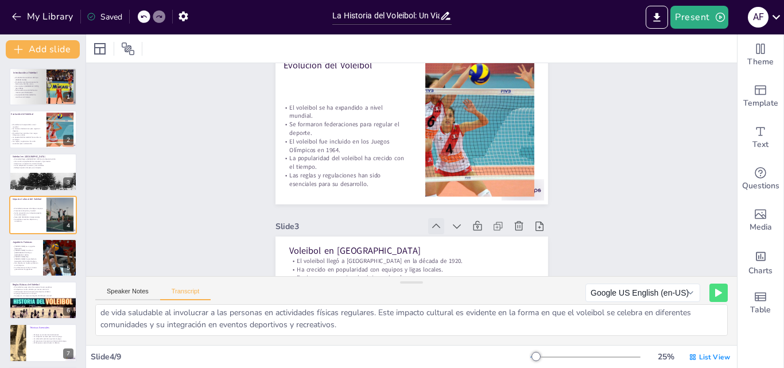
click at [428, 223] on icon at bounding box center [430, 228] width 13 height 13
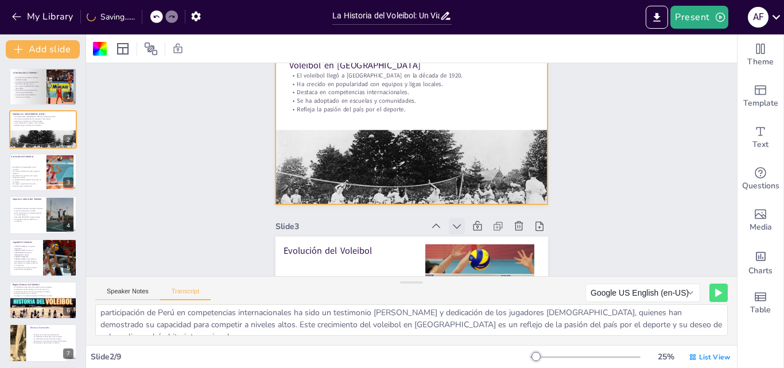
click at [448, 227] on icon at bounding box center [444, 234] width 14 height 14
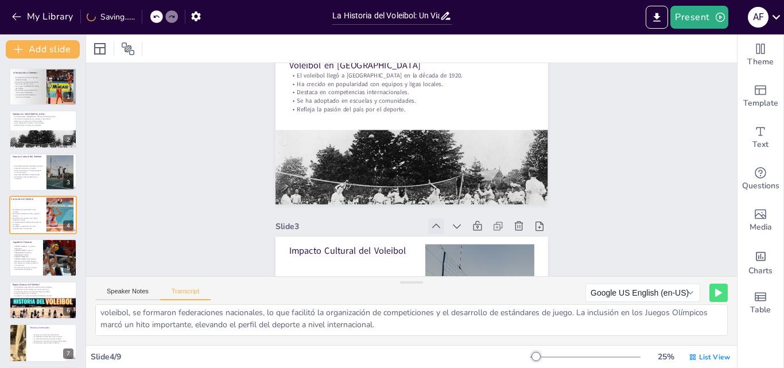
click at [426, 222] on icon at bounding box center [430, 228] width 13 height 13
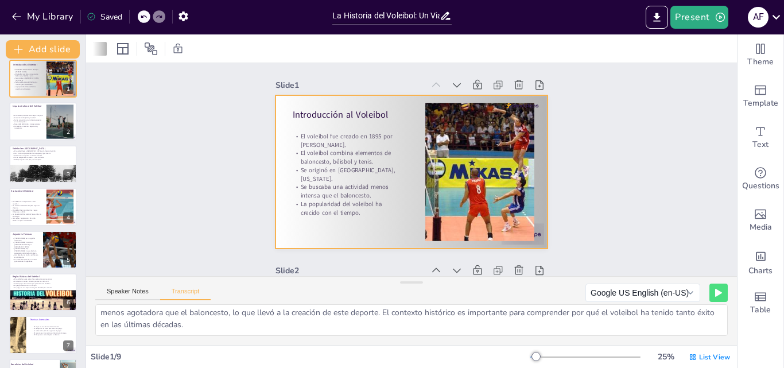
scroll to position [0, 0]
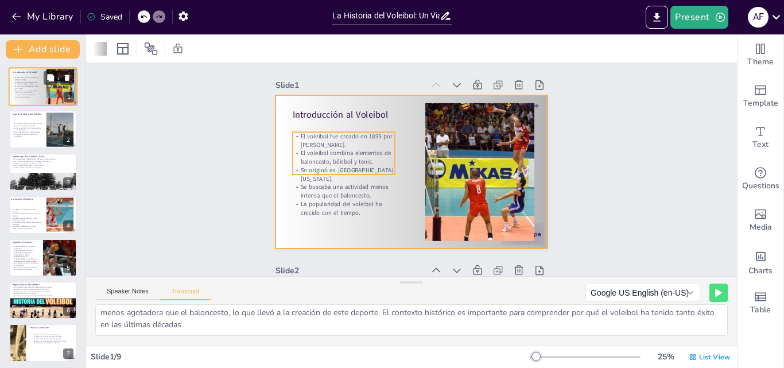
click at [31, 86] on p "Se originó en [GEOGRAPHIC_DATA], [US_STATE]." at bounding box center [26, 88] width 26 height 4
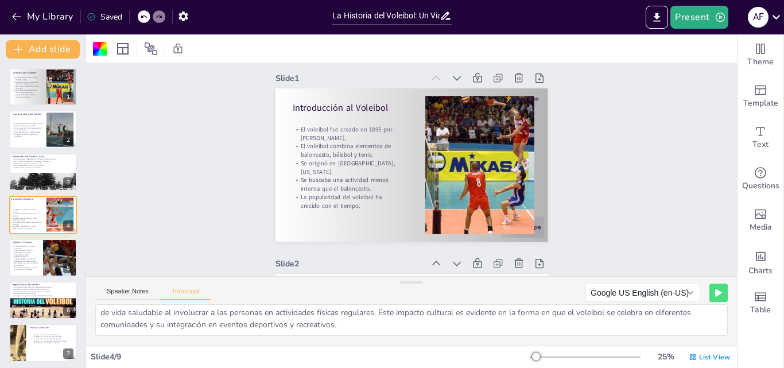
type textarea "El voleibol fue creado en 1895 por [PERSON_NAME] en [PERSON_NAME], [US_STATE], …"
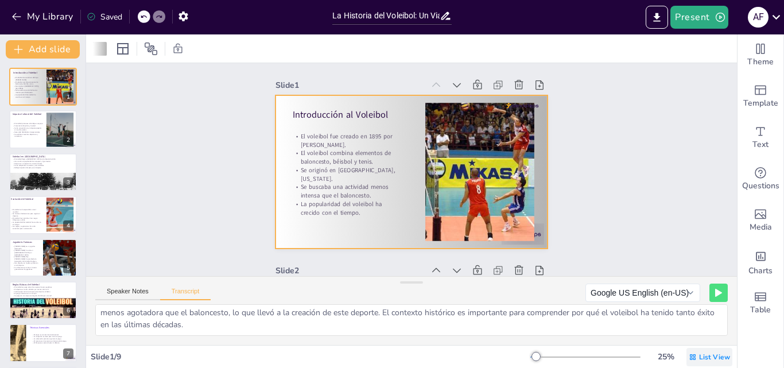
click at [712, 354] on span "List View" at bounding box center [714, 356] width 31 height 9
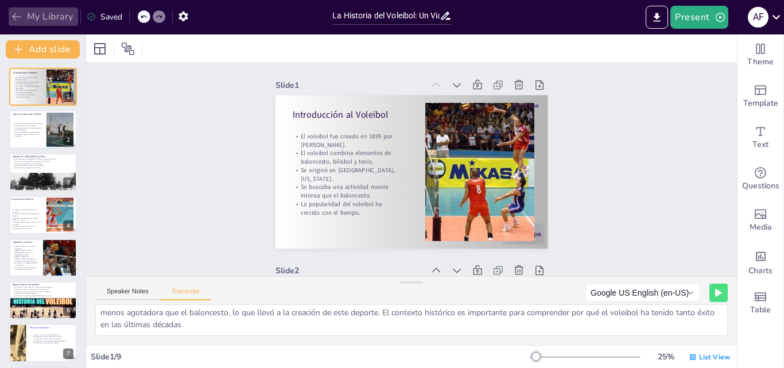
click at [49, 17] on button "My Library" at bounding box center [43, 16] width 69 height 18
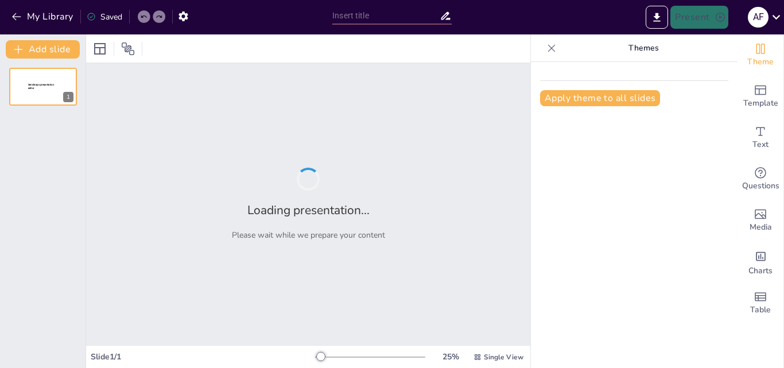
type input "La Historia del Voleibol: Un Viaje desde sus Orígenes hasta la Actualidad"
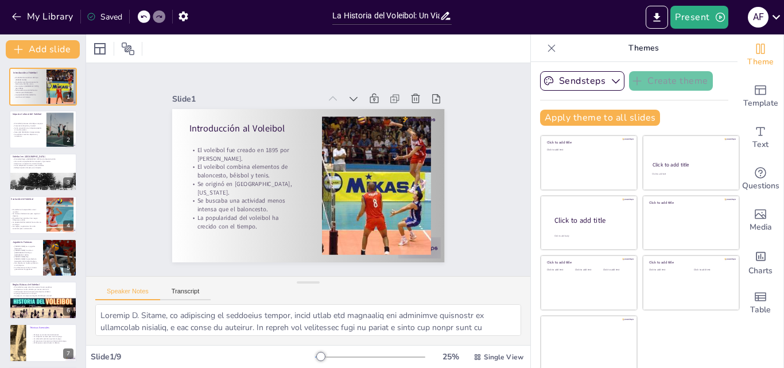
click at [546, 47] on icon at bounding box center [551, 47] width 11 height 11
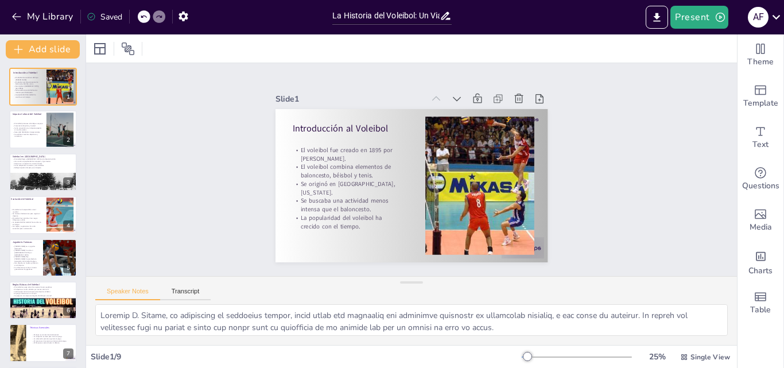
click at [90, 15] on icon at bounding box center [91, 16] width 9 height 9
click at [106, 15] on div "Saved" at bounding box center [105, 16] width 36 height 11
click at [15, 13] on icon "button" at bounding box center [16, 16] width 11 height 11
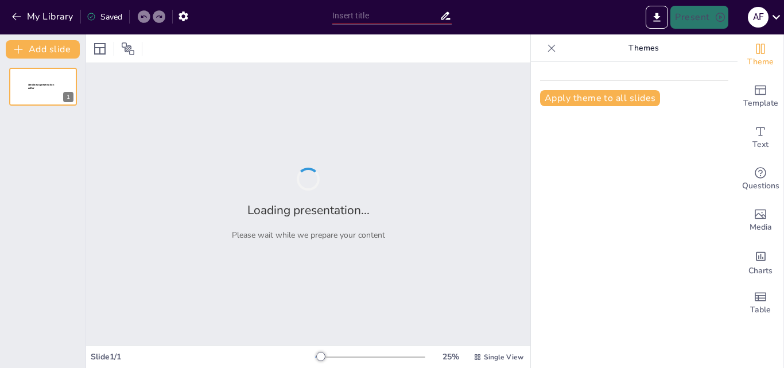
type input "La Historia del Voleibol: Un Viaje desde sus Orígenes hasta la Actualidad"
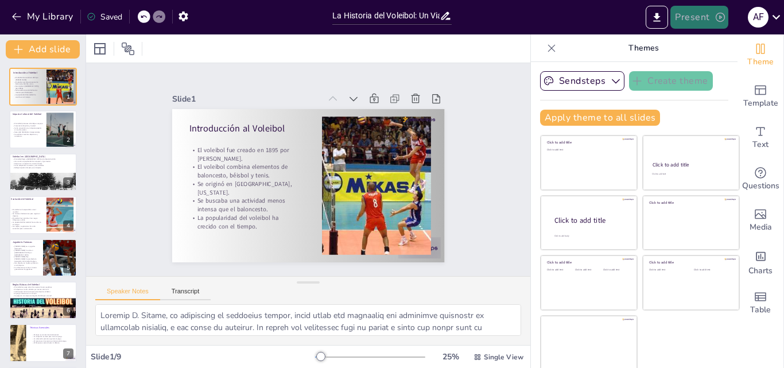
click at [693, 15] on button "Present" at bounding box center [698, 17] width 57 height 23
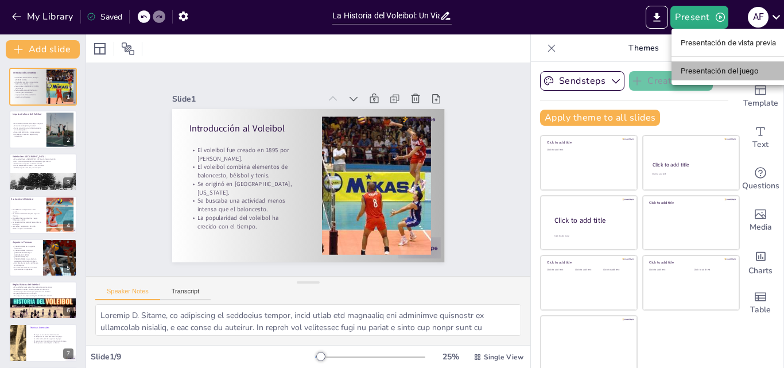
click at [700, 67] on font "Presentación del juego" at bounding box center [720, 71] width 78 height 9
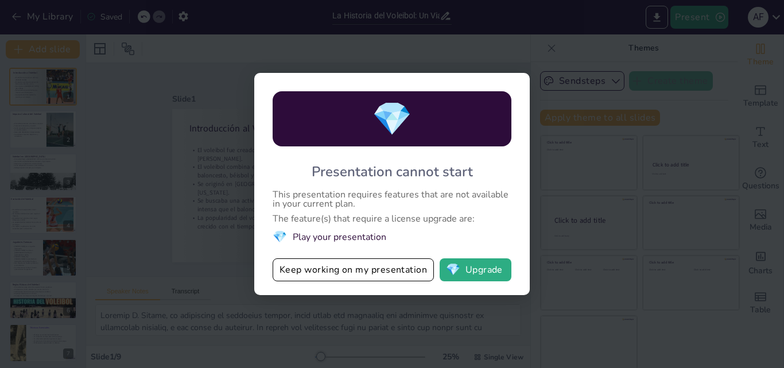
drag, startPoint x: 269, startPoint y: 192, endPoint x: 374, endPoint y: 217, distance: 107.4
click at [374, 217] on div "💎 Presentation cannot start This presentation requires features that are not av…" at bounding box center [391, 184] width 275 height 222
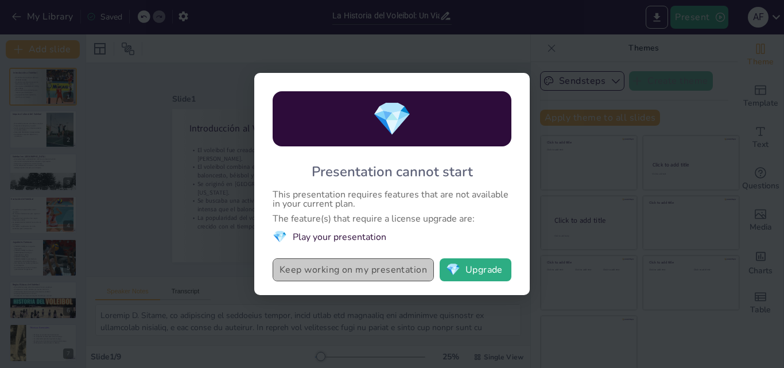
click at [372, 265] on button "Keep working on my presentation" at bounding box center [353, 269] width 161 height 23
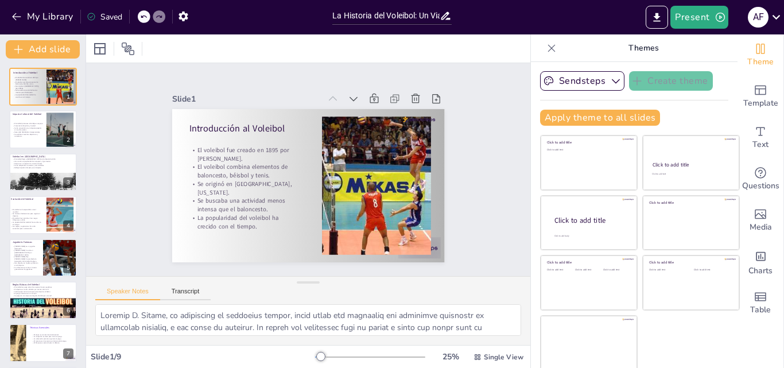
click at [542, 45] on div at bounding box center [551, 48] width 18 height 18
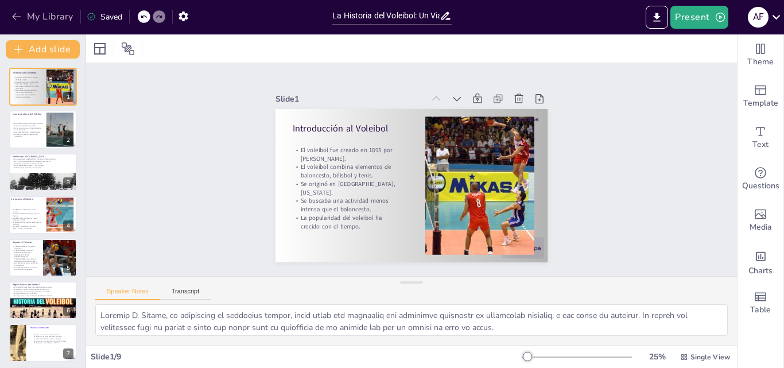
click at [47, 14] on button "My Library" at bounding box center [43, 16] width 69 height 18
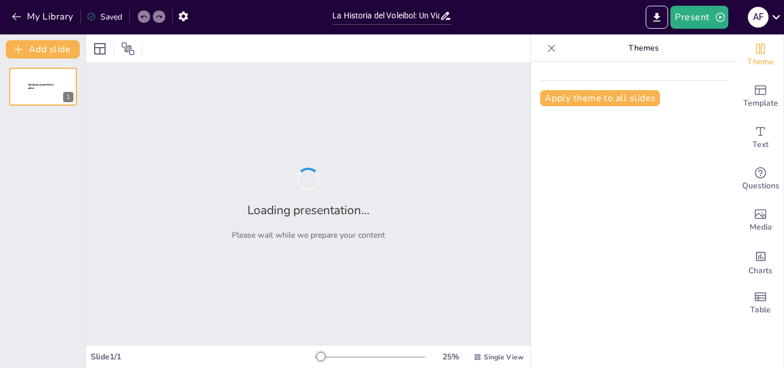
type input "La Historia del Voleibol: Un Viaje desde sus Orígenes hasta la Actualidad"
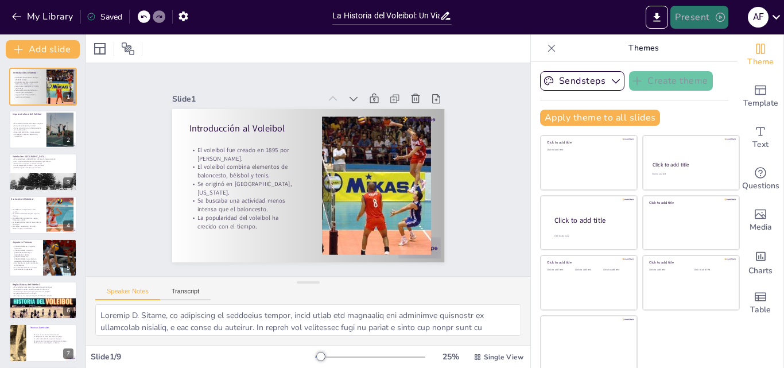
click at [720, 12] on icon "button" at bounding box center [719, 16] width 11 height 11
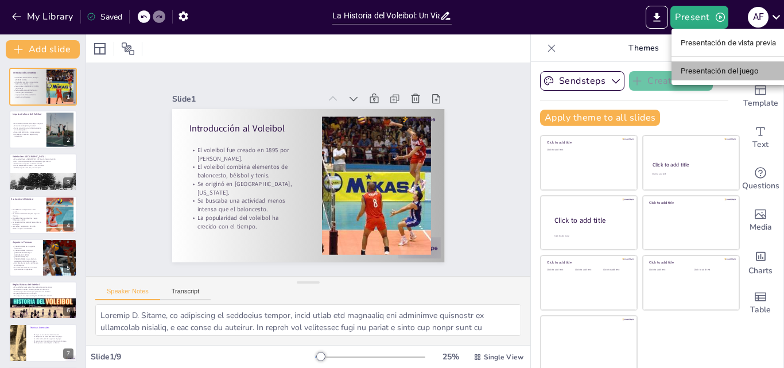
click at [732, 72] on font "Presentación del juego" at bounding box center [720, 71] width 78 height 9
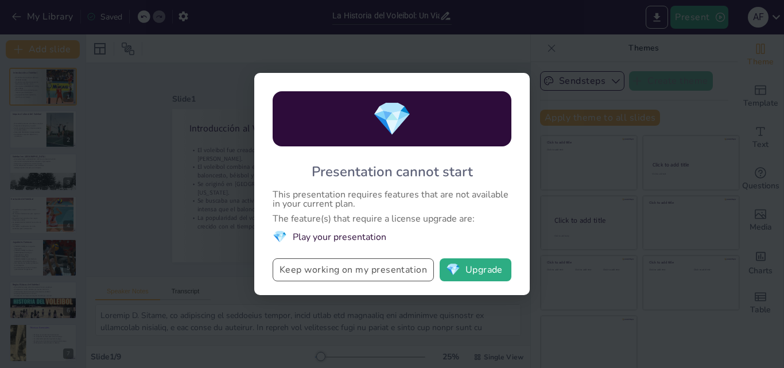
click at [410, 267] on button "Keep working on my presentation" at bounding box center [353, 269] width 161 height 23
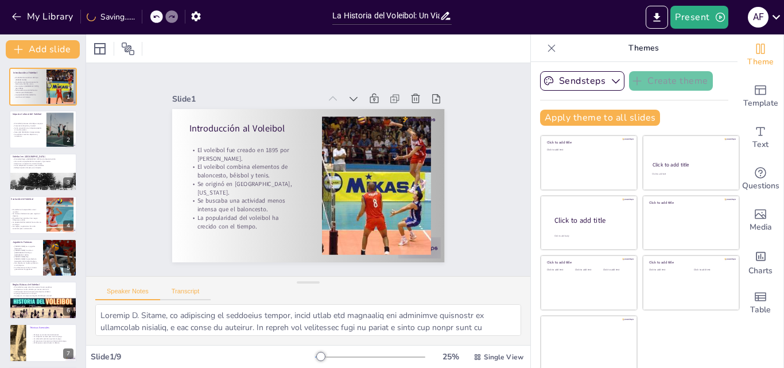
click at [192, 287] on button "Transcript" at bounding box center [185, 293] width 51 height 13
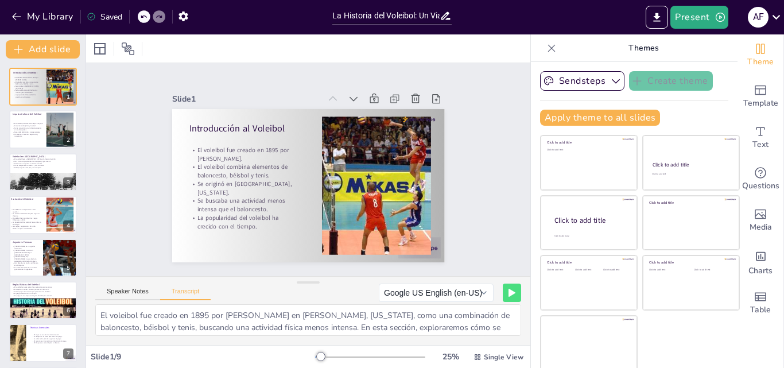
drag, startPoint x: 107, startPoint y: 11, endPoint x: 102, endPoint y: 16, distance: 7.3
click at [107, 12] on div "Saved" at bounding box center [105, 16] width 36 height 11
click at [98, 17] on div "Saved" at bounding box center [105, 16] width 36 height 11
click at [90, 15] on icon at bounding box center [91, 16] width 9 height 9
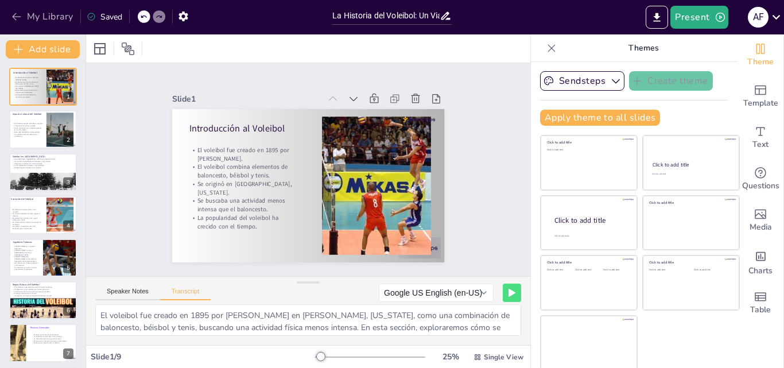
click at [45, 15] on button "My Library" at bounding box center [43, 16] width 69 height 18
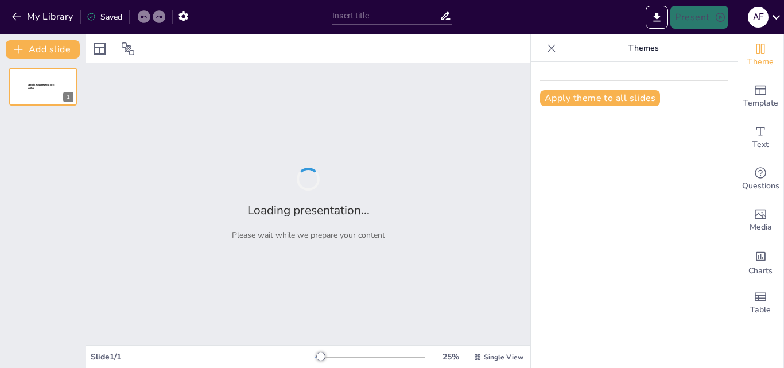
type input "Imported inteligencia Artificial R.P 3.pptx"
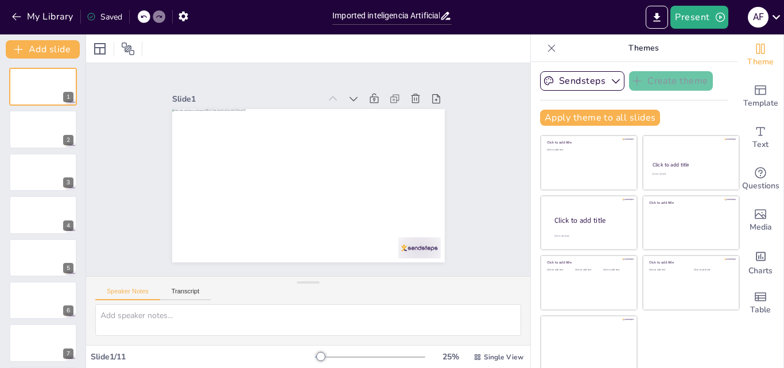
click at [546, 44] on icon at bounding box center [551, 47] width 11 height 11
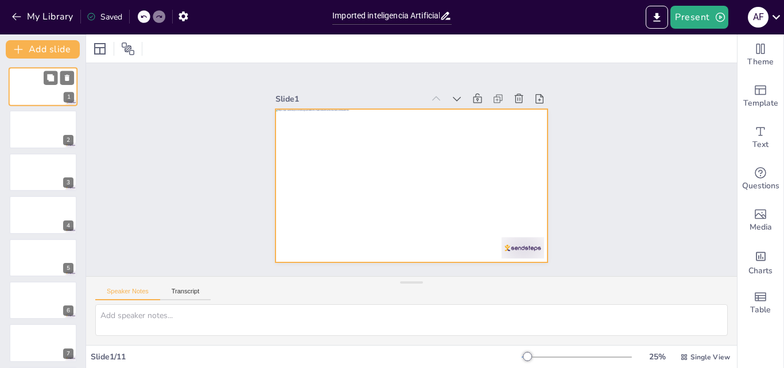
click at [32, 80] on div at bounding box center [43, 86] width 69 height 39
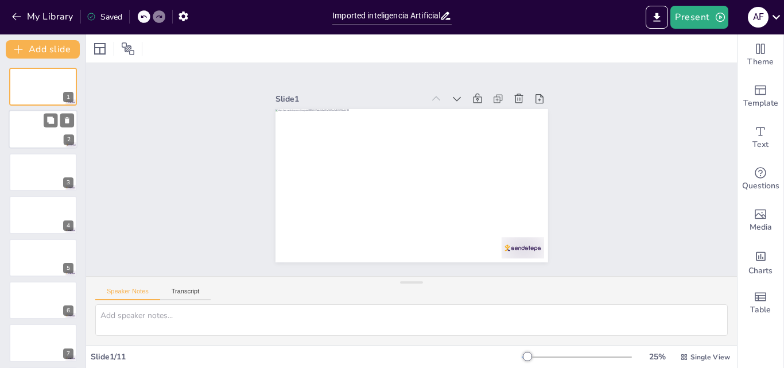
click at [48, 127] on div at bounding box center [43, 129] width 69 height 39
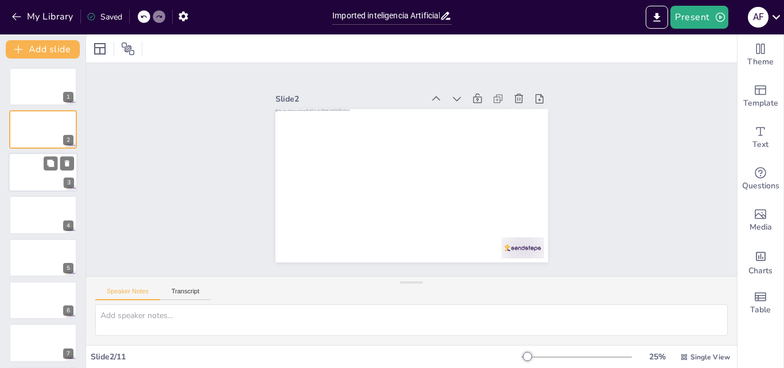
click at [32, 168] on div at bounding box center [43, 172] width 69 height 39
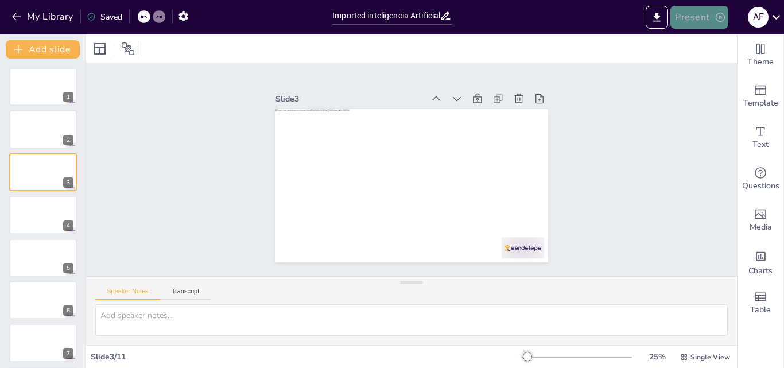
click at [722, 11] on icon "button" at bounding box center [719, 16] width 11 height 11
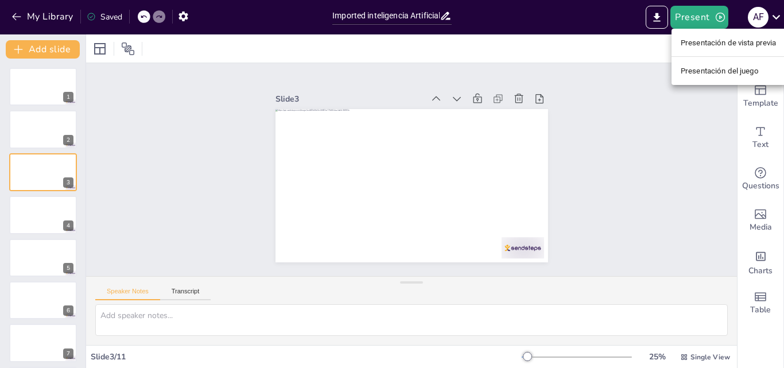
click at [708, 74] on font "Presentación del juego" at bounding box center [720, 71] width 78 height 9
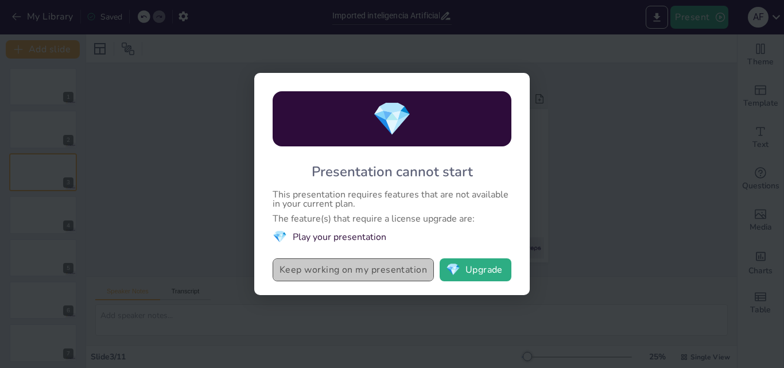
click at [345, 265] on button "Keep working on my presentation" at bounding box center [353, 269] width 161 height 23
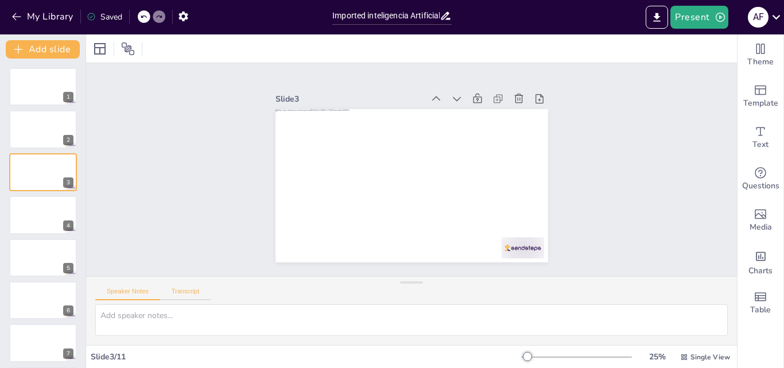
click at [182, 289] on button "Transcript" at bounding box center [185, 293] width 51 height 13
click at [26, 200] on div at bounding box center [43, 214] width 69 height 39
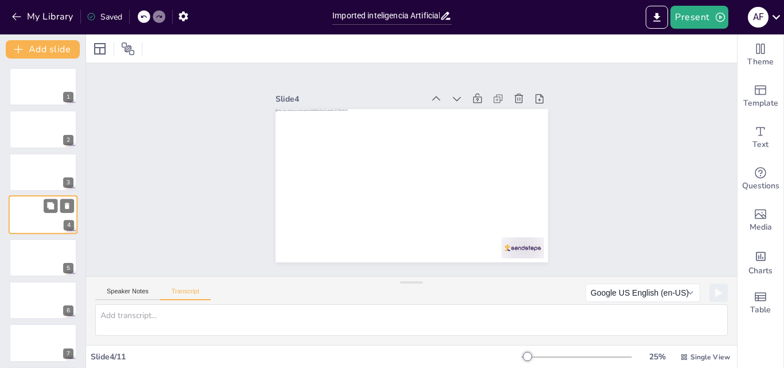
scroll to position [2, 0]
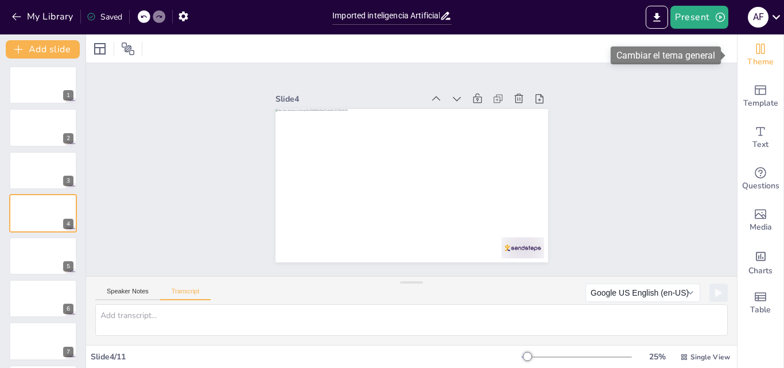
click at [753, 52] on icon "Change the overall theme" at bounding box center [760, 49] width 14 height 14
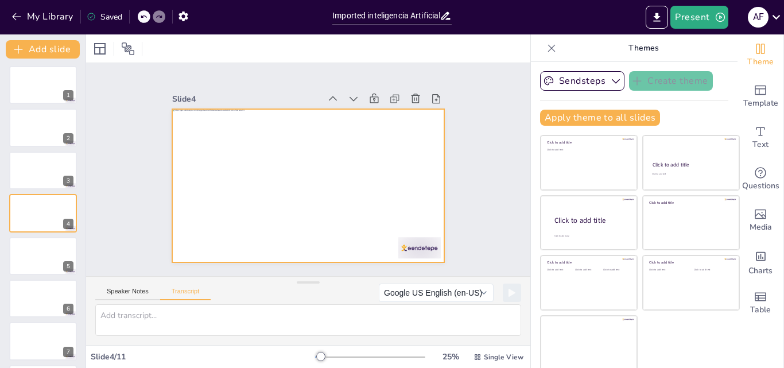
click at [203, 157] on div at bounding box center [308, 185] width 273 height 153
click at [475, 289] on div "Google US English (en-US) Microsoft Helena - Spanish (Spain) (es-ES) Microsoft …" at bounding box center [450, 292] width 142 height 18
drag, startPoint x: 415, startPoint y: 280, endPoint x: 405, endPoint y: 287, distance: 12.9
click at [413, 282] on div "Speaker Notes Transcript Google US English (en-US) Microsoft Helena - Spanish (…" at bounding box center [308, 291] width 444 height 28
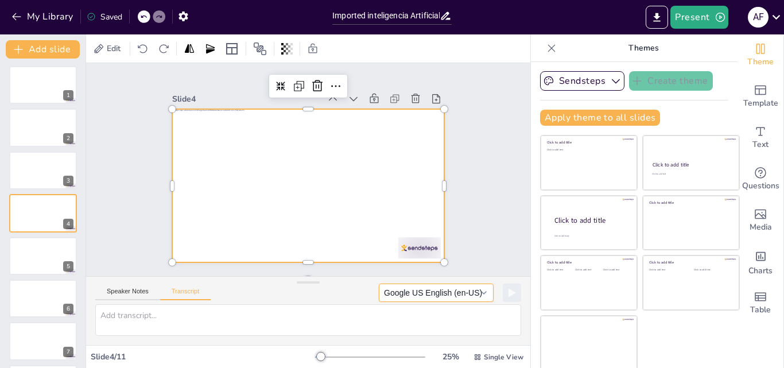
click at [467, 287] on button "Google US English (en-US)" at bounding box center [436, 292] width 115 height 18
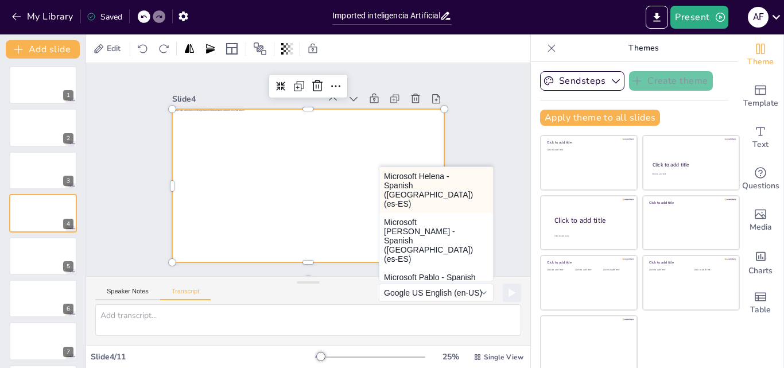
click at [419, 178] on button "Microsoft [PERSON_NAME] - Spanish ([GEOGRAPHIC_DATA]) (es-ES)" at bounding box center [436, 190] width 114 height 46
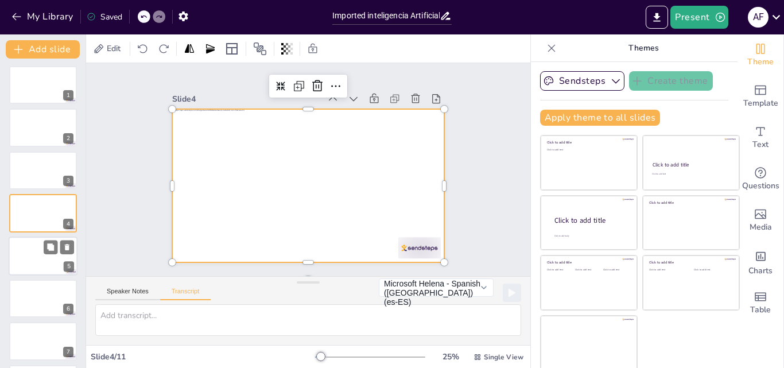
click at [32, 243] on div at bounding box center [43, 255] width 69 height 39
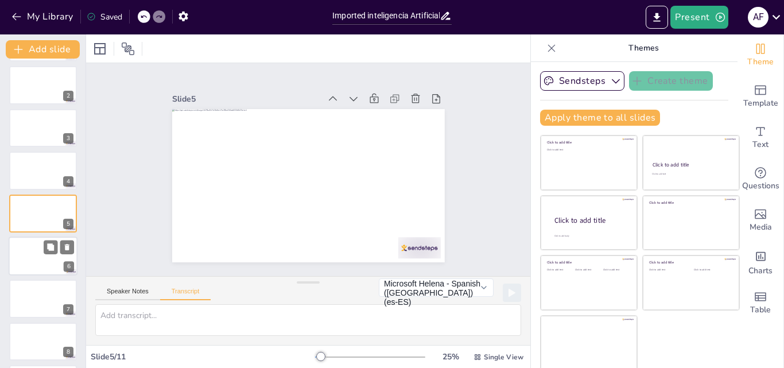
scroll to position [174, 0]
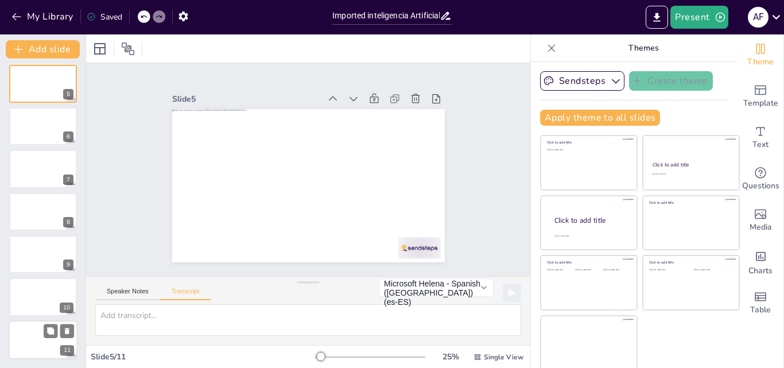
click at [33, 339] on div at bounding box center [43, 339] width 69 height 39
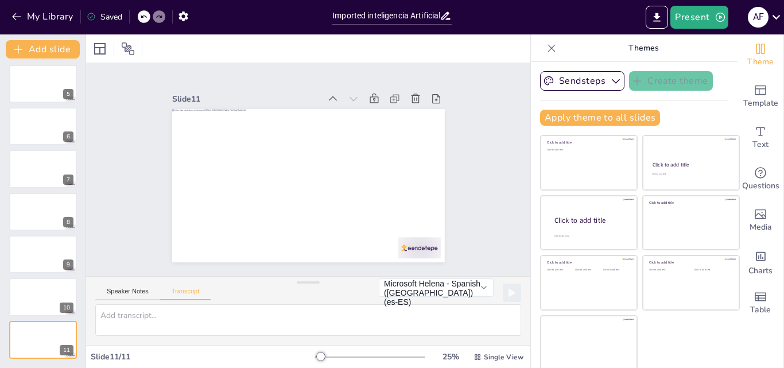
drag, startPoint x: 106, startPoint y: 15, endPoint x: 88, endPoint y: 14, distance: 17.9
click at [104, 15] on div "Saved" at bounding box center [105, 16] width 36 height 11
click at [88, 14] on icon at bounding box center [91, 16] width 9 height 9
click at [659, 13] on icon "Export to PowerPoint" at bounding box center [657, 17] width 7 height 9
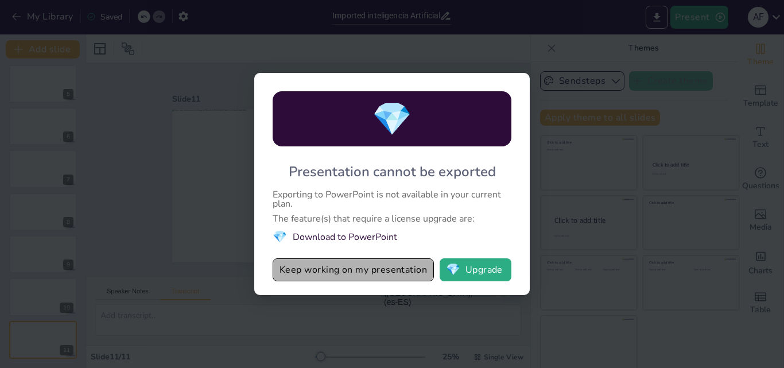
drag, startPoint x: 384, startPoint y: 269, endPoint x: 403, endPoint y: 259, distance: 21.3
click at [385, 269] on button "Keep working on my presentation" at bounding box center [353, 269] width 161 height 23
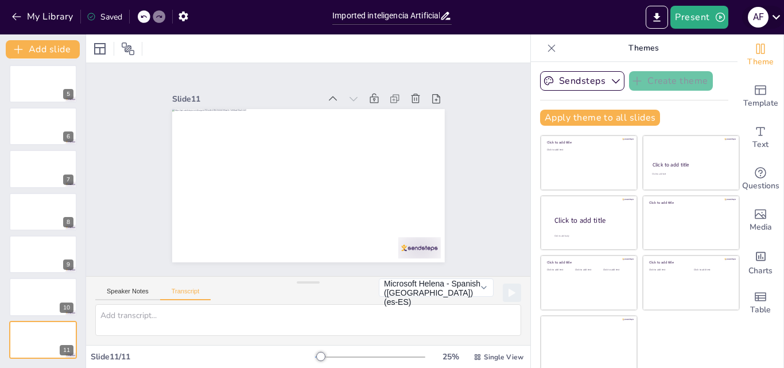
click at [776, 11] on icon at bounding box center [775, 16] width 15 height 15
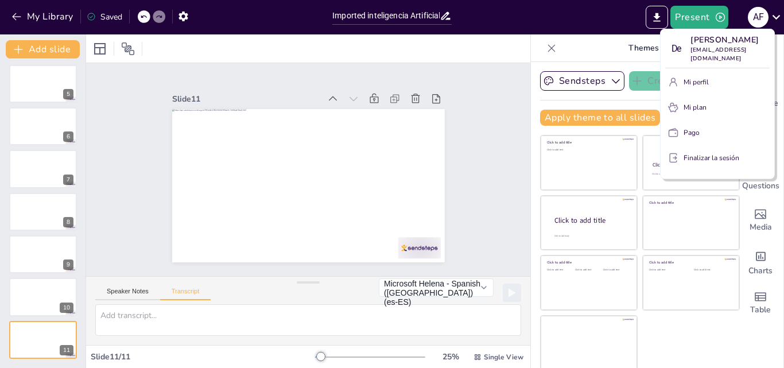
click at [702, 104] on font "Mi plan" at bounding box center [694, 107] width 23 height 9
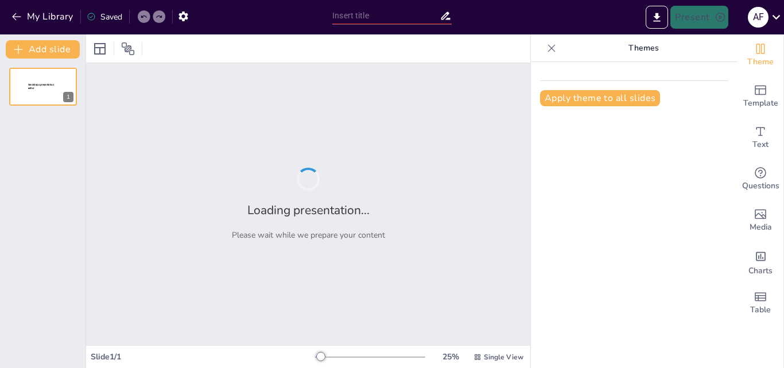
type input "Impacto de la Contaminación en la Salud y el Medio Ambiente"
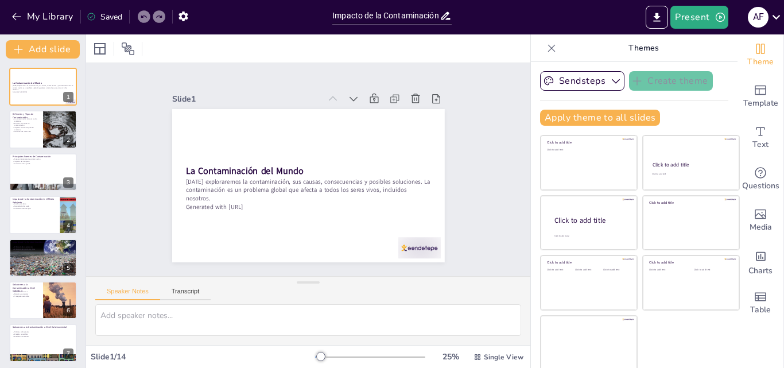
checkbox input "true"
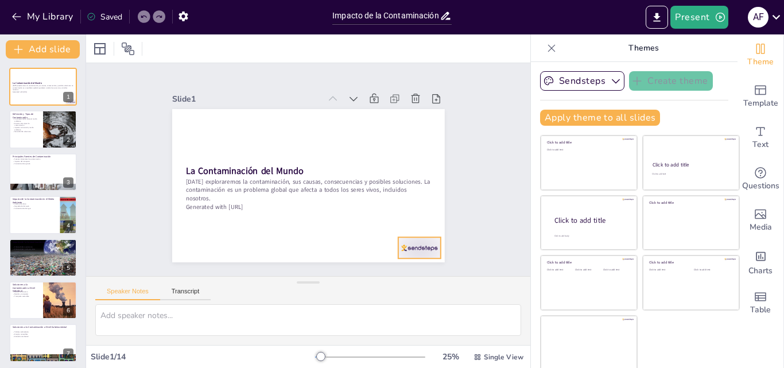
checkbox input "true"
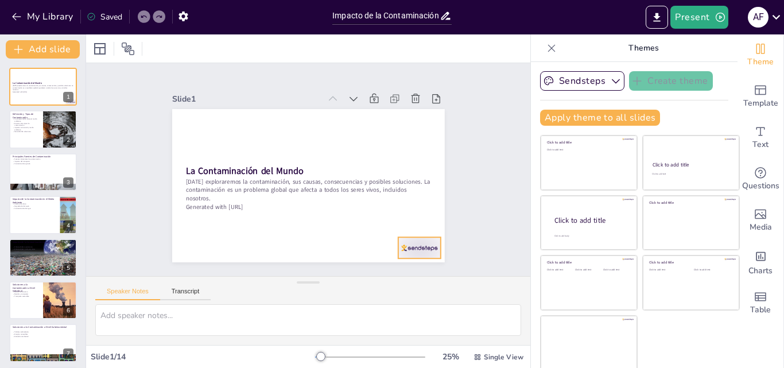
checkbox input "true"
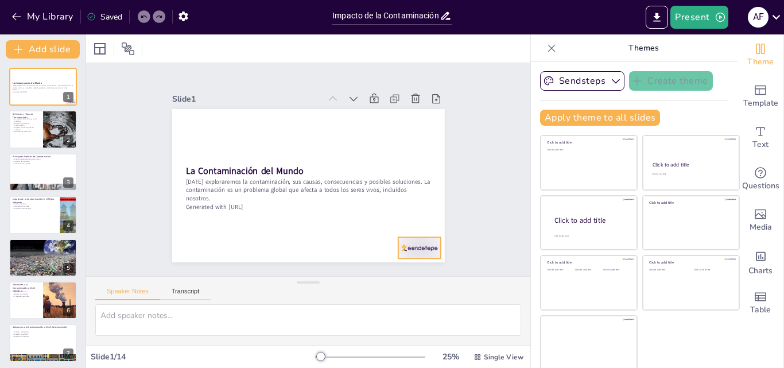
checkbox input "true"
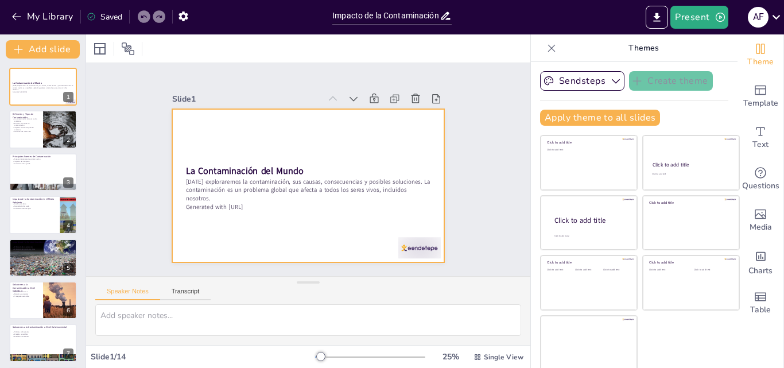
checkbox input "true"
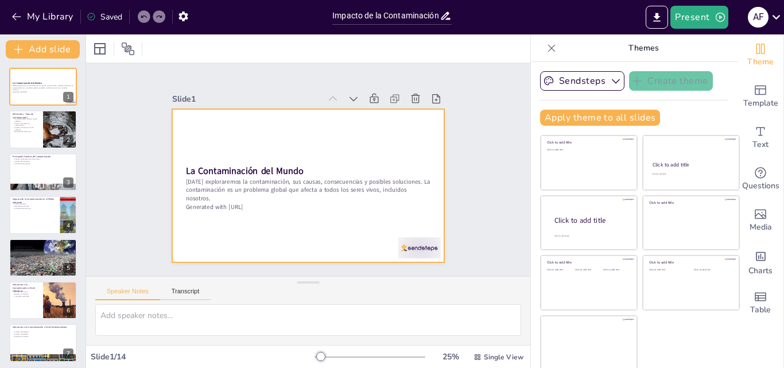
checkbox input "true"
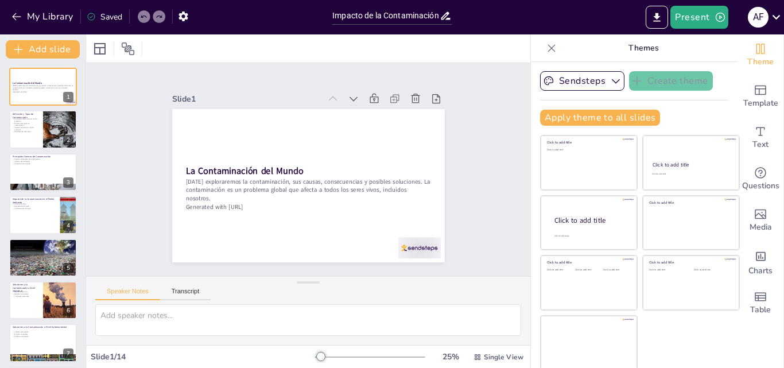
checkbox input "true"
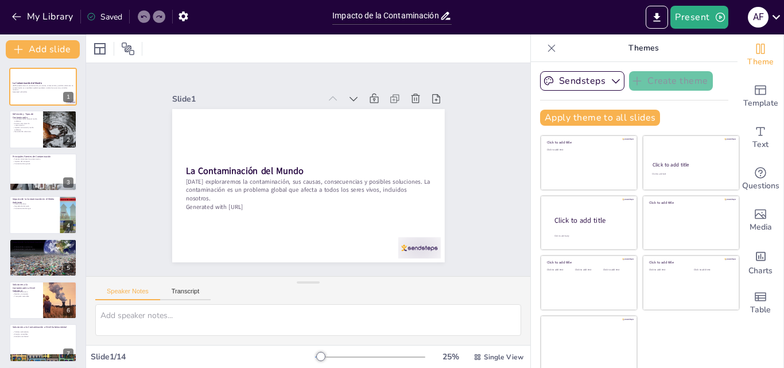
checkbox input "true"
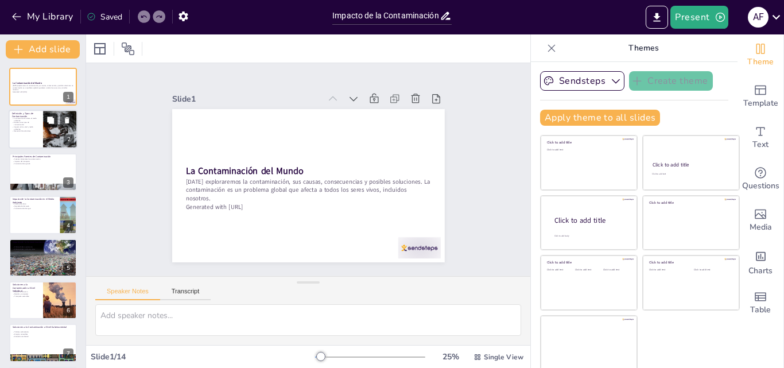
checkbox input "true"
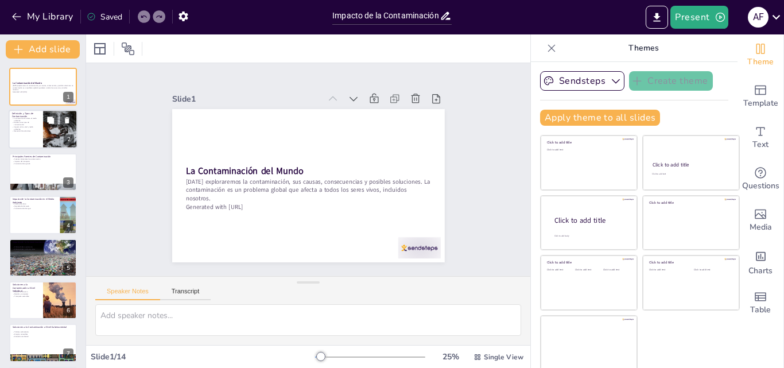
checkbox input "true"
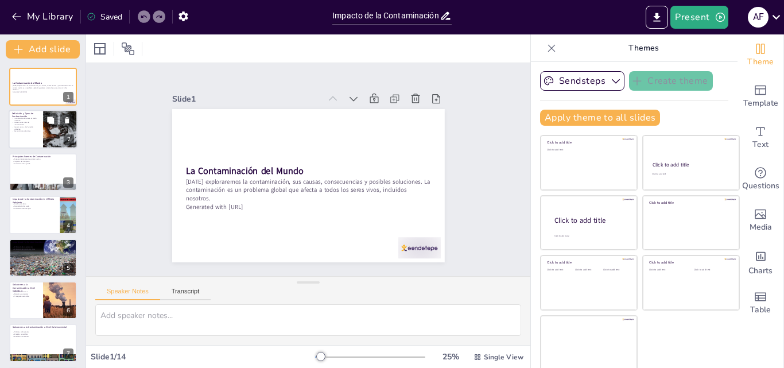
checkbox input "true"
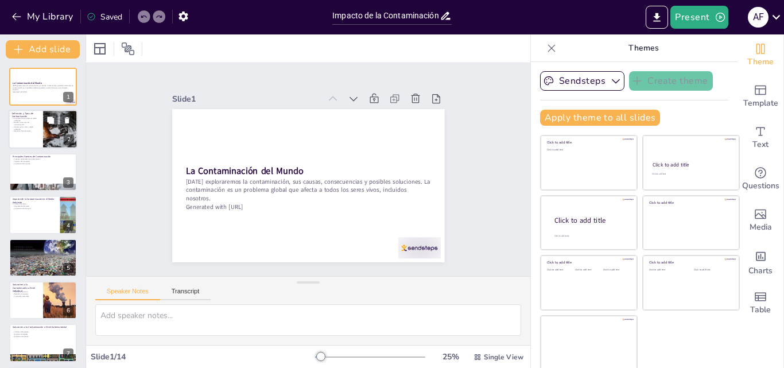
checkbox input "true"
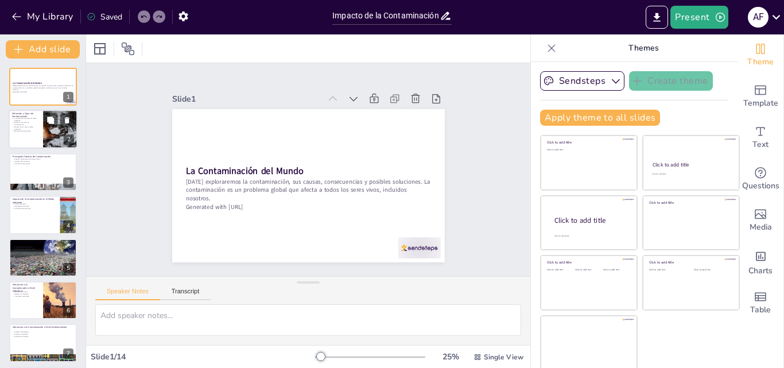
click at [32, 126] on p "Impacto en la salud y medio ambiente" at bounding box center [26, 128] width 28 height 4
type textarea "La contaminación implica la introducción de sustancias dañinas al entorno, lo c…"
checkbox input "true"
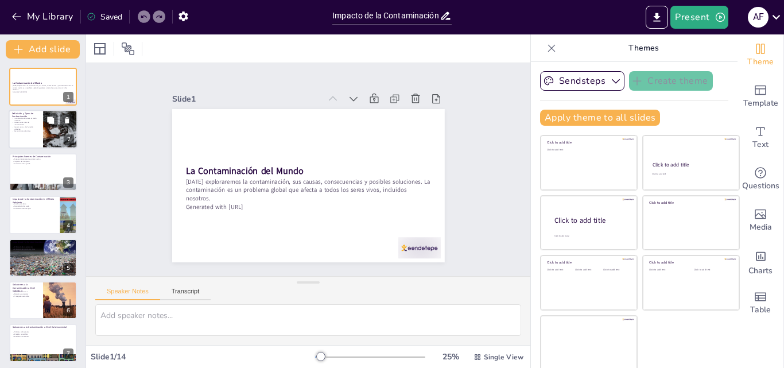
checkbox input "true"
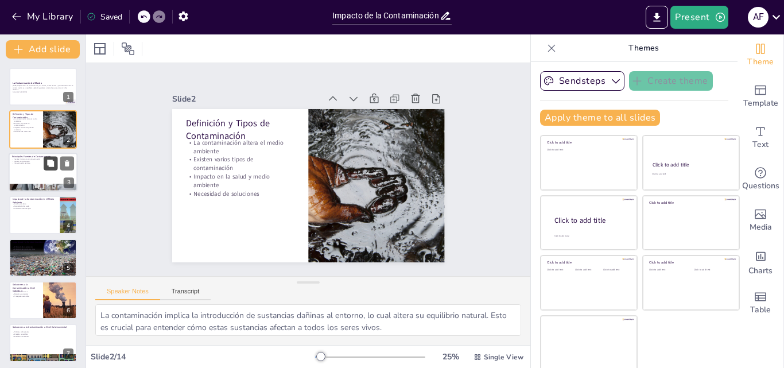
checkbox input "true"
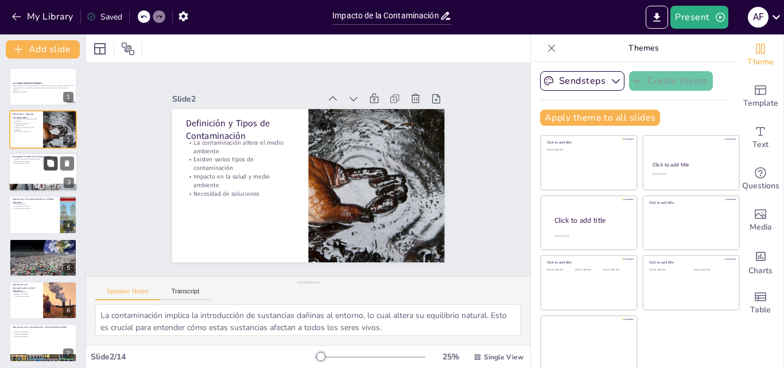
checkbox input "true"
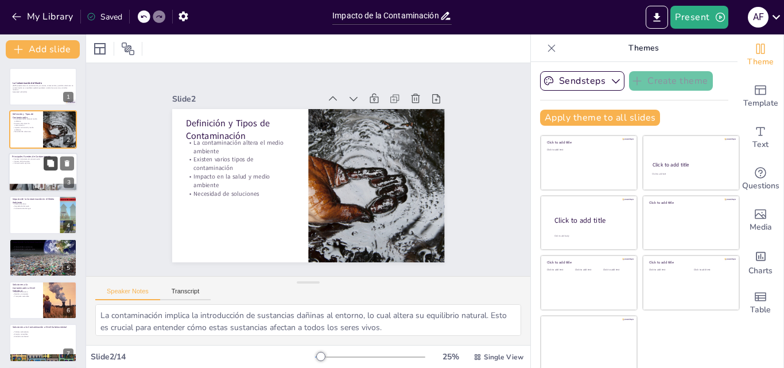
checkbox input "true"
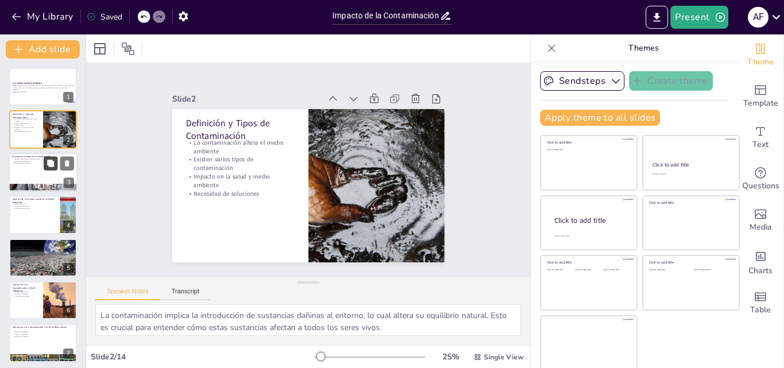
checkbox input "true"
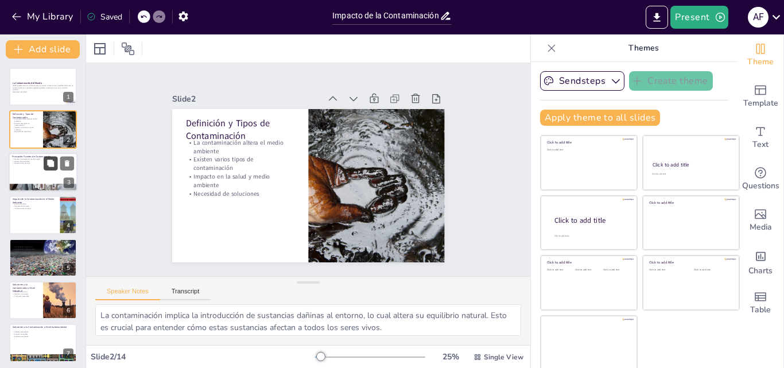
click at [49, 170] on button at bounding box center [51, 163] width 14 height 14
type textarea "Las fábricas y la industria son responsables de una gran cantidad de residuos q…"
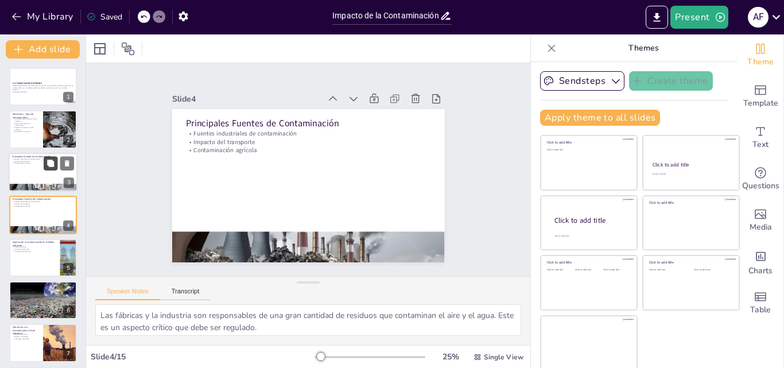
checkbox input "true"
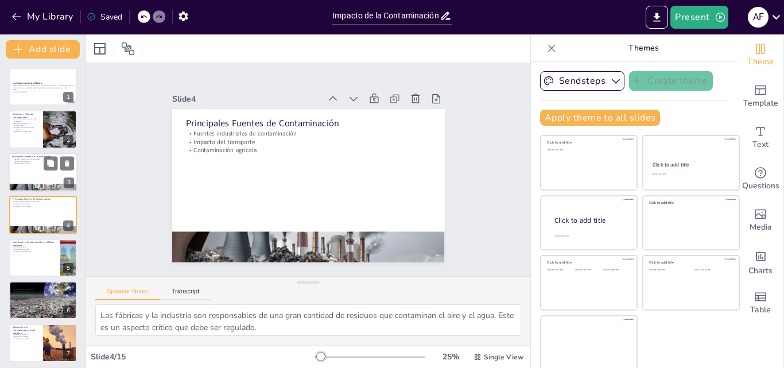
scroll to position [2, 0]
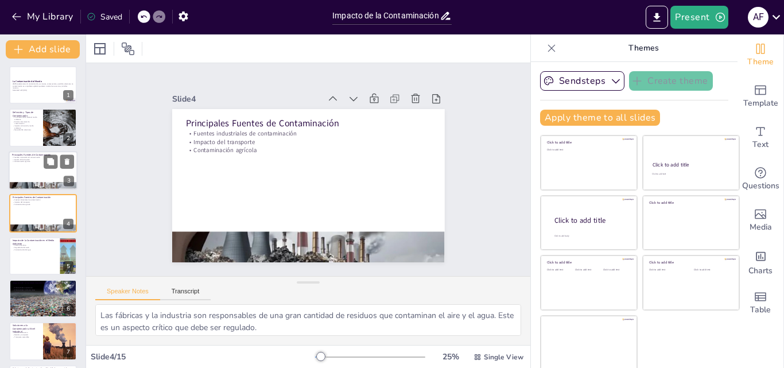
checkbox input "true"
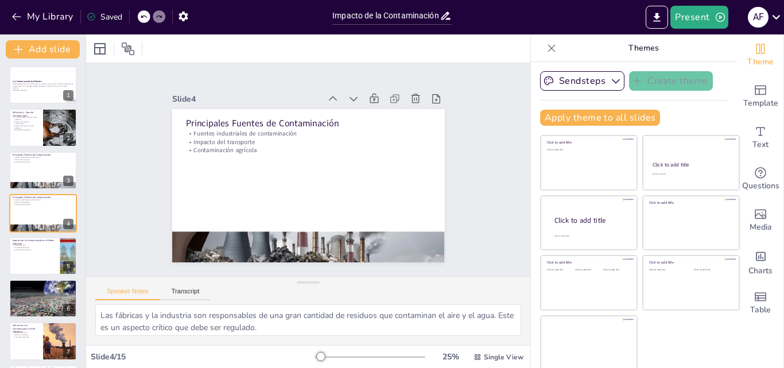
checkbox input "true"
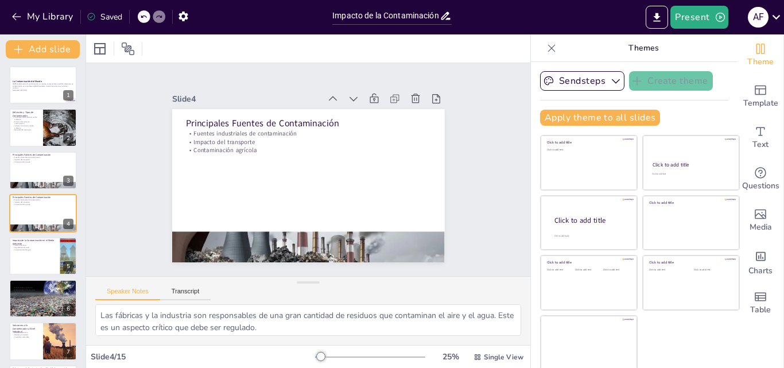
checkbox input "true"
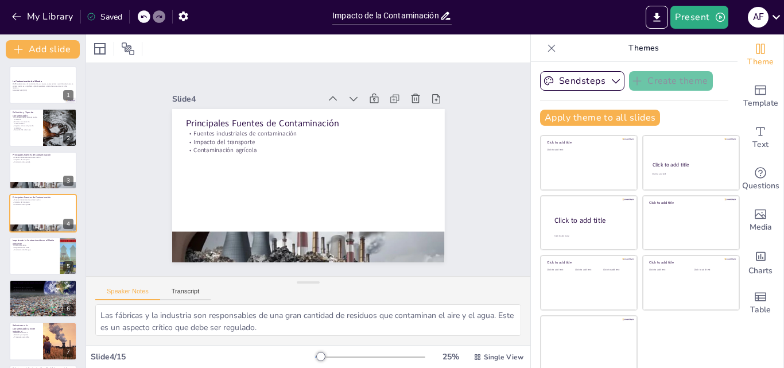
checkbox input "true"
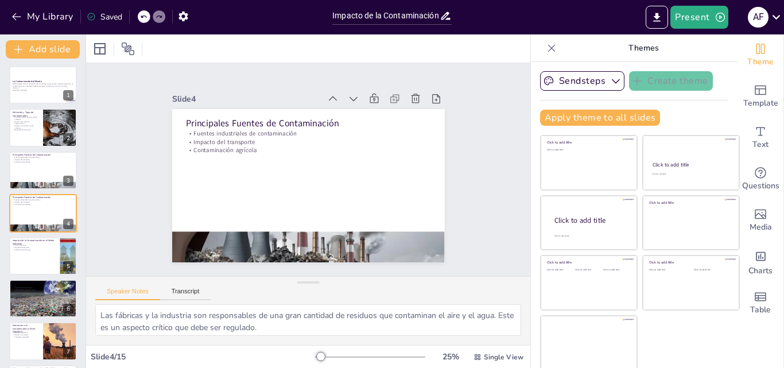
checkbox input "true"
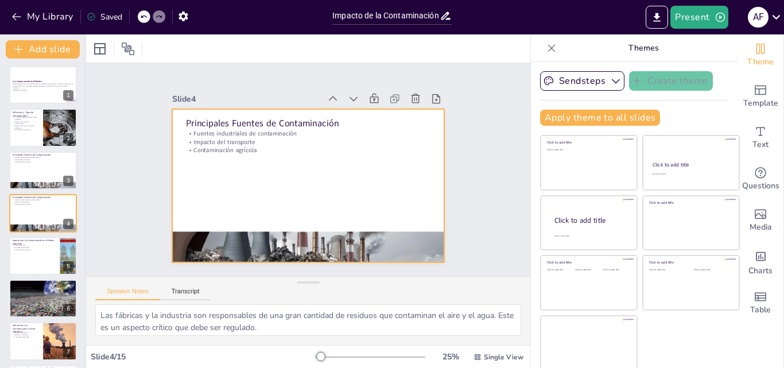
checkbox input "true"
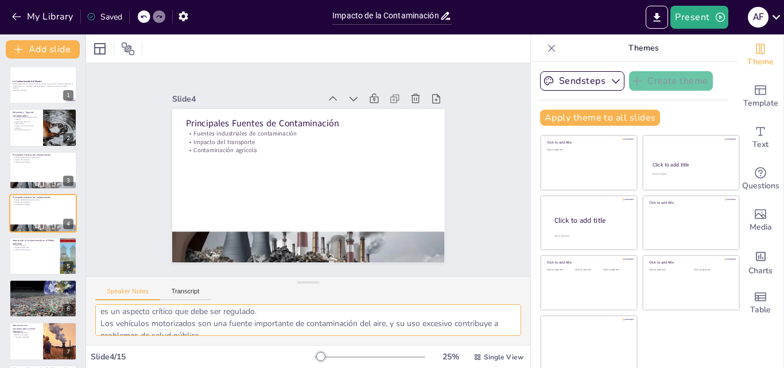
scroll to position [23, 0]
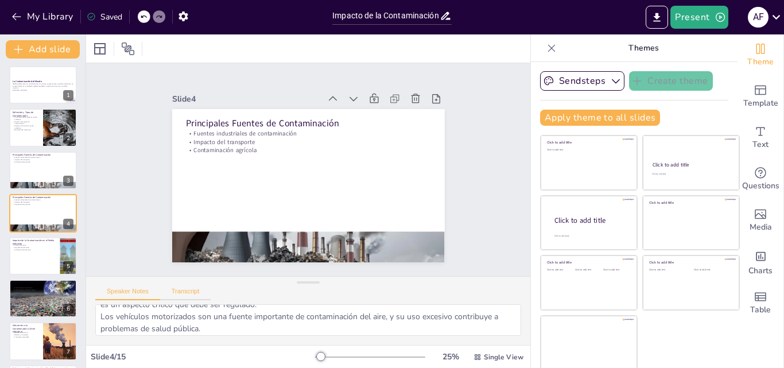
click at [197, 291] on button "Transcript" at bounding box center [185, 293] width 51 height 13
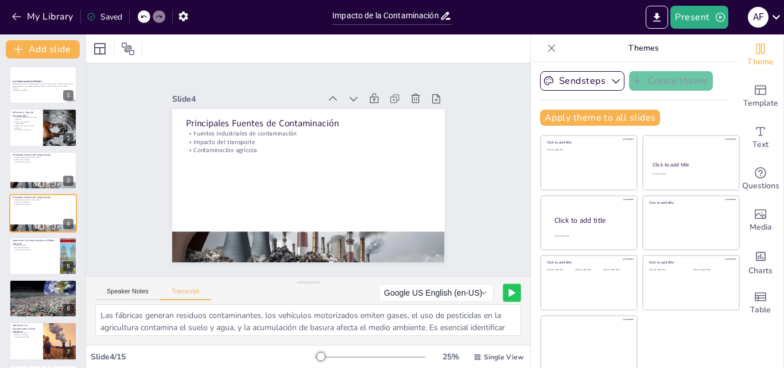
click at [503, 286] on button at bounding box center [512, 292] width 18 height 18
click at [443, 292] on button "Google US English (en-US)" at bounding box center [413, 292] width 115 height 18
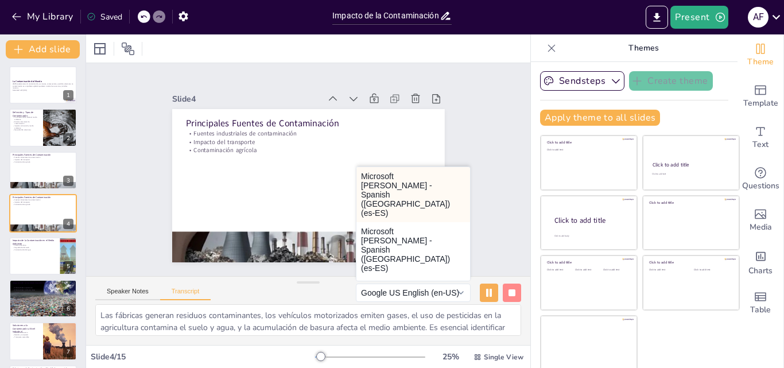
click at [383, 180] on button "Microsoft [PERSON_NAME] - Spanish ([GEOGRAPHIC_DATA]) (es-ES)" at bounding box center [413, 194] width 114 height 55
checkbox input "true"
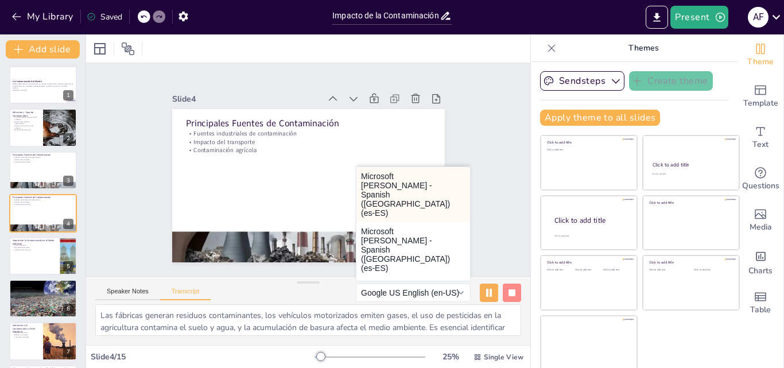
checkbox input "true"
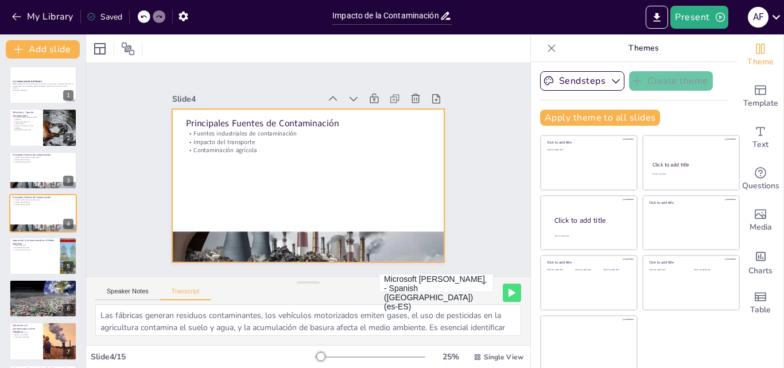
checkbox input "true"
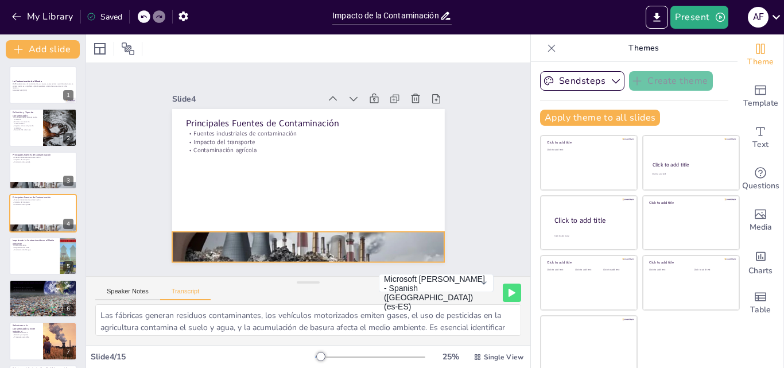
checkbox input "true"
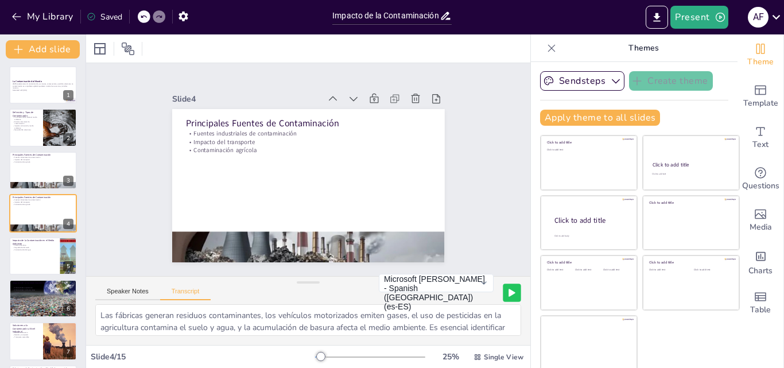
click at [508, 289] on icon at bounding box center [511, 293] width 7 height 8
checkbox input "true"
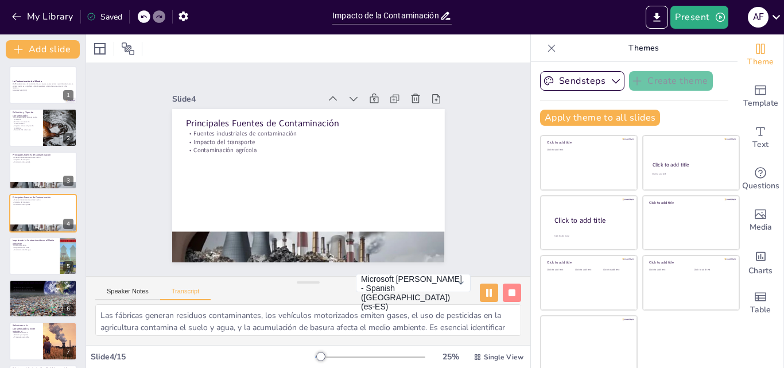
checkbox input "true"
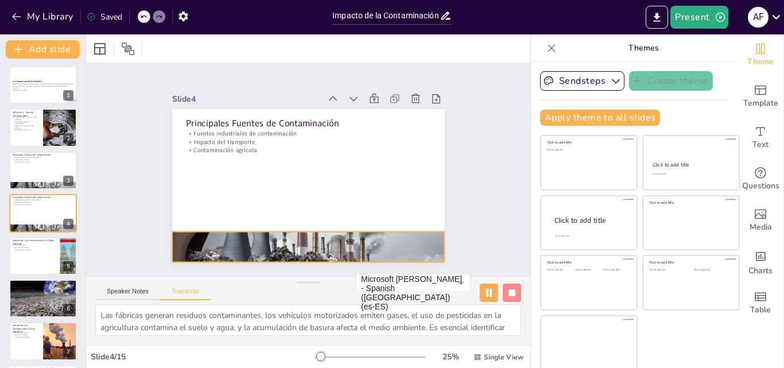
checkbox input "true"
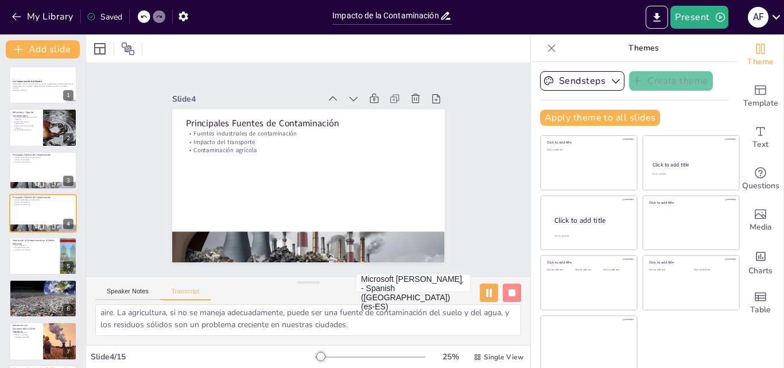
scroll to position [2, 0]
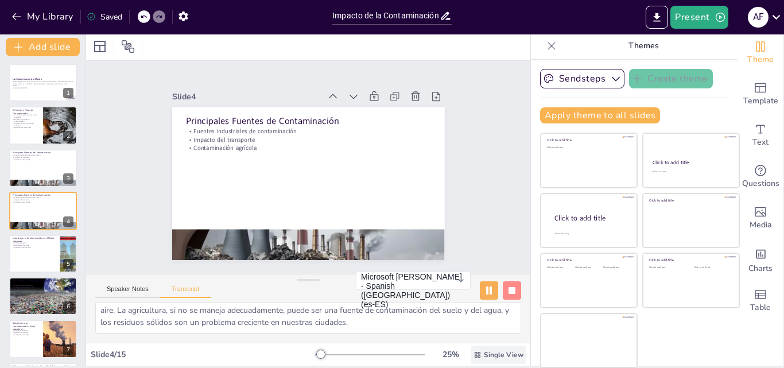
click at [475, 355] on icon at bounding box center [478, 354] width 6 height 6
click at [472, 328] on font "Vista de lista" at bounding box center [475, 329] width 46 height 11
checkbox input "true"
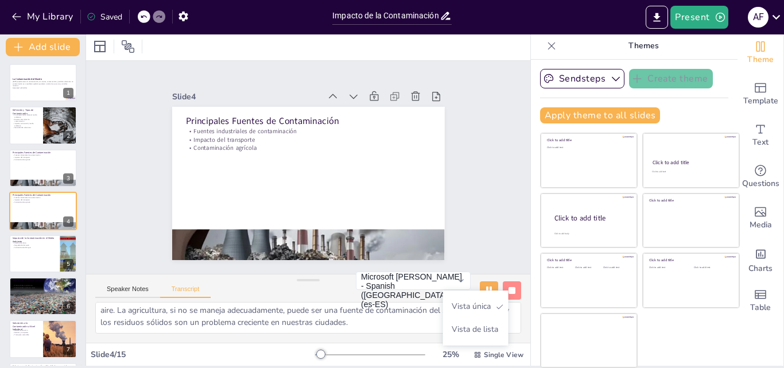
checkbox input "true"
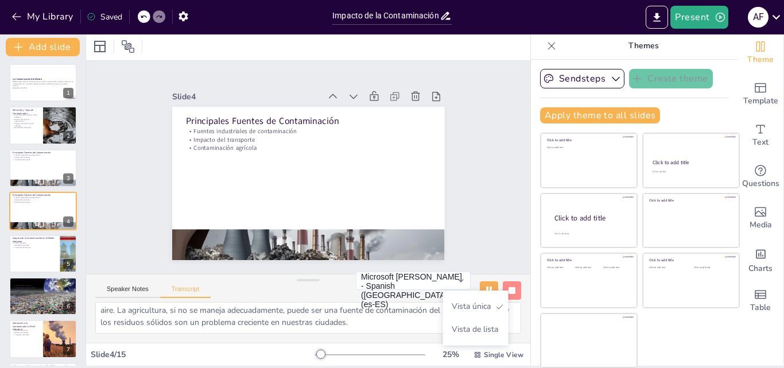
checkbox input "true"
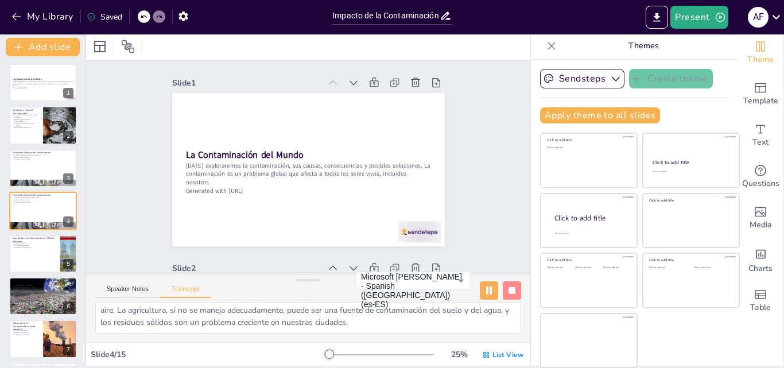
checkbox input "true"
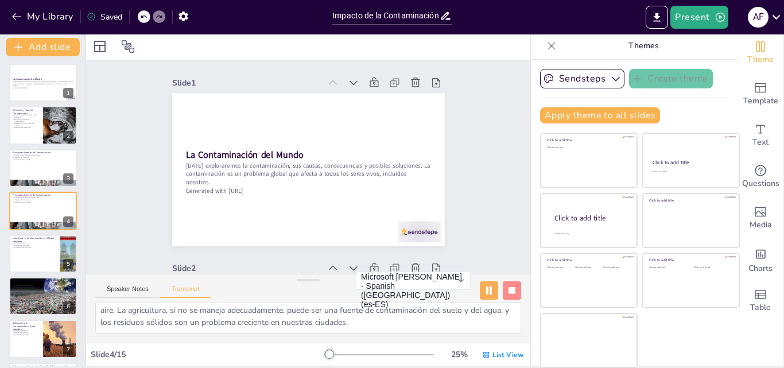
checkbox input "true"
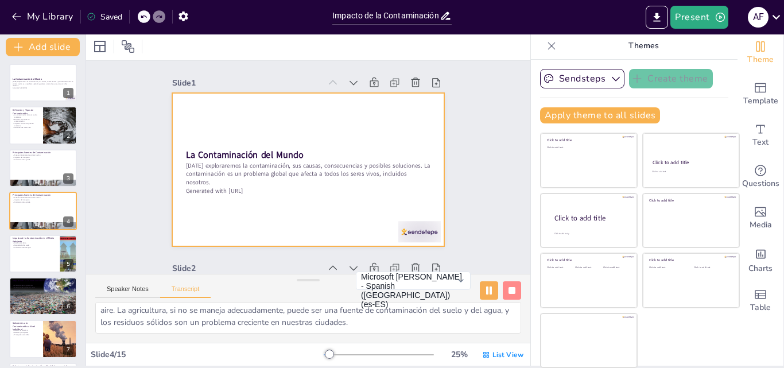
checkbox input "true"
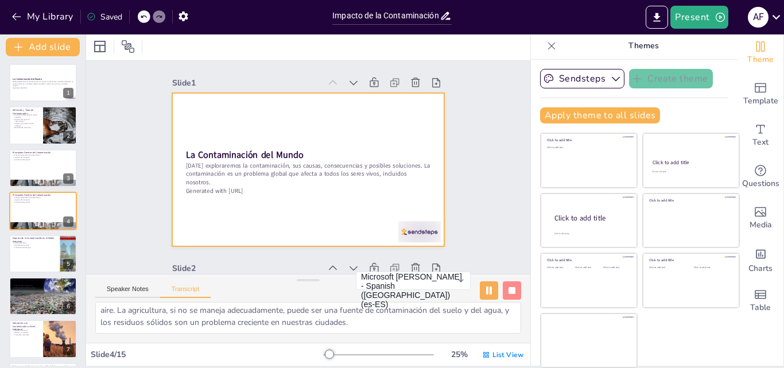
checkbox input "true"
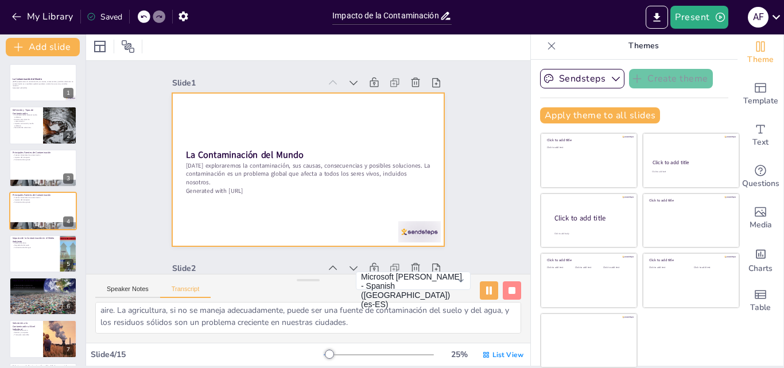
checkbox input "true"
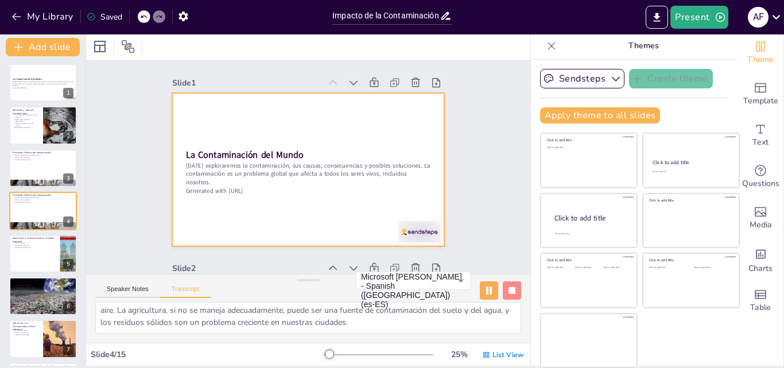
checkbox input "true"
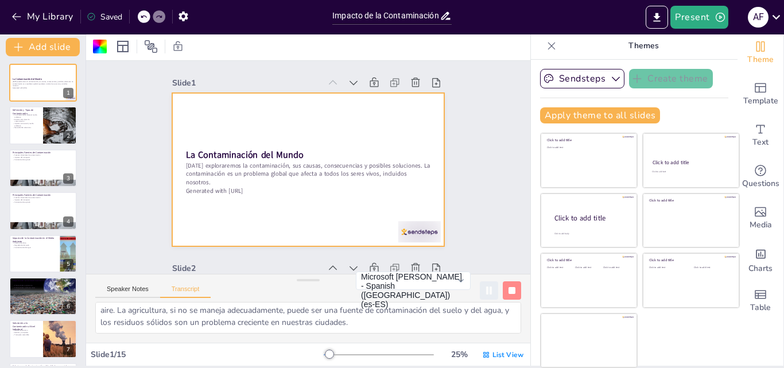
checkbox input "true"
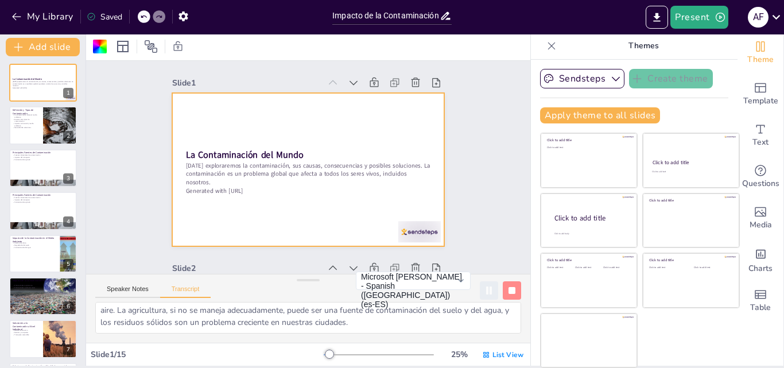
checkbox input "true"
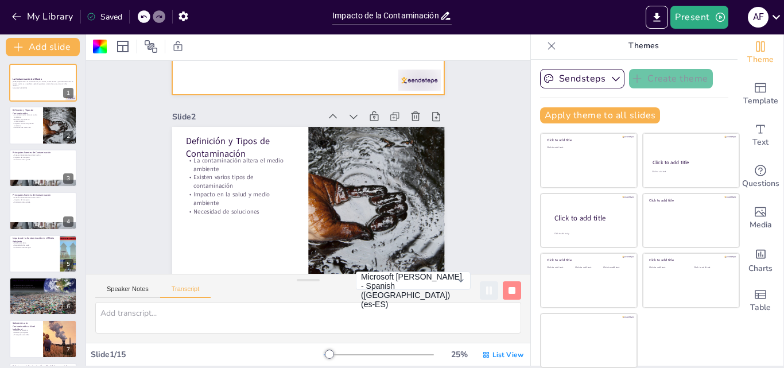
scroll to position [153, 0]
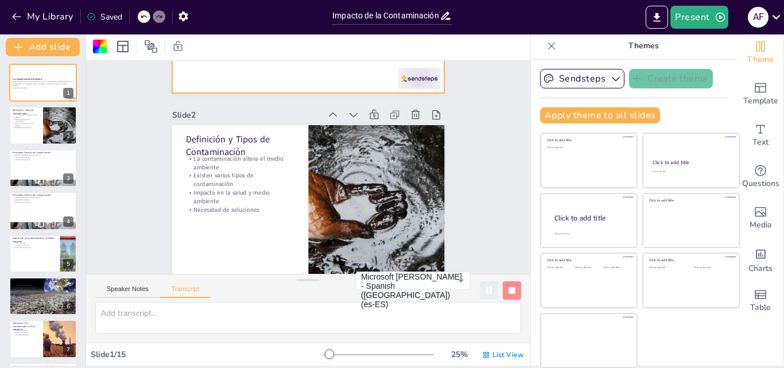
checkbox input "true"
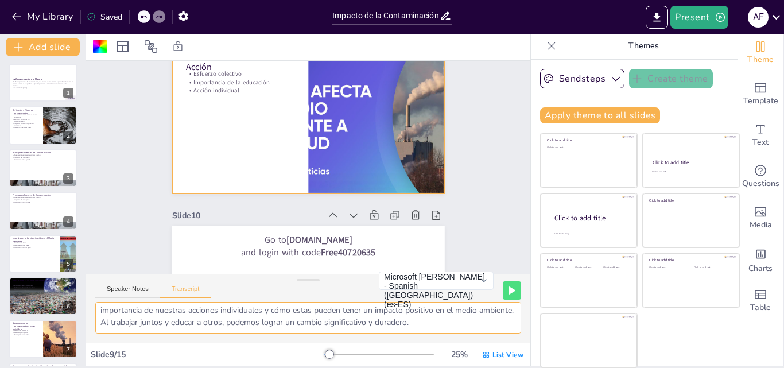
scroll to position [1607, 0]
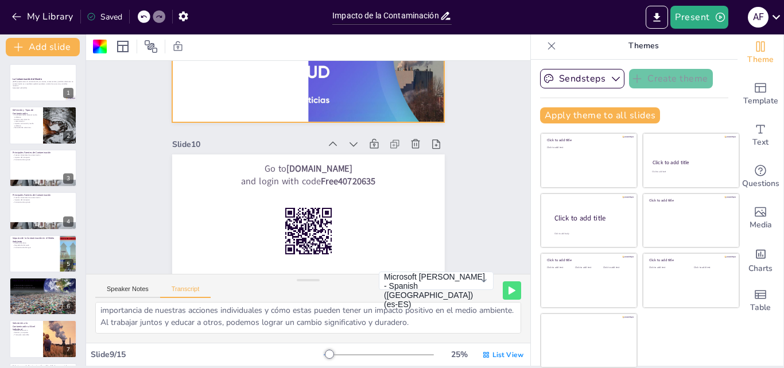
click at [107, 15] on div "Saved" at bounding box center [105, 16] width 36 height 11
click at [356, 15] on input "Impacto de la Contaminación en la Salud y el Medio Ambiente" at bounding box center [385, 15] width 107 height 17
click at [441, 14] on icon at bounding box center [446, 16] width 12 height 12
click at [57, 13] on button "My Library" at bounding box center [43, 16] width 69 height 18
